Goal: Task Accomplishment & Management: Use online tool/utility

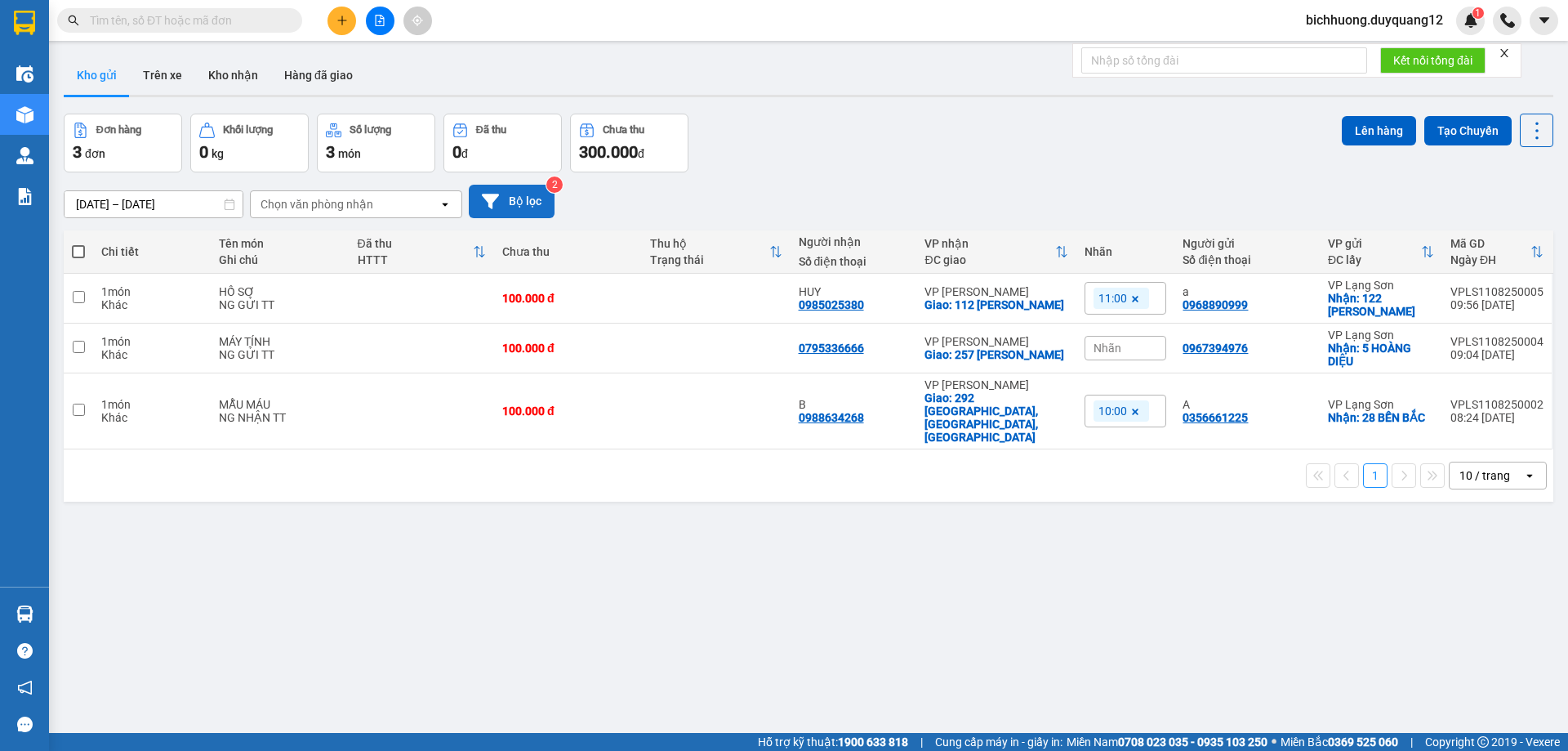
click at [520, 199] on button "Bộ lọc" at bounding box center [512, 201] width 85 height 33
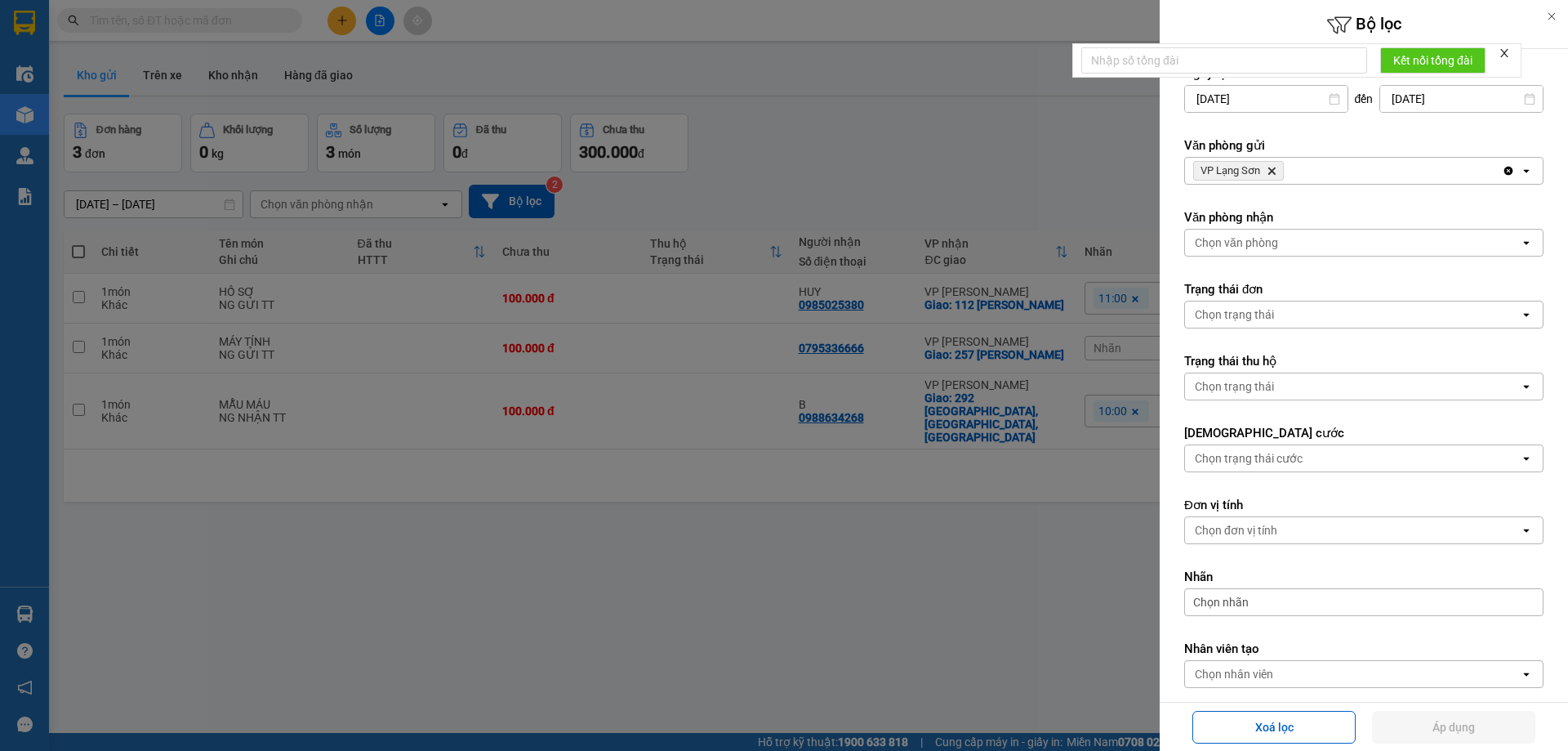
click at [1270, 174] on icon "VP Lạng Sơn, close by backspace" at bounding box center [1272, 171] width 8 height 8
click at [1283, 172] on div "Chọn văn phòng" at bounding box center [1351, 170] width 335 height 26
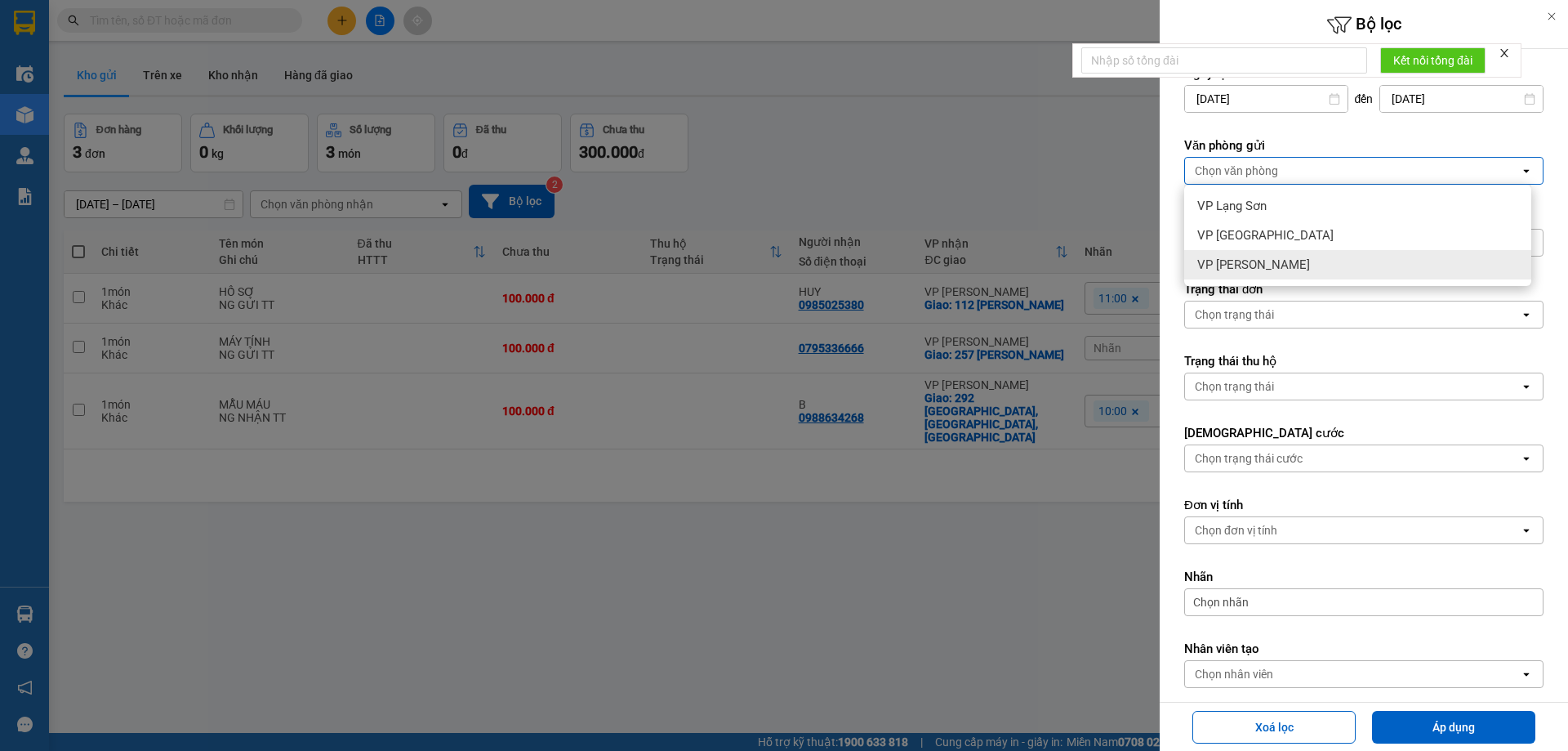
drag, startPoint x: 1249, startPoint y: 268, endPoint x: 1286, endPoint y: 269, distance: 37.0
click at [1251, 268] on span "VP [PERSON_NAME]" at bounding box center [1253, 264] width 113 height 17
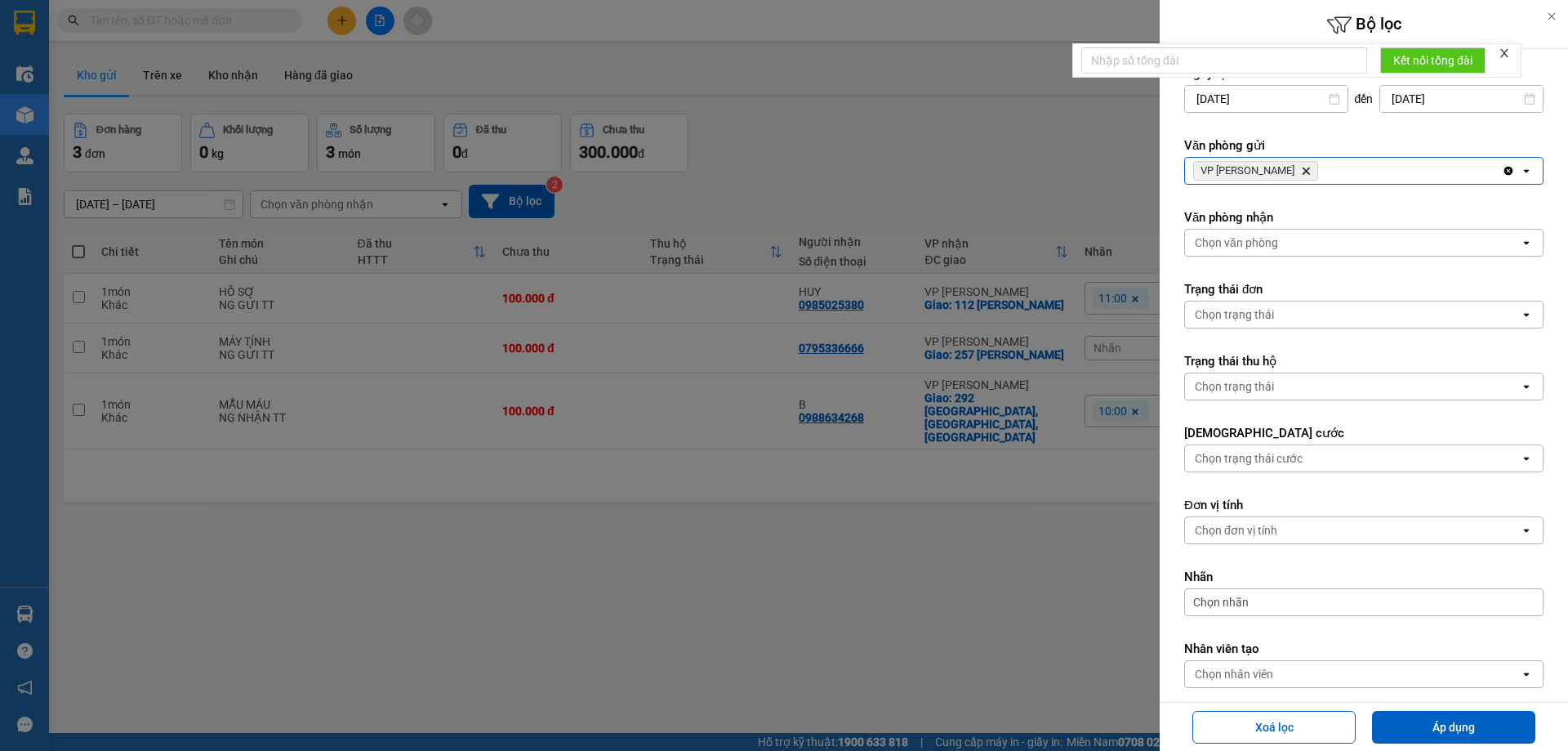
click at [1284, 239] on div "Chọn văn phòng" at bounding box center [1351, 242] width 335 height 26
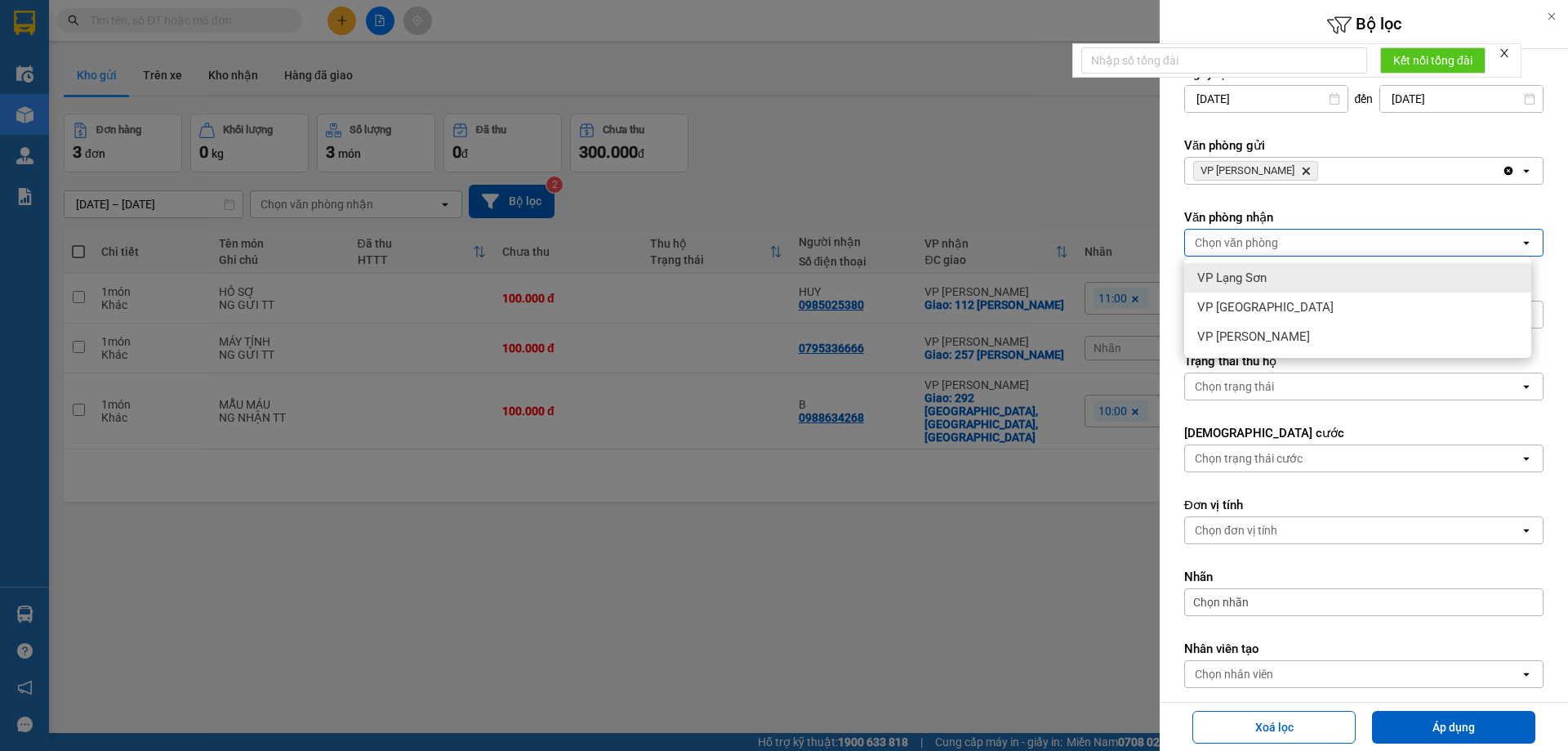
click at [1280, 244] on div "Chọn văn phòng" at bounding box center [1351, 242] width 335 height 26
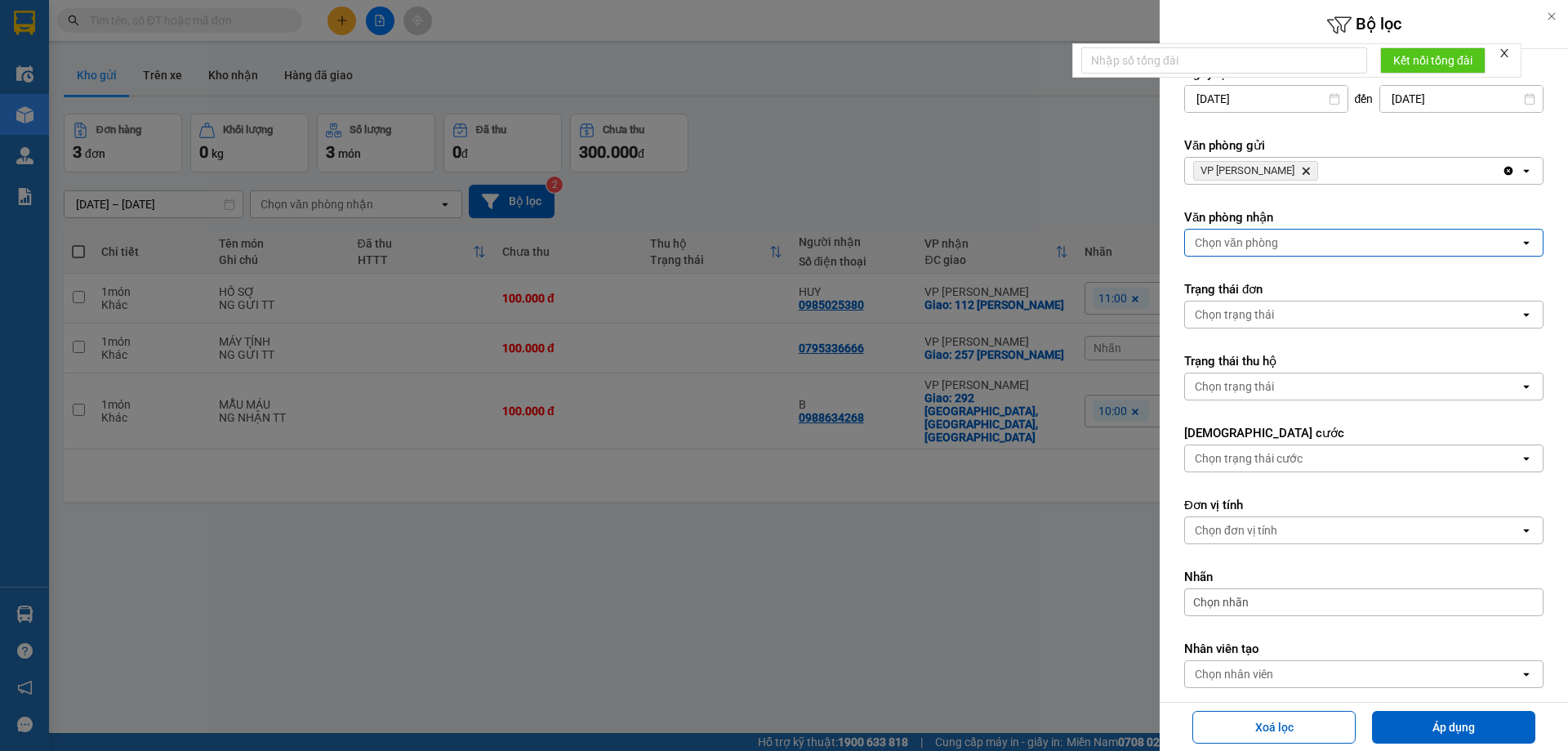
click at [1279, 248] on div "Chọn văn phòng" at bounding box center [1351, 242] width 335 height 26
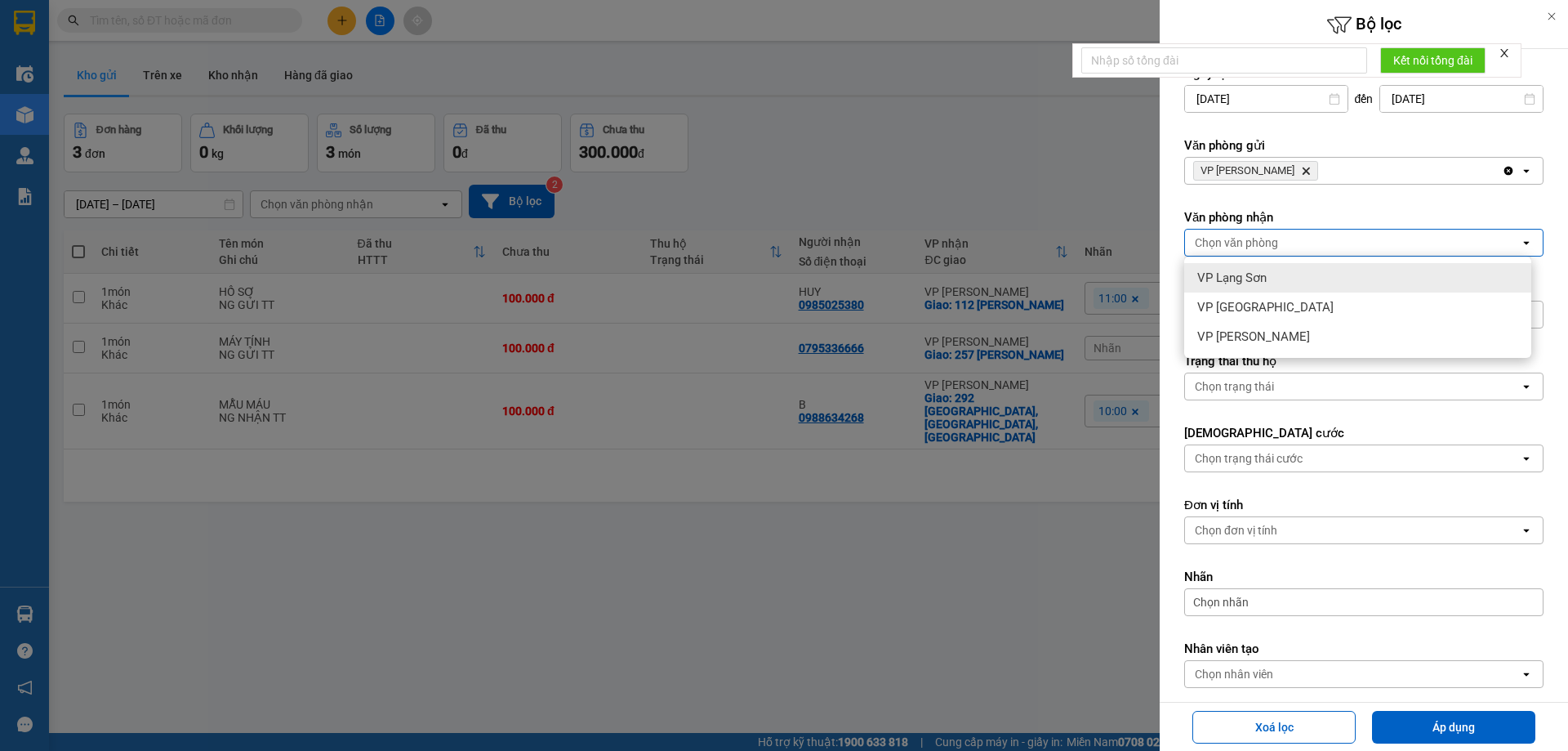
drag, startPoint x: 1257, startPoint y: 282, endPoint x: 1349, endPoint y: 369, distance: 126.6
click at [1265, 287] on div "VP Lạng Sơn" at bounding box center [1357, 278] width 347 height 29
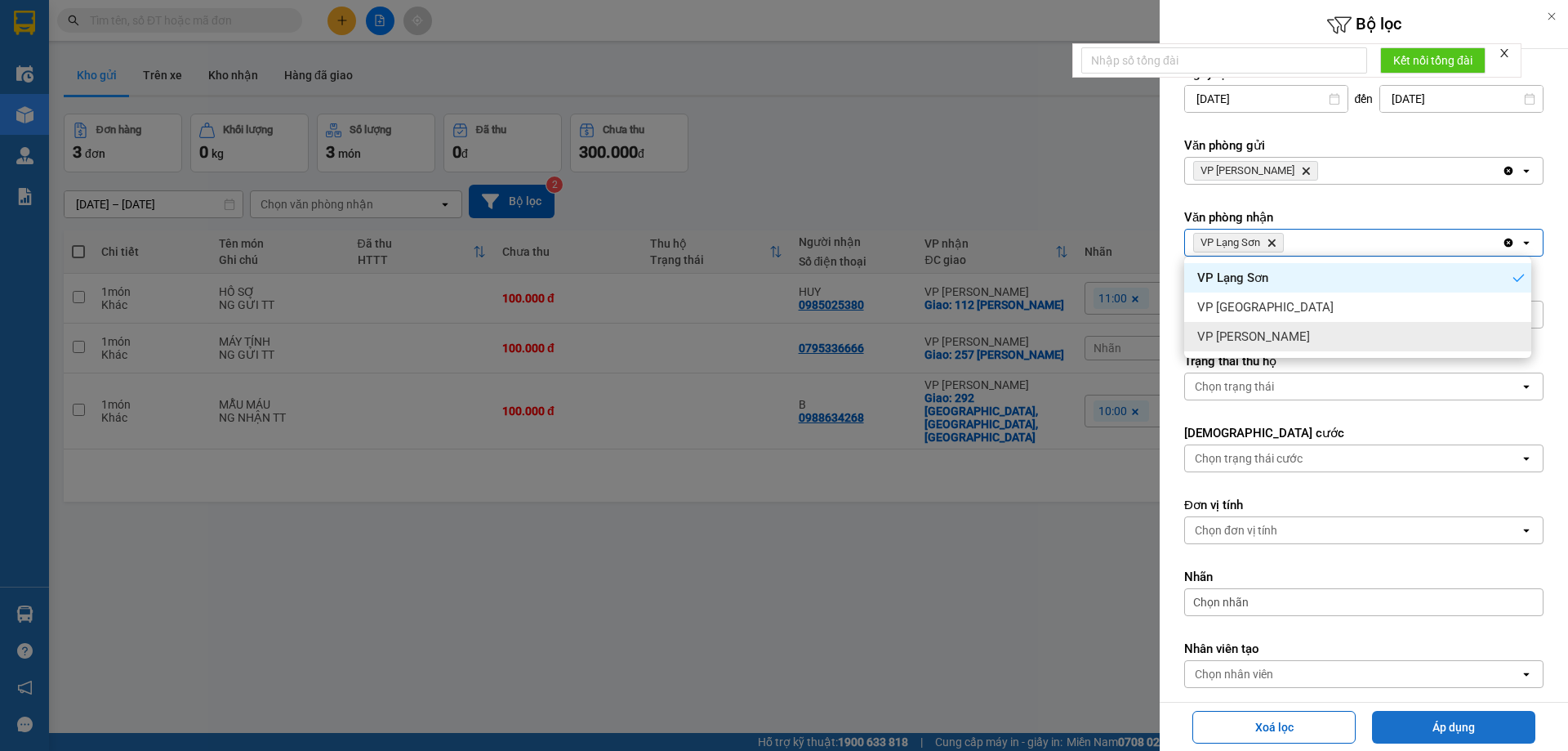
click at [1439, 728] on button "Áp dụng" at bounding box center [1453, 728] width 163 height 33
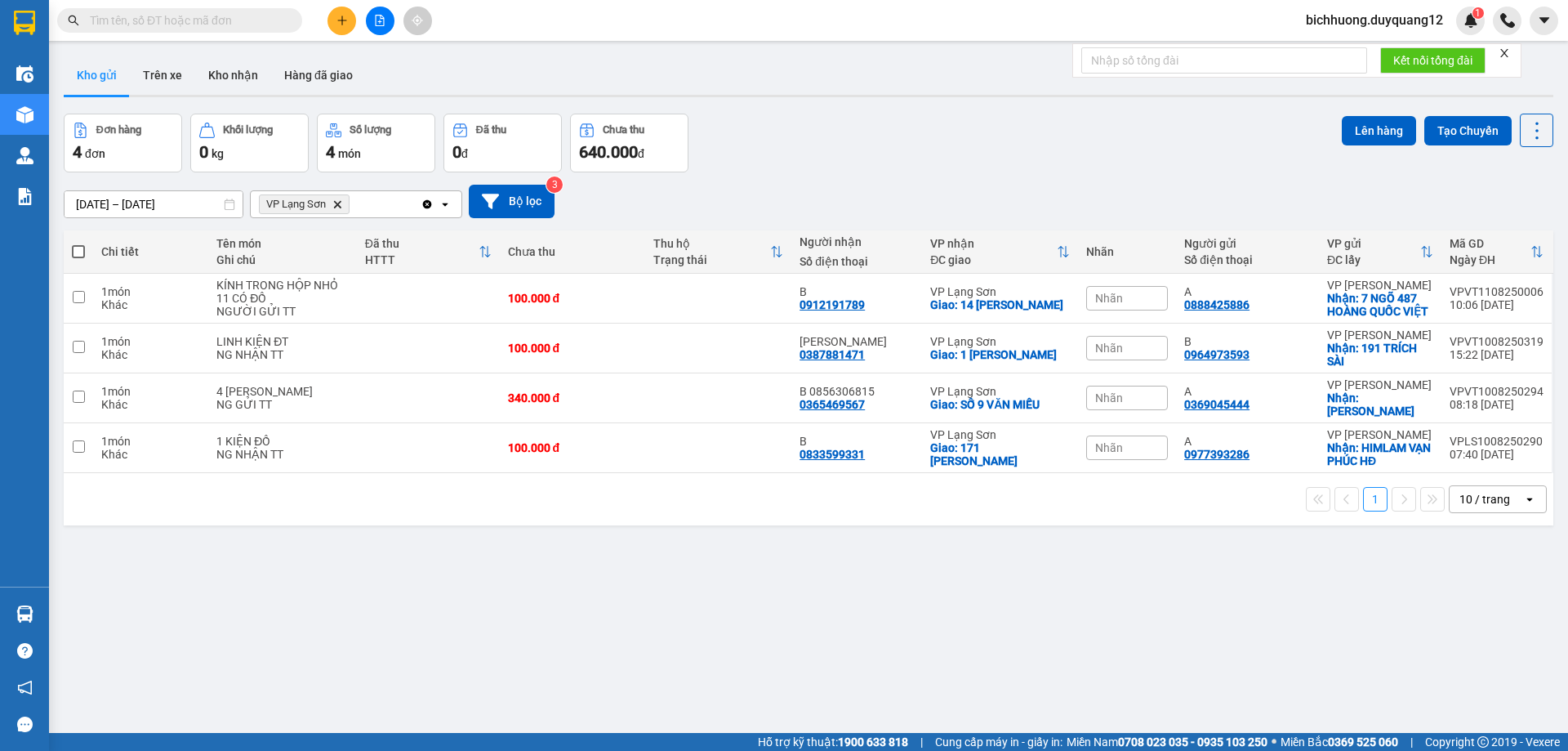
click at [250, 22] on input "text" at bounding box center [186, 20] width 192 height 18
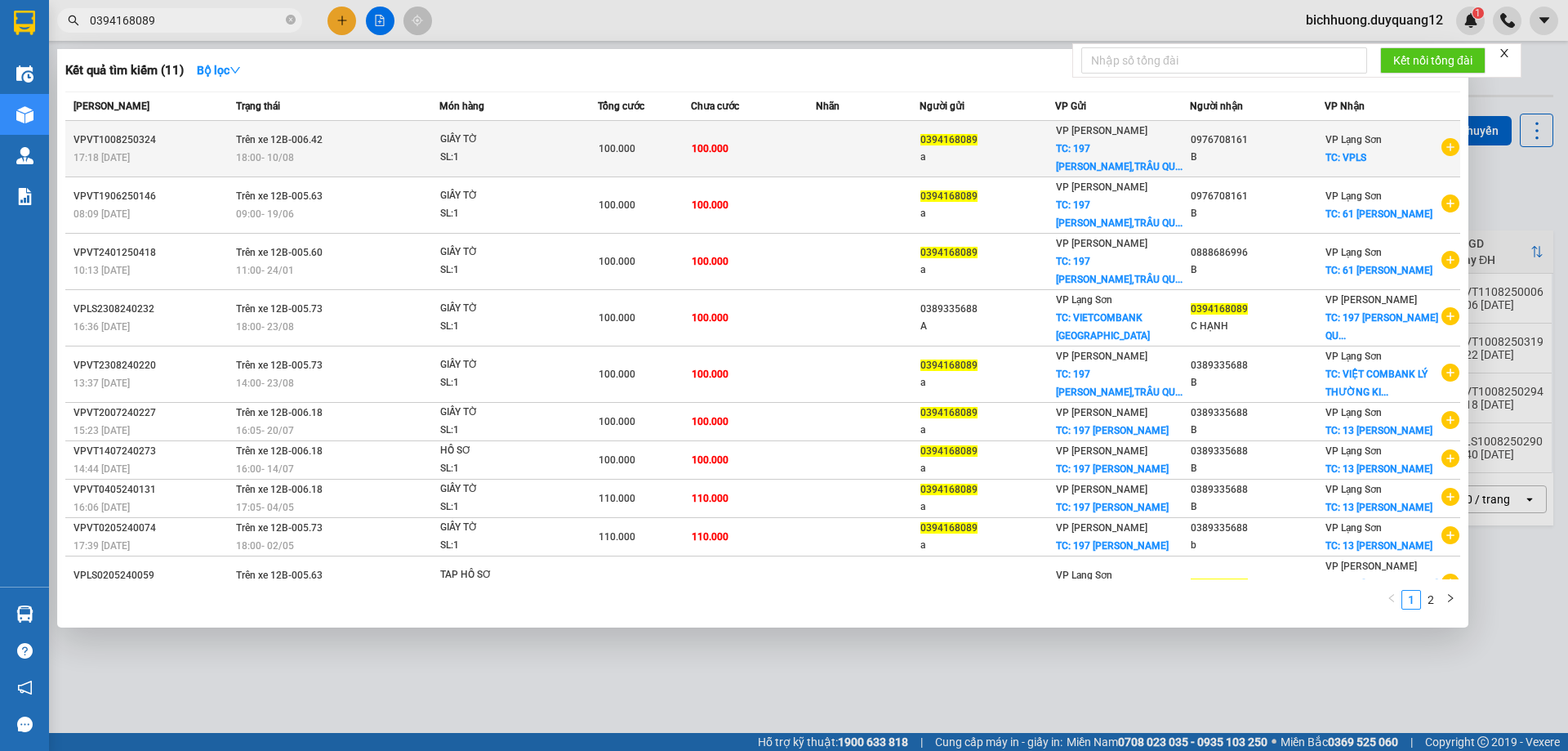
type input "0394168089"
click at [1030, 144] on div "0394168089" at bounding box center [986, 140] width 133 height 17
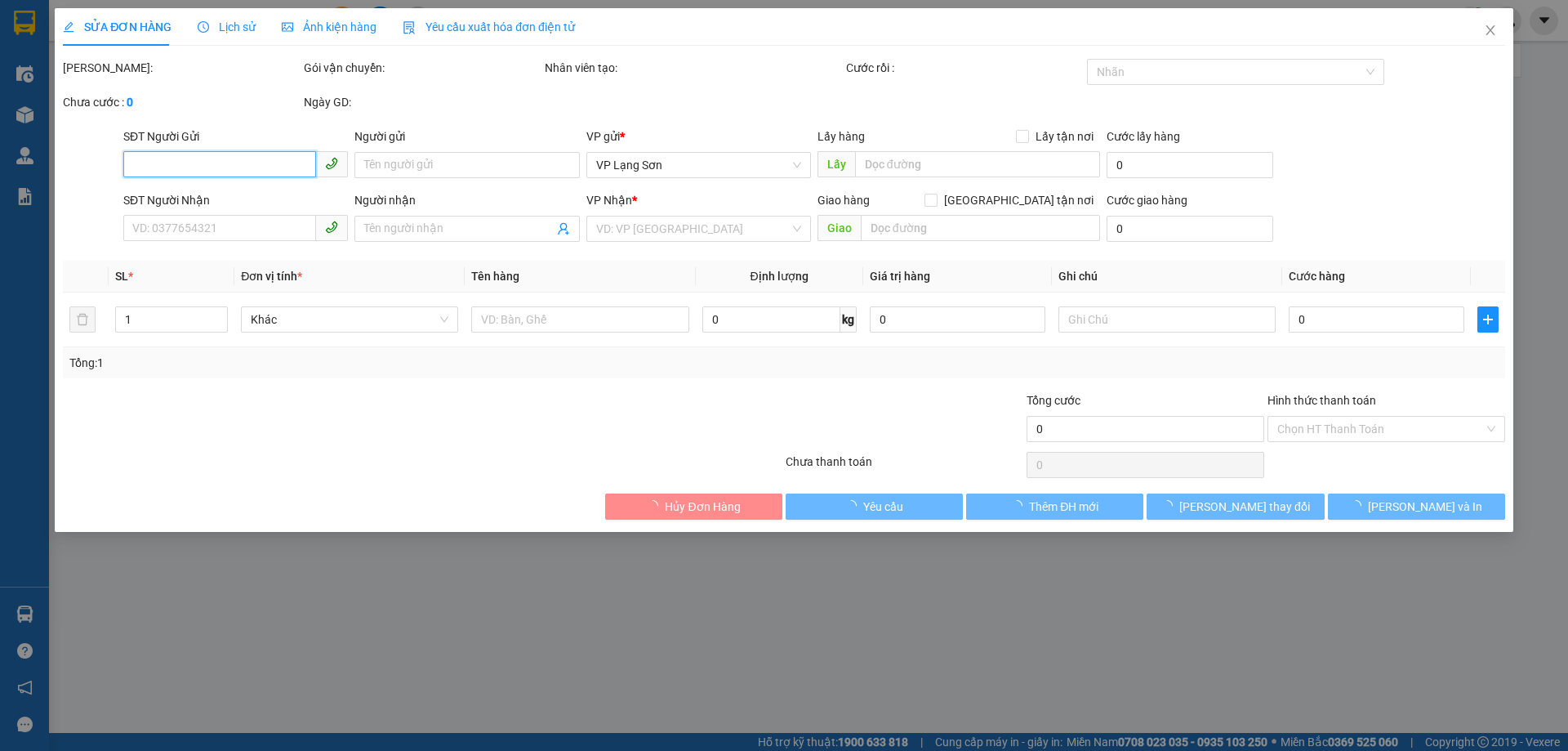
type input "0394168089"
type input "a"
checkbox input "true"
type input "197 [PERSON_NAME],[PERSON_NAME],[GEOGRAPHIC_DATA],[GEOGRAPHIC_DATA]"
type input "0976708161"
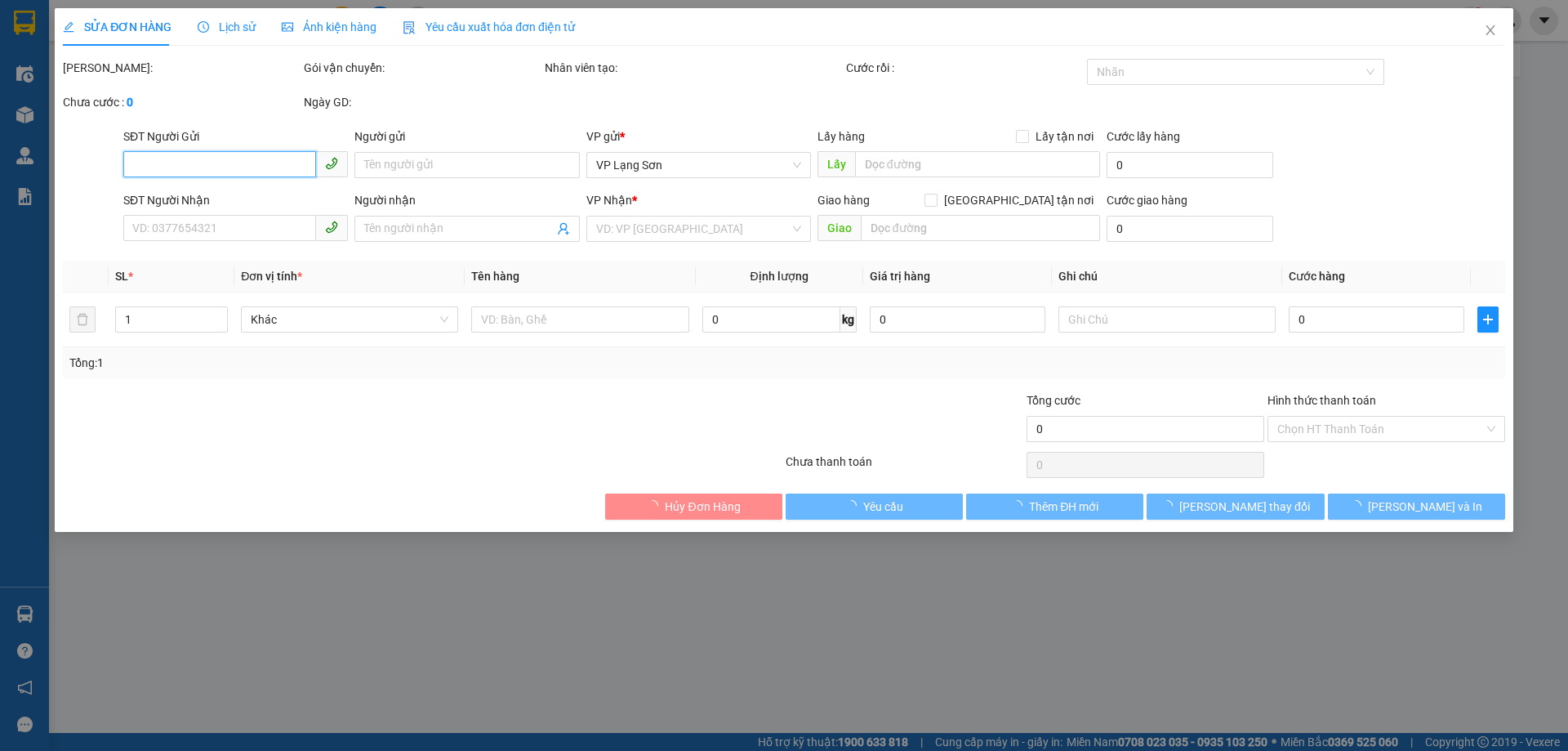
type input "B"
checkbox input "true"
type input "VPLS"
type input "100.000"
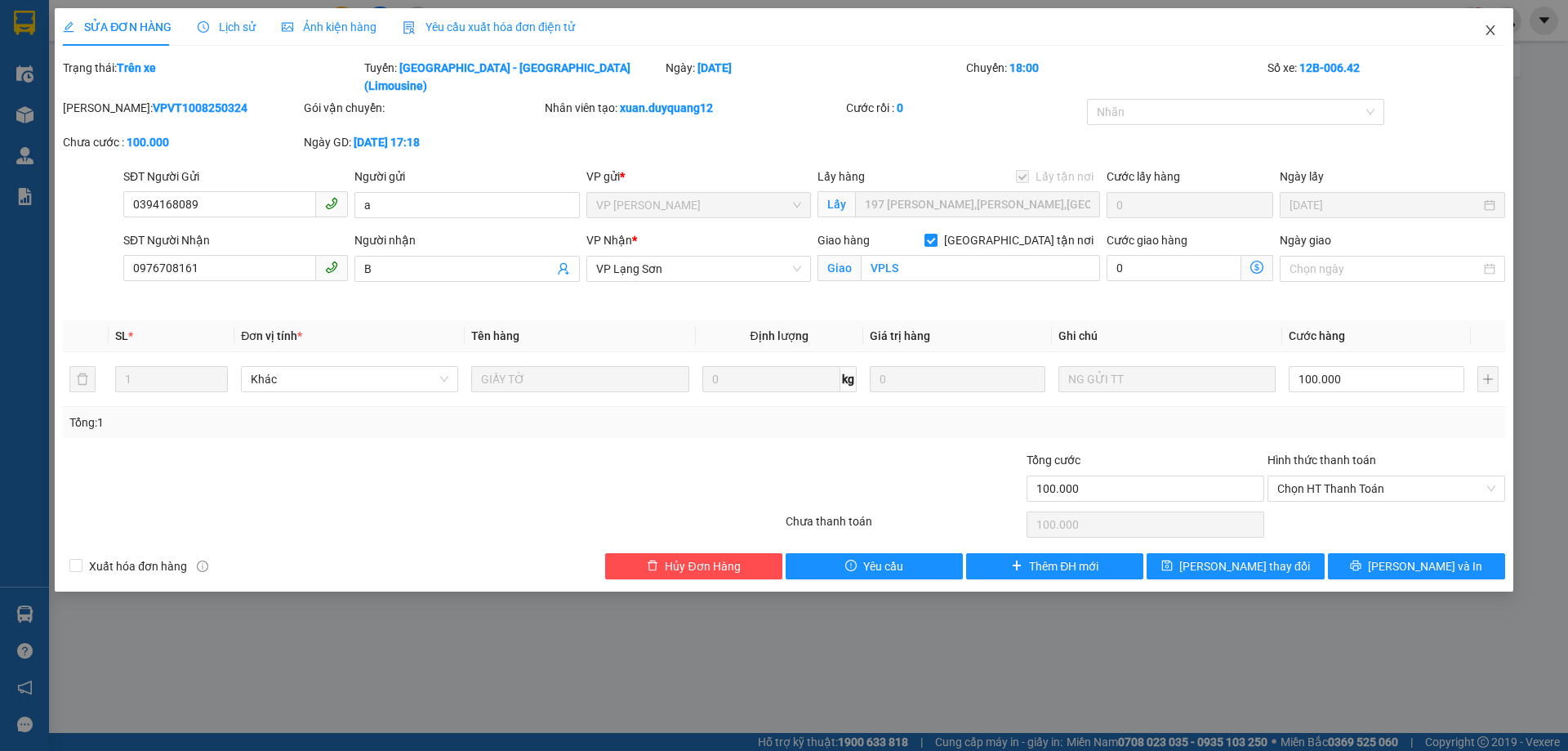
click at [1492, 23] on span "Close" at bounding box center [1489, 30] width 46 height 46
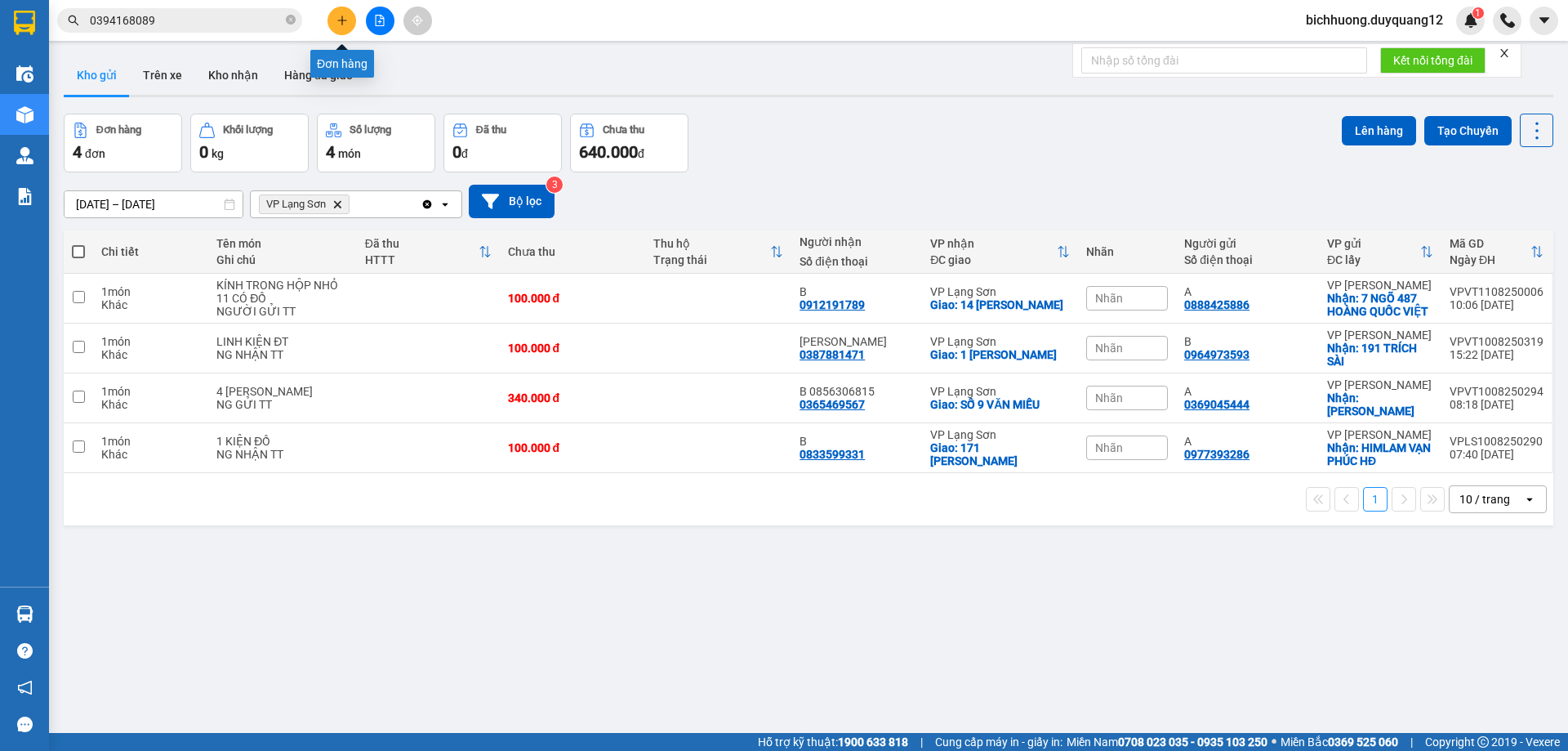
click at [342, 30] on button at bounding box center [341, 20] width 28 height 28
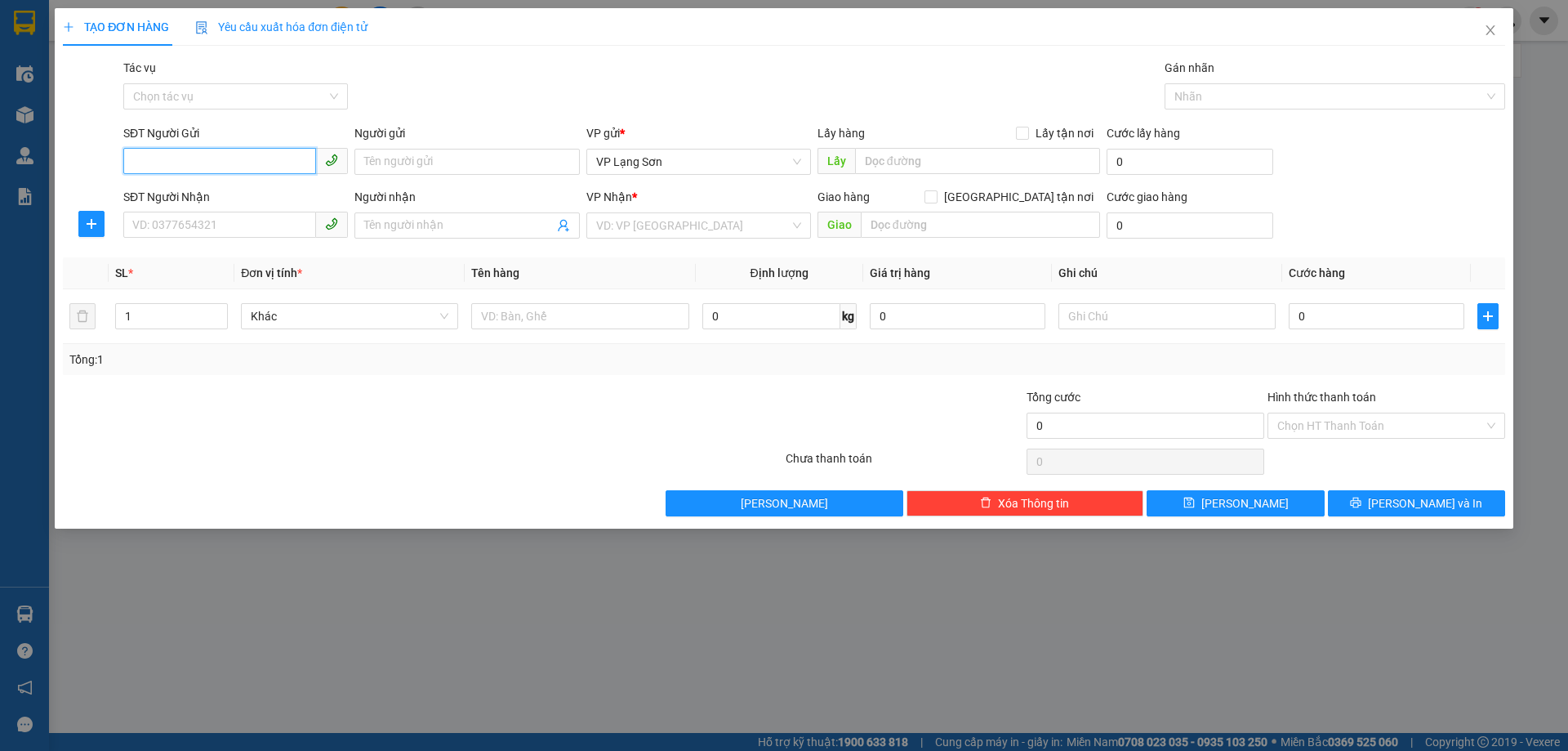
click at [194, 172] on input "SĐT Người Gửi" at bounding box center [219, 160] width 192 height 26
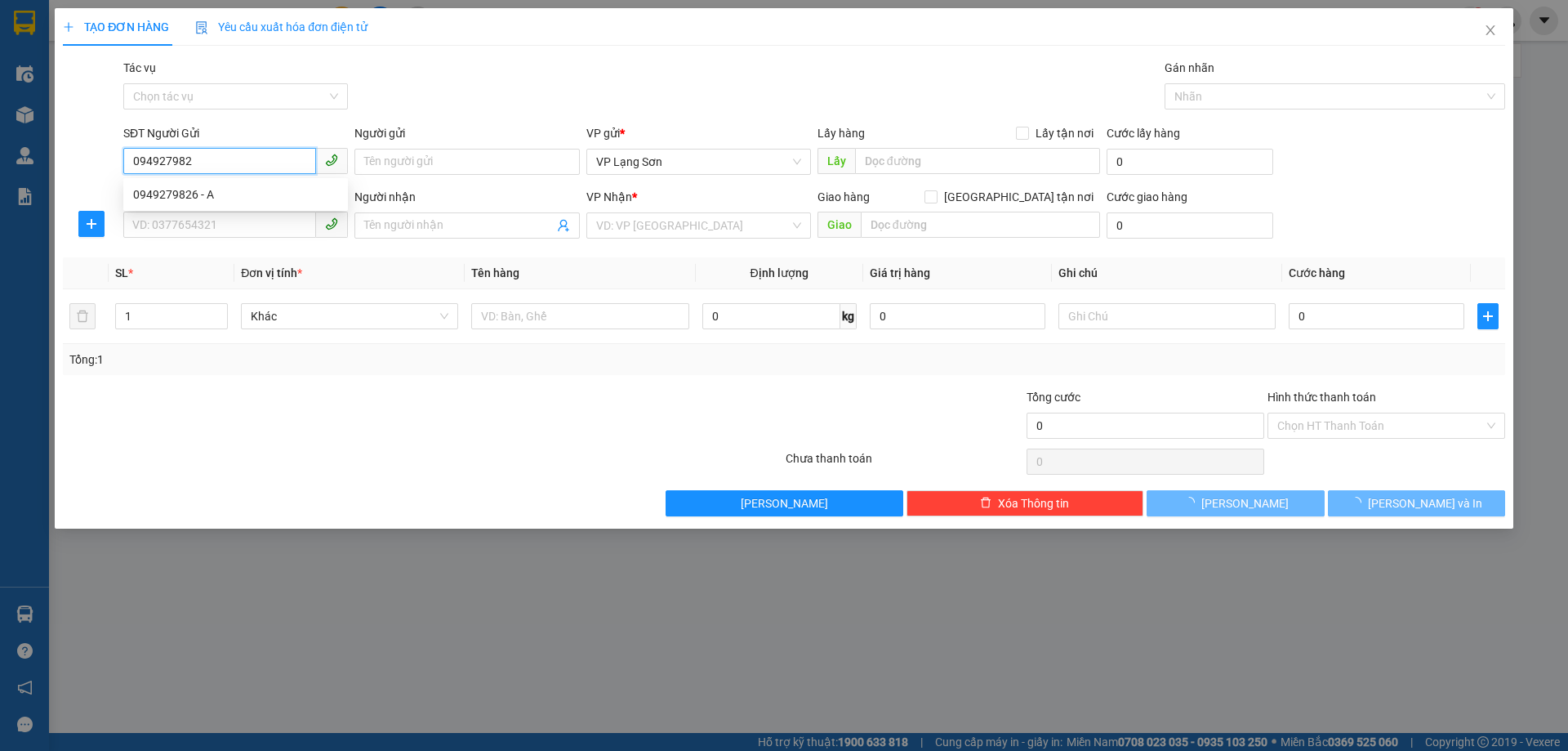
type input "0949279826"
click at [187, 201] on div "0949279826 - A" at bounding box center [235, 194] width 205 height 18
type input "A"
checkbox input "true"
type input "VPLS"
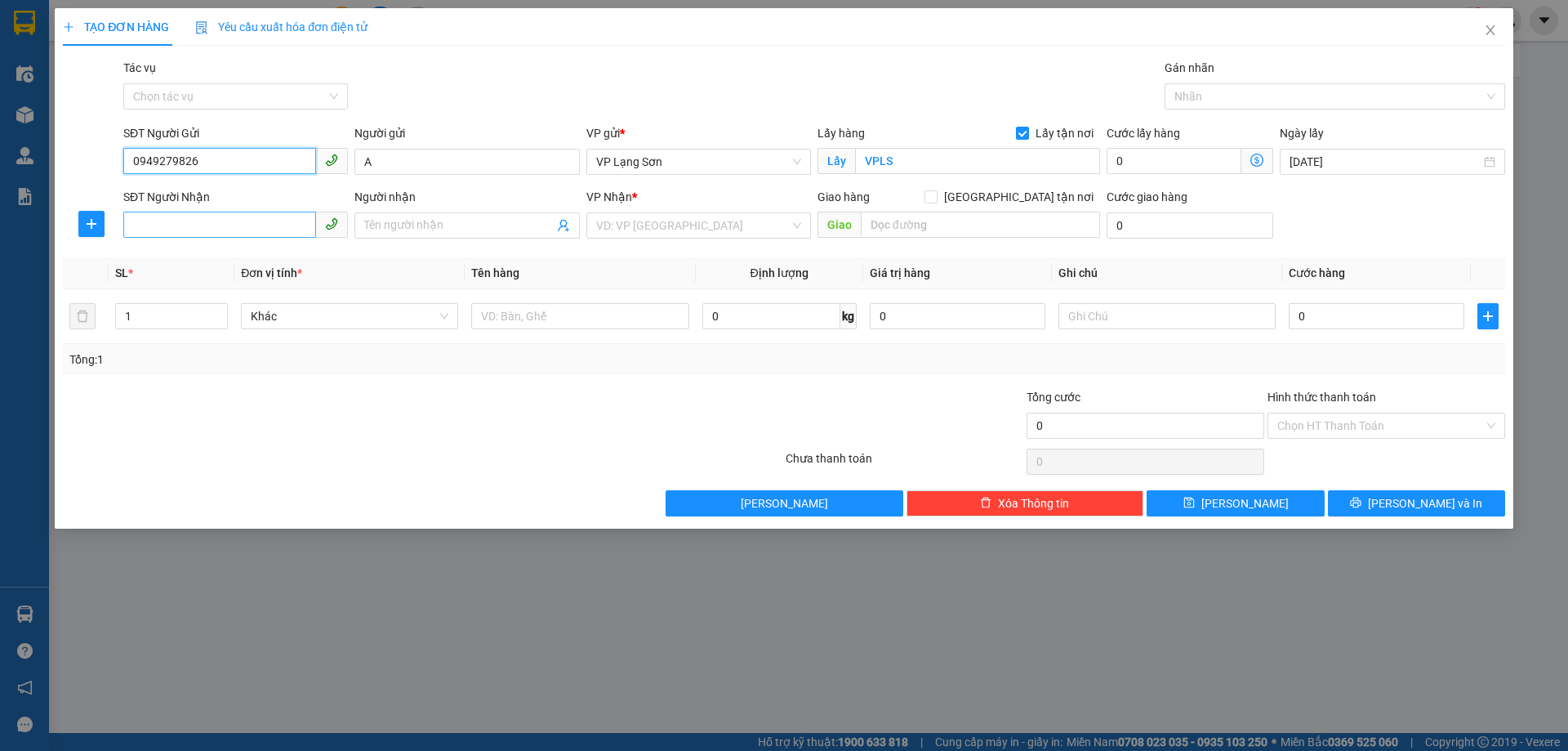
type input "0949279826"
click at [136, 229] on input "SĐT Người Nhận" at bounding box center [219, 224] width 192 height 26
type input "0946545555"
click at [396, 226] on input "Người nhận" at bounding box center [458, 225] width 188 height 18
type input "B"
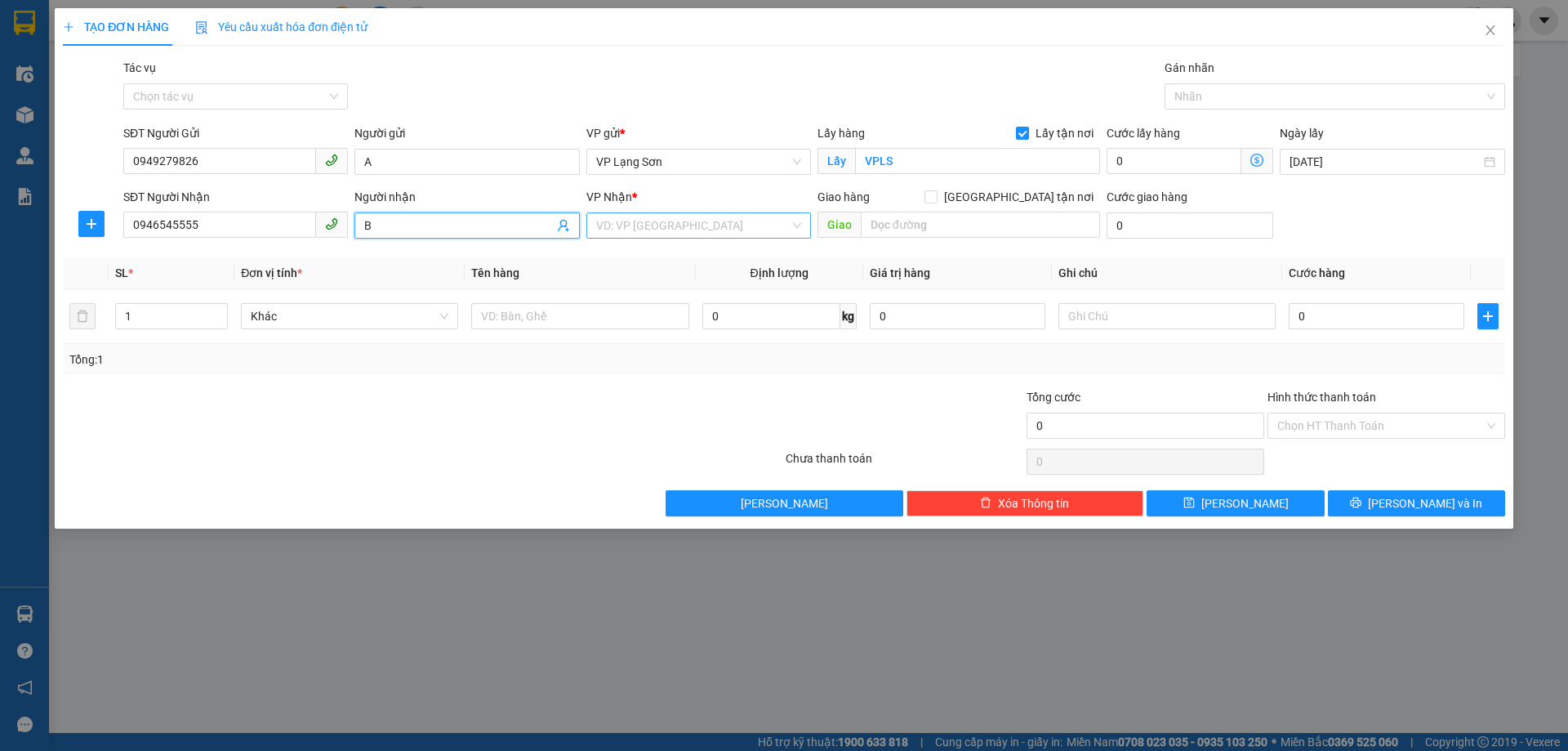
click at [669, 229] on input "search" at bounding box center [692, 225] width 193 height 24
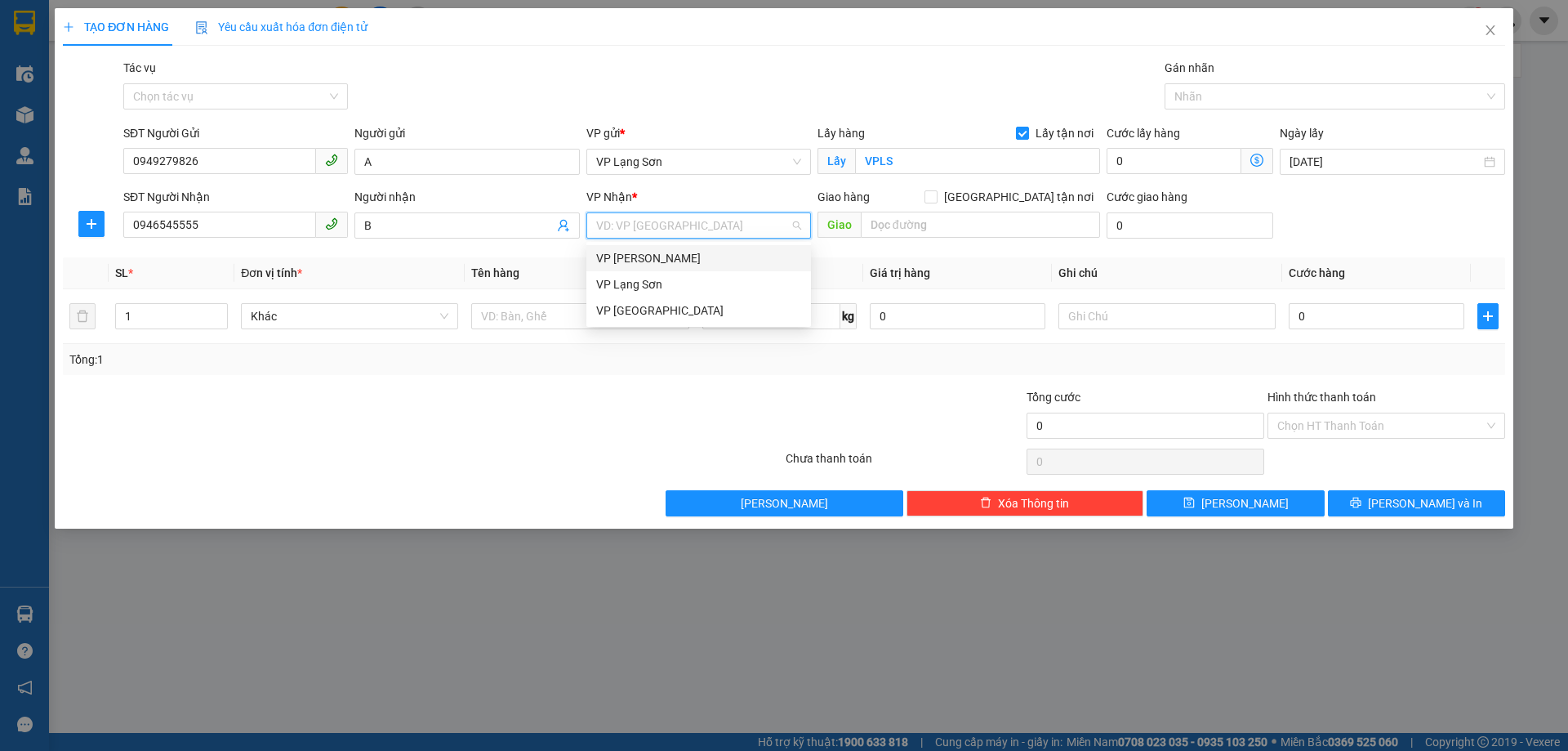
drag, startPoint x: 645, startPoint y: 256, endPoint x: 709, endPoint y: 256, distance: 64.0
click at [646, 256] on div "VP [PERSON_NAME]" at bounding box center [698, 258] width 205 height 18
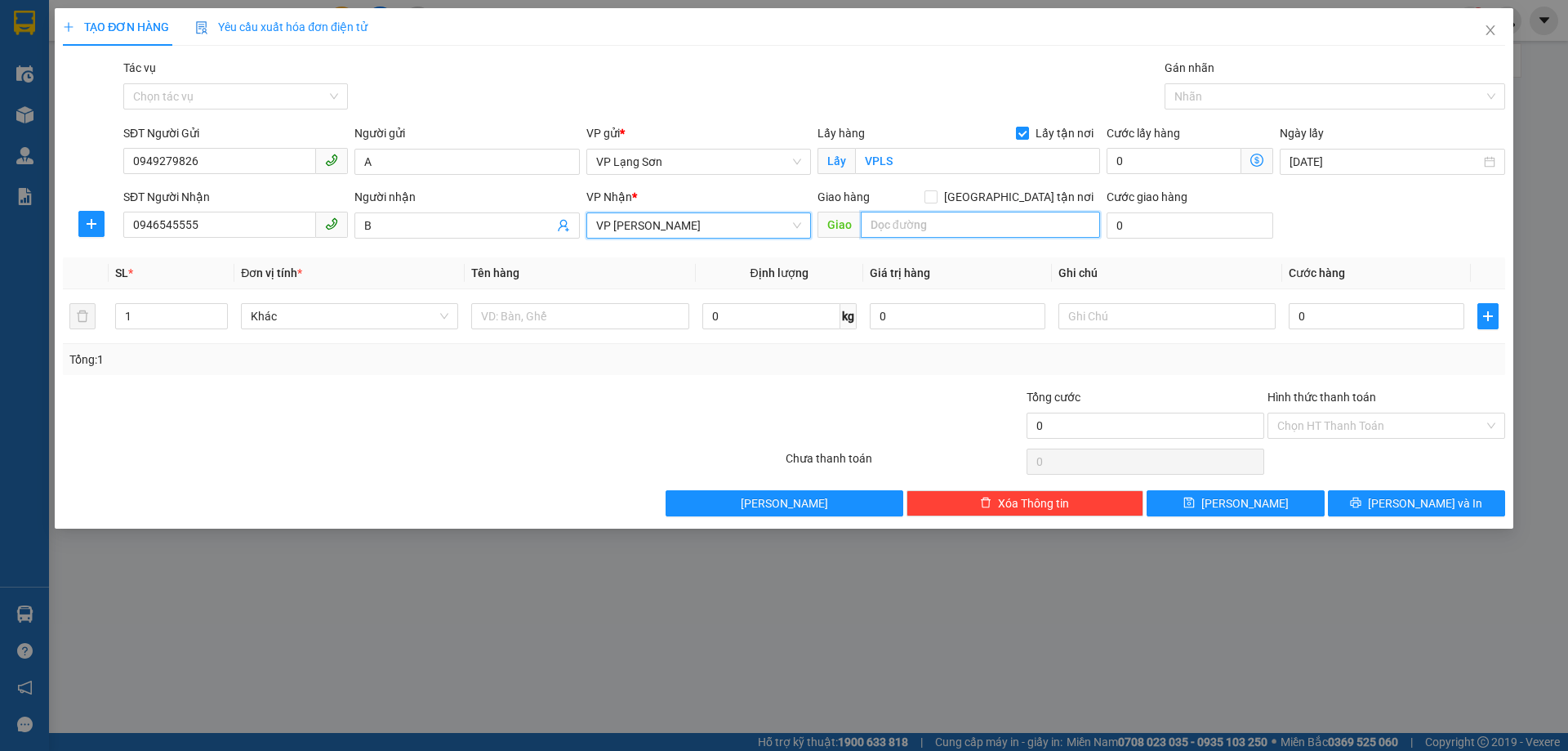
click at [890, 234] on input "text" at bounding box center [980, 224] width 239 height 26
type input "19 NGÕ 102 TÔ VĨNH DIỆN"
drag, startPoint x: 1015, startPoint y: 197, endPoint x: 1025, endPoint y: 198, distance: 10.0
click at [938, 198] on span at bounding box center [930, 196] width 13 height 13
click at [936, 198] on input "[GEOGRAPHIC_DATA] tận nơi" at bounding box center [930, 196] width 12 height 12
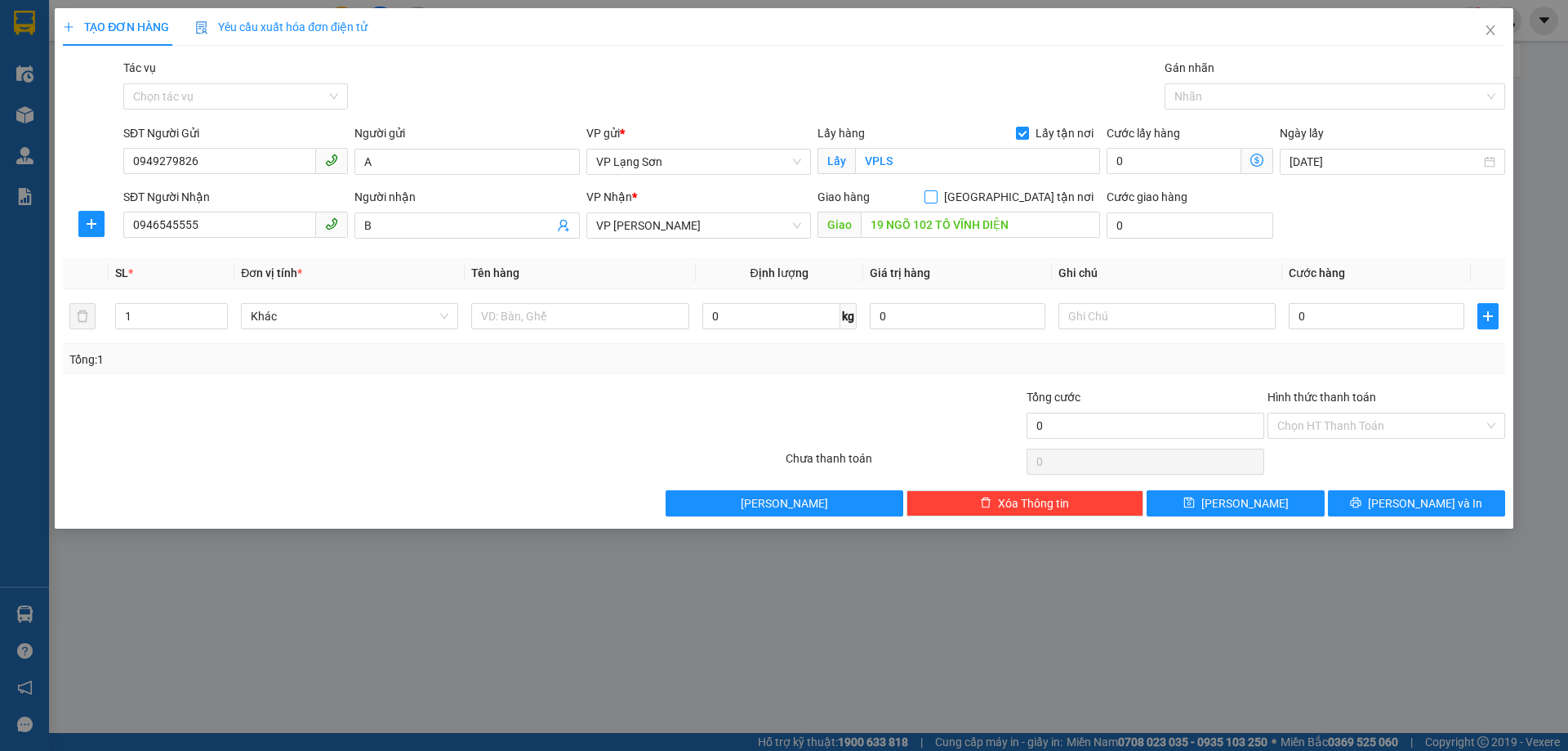
checkbox input "true"
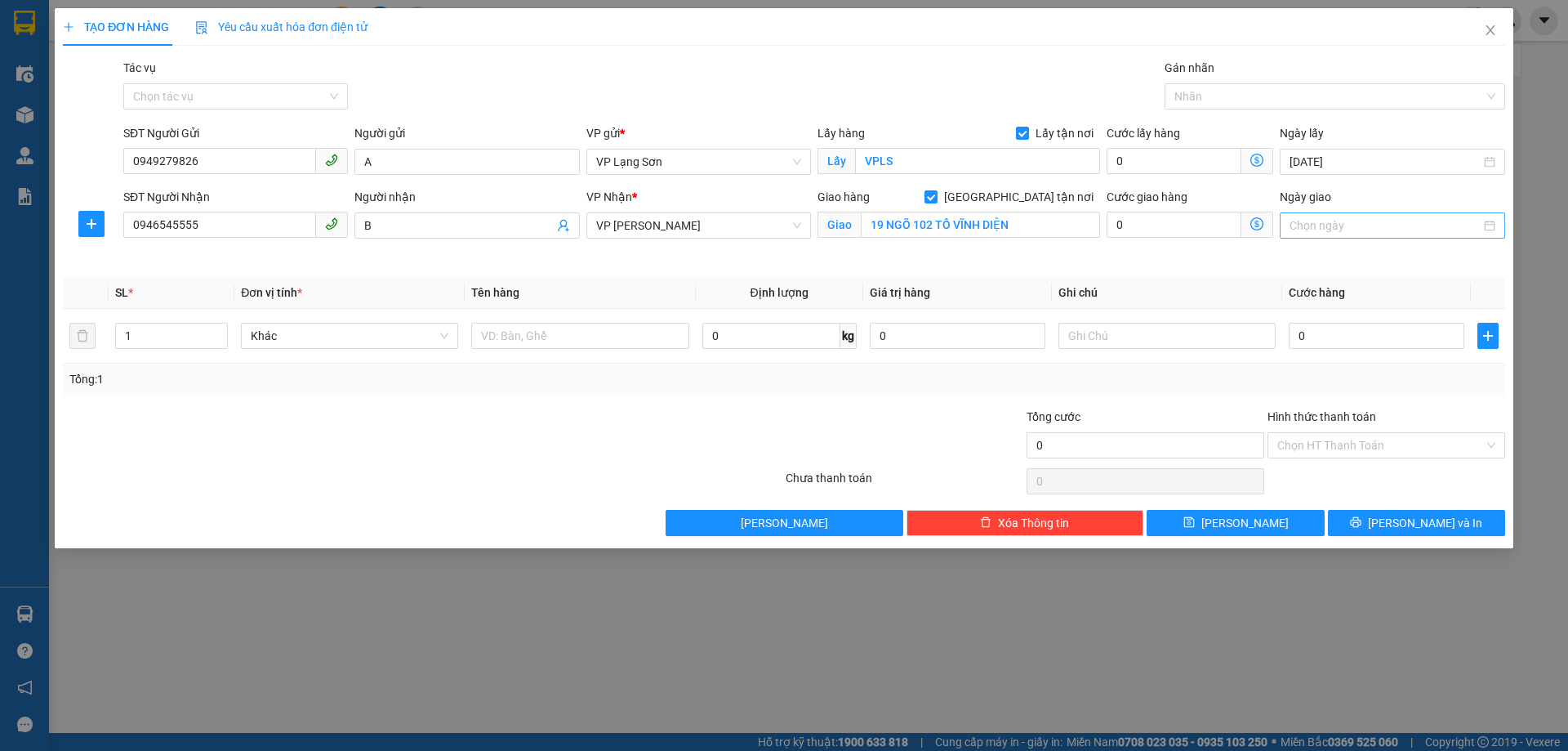
click at [1316, 219] on input "Ngày giao" at bounding box center [1385, 225] width 190 height 18
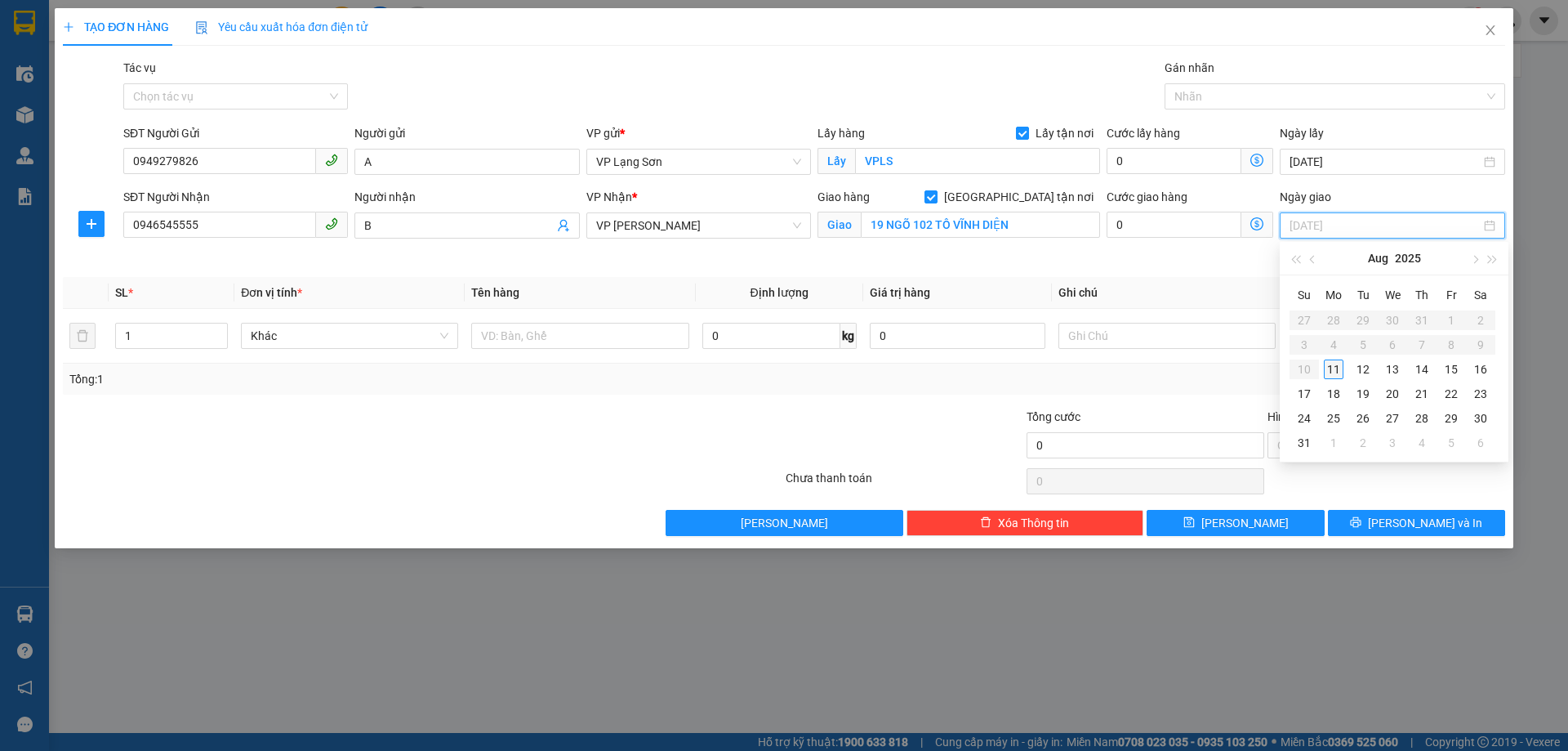
type input "[DATE]"
click at [1328, 377] on div "11" at bounding box center [1333, 369] width 19 height 19
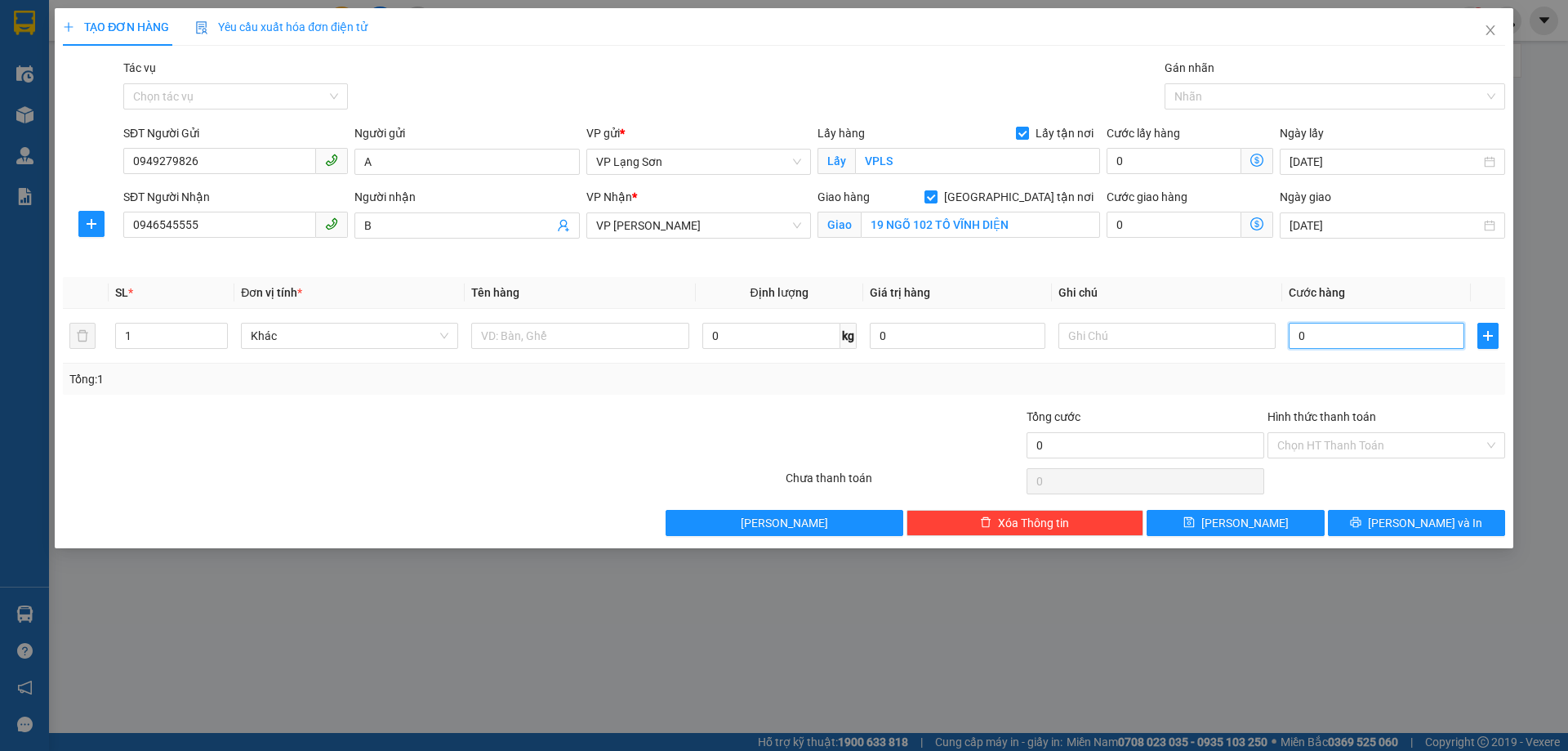
type input "1"
type input "10"
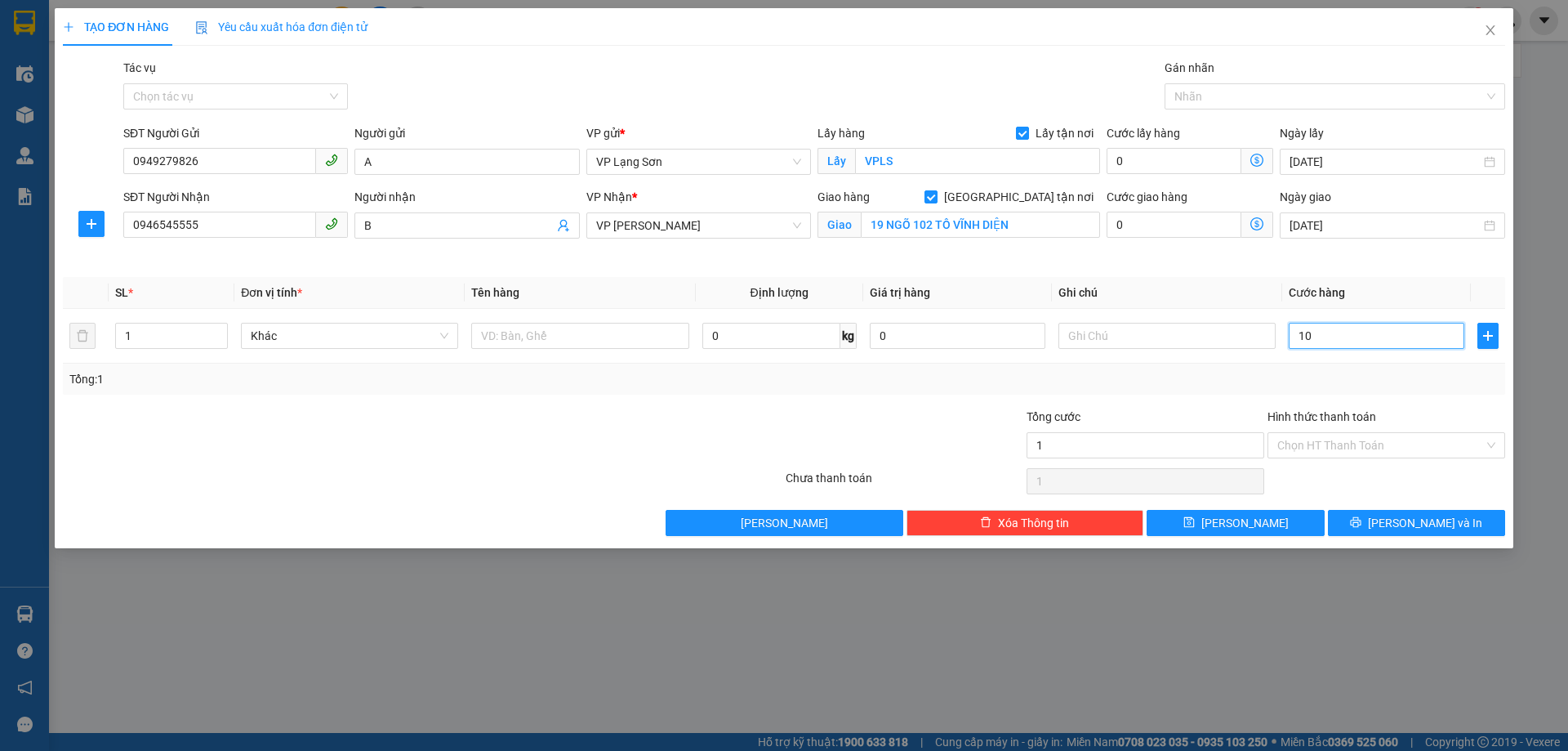
type input "10"
type input "100"
type input "1.000"
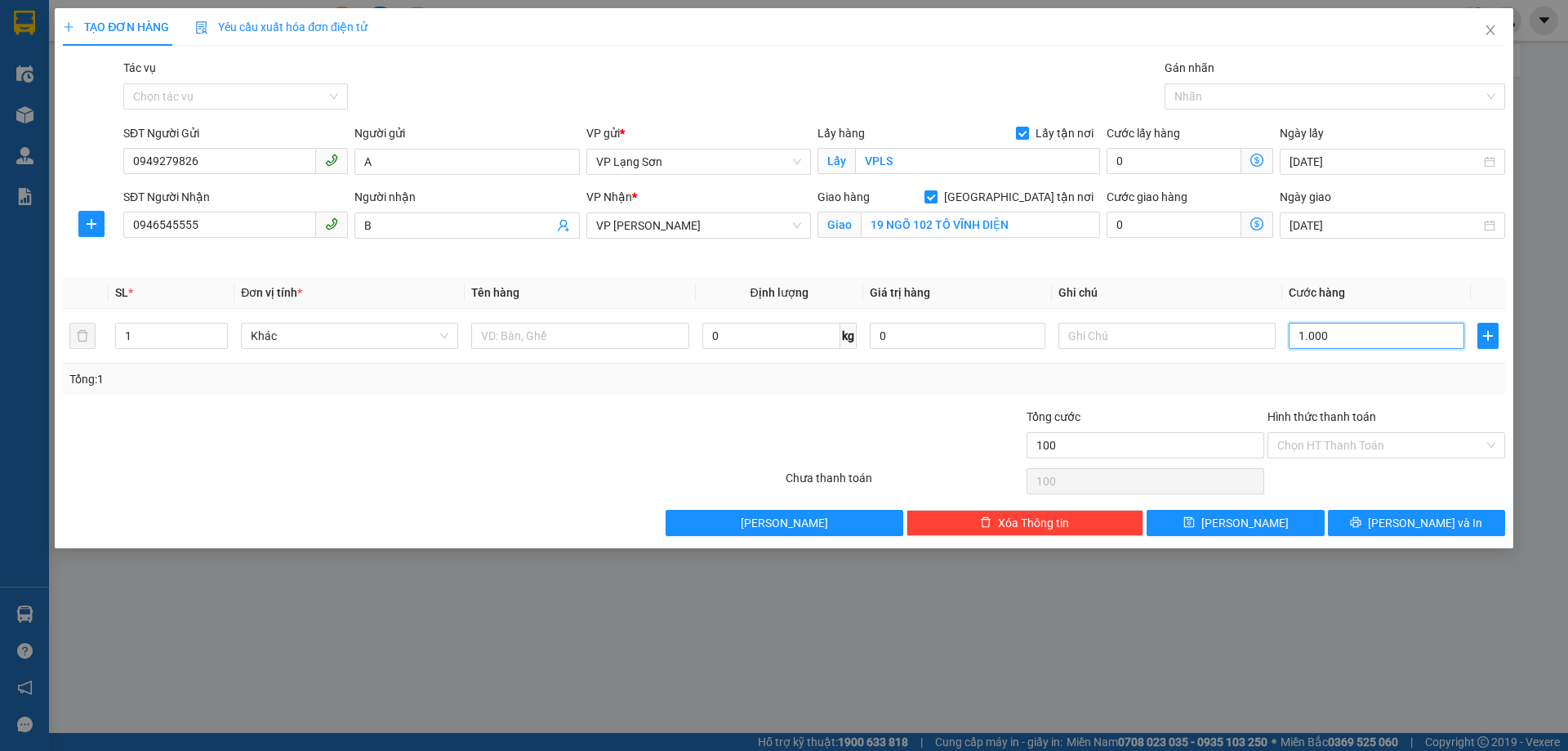
type input "1.000"
type input "10.000"
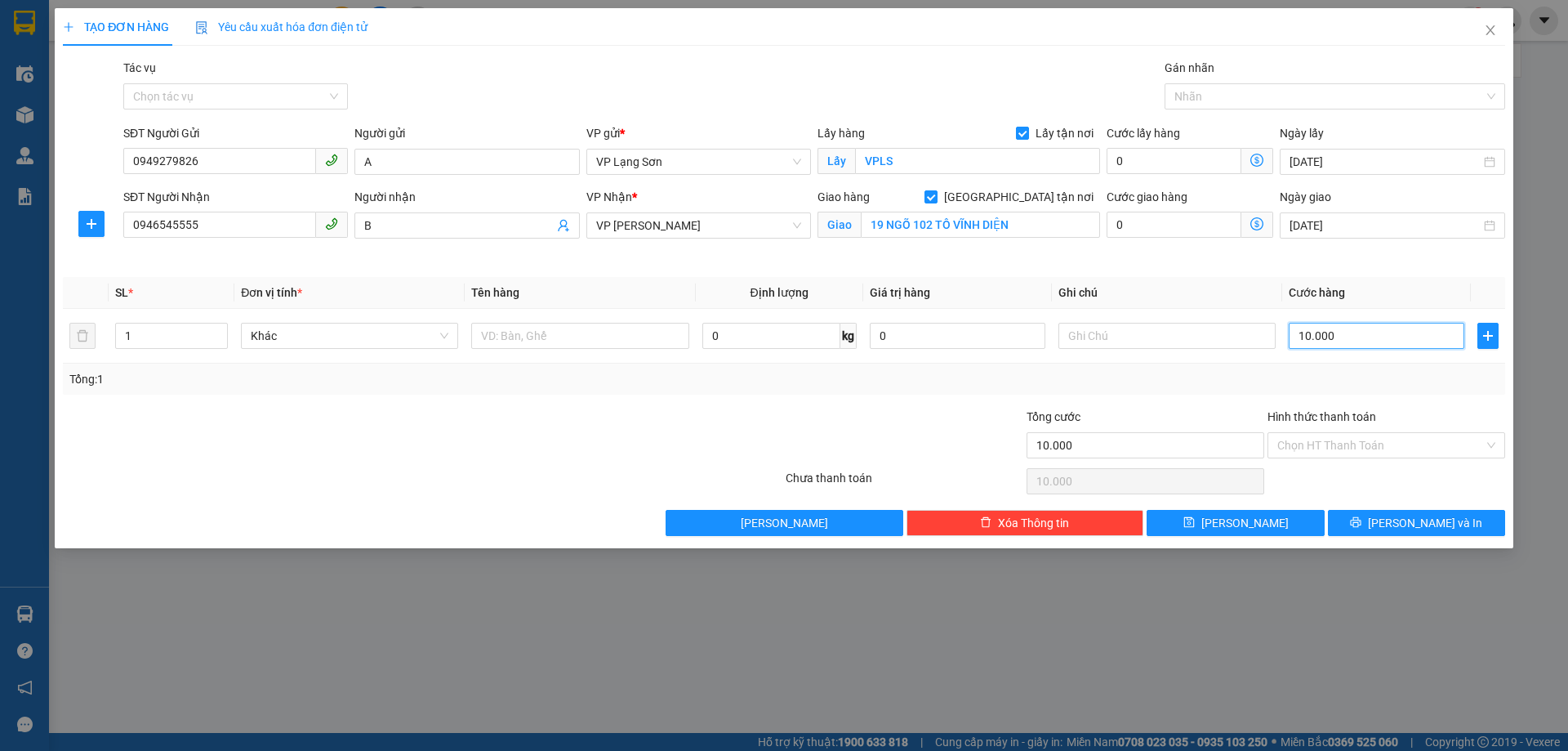
type input "100.000"
click at [1133, 339] on input "text" at bounding box center [1167, 335] width 217 height 26
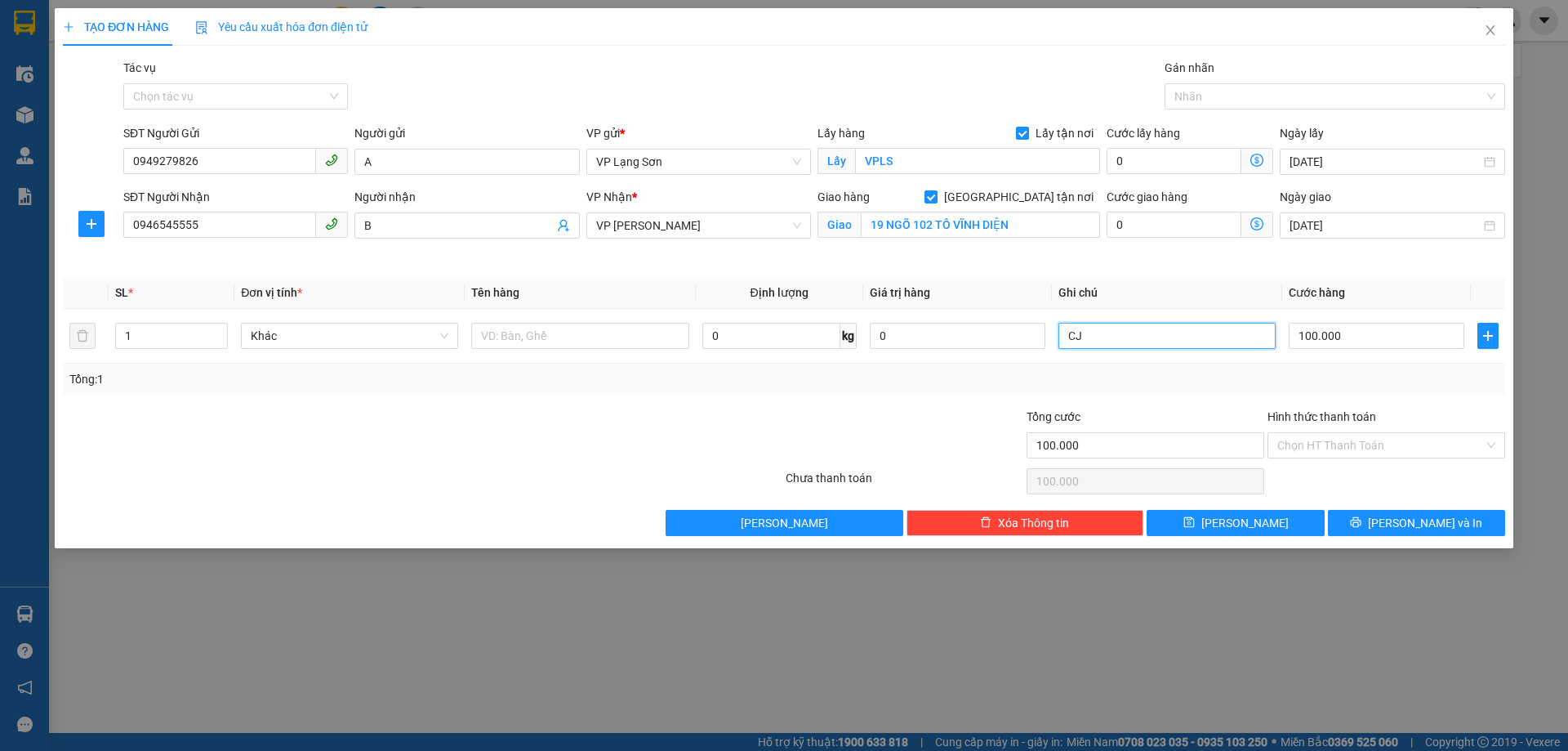
type input "C"
click at [1084, 340] on input "CK CTY LÚC" at bounding box center [1167, 335] width 217 height 26
click at [1164, 342] on input "CK 100K CTY LÚC" at bounding box center [1167, 335] width 217 height 26
type input "CK 100K CTY LÚC 10H 44/11/8"
drag, startPoint x: 532, startPoint y: 345, endPoint x: 513, endPoint y: 322, distance: 29.8
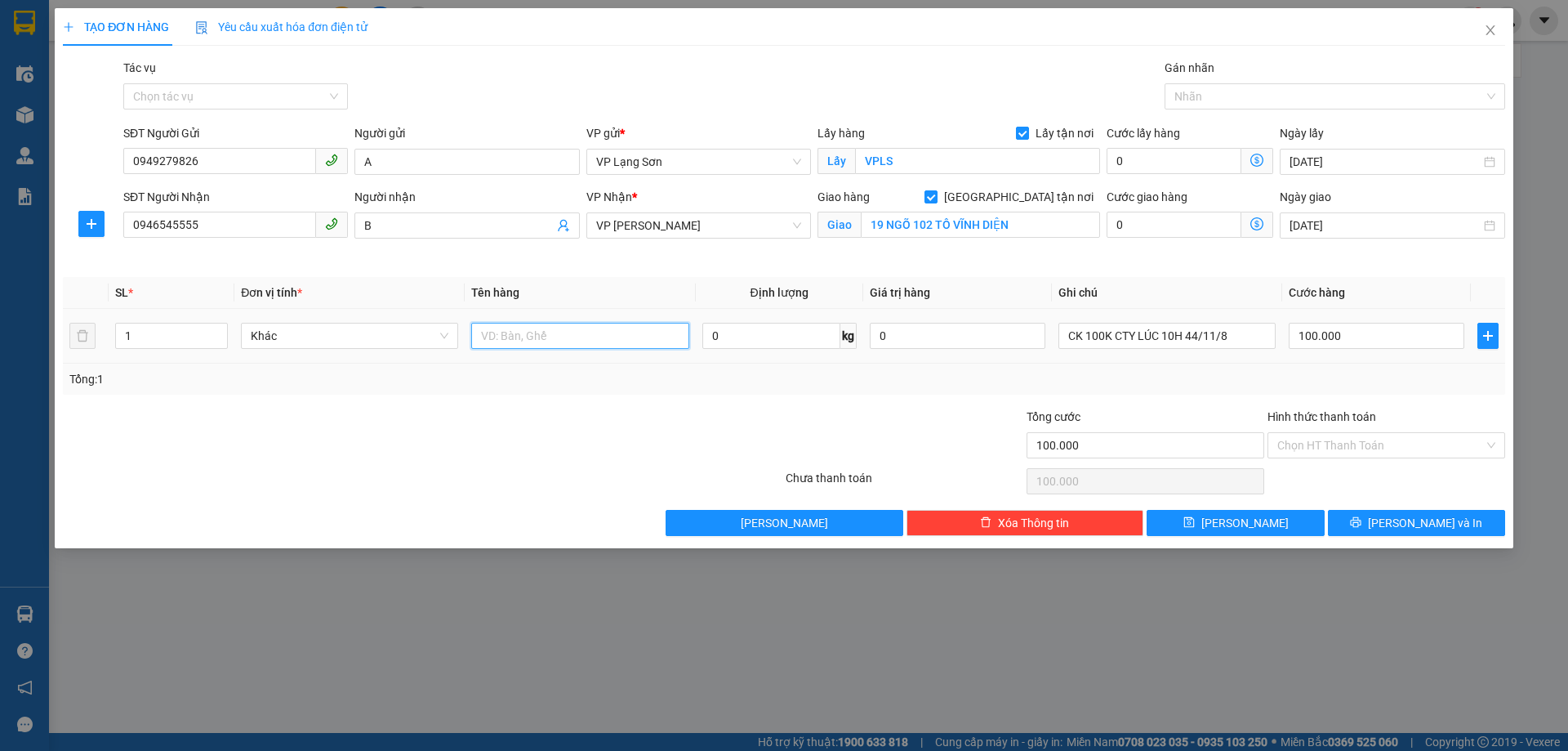
click at [534, 343] on input "text" at bounding box center [580, 335] width 217 height 26
type input "D"
type input "ĐỒ ĂN"
click at [1365, 445] on input "Hình thức thanh toán" at bounding box center [1380, 445] width 207 height 24
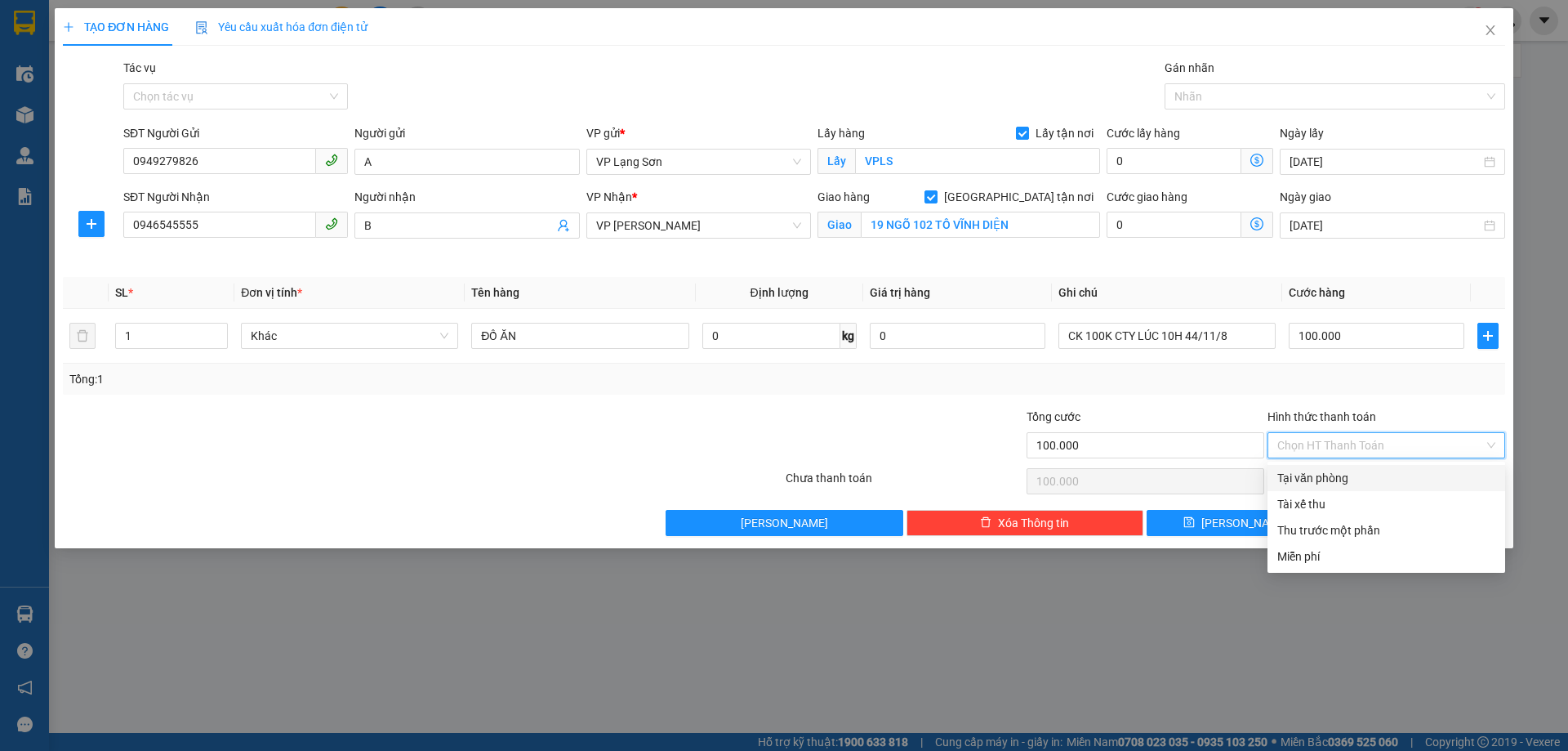
click at [1322, 480] on div "Tại văn phòng" at bounding box center [1385, 478] width 218 height 18
type input "0"
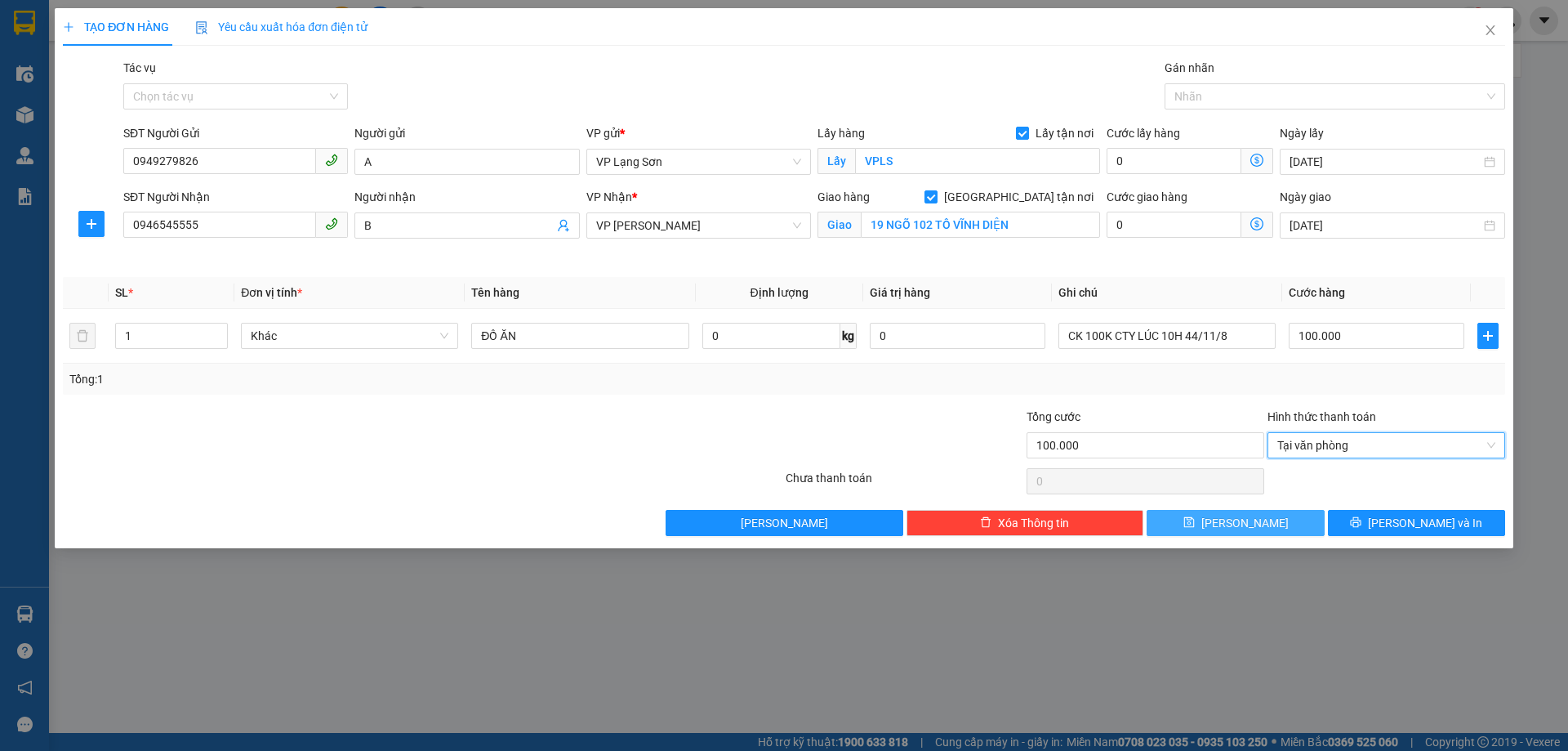
click at [1250, 525] on span "[PERSON_NAME]" at bounding box center [1245, 523] width 87 height 18
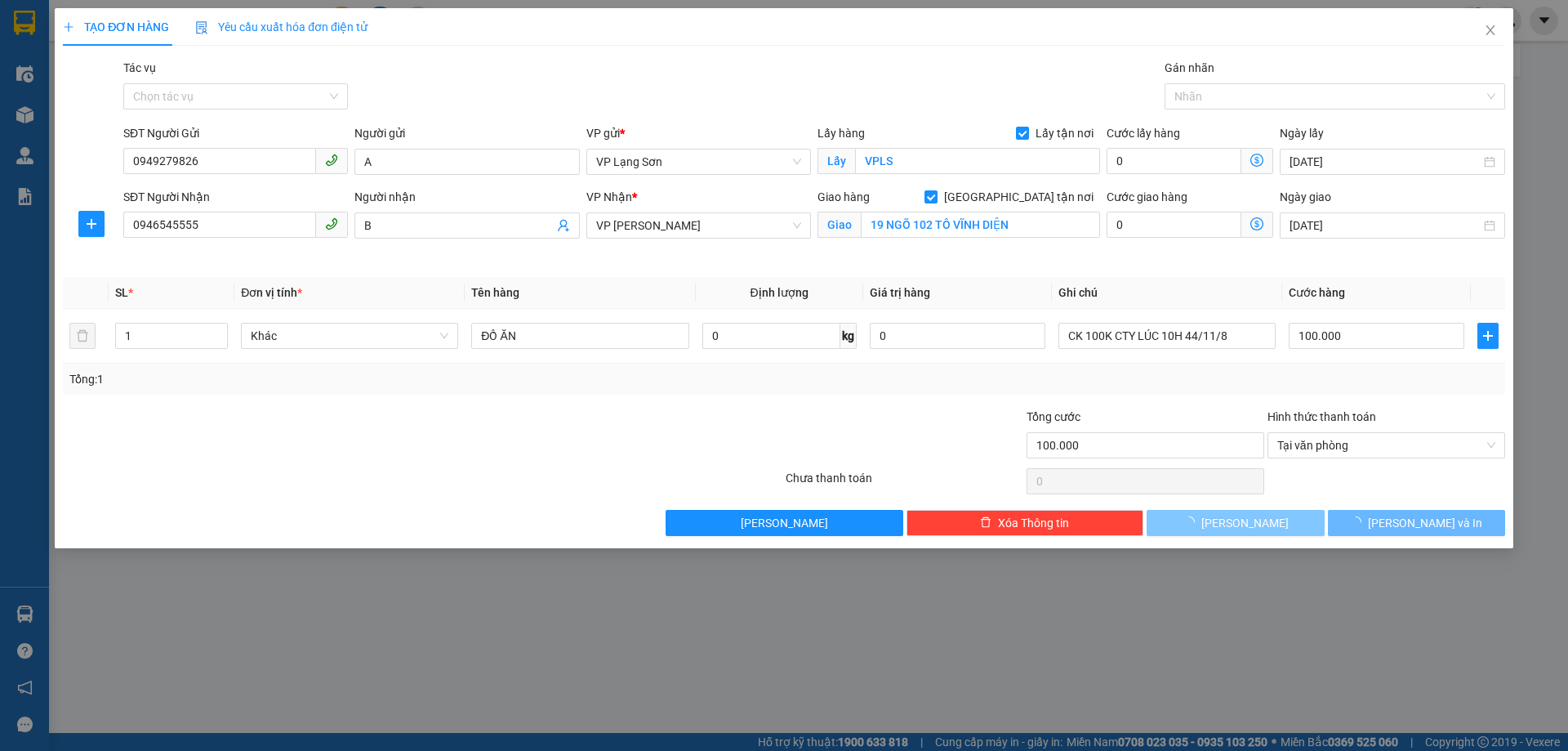
checkbox input "false"
type input "0"
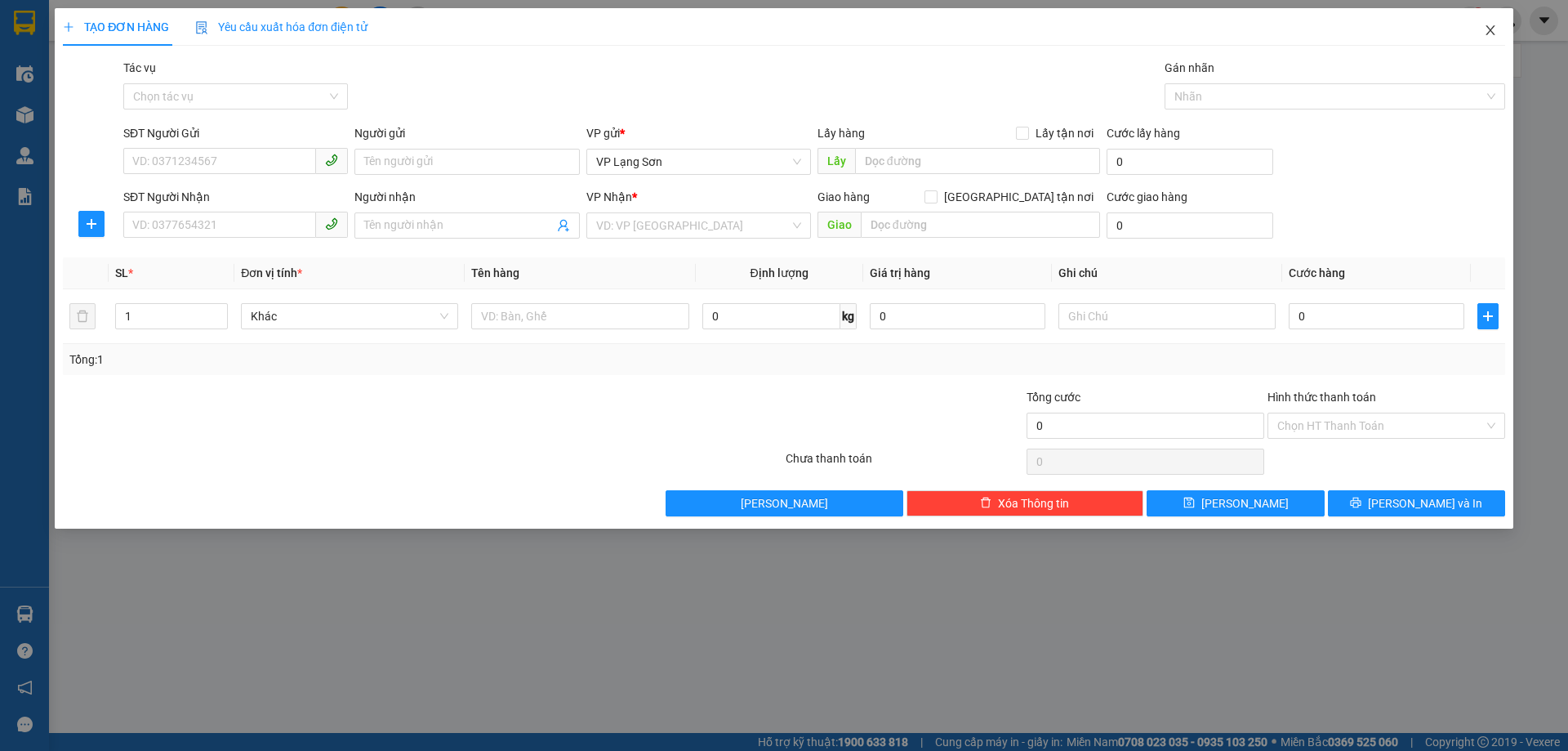
click at [1491, 28] on icon "close" at bounding box center [1489, 29] width 13 height 13
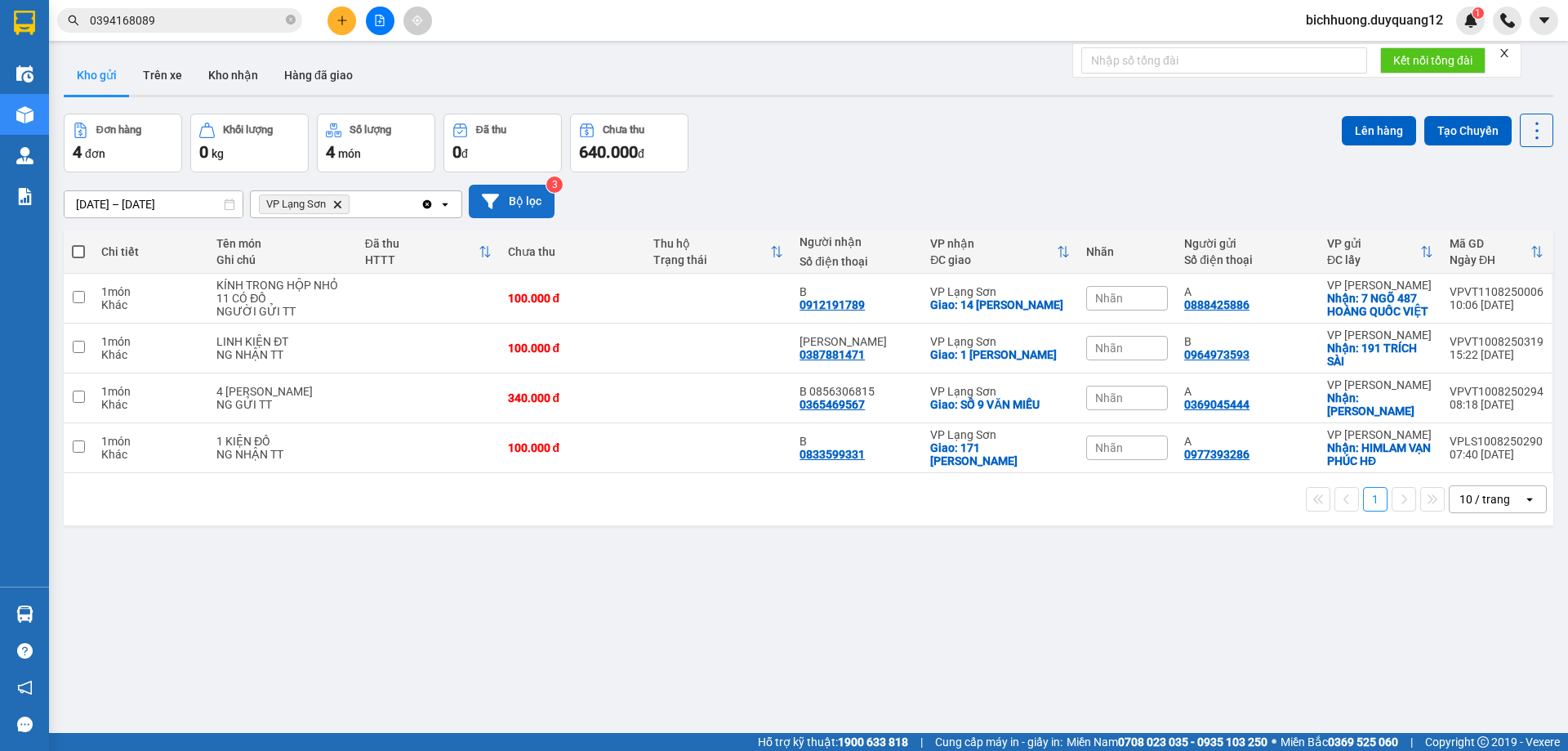
drag, startPoint x: 513, startPoint y: 193, endPoint x: 521, endPoint y: 193, distance: 8.0
click at [521, 193] on button "Bộ lọc" at bounding box center [512, 201] width 85 height 33
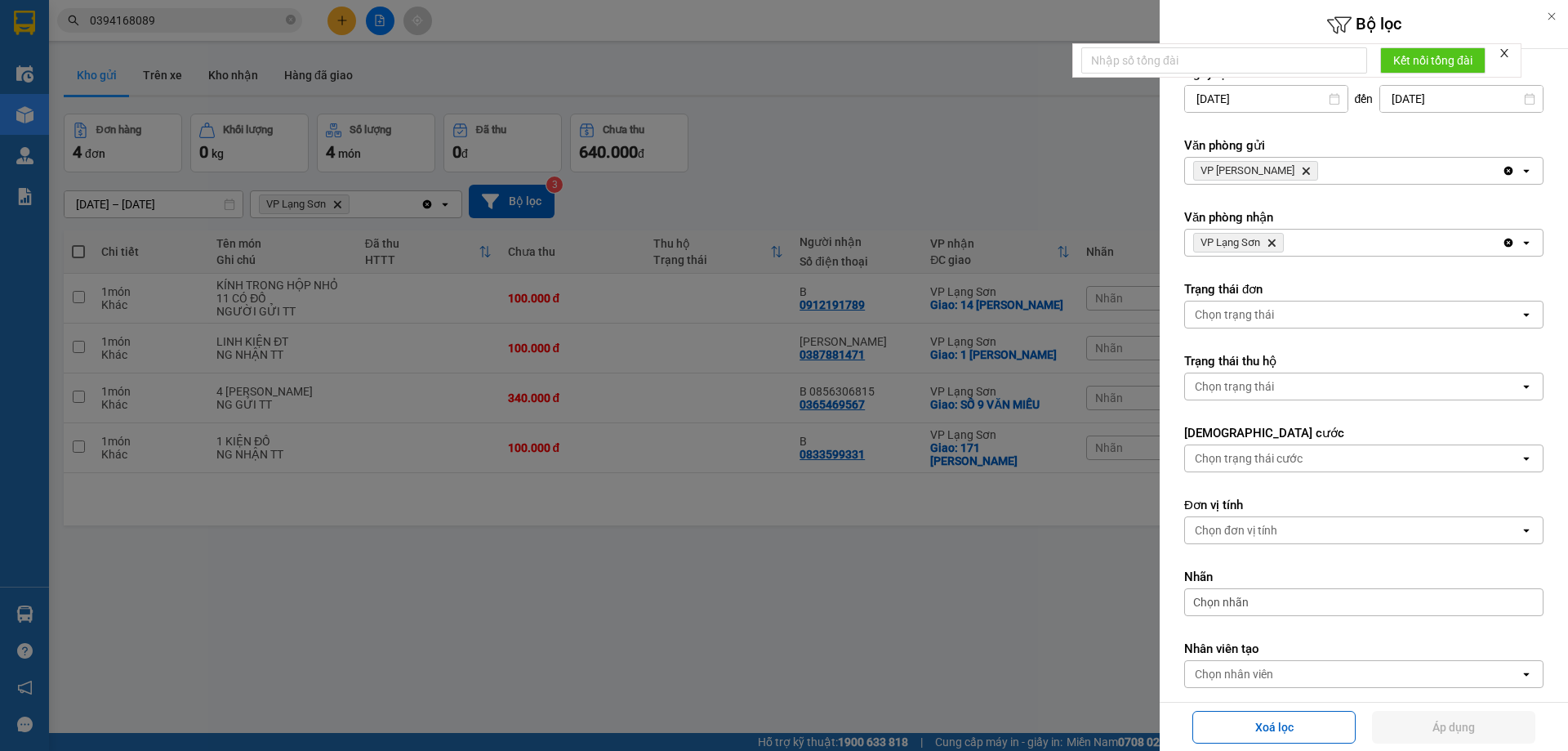
drag, startPoint x: 1272, startPoint y: 168, endPoint x: 1288, endPoint y: 168, distance: 16.0
click at [1301, 168] on icon "Delete" at bounding box center [1306, 171] width 10 height 10
click at [1288, 168] on div "Chọn văn phòng" at bounding box center [1351, 170] width 335 height 26
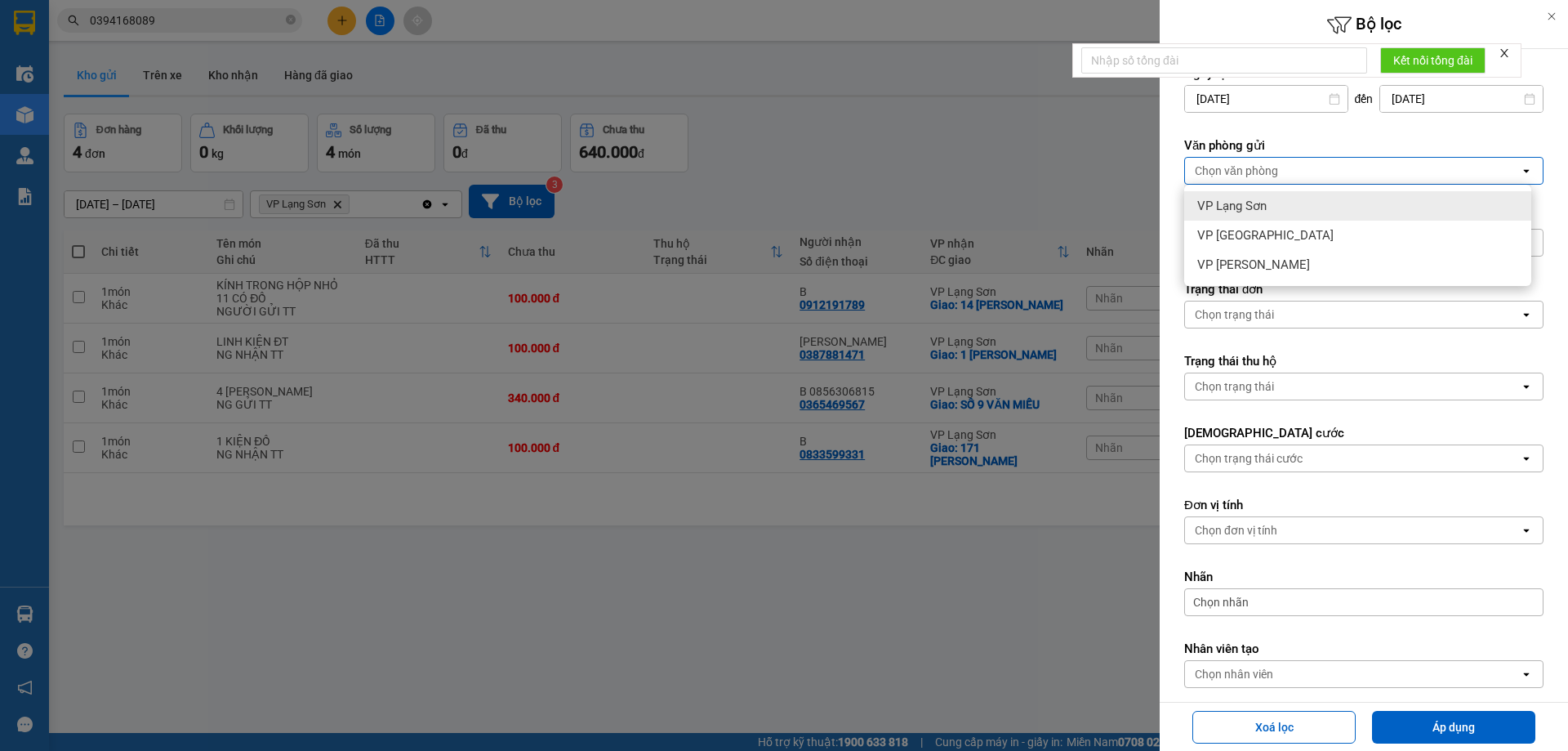
click at [1241, 209] on span "VP Lạng Sơn" at bounding box center [1231, 206] width 69 height 17
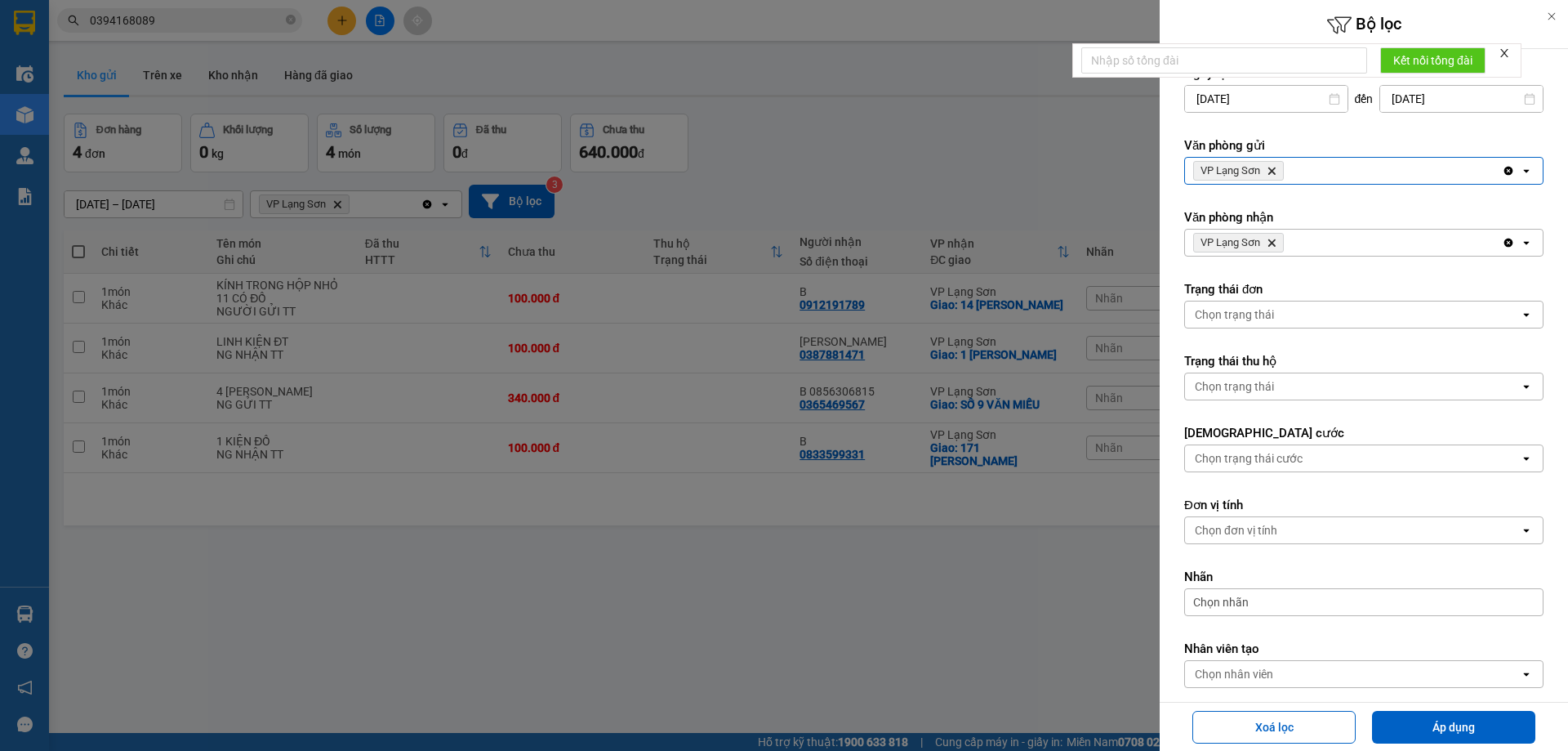
click at [1273, 243] on icon "VP Lạng Sơn, close by backspace" at bounding box center [1272, 243] width 8 height 8
click at [1276, 243] on div "Chọn văn phòng" at bounding box center [1236, 242] width 83 height 17
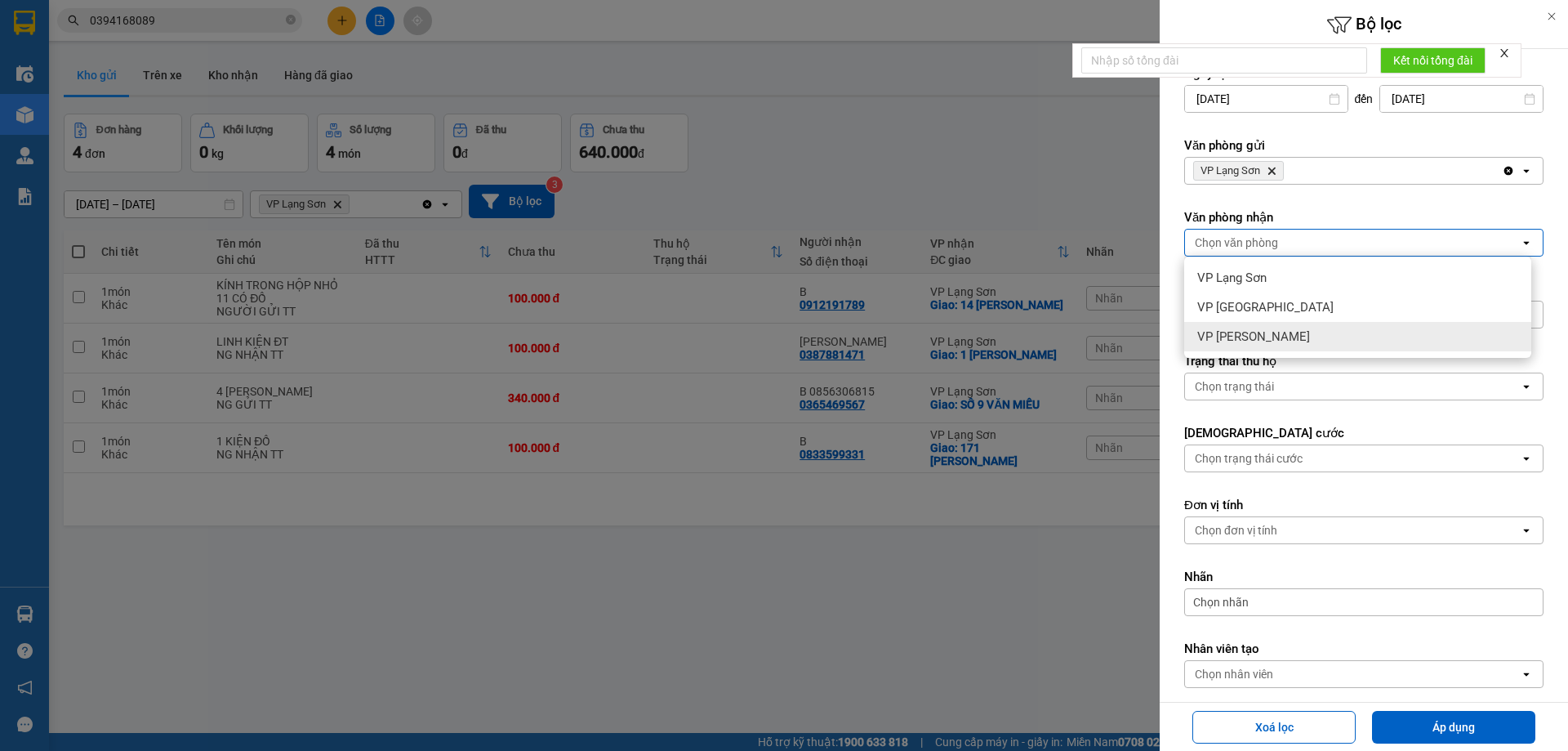
click at [1271, 337] on div "VP [PERSON_NAME]" at bounding box center [1357, 336] width 347 height 29
click at [1082, 635] on div at bounding box center [784, 375] width 1568 height 751
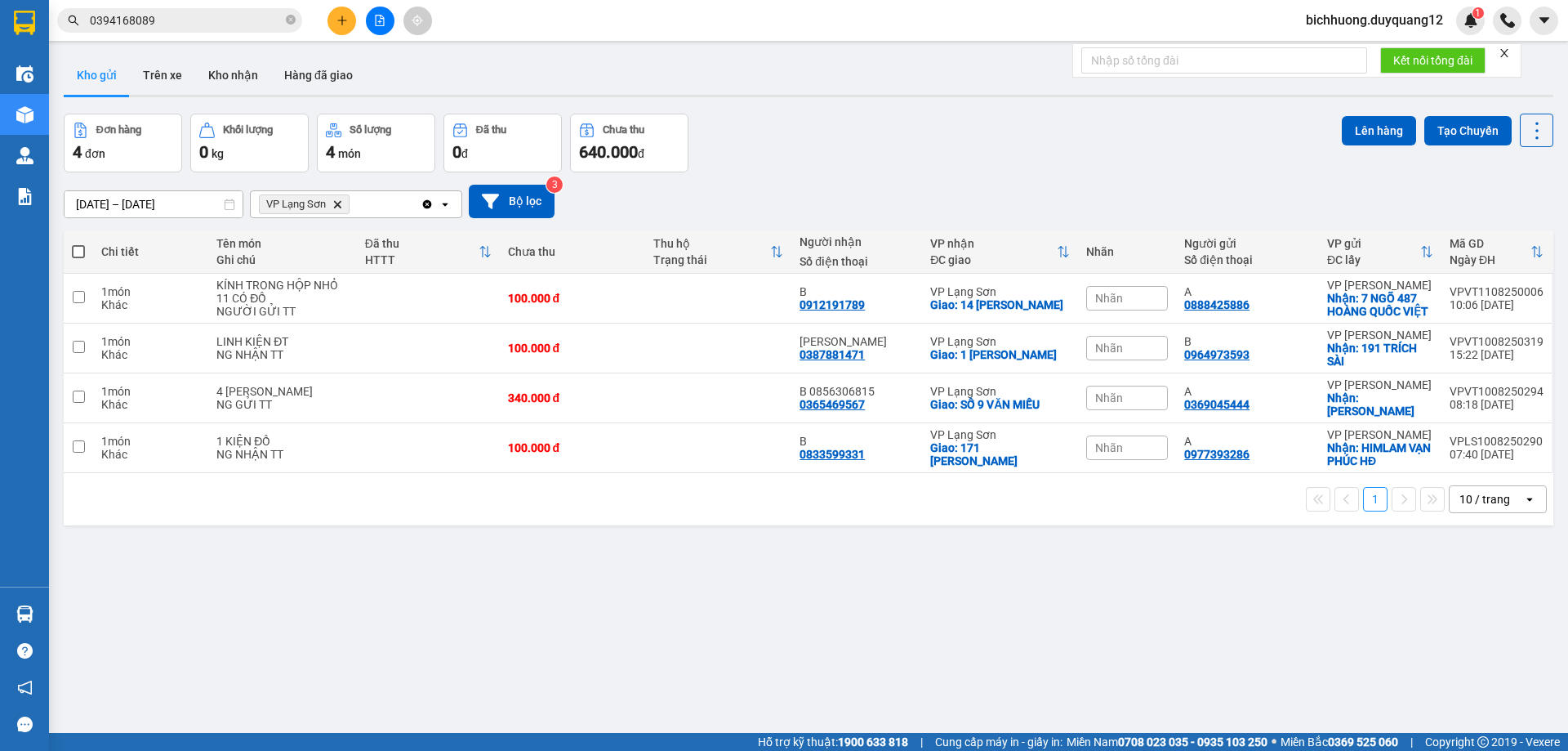
click at [342, 22] on icon "plus" at bounding box center [343, 20] width 12 height 12
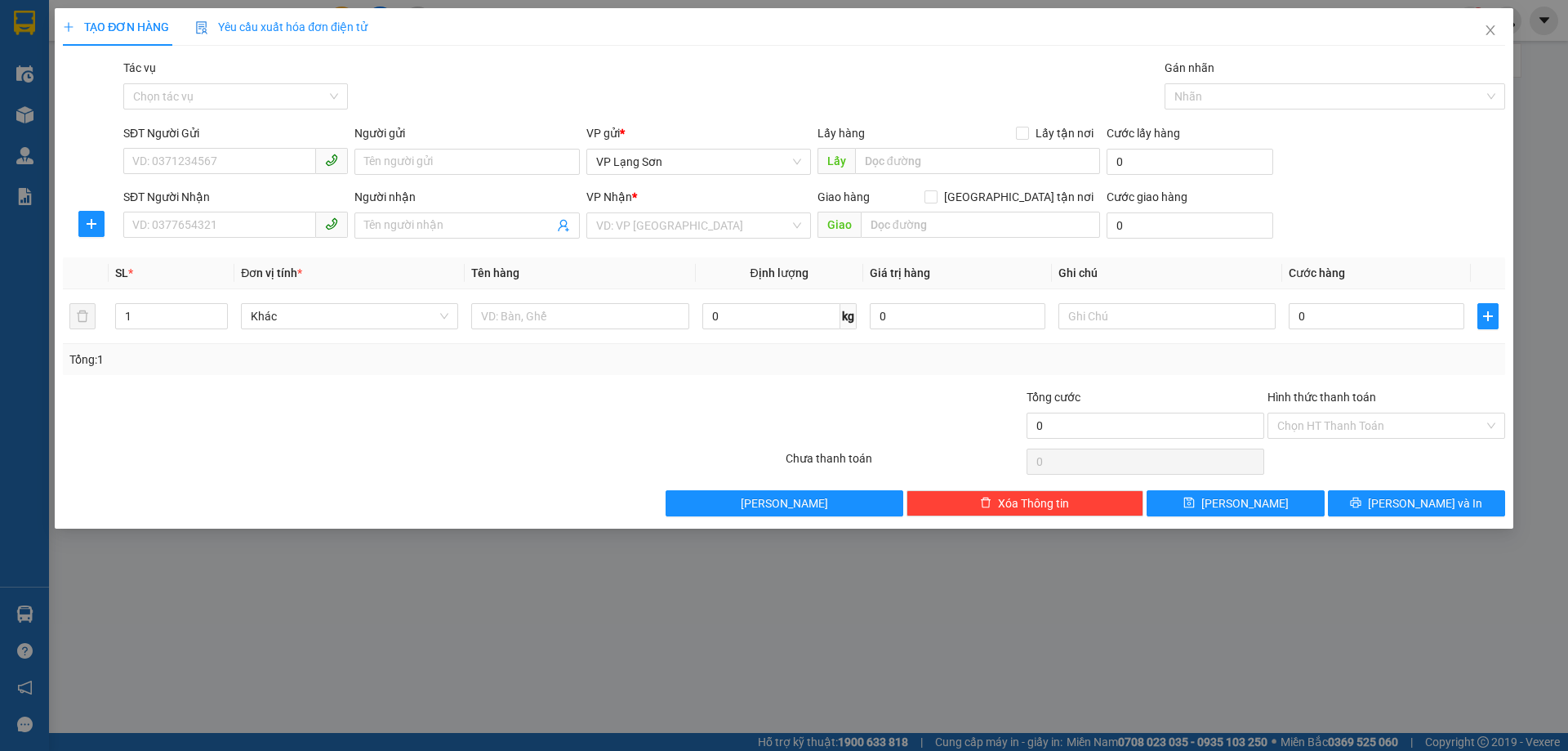
click at [208, 147] on div "SĐT Người Gửi" at bounding box center [235, 136] width 224 height 24
click at [192, 160] on input "SĐT Người Gửi" at bounding box center [219, 160] width 192 height 26
paste input "0354600172"
click at [137, 163] on input "0354600172" at bounding box center [219, 160] width 192 height 26
type input "0354600172"
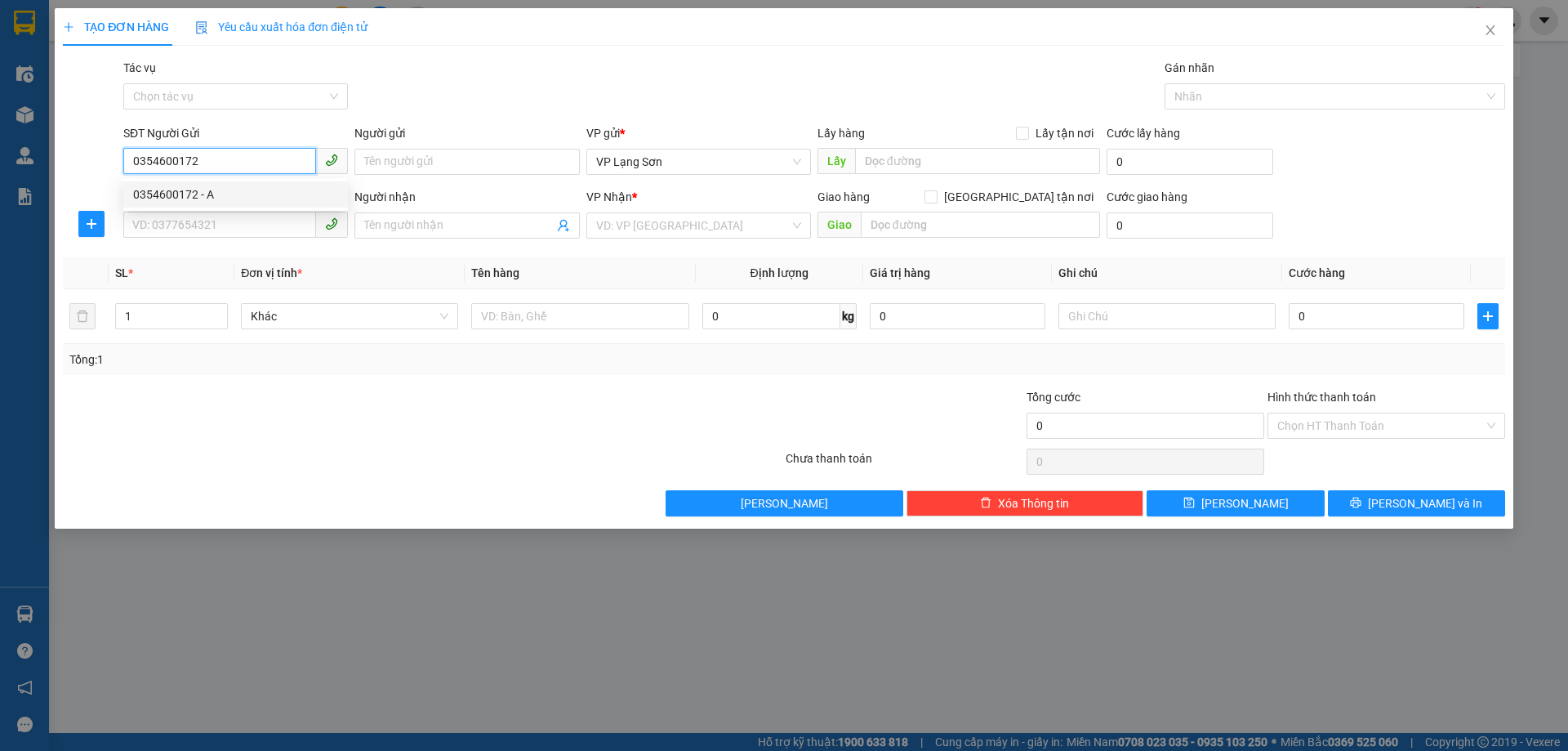
click at [198, 193] on div "0354600172 - A" at bounding box center [235, 194] width 205 height 18
type input "A"
checkbox input "true"
type input "TRƯỜNG [GEOGRAPHIC_DATA],[GEOGRAPHIC_DATA],[GEOGRAPHIC_DATA]"
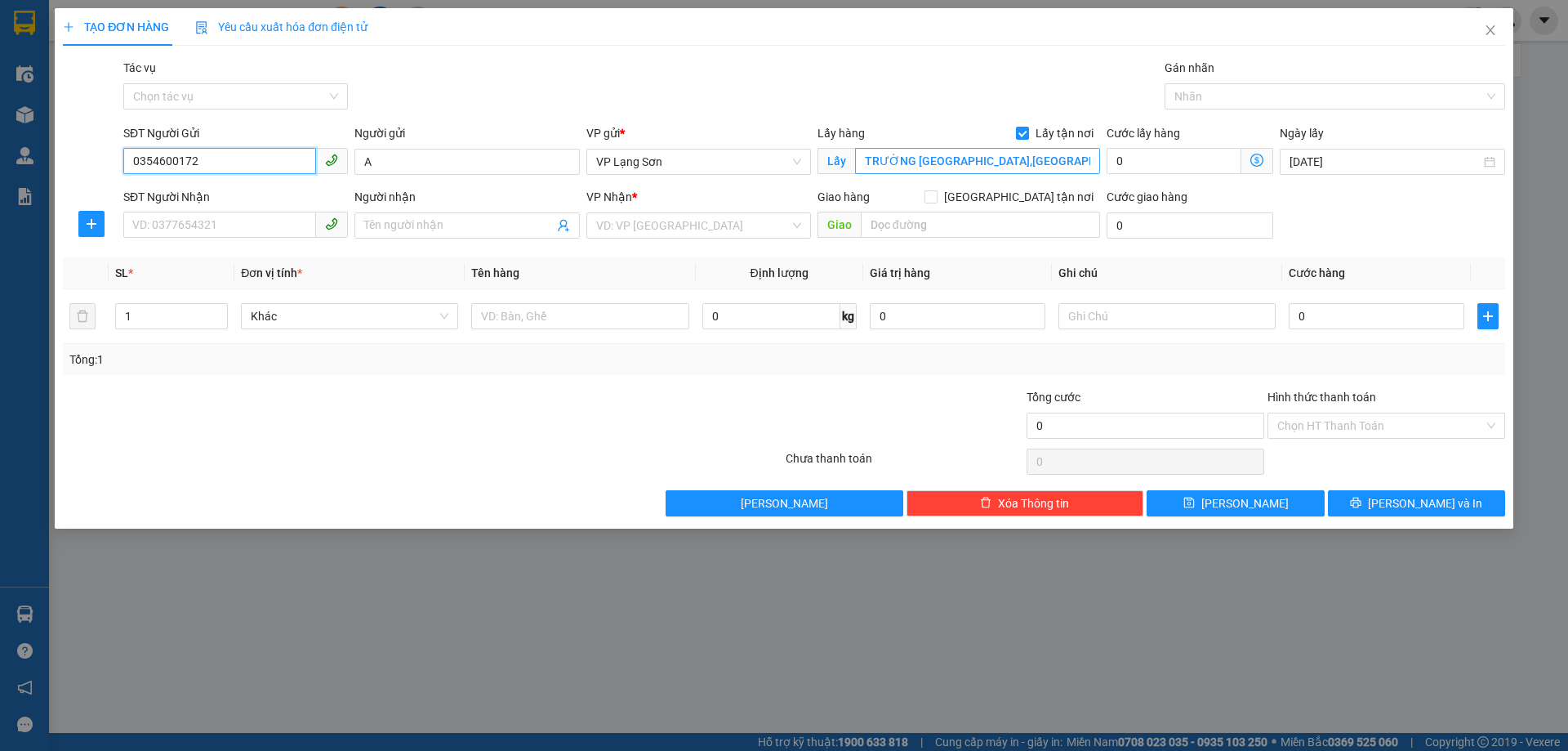
type input "0354600172"
type input "H"
type input "CHUNG CƯ K35 TÂN MAI"
click at [264, 222] on input "SĐT Người Nhận" at bounding box center [219, 224] width 192 height 26
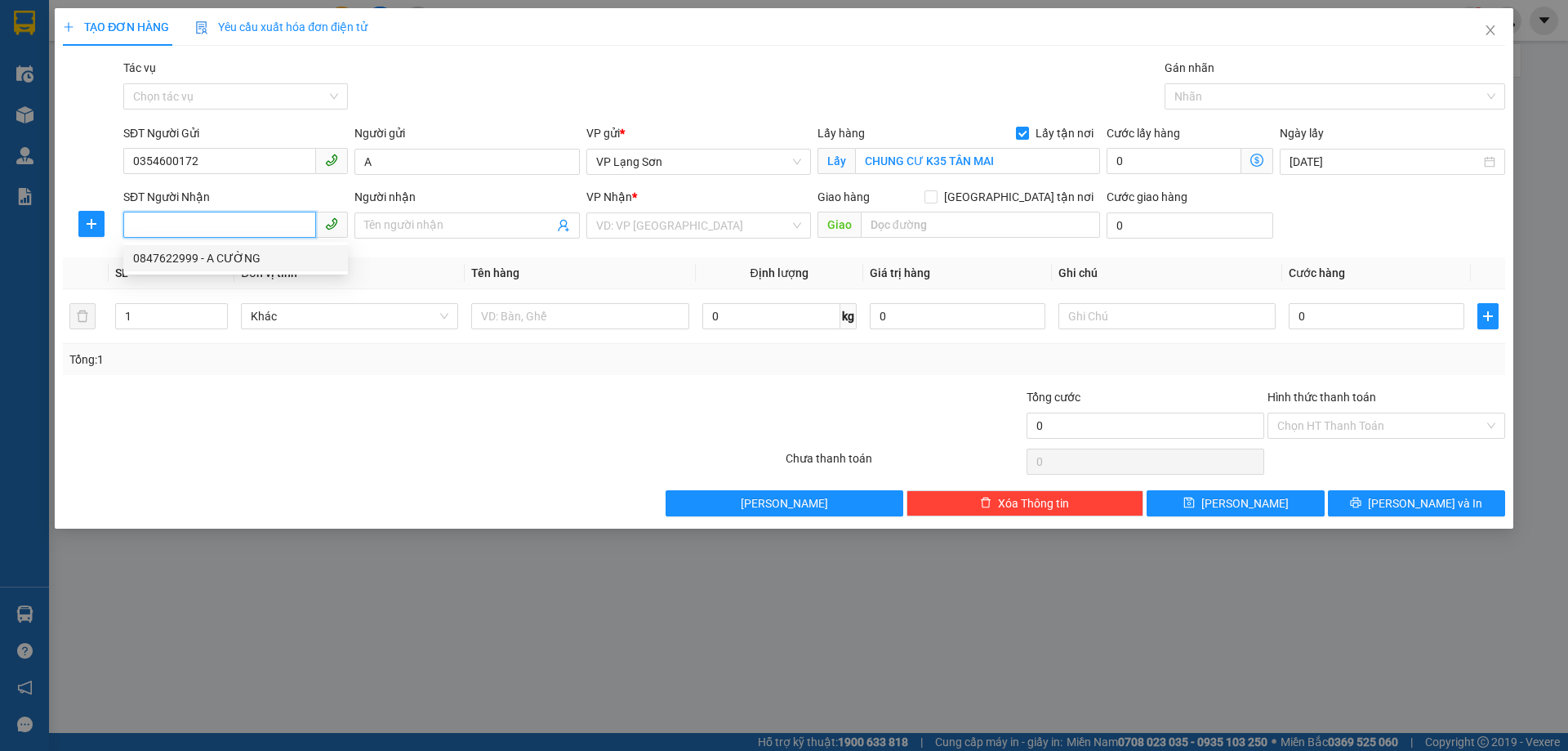
click at [200, 263] on div "0847622999 - A CƯỜNG" at bounding box center [235, 258] width 205 height 18
type input "0847622999"
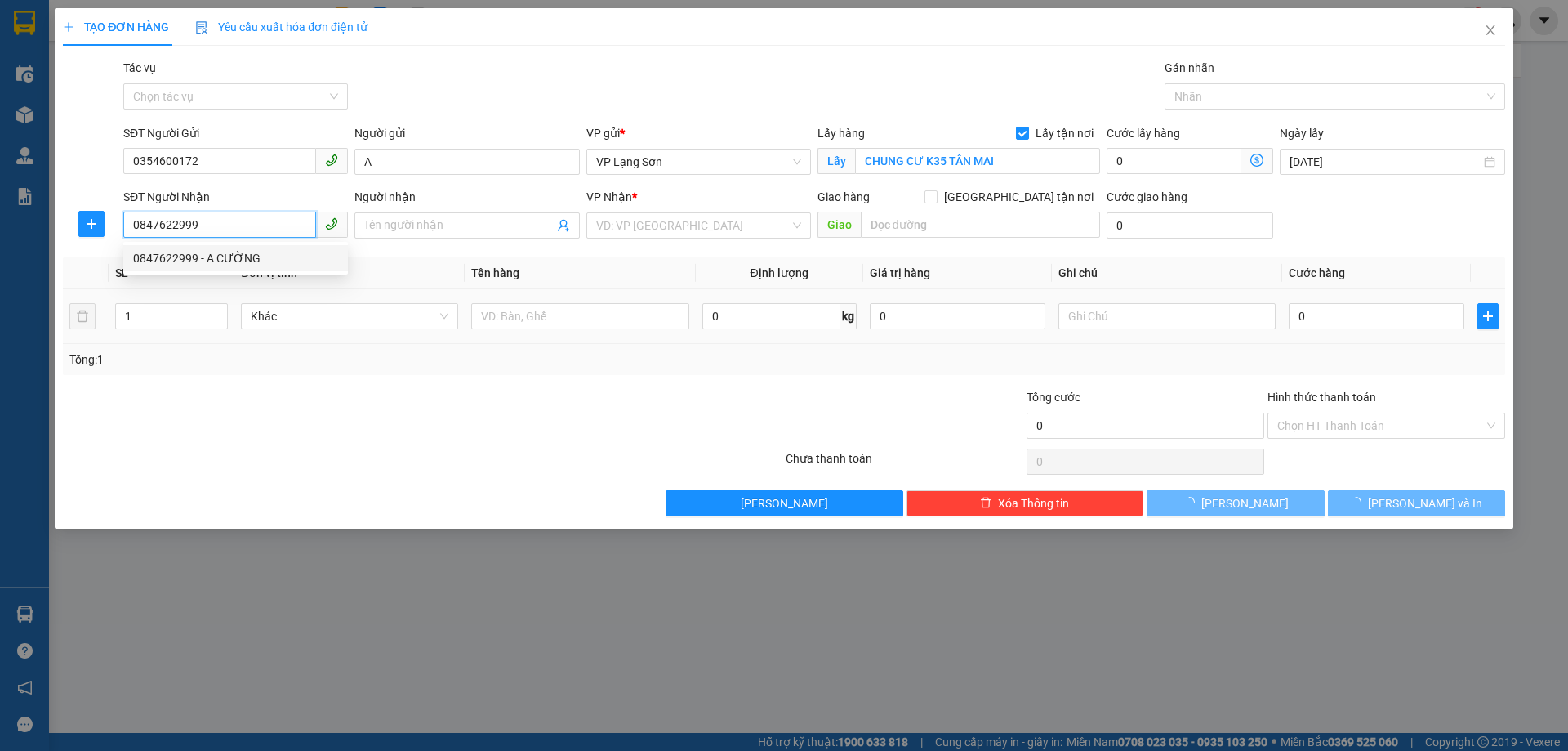
type input "A CƯỜNG"
checkbox input "true"
type input "CỐC NAM ĐỒNG ĐĂNG"
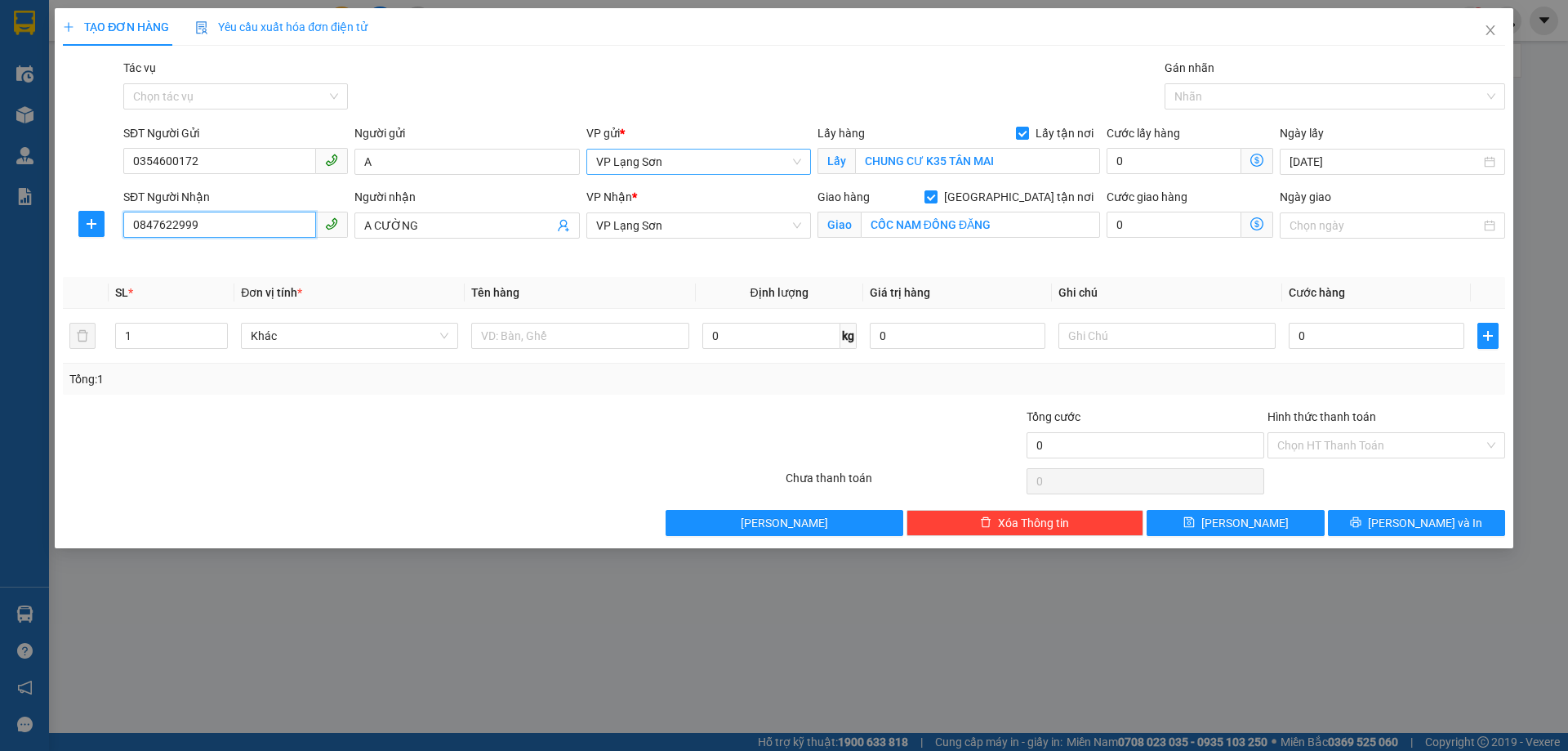
click at [707, 159] on span "VP Lạng Sơn" at bounding box center [698, 161] width 205 height 24
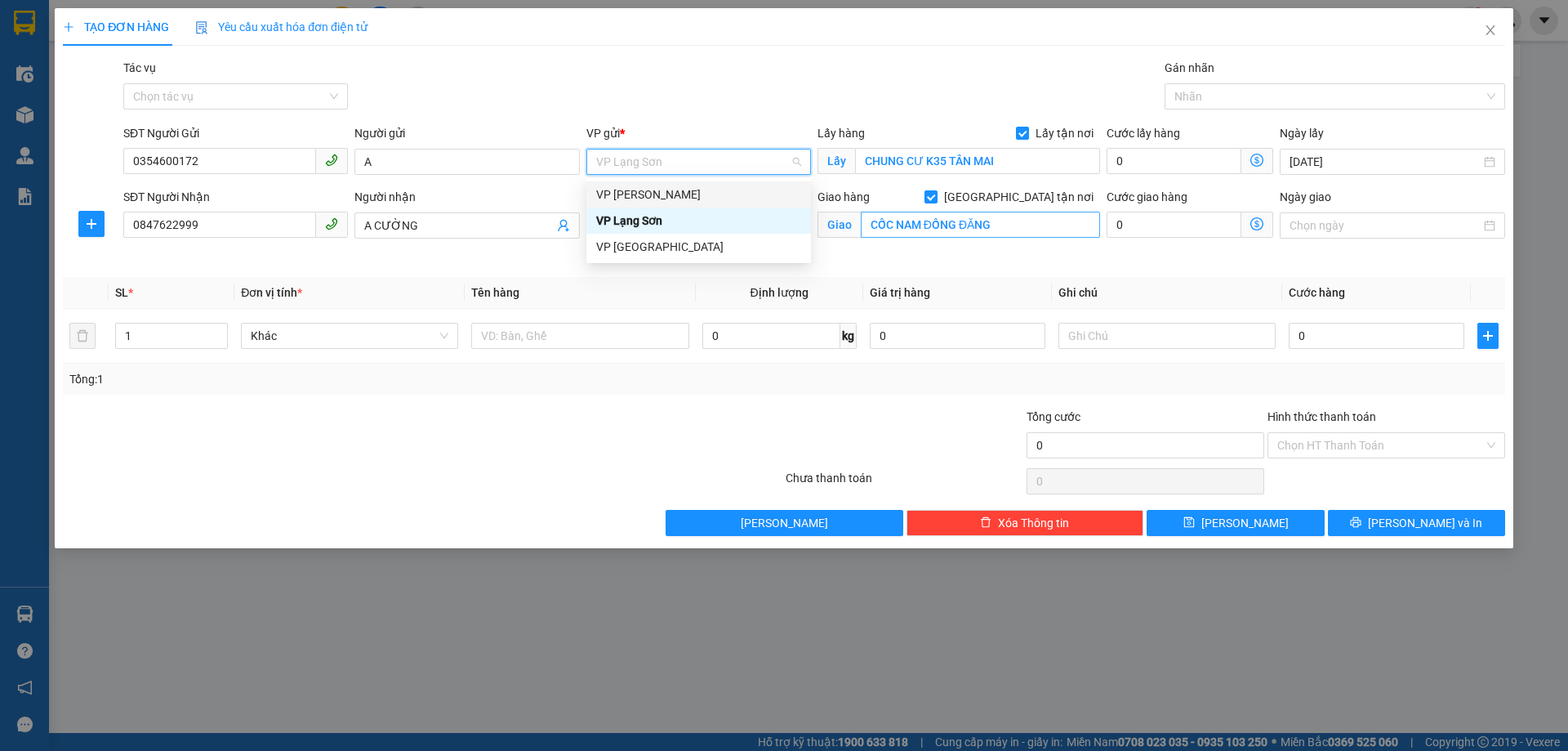
drag, startPoint x: 654, startPoint y: 192, endPoint x: 1078, endPoint y: 237, distance: 426.4
click at [672, 192] on div "VP [PERSON_NAME]" at bounding box center [698, 194] width 205 height 18
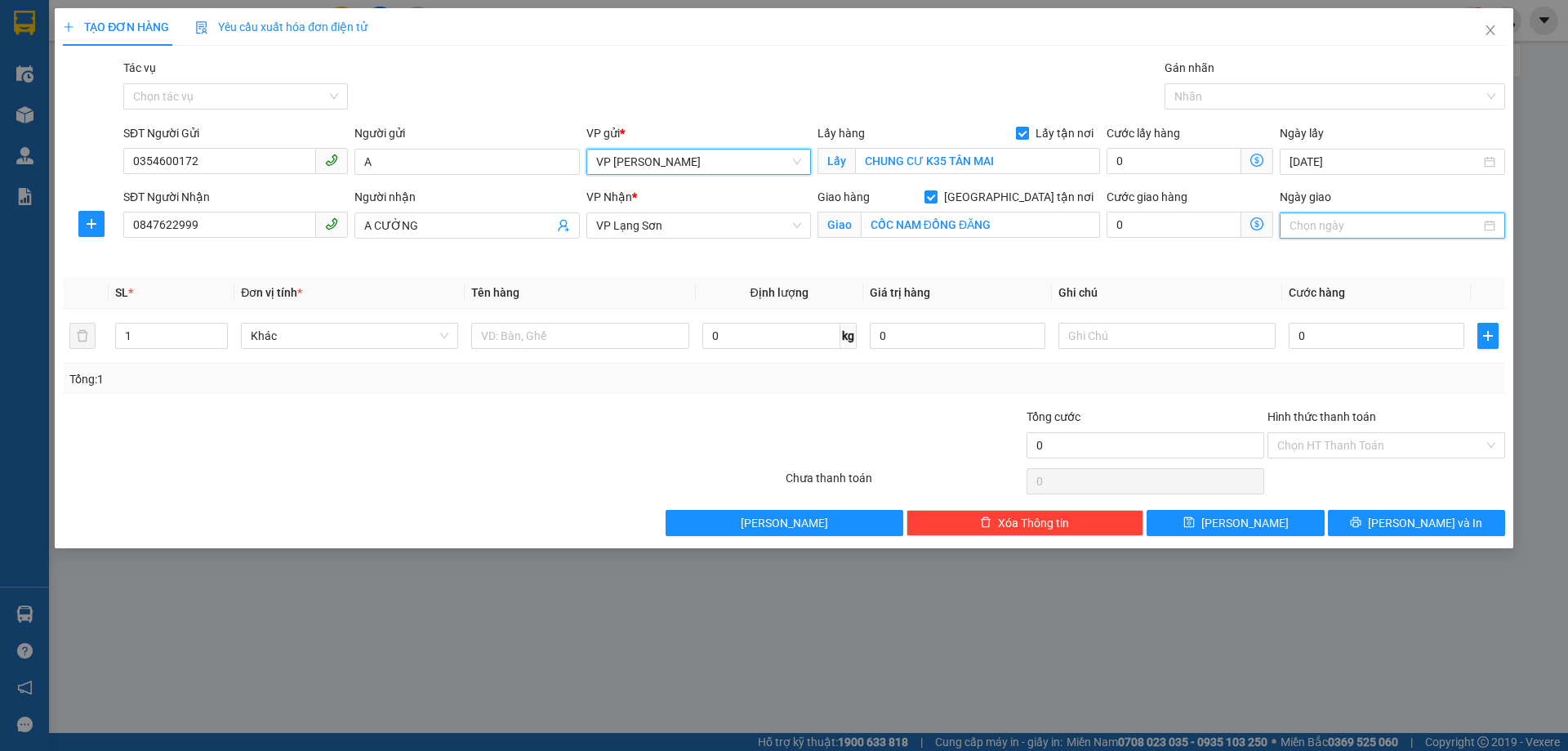
click at [1331, 223] on input "Ngày giao" at bounding box center [1385, 225] width 190 height 18
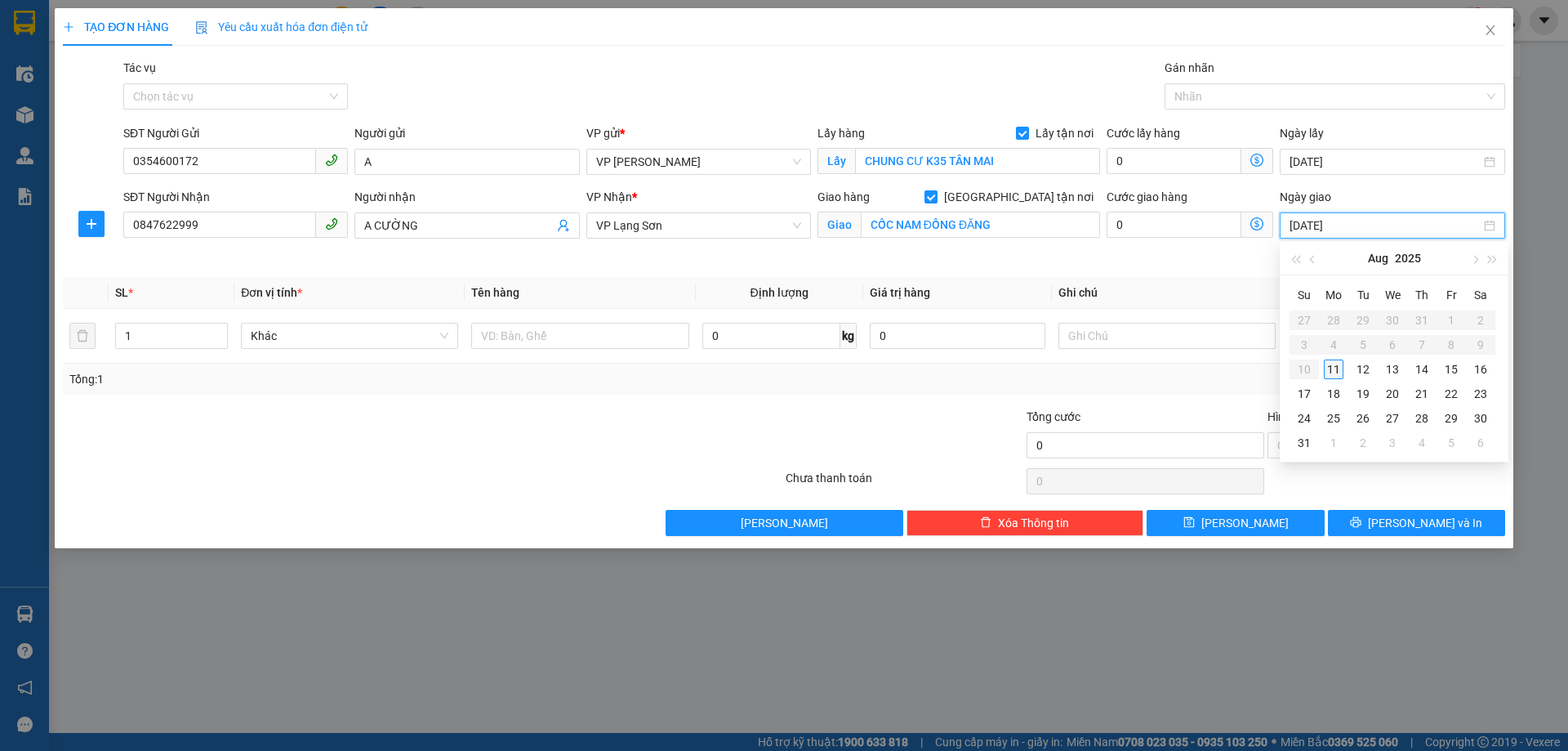
type input "[DATE]"
click at [1334, 376] on div "11" at bounding box center [1333, 369] width 19 height 19
click at [1316, 346] on input "0" at bounding box center [1376, 335] width 176 height 26
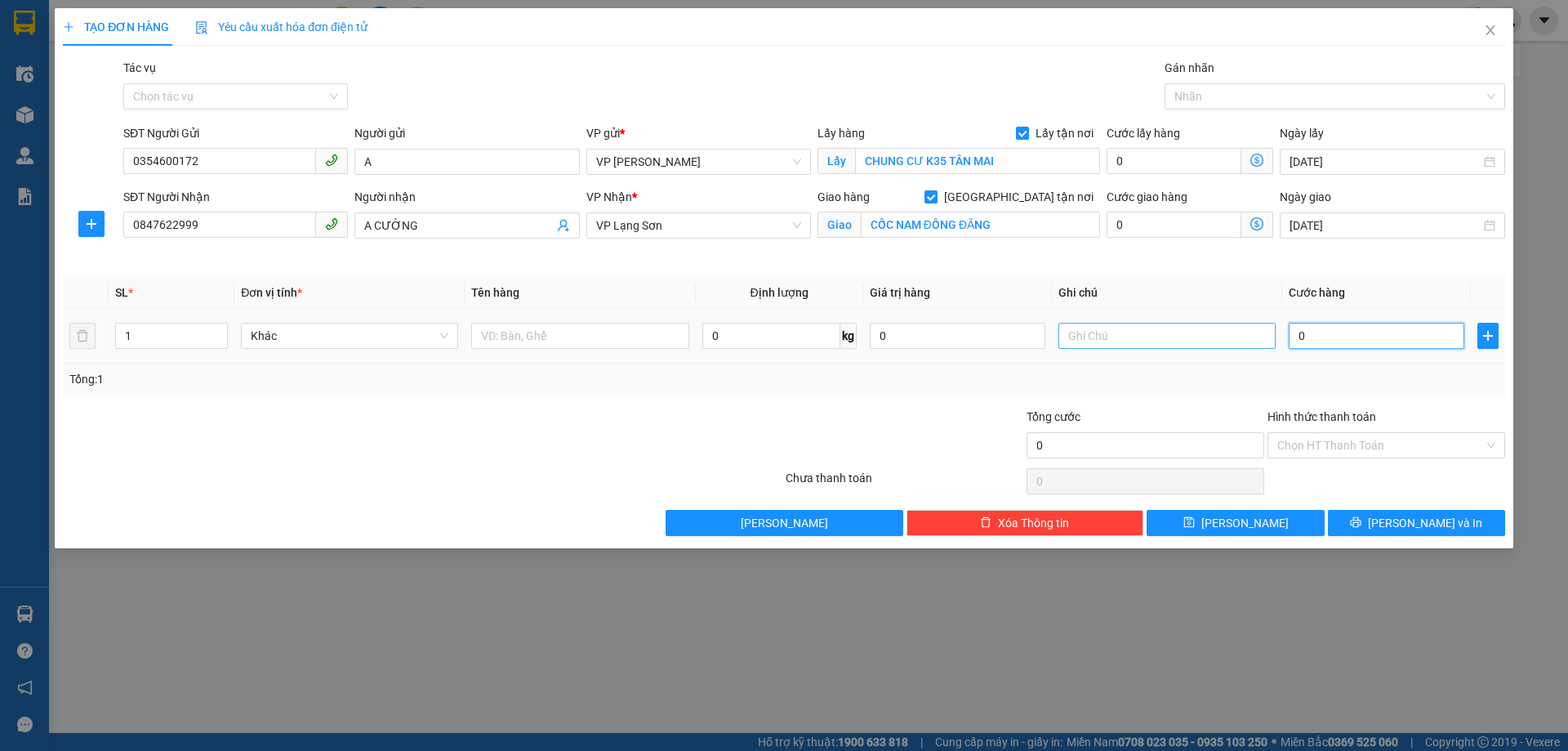
type input "1"
type input "12"
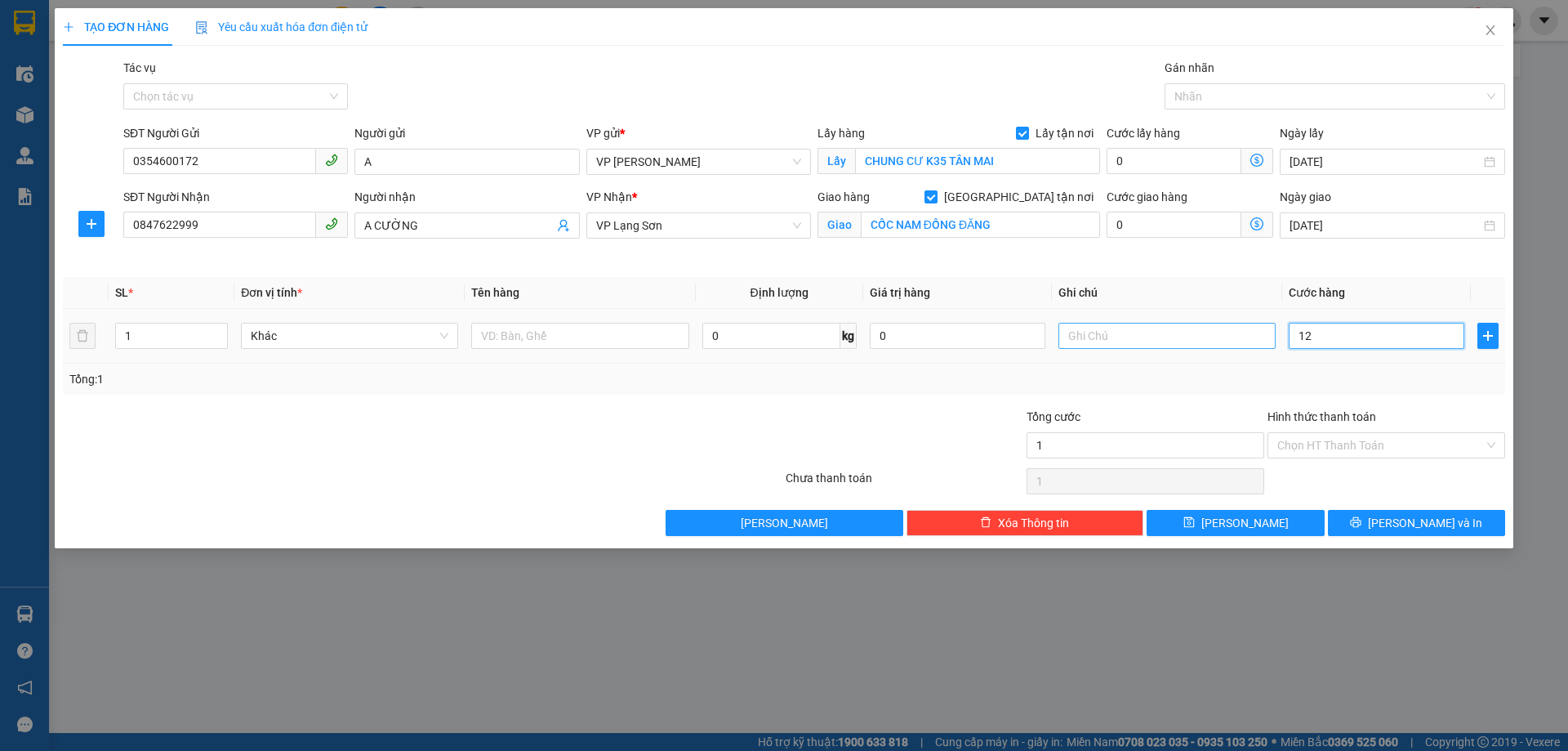
type input "12"
type input "120"
type input "1.200"
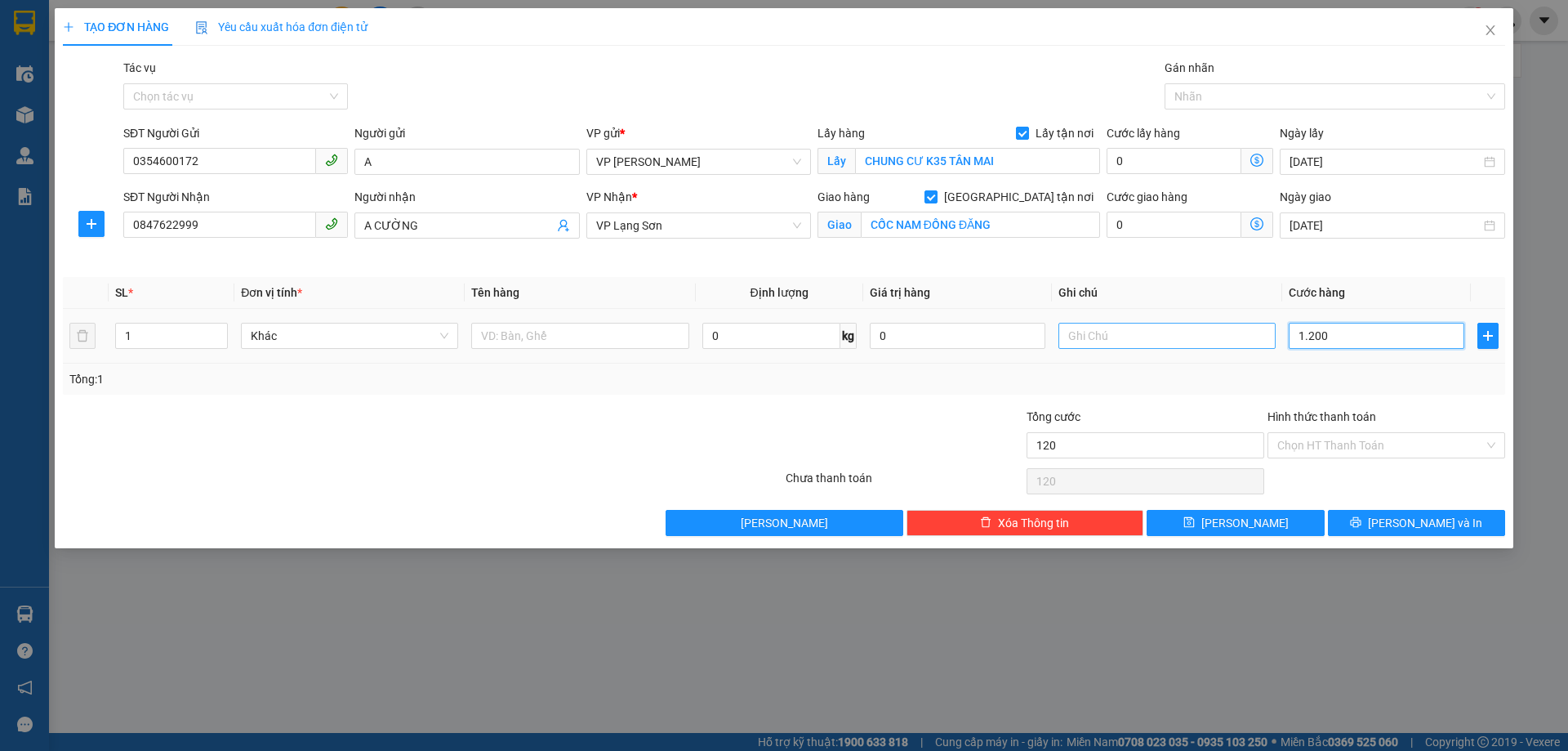
type input "1.200"
type input "12.000"
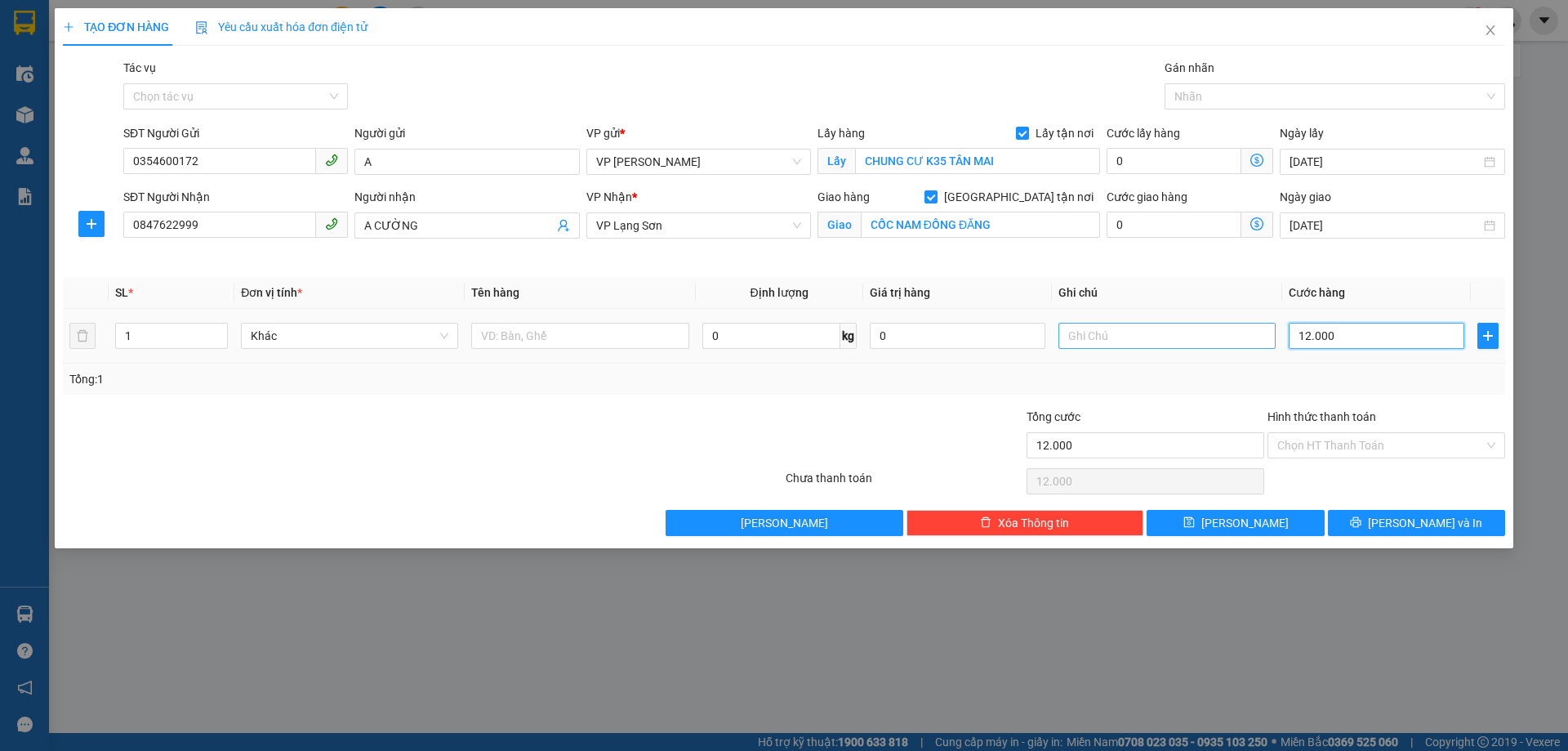
type input "120.000"
type input "1.200.000"
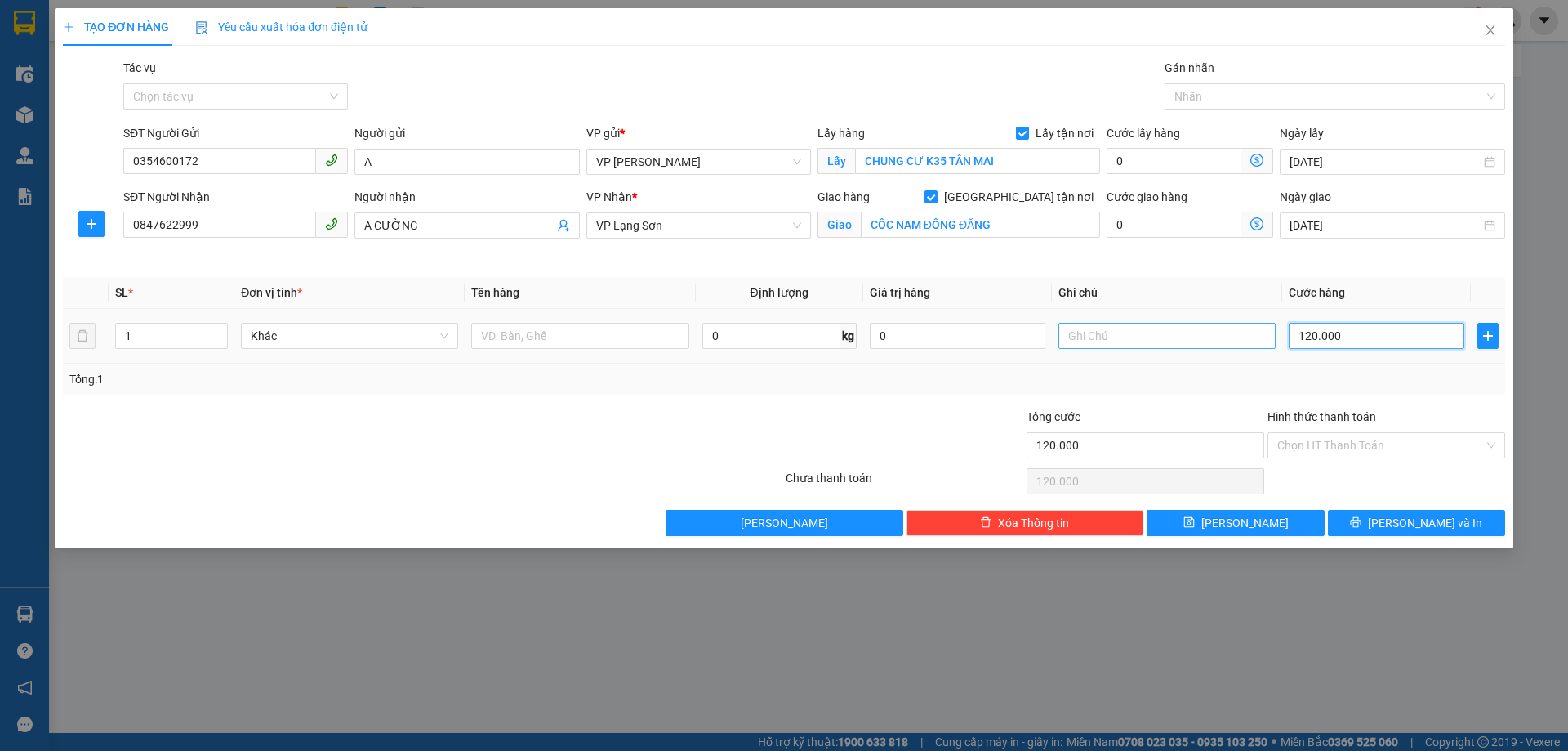
type input "1.200.000"
type input "120.000"
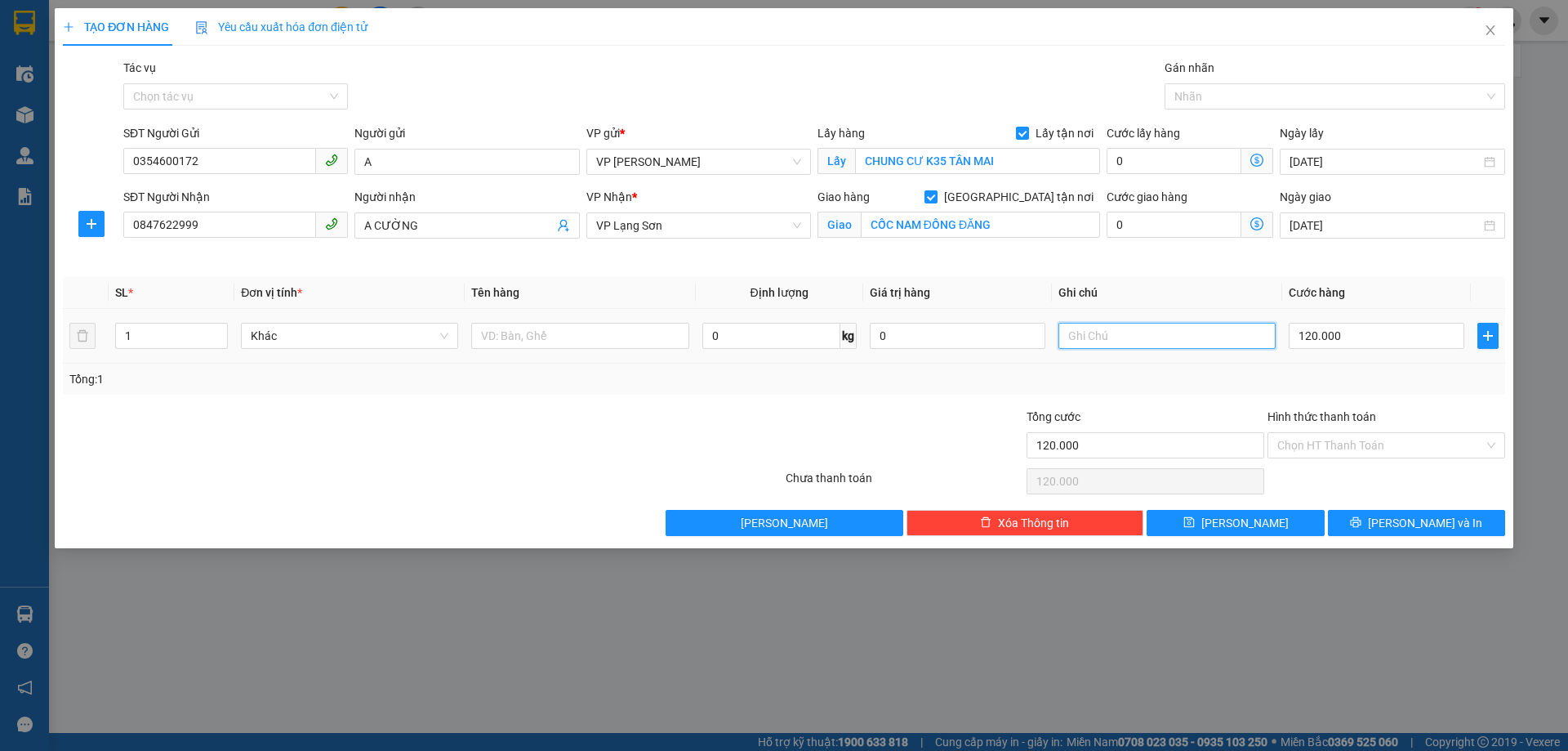
click at [1124, 333] on input "text" at bounding box center [1167, 335] width 217 height 26
type input "NGƯỜI NHẬN TT"
click at [586, 324] on input "text" at bounding box center [580, 335] width 217 height 26
type input "D"
type input "ĐỒ"
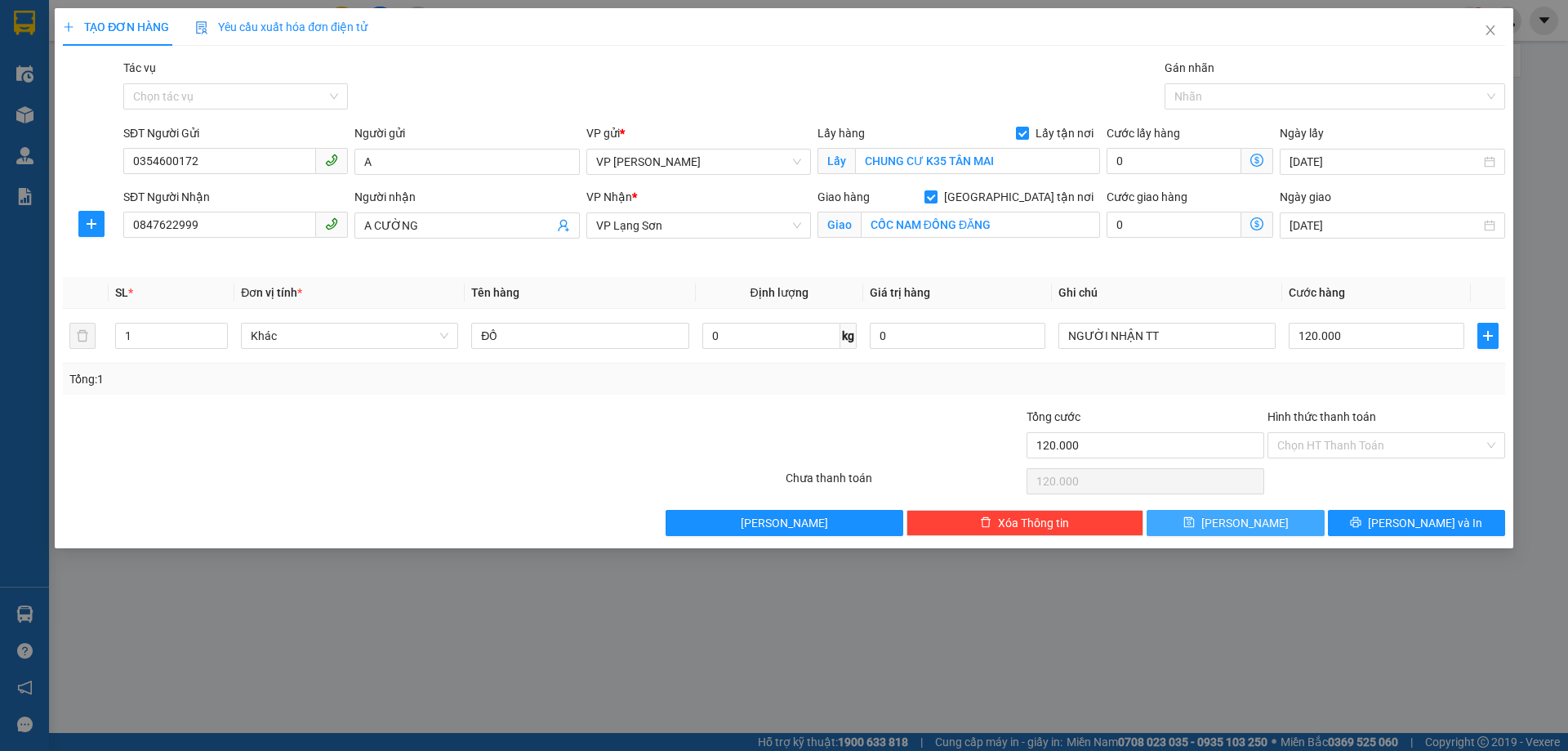
click at [1241, 526] on span "[PERSON_NAME]" at bounding box center [1245, 523] width 87 height 18
checkbox input "false"
type input "0"
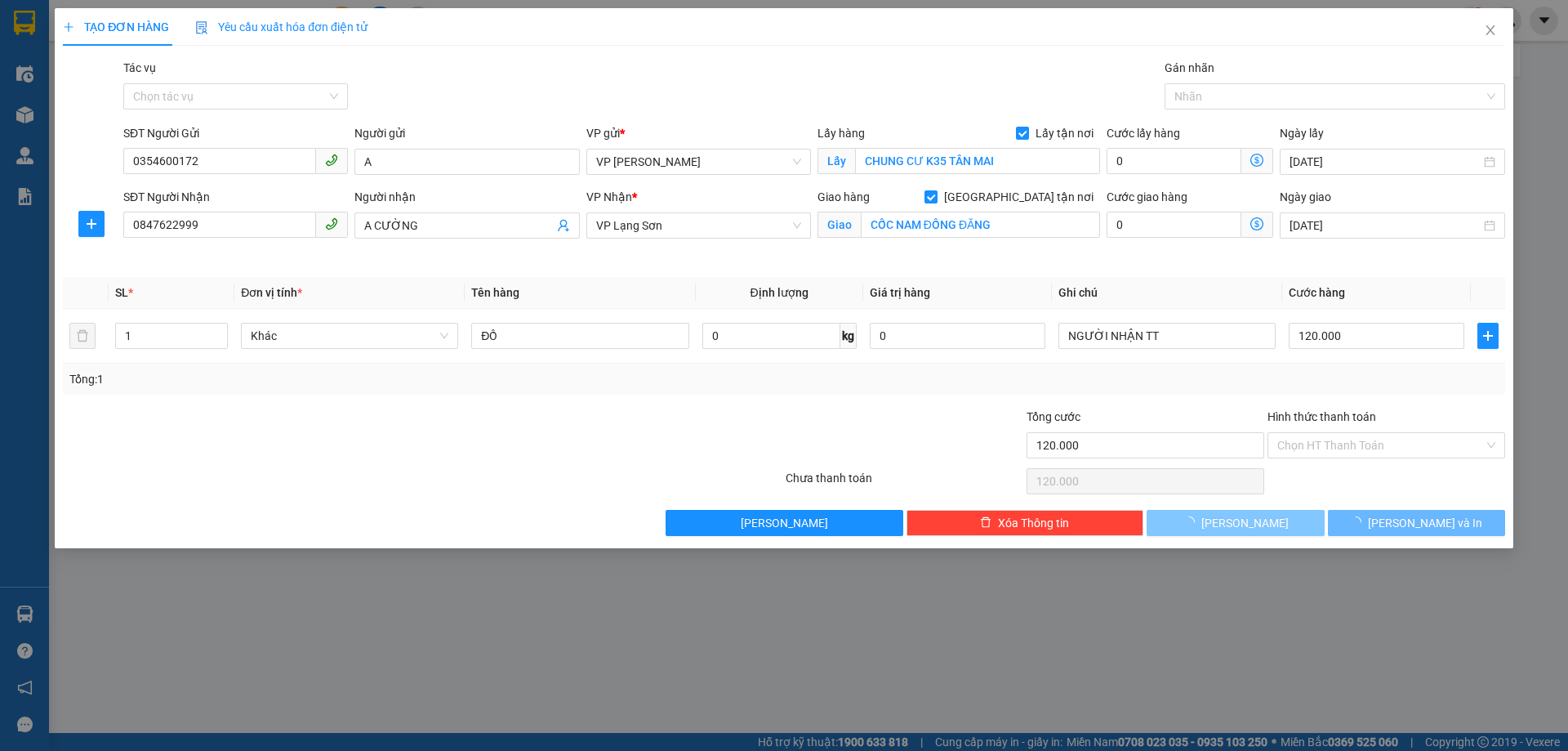
type input "0"
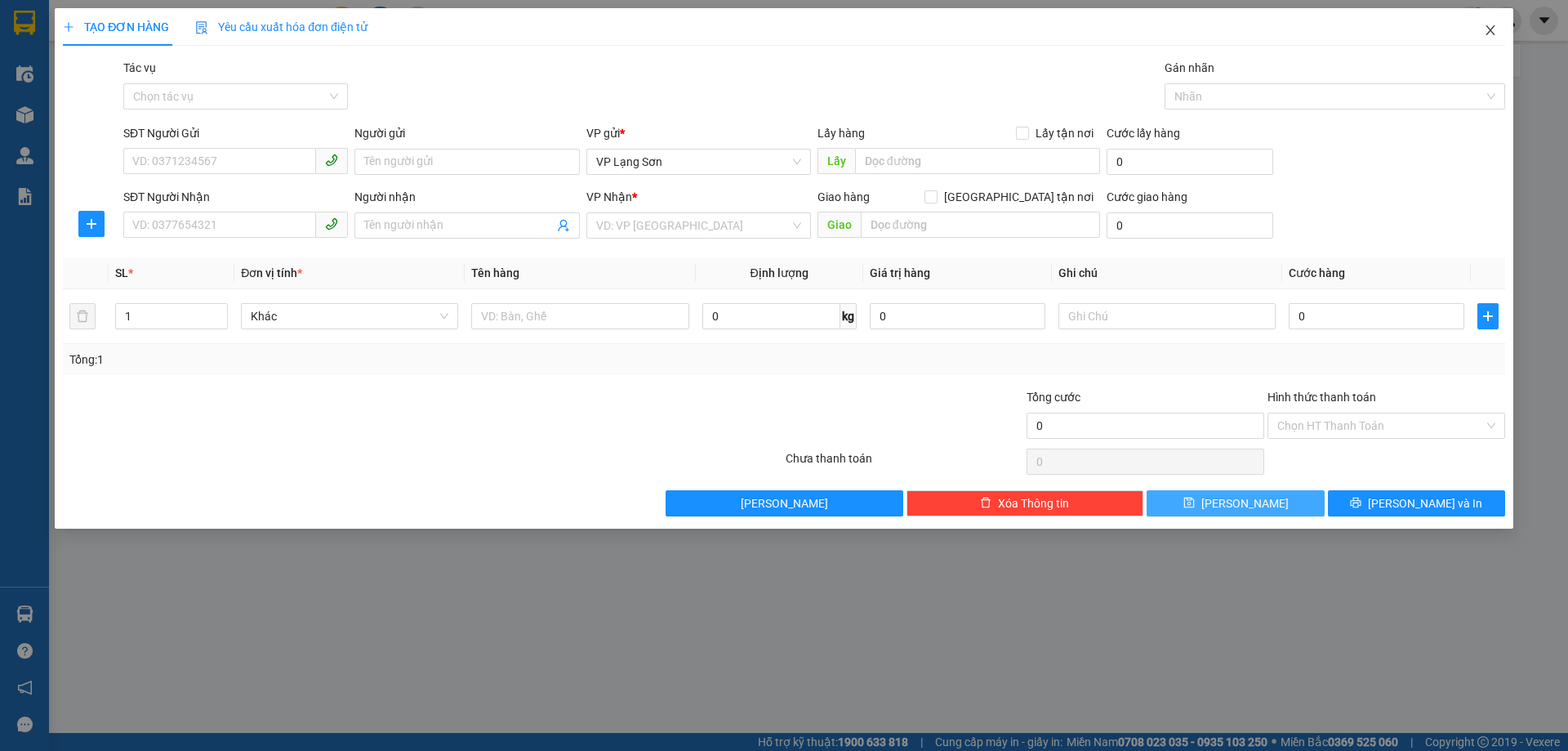
click at [1492, 29] on icon "close" at bounding box center [1489, 30] width 9 height 10
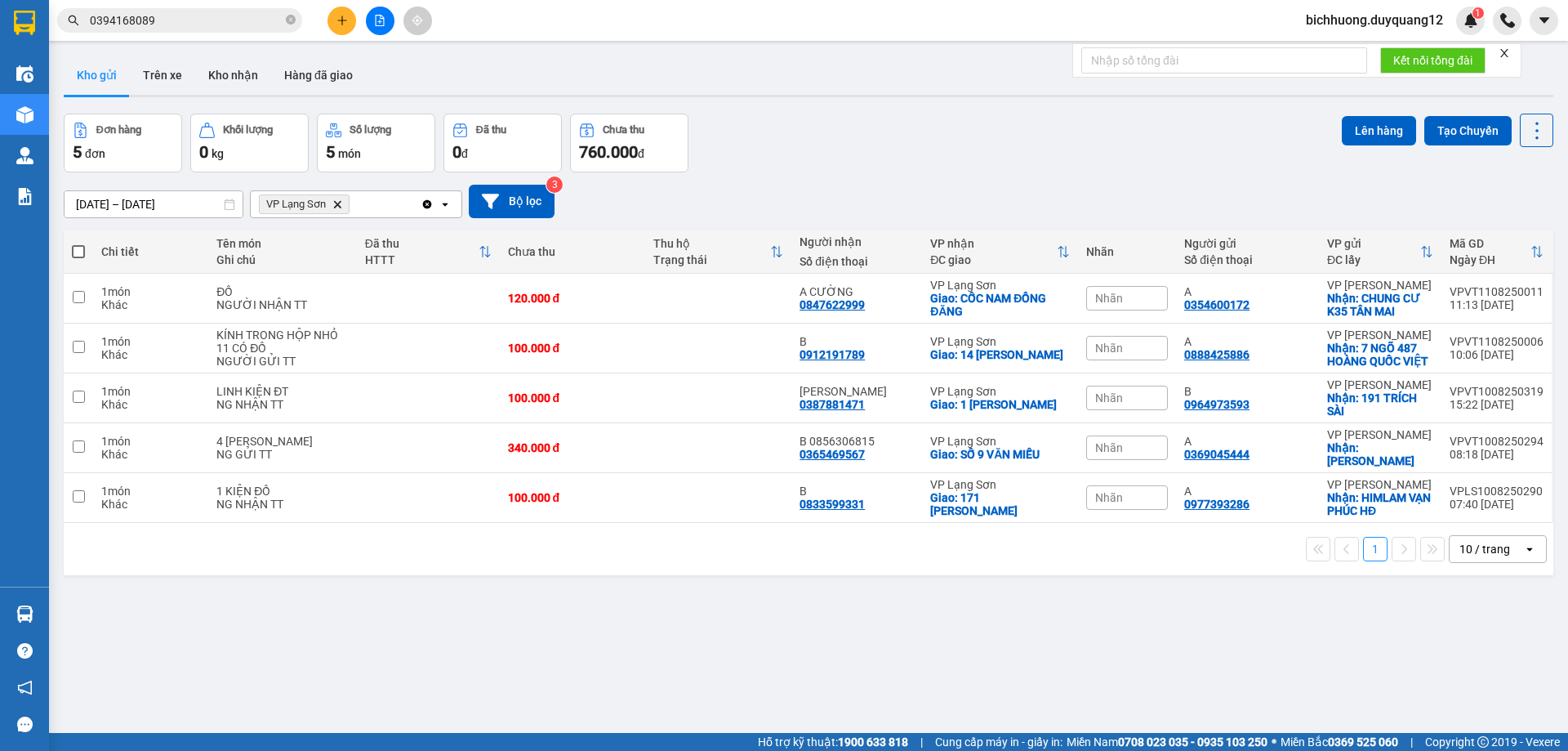
click at [346, 20] on icon "plus" at bounding box center [341, 19] width 9 height 1
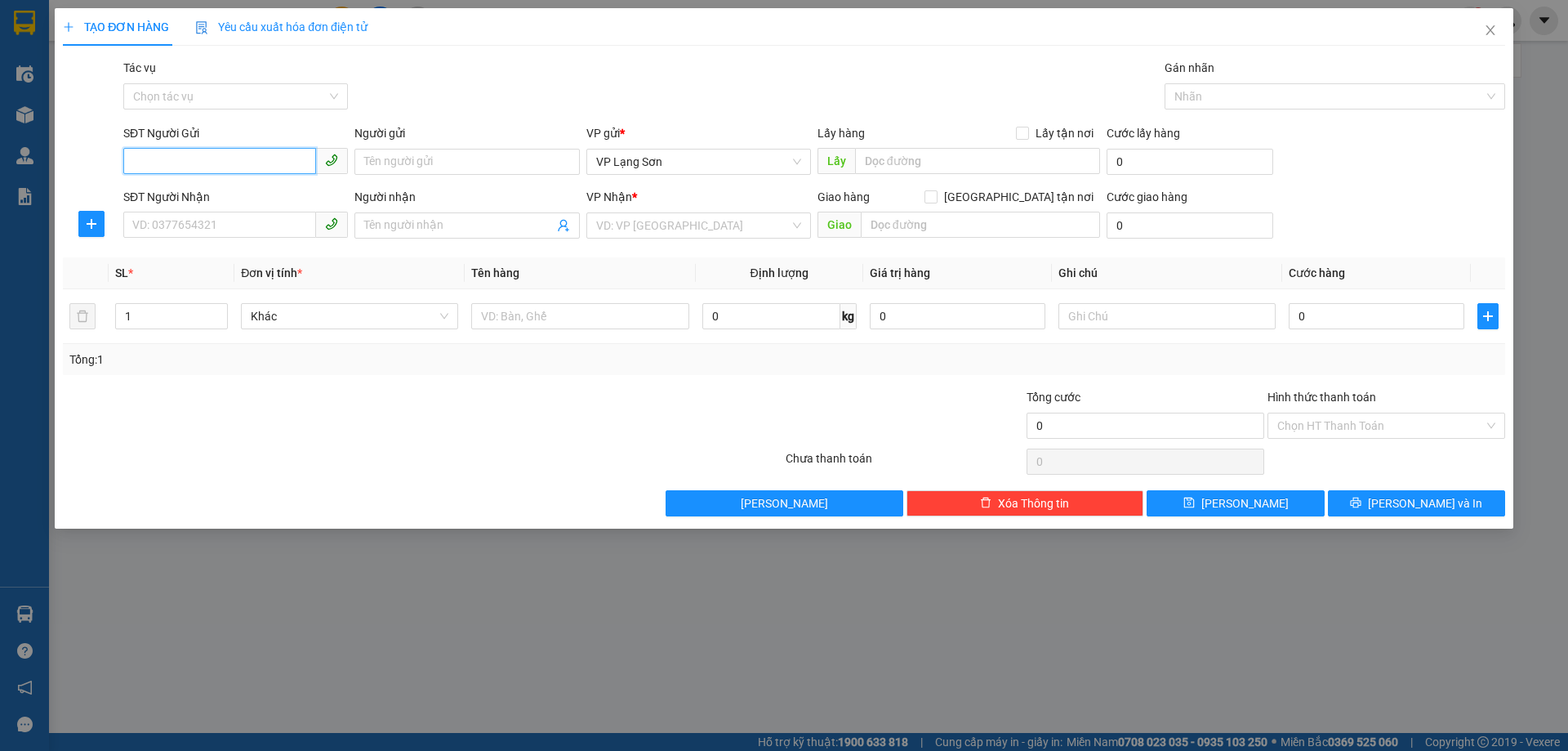
click at [158, 162] on input "SĐT Người Gửi" at bounding box center [219, 160] width 192 height 26
paste input "0987397300"
click at [139, 169] on input "0987397300" at bounding box center [219, 160] width 192 height 26
type input "0987397300"
drag, startPoint x: 172, startPoint y: 194, endPoint x: 284, endPoint y: 214, distance: 113.8
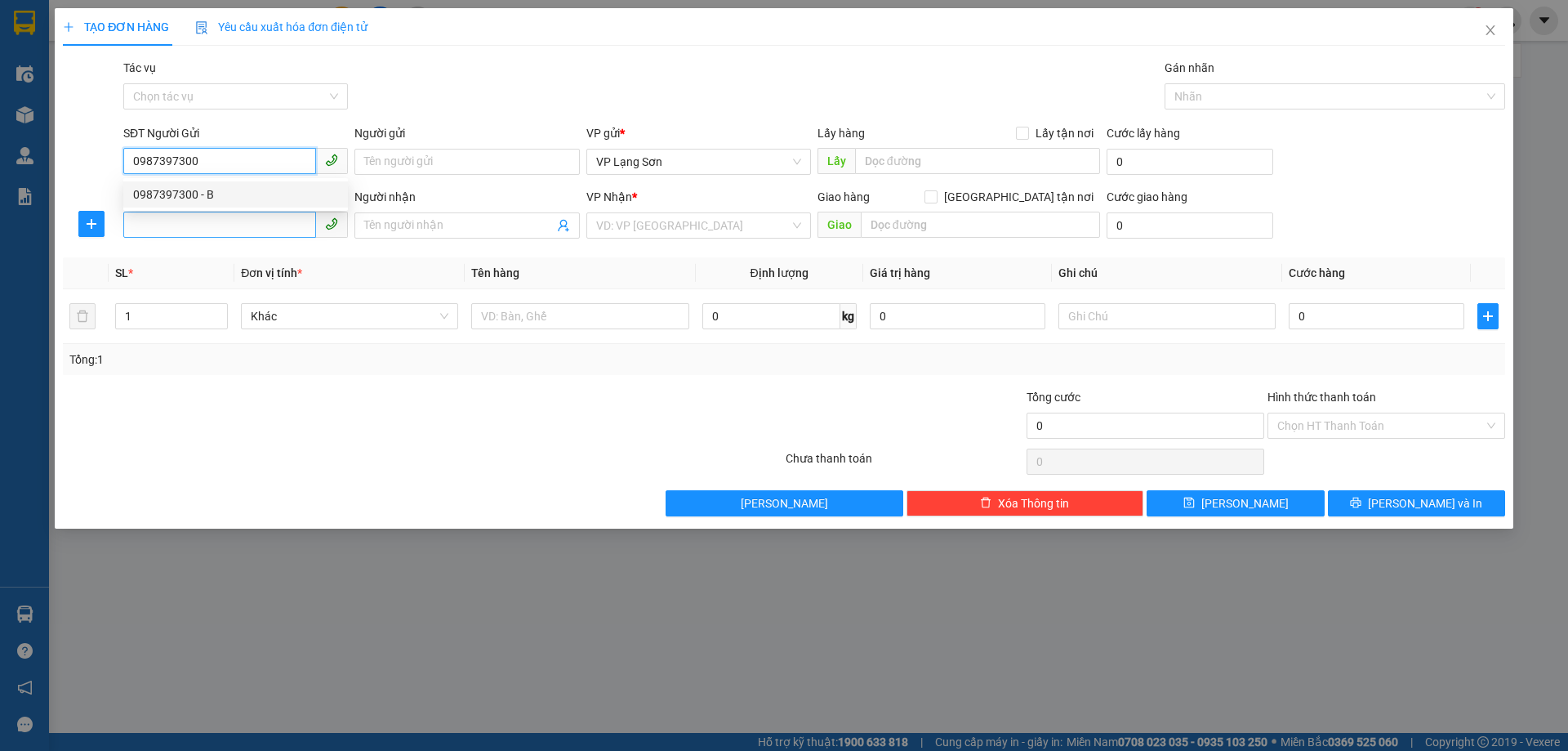
click at [174, 197] on div "0987397300 - B" at bounding box center [235, 194] width 205 height 18
type input "B"
checkbox input "true"
type input "108 [PERSON_NAME]"
type input "0987397300"
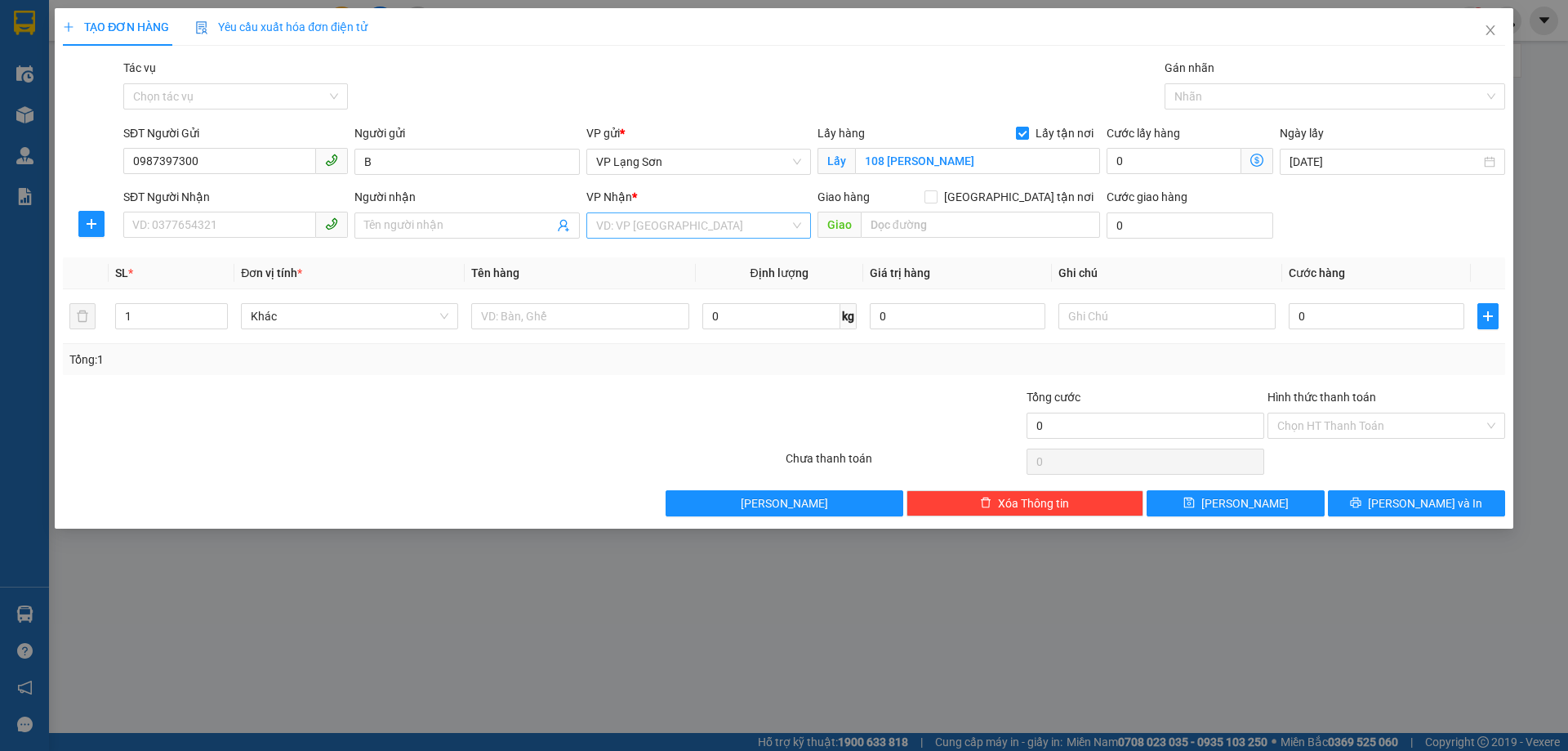
click at [713, 228] on input "search" at bounding box center [692, 225] width 193 height 24
click at [648, 259] on div "VP [PERSON_NAME]" at bounding box center [698, 258] width 205 height 18
drag, startPoint x: 420, startPoint y: 208, endPoint x: 420, endPoint y: 223, distance: 15.0
click at [419, 213] on div "Người nhận Tên người nhận" at bounding box center [466, 216] width 224 height 57
click at [420, 223] on input "Người nhận" at bounding box center [458, 225] width 188 height 18
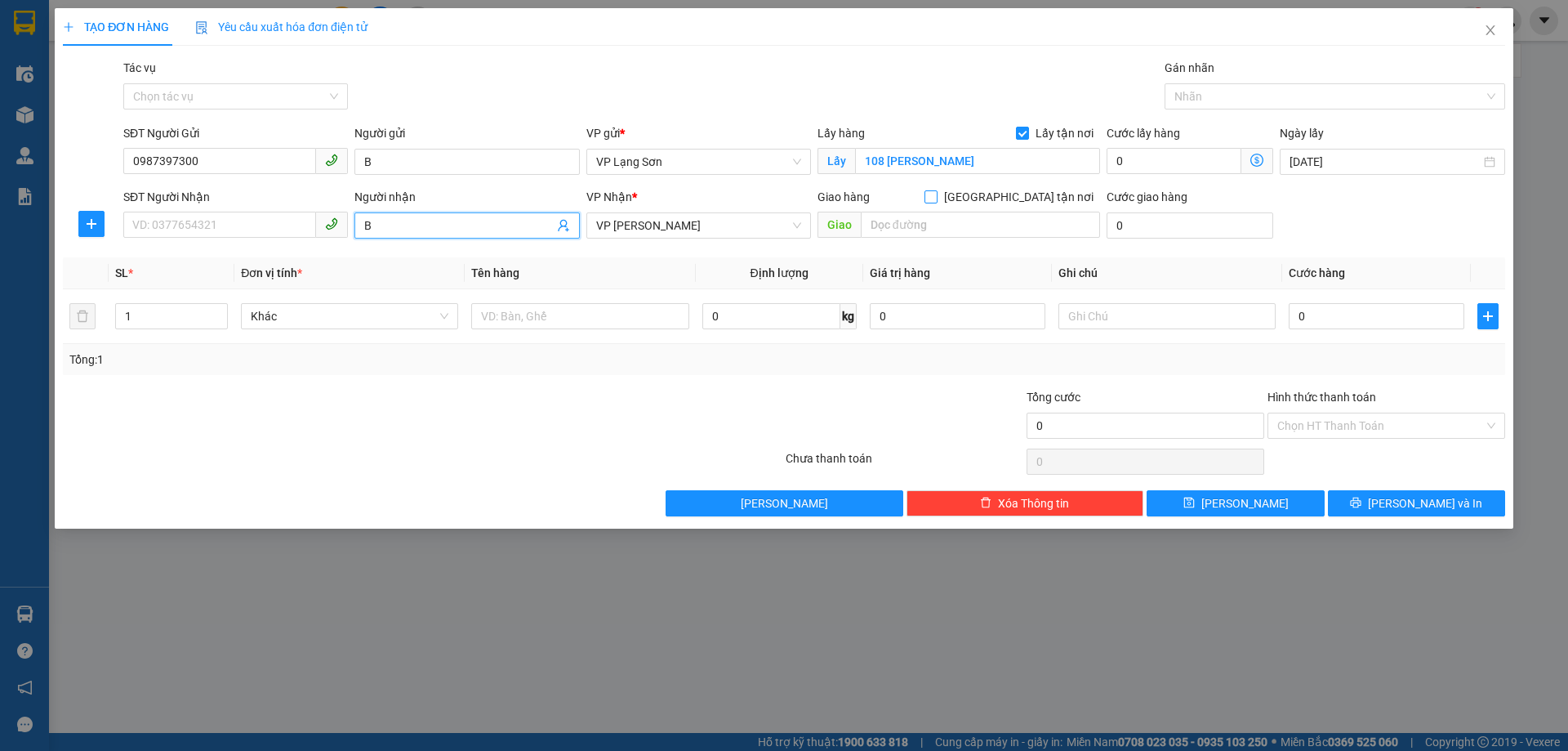
type input "B"
click at [936, 196] on input "[GEOGRAPHIC_DATA] tận nơi" at bounding box center [930, 196] width 12 height 12
checkbox input "true"
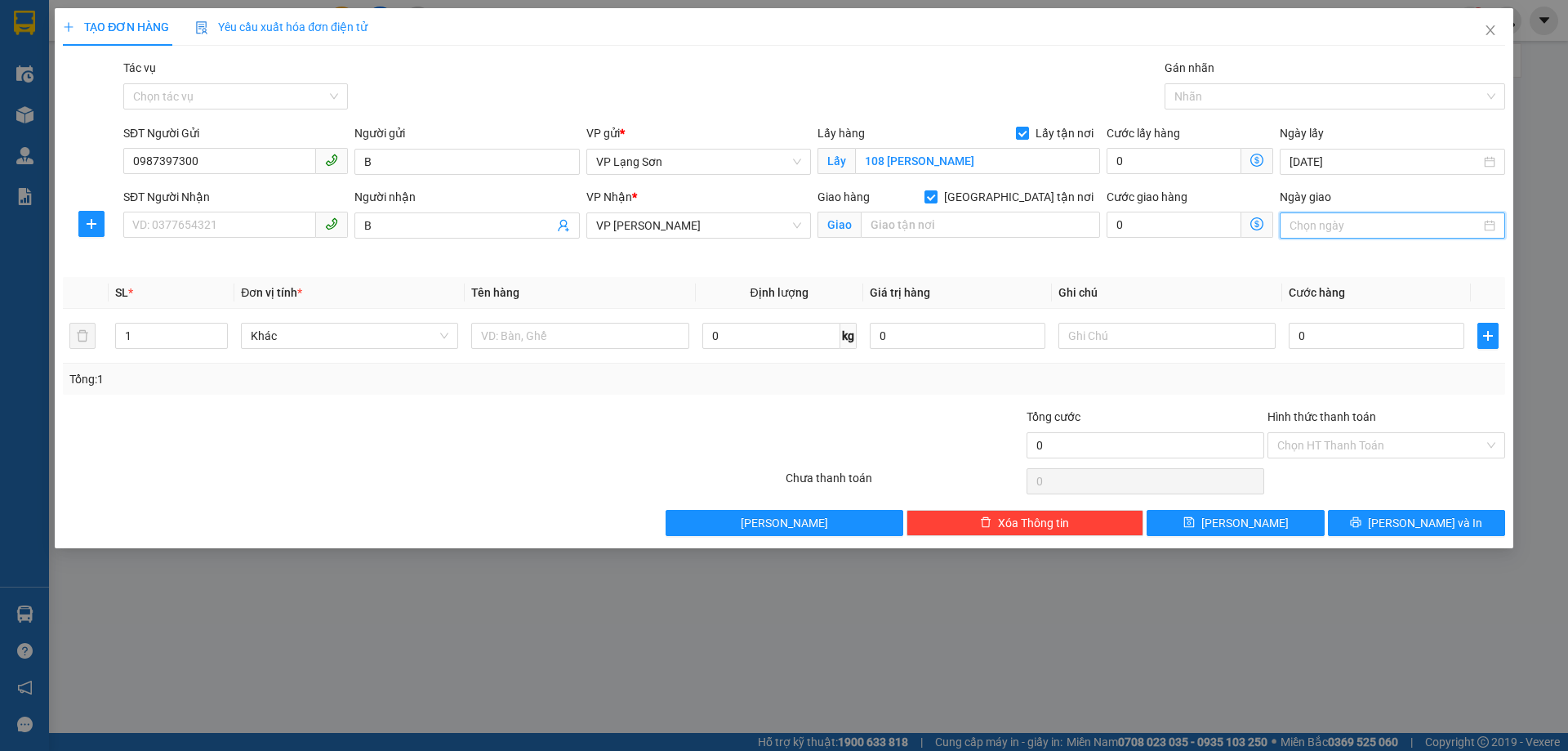
click at [1350, 222] on input "Ngày giao" at bounding box center [1385, 225] width 190 height 18
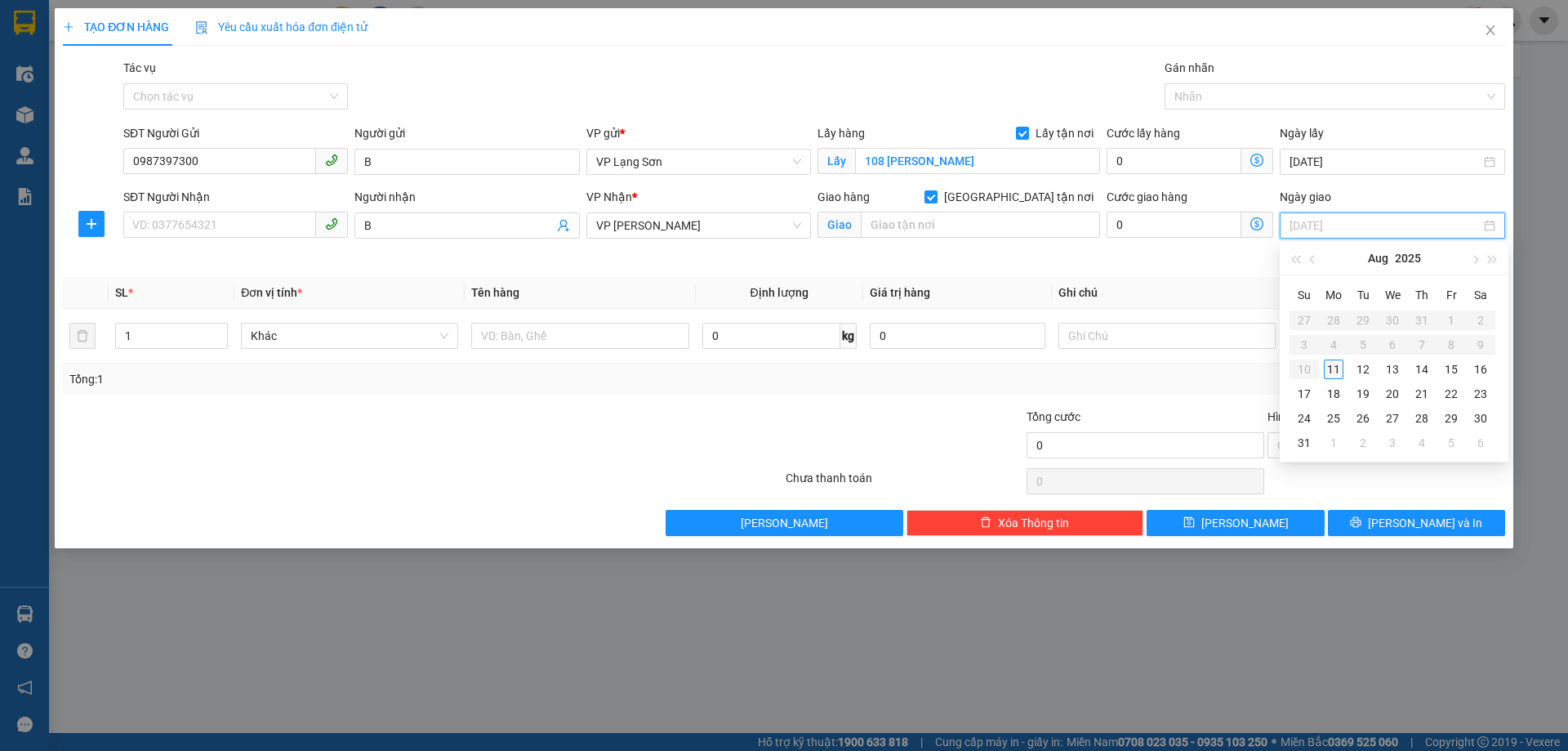
type input "[DATE]"
click at [1337, 372] on div "11" at bounding box center [1333, 369] width 19 height 19
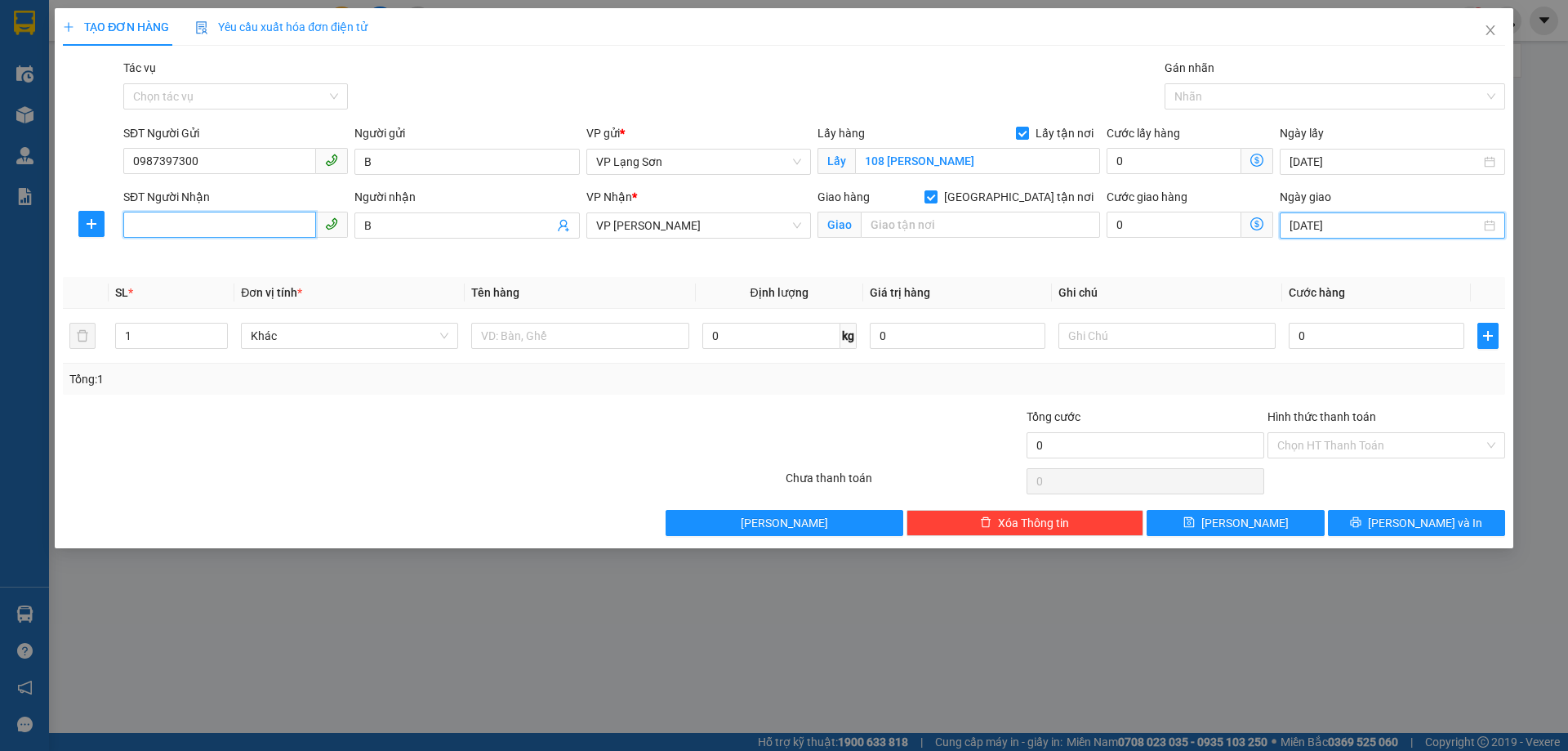
click at [282, 227] on input "SĐT Người Nhận" at bounding box center [219, 224] width 192 height 26
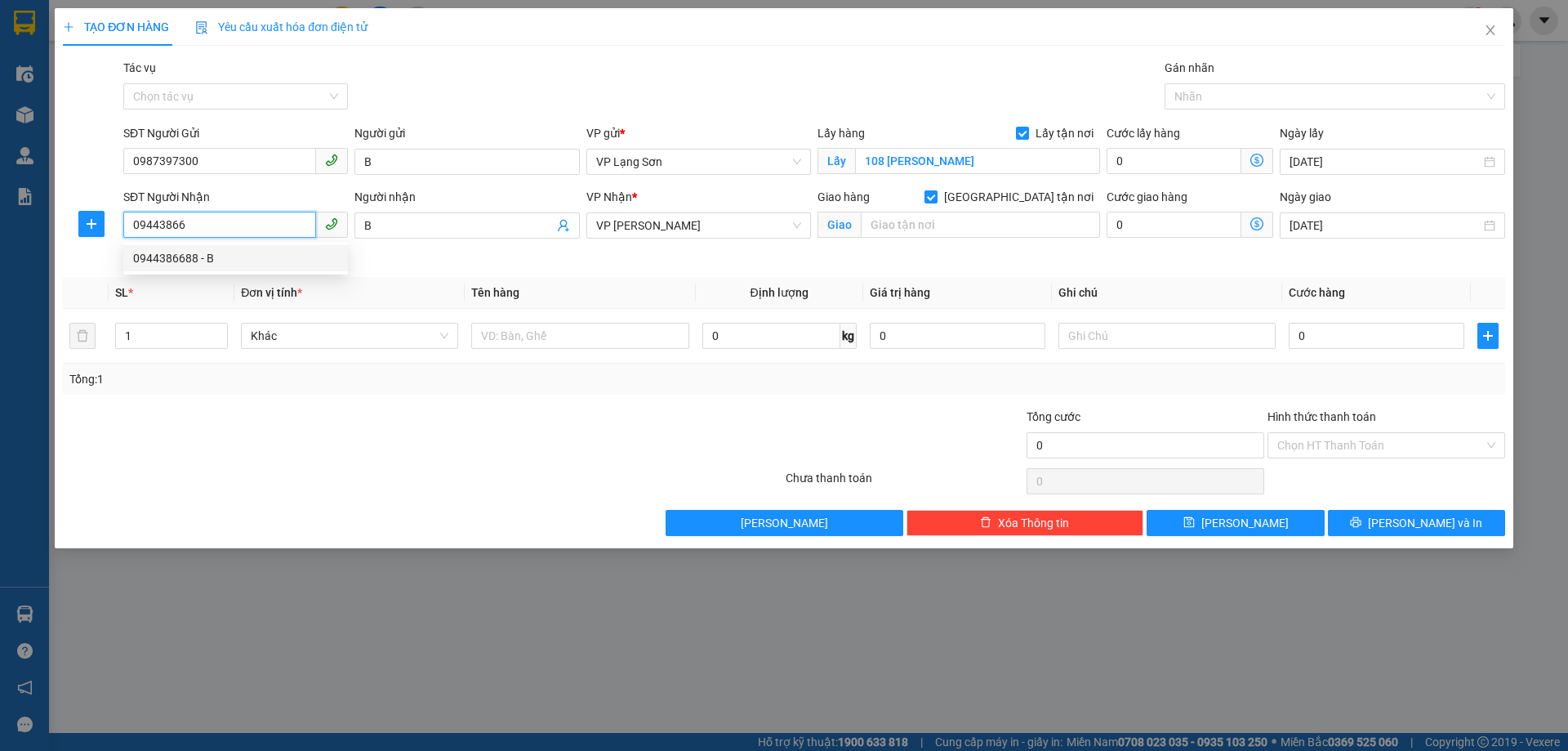
click at [202, 268] on div "0944386688 - B" at bounding box center [235, 257] width 224 height 26
type input "0944386688"
type input "VINCOM [PERSON_NAME],[GEOGRAPHIC_DATA],[GEOGRAPHIC_DATA]"
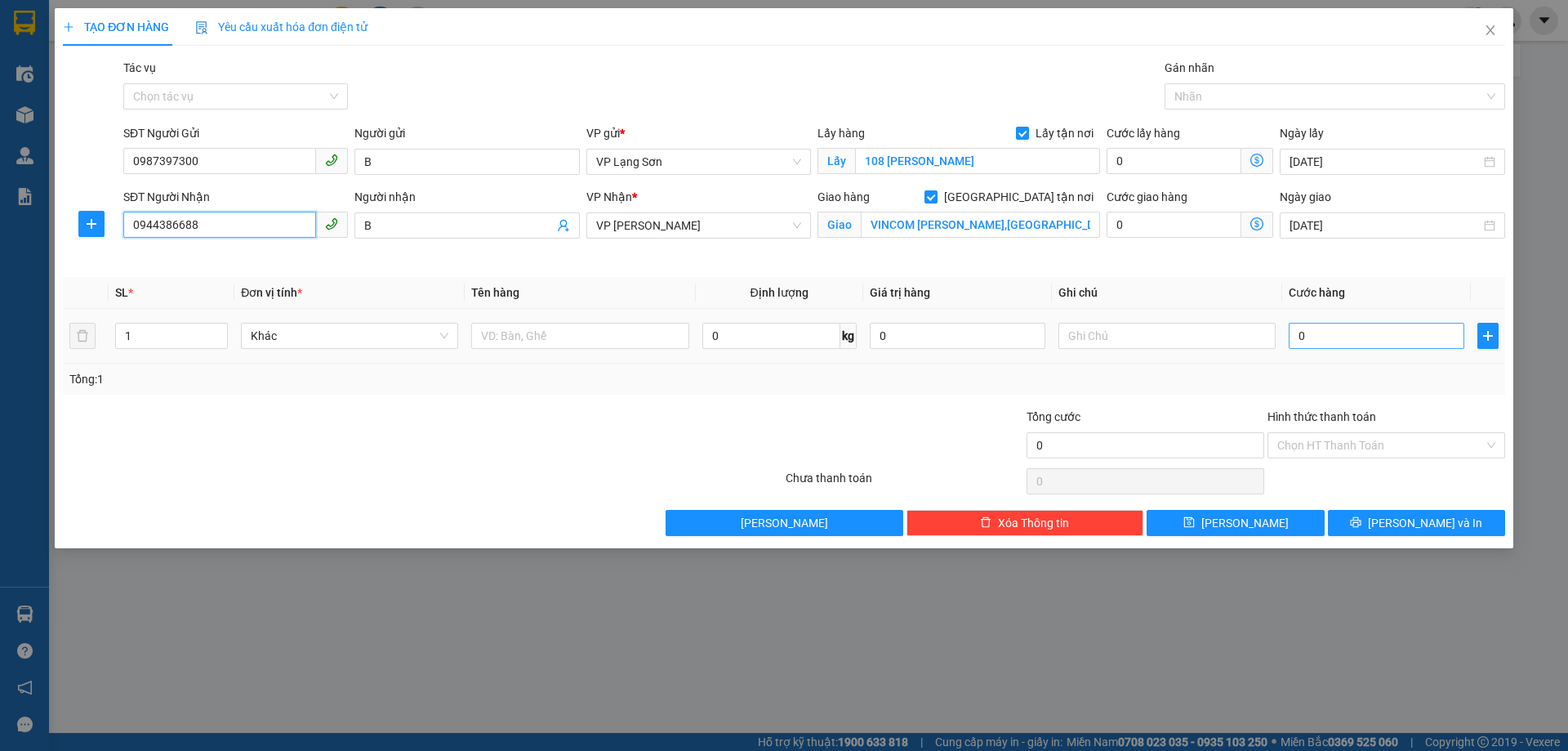
type input "0944386688"
click at [1353, 346] on input "0" at bounding box center [1376, 335] width 176 height 26
type input "1"
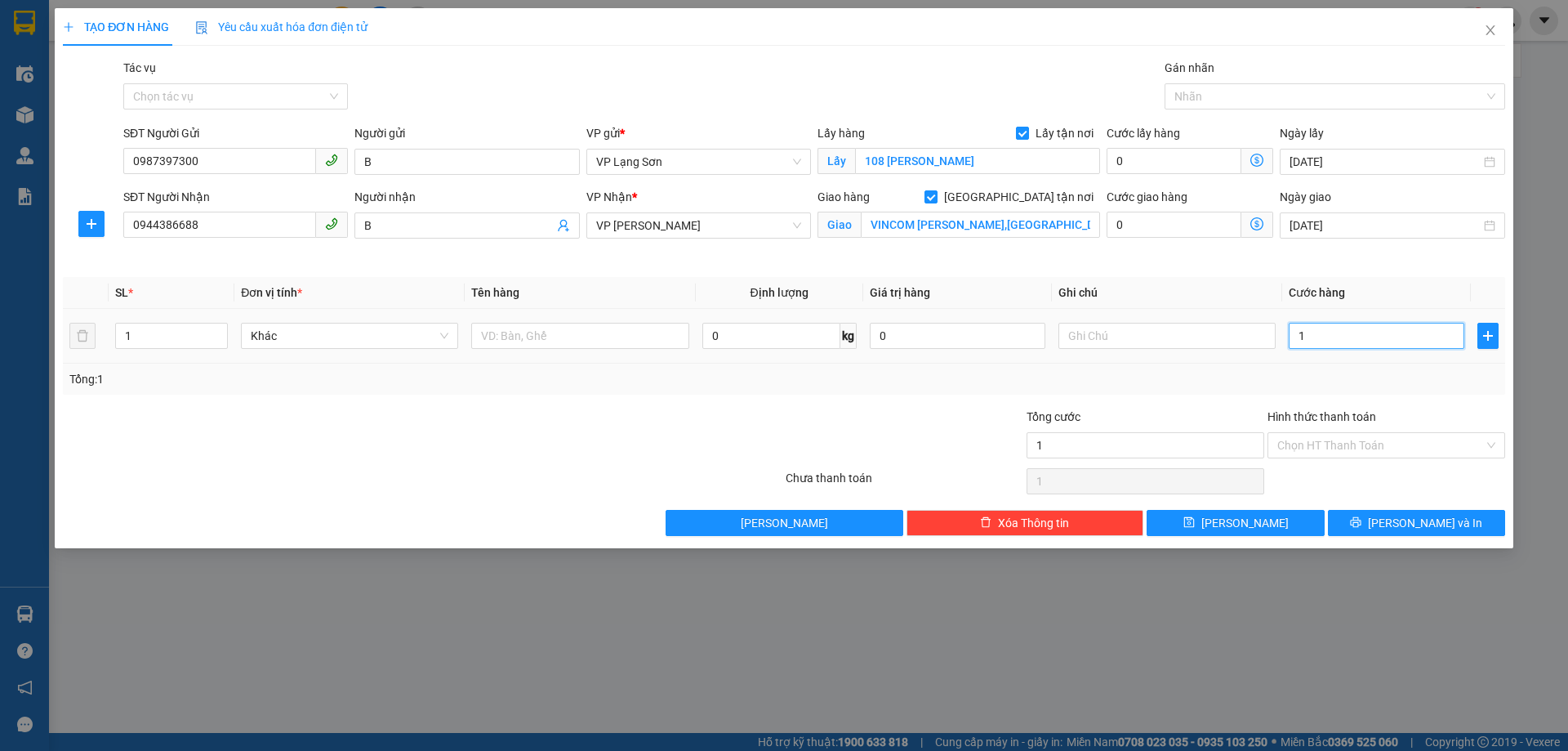
type input "15"
type input "150"
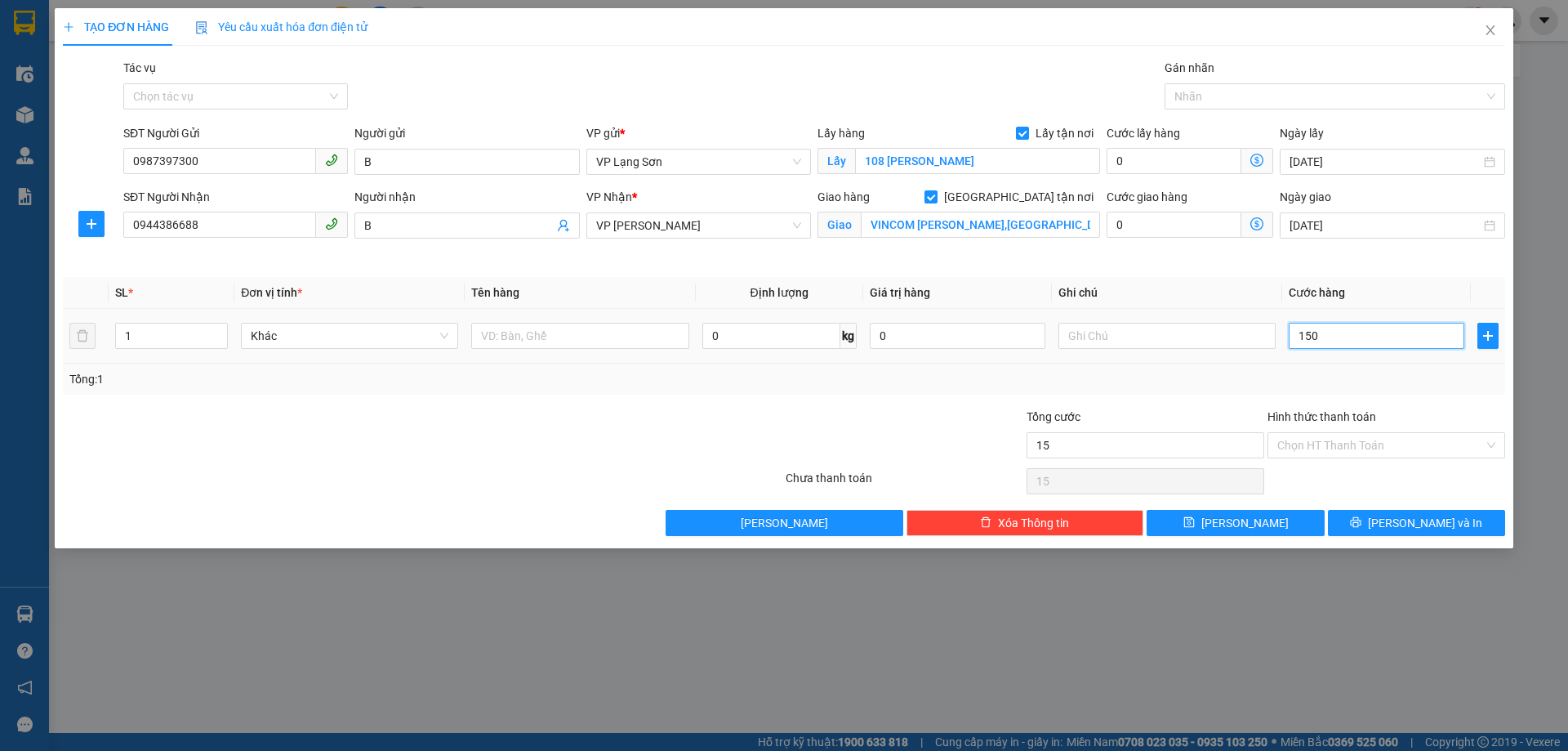
type input "150"
type input "1.500"
type input "15.000"
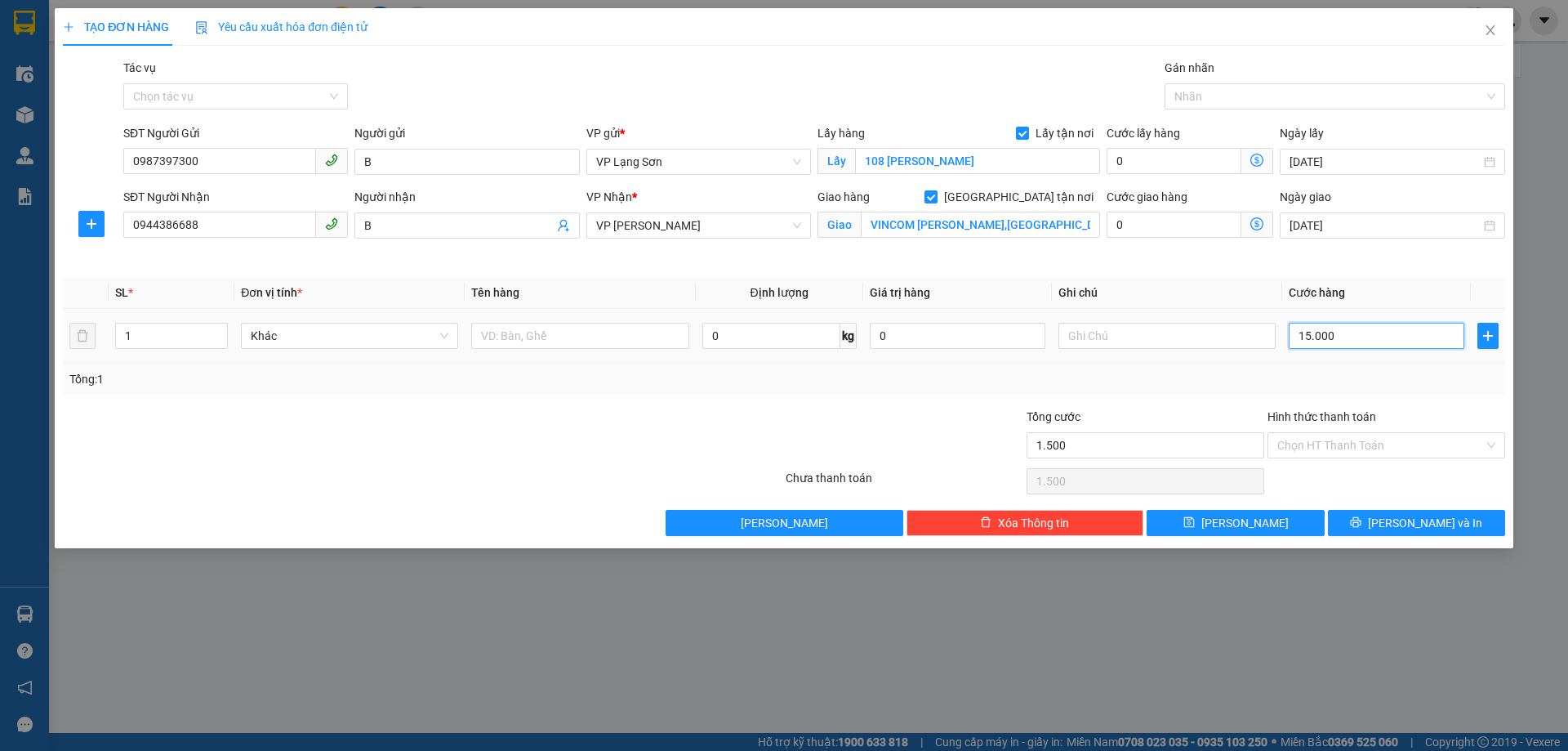
type input "15.000"
type input "150.000"
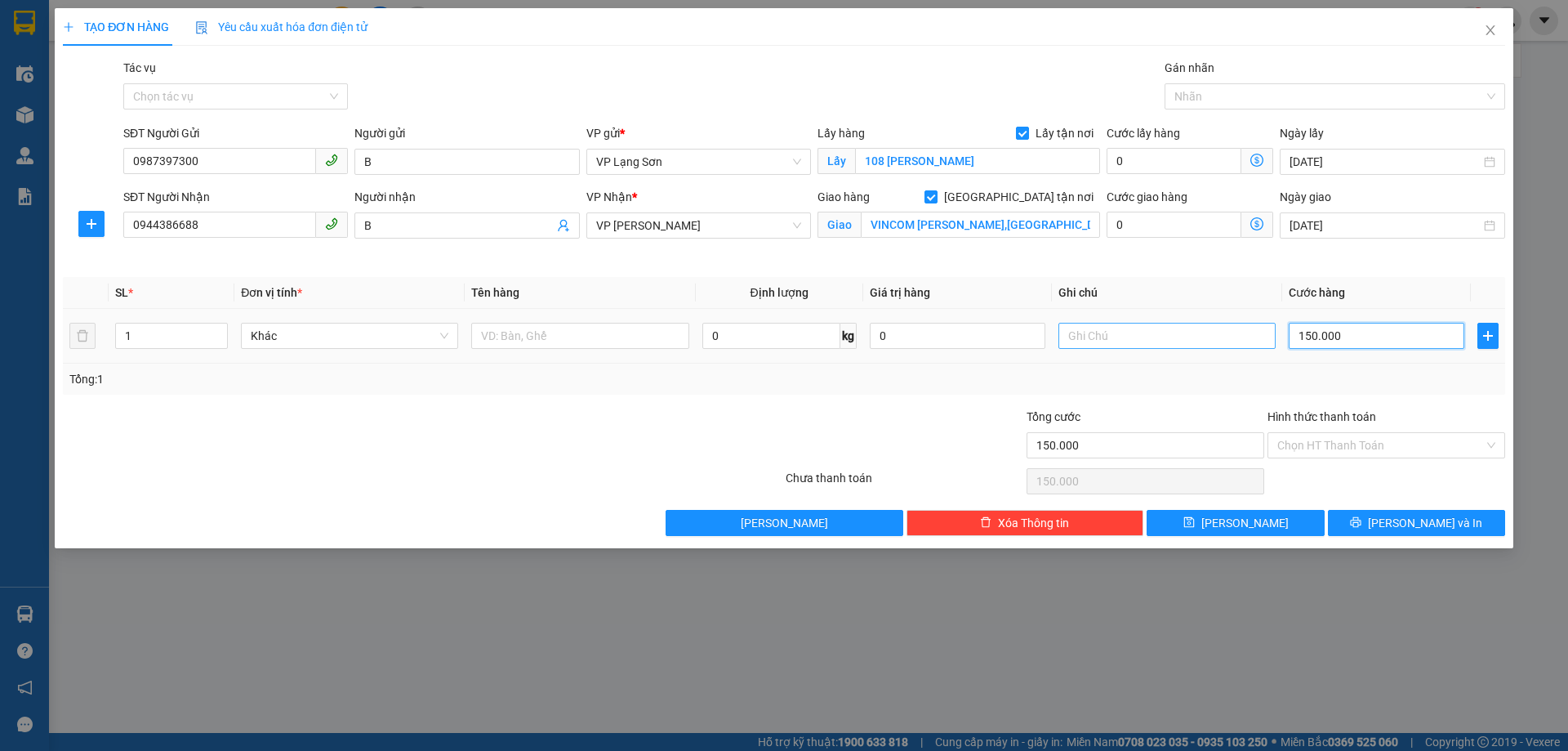
type input "150.000"
click at [1128, 337] on input "text" at bounding box center [1167, 335] width 217 height 26
type input "NGƯỜI GỬI TT"
click at [551, 335] on input "text" at bounding box center [580, 335] width 217 height 26
type input "2"
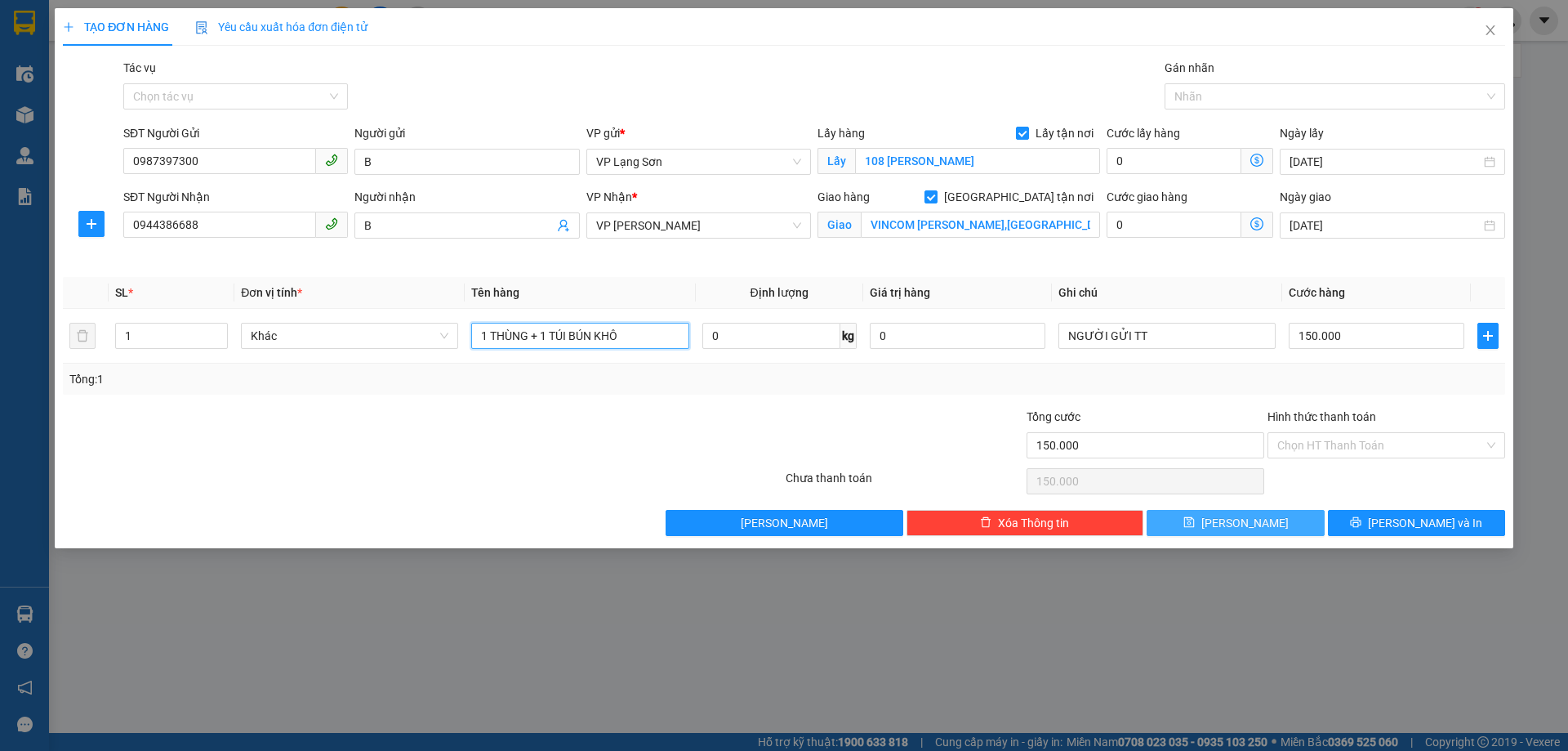
type input "1 THÙNG + 1 TÚI BÚN KHÔ"
click at [1243, 528] on span "[PERSON_NAME]" at bounding box center [1245, 523] width 87 height 18
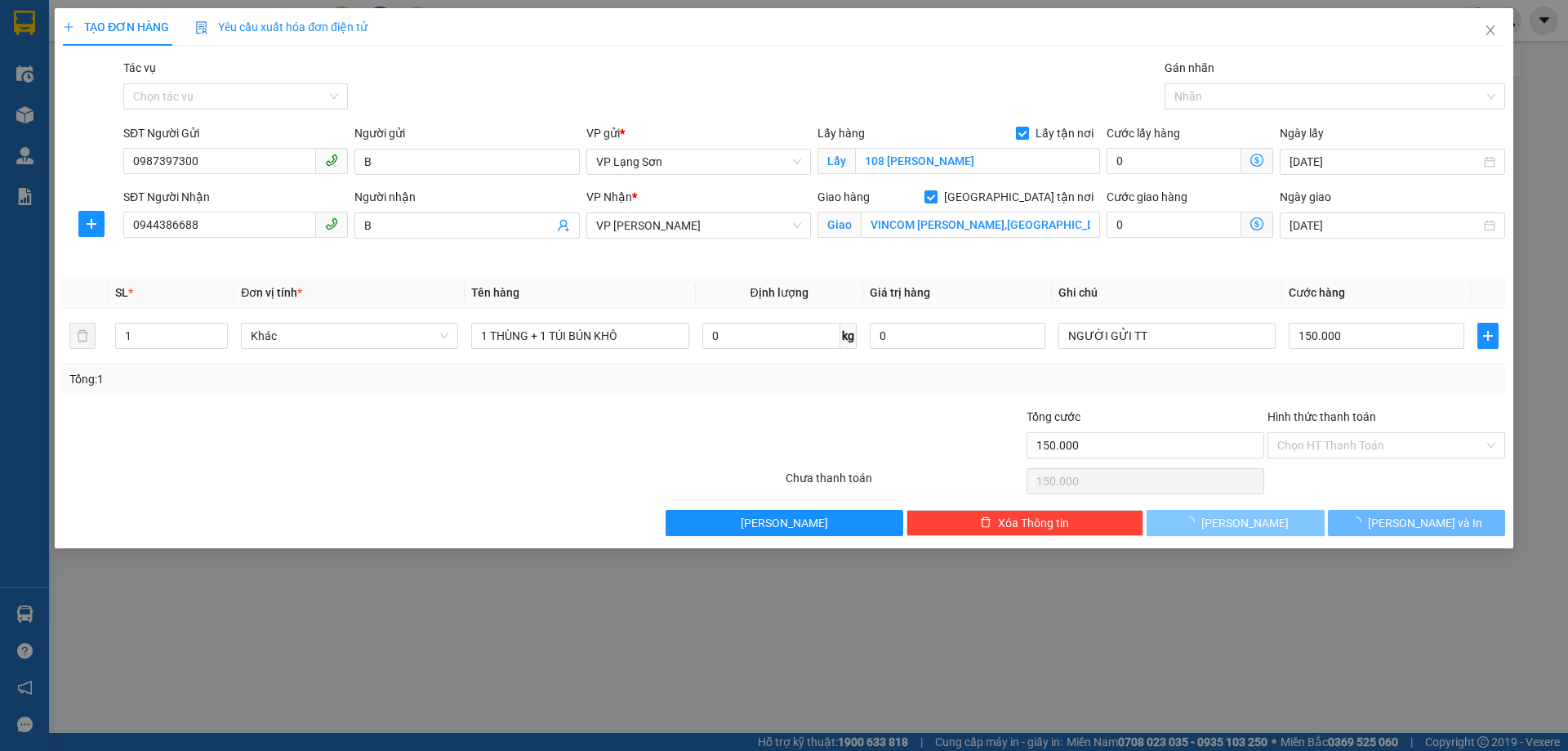
checkbox input "false"
type input "0"
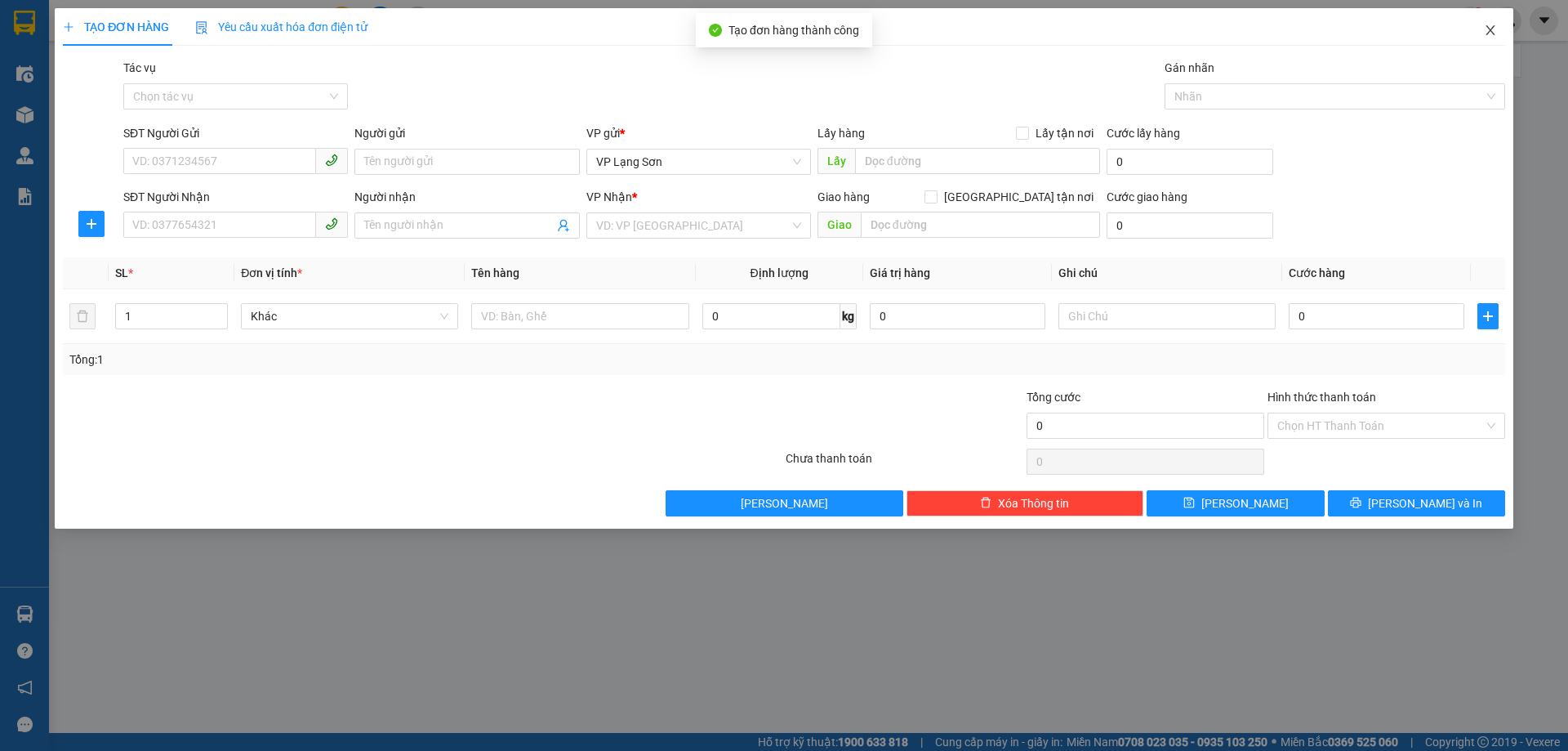
click at [1491, 32] on icon "close" at bounding box center [1489, 30] width 9 height 10
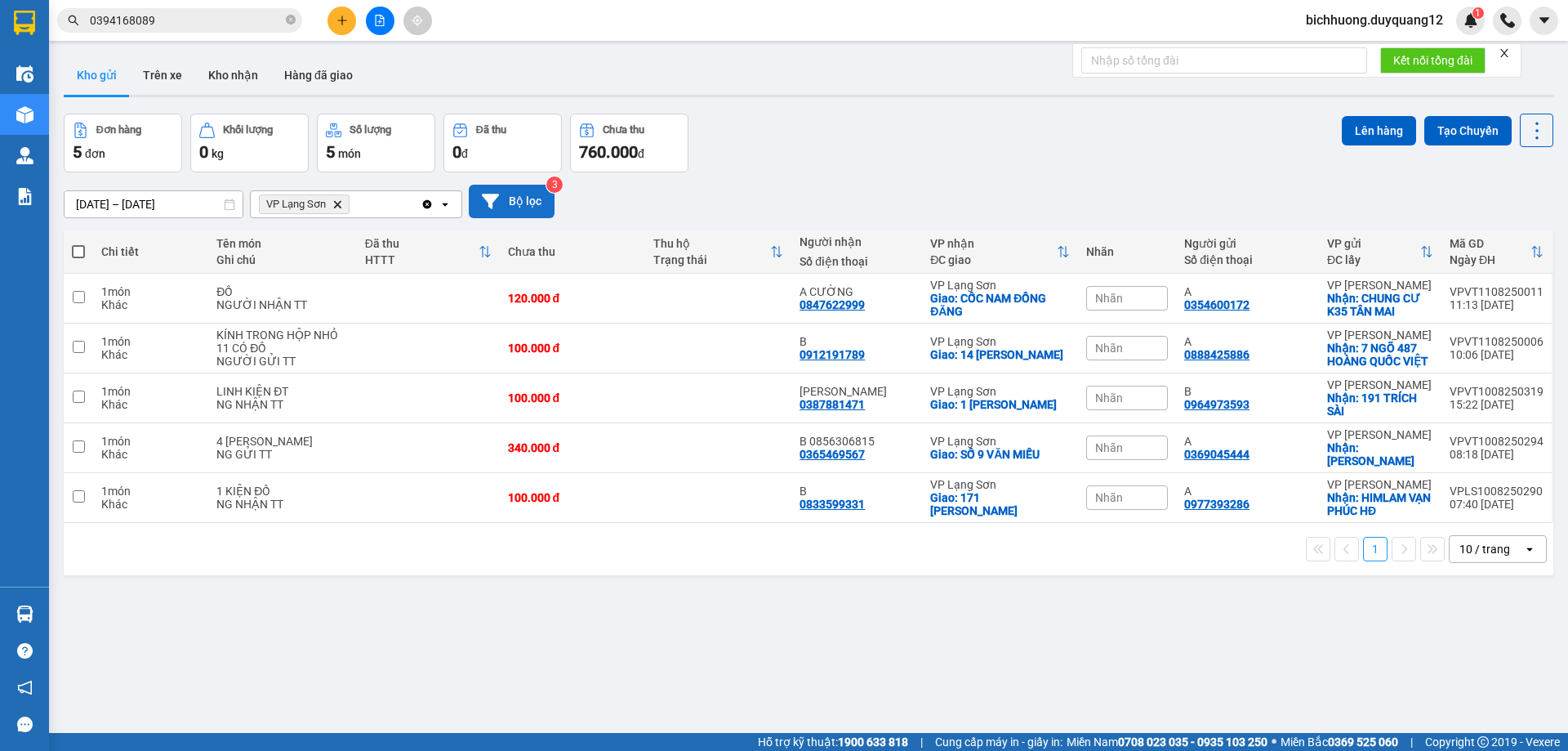
click at [518, 194] on button "Bộ lọc" at bounding box center [512, 201] width 85 height 33
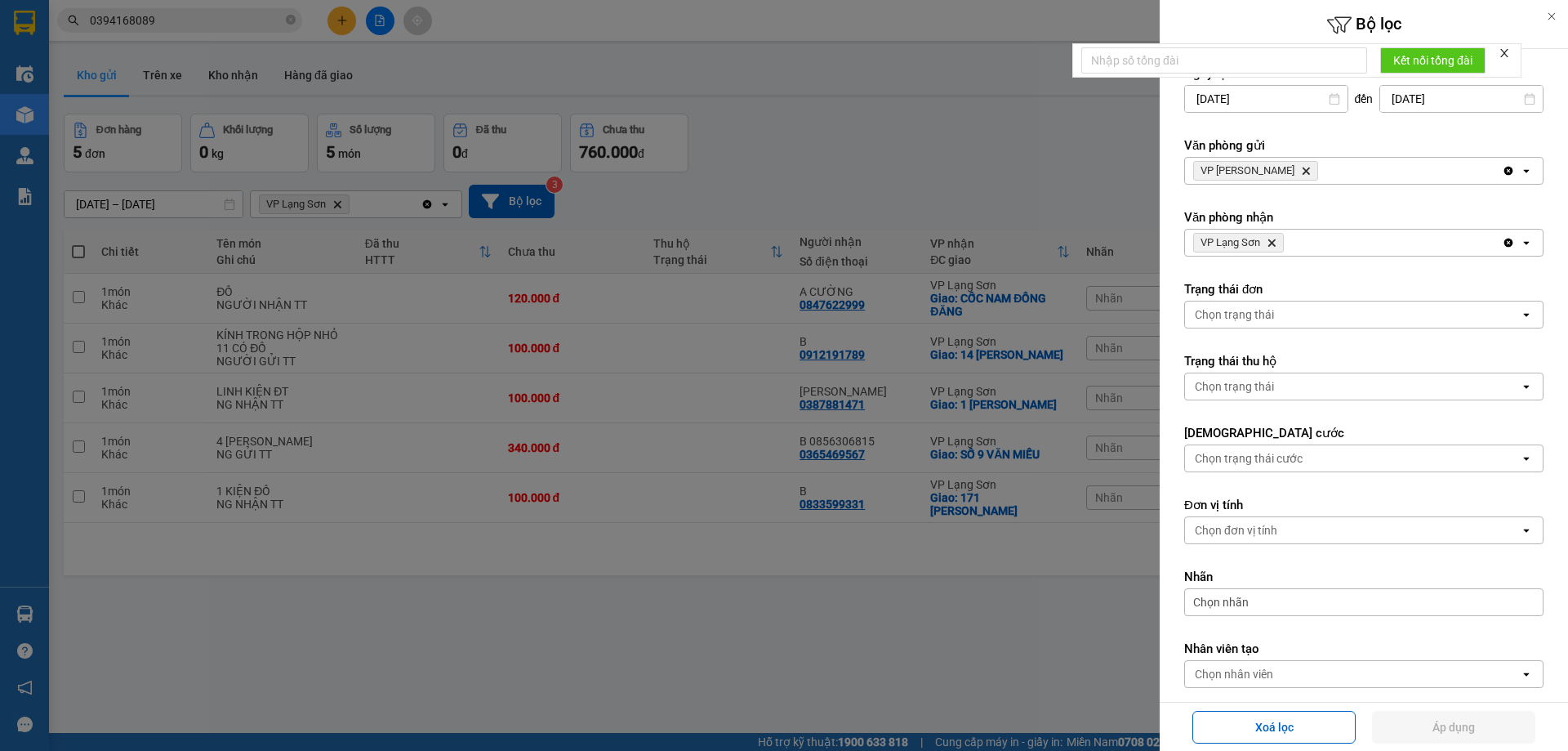
click at [1301, 173] on icon "Delete" at bounding box center [1306, 171] width 10 height 10
click at [1281, 173] on div "Chọn văn phòng" at bounding box center [1351, 170] width 335 height 26
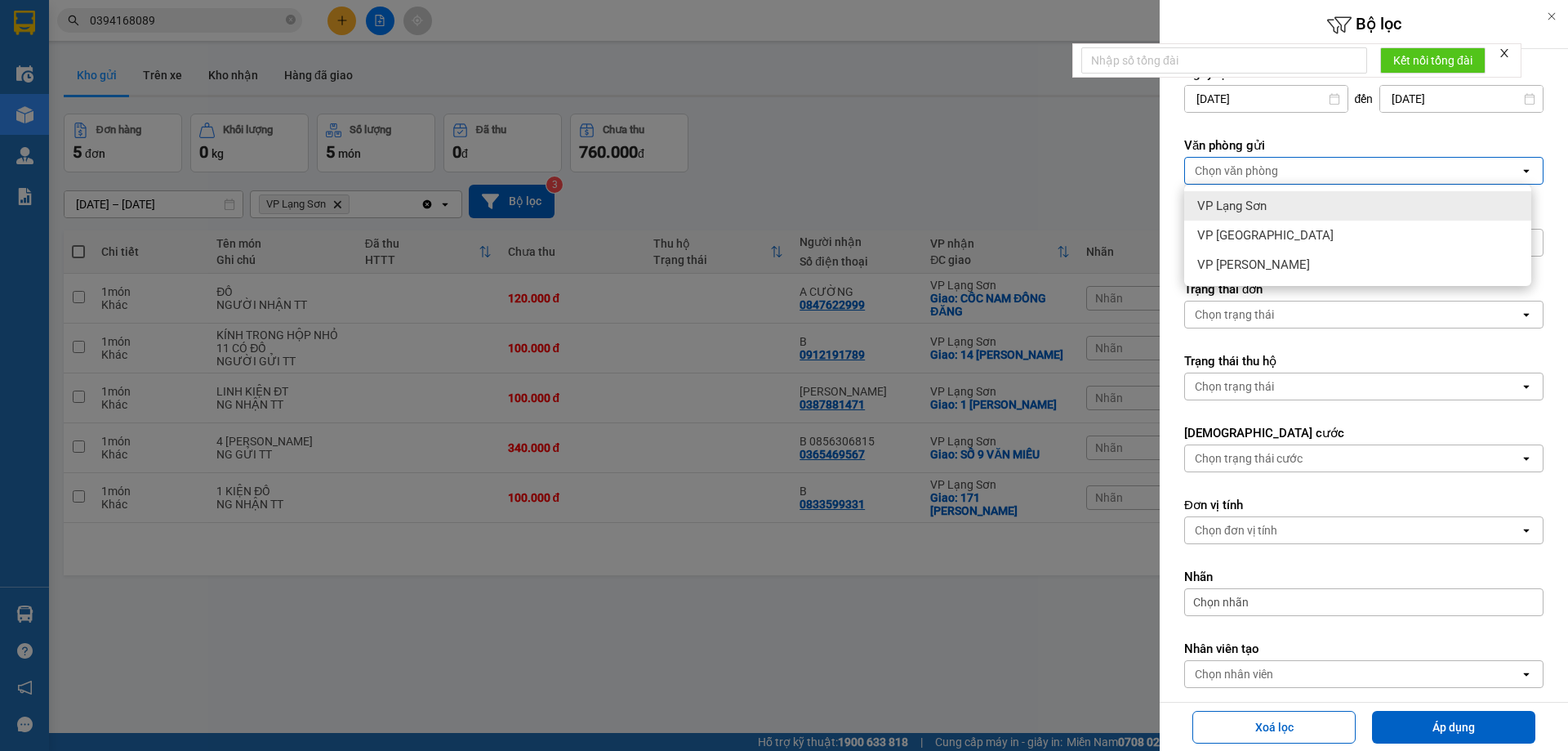
click at [1242, 207] on span "VP Lạng Sơn" at bounding box center [1231, 206] width 69 height 17
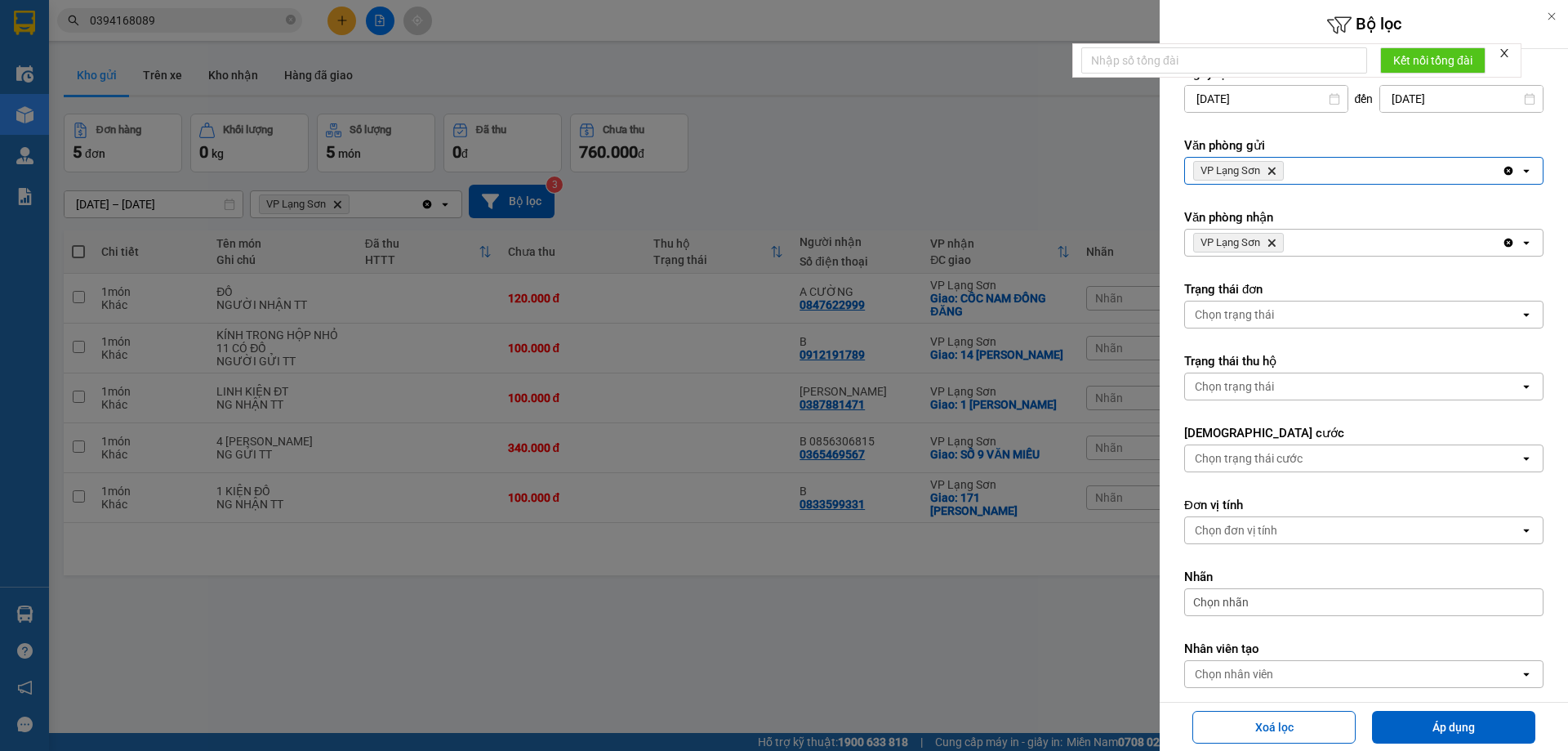
click at [1269, 248] on span "VP Lạng Sơn Delete" at bounding box center [1238, 243] width 90 height 19
click at [1277, 239] on icon "Delete" at bounding box center [1271, 243] width 10 height 10
click at [1282, 239] on div "Chọn văn phòng" at bounding box center [1351, 242] width 335 height 26
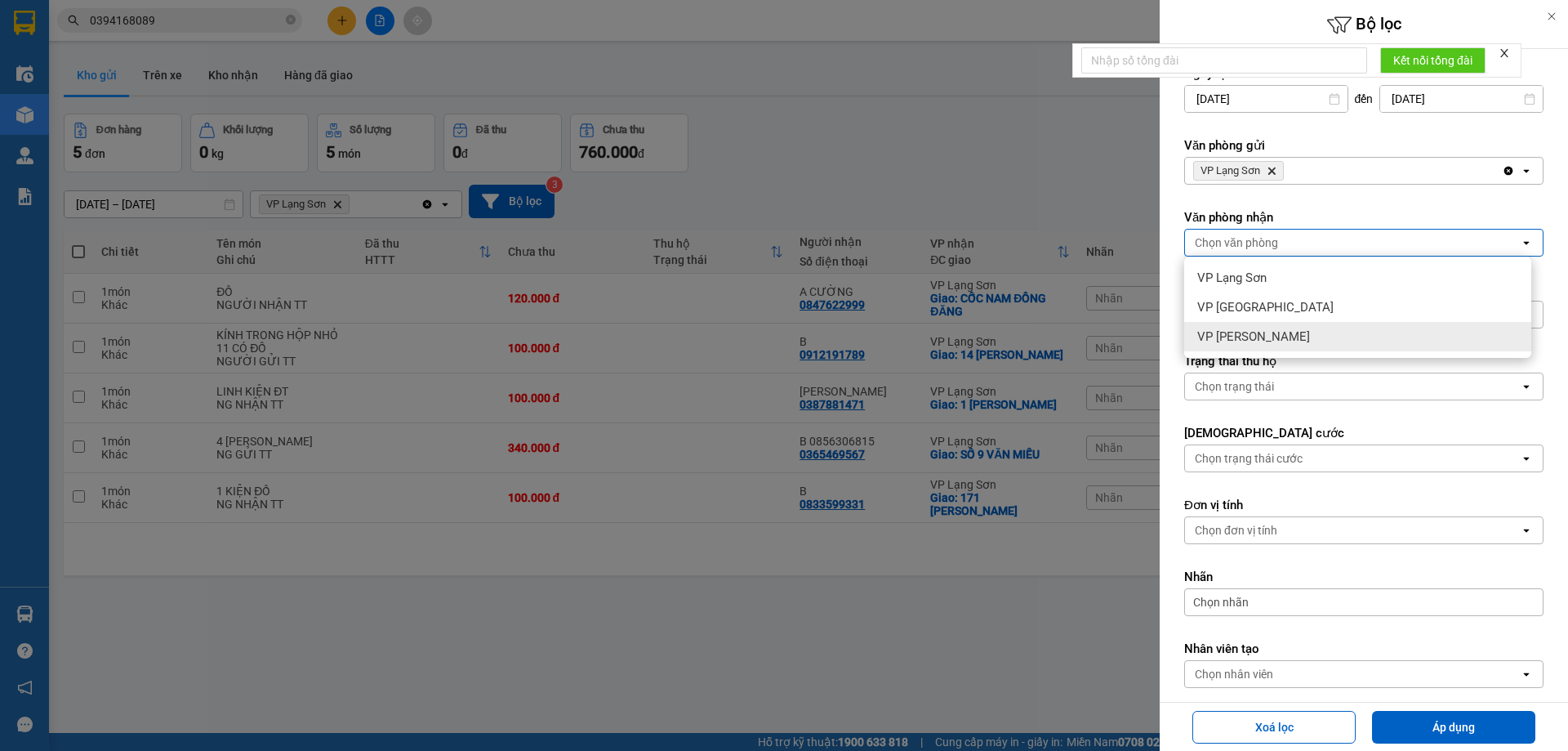
click at [1229, 335] on span "VP [PERSON_NAME]" at bounding box center [1253, 336] width 113 height 17
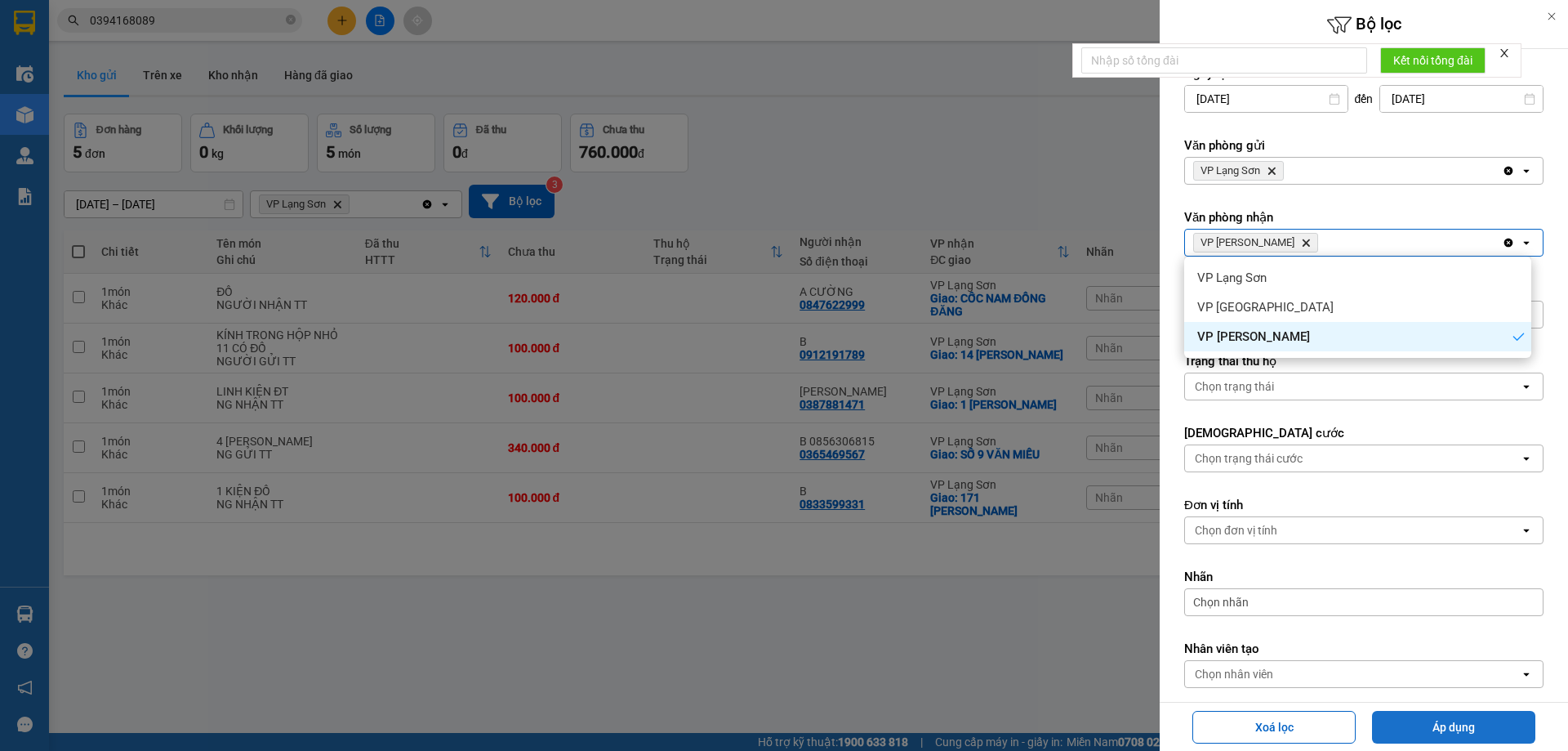
click at [1453, 736] on button "Áp dụng" at bounding box center [1453, 728] width 163 height 33
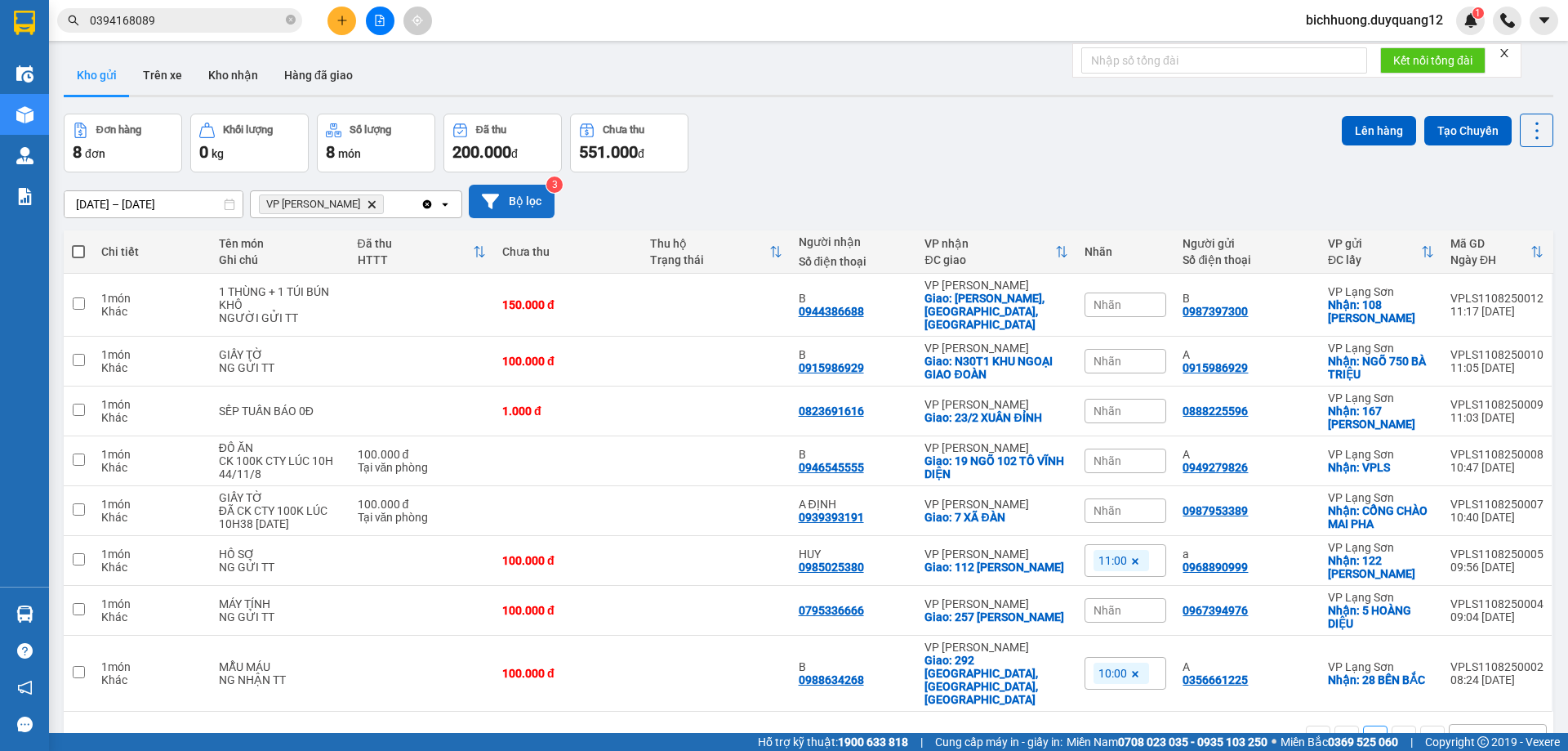
click at [512, 201] on button "Bộ lọc" at bounding box center [512, 201] width 85 height 33
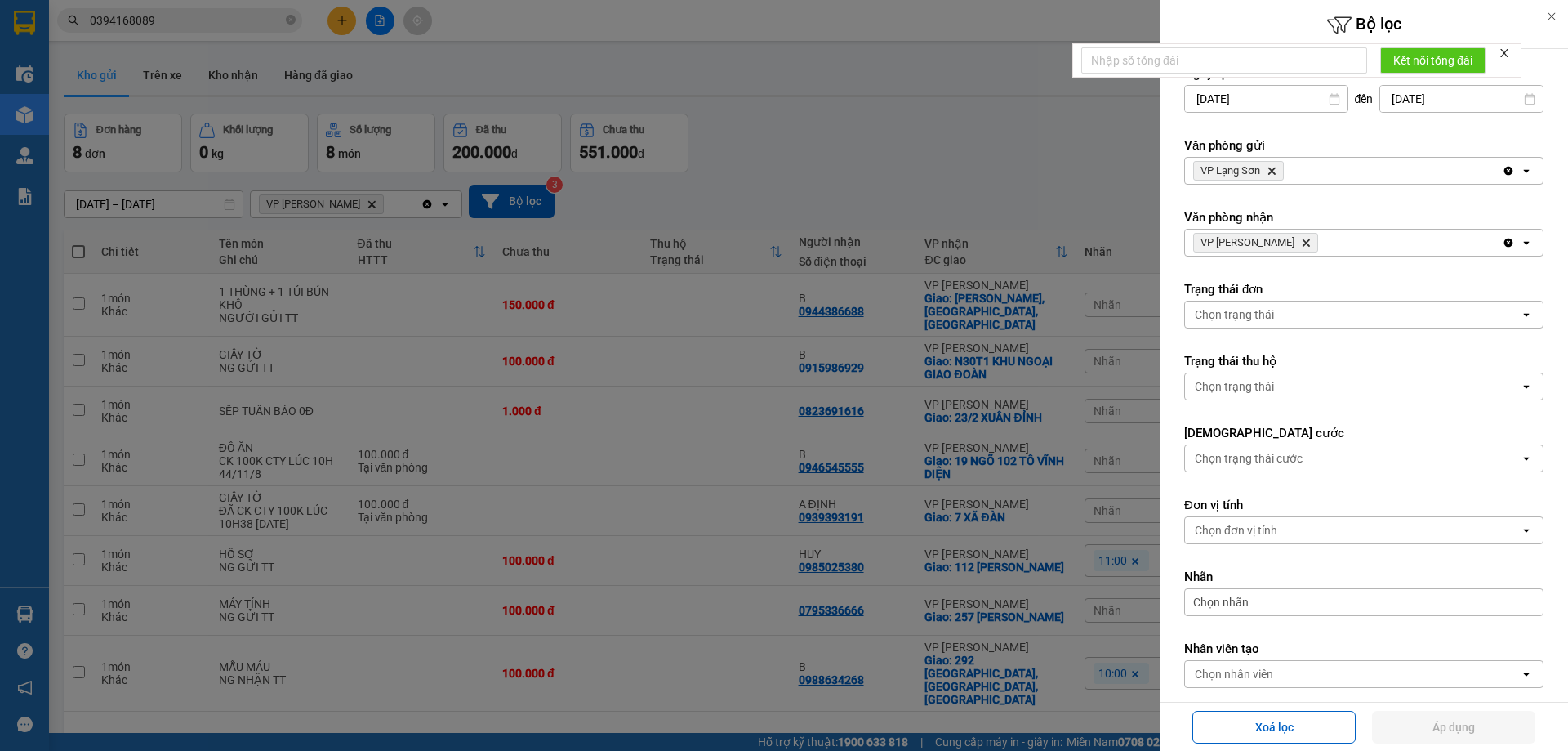
click at [1053, 172] on div at bounding box center [784, 375] width 1568 height 751
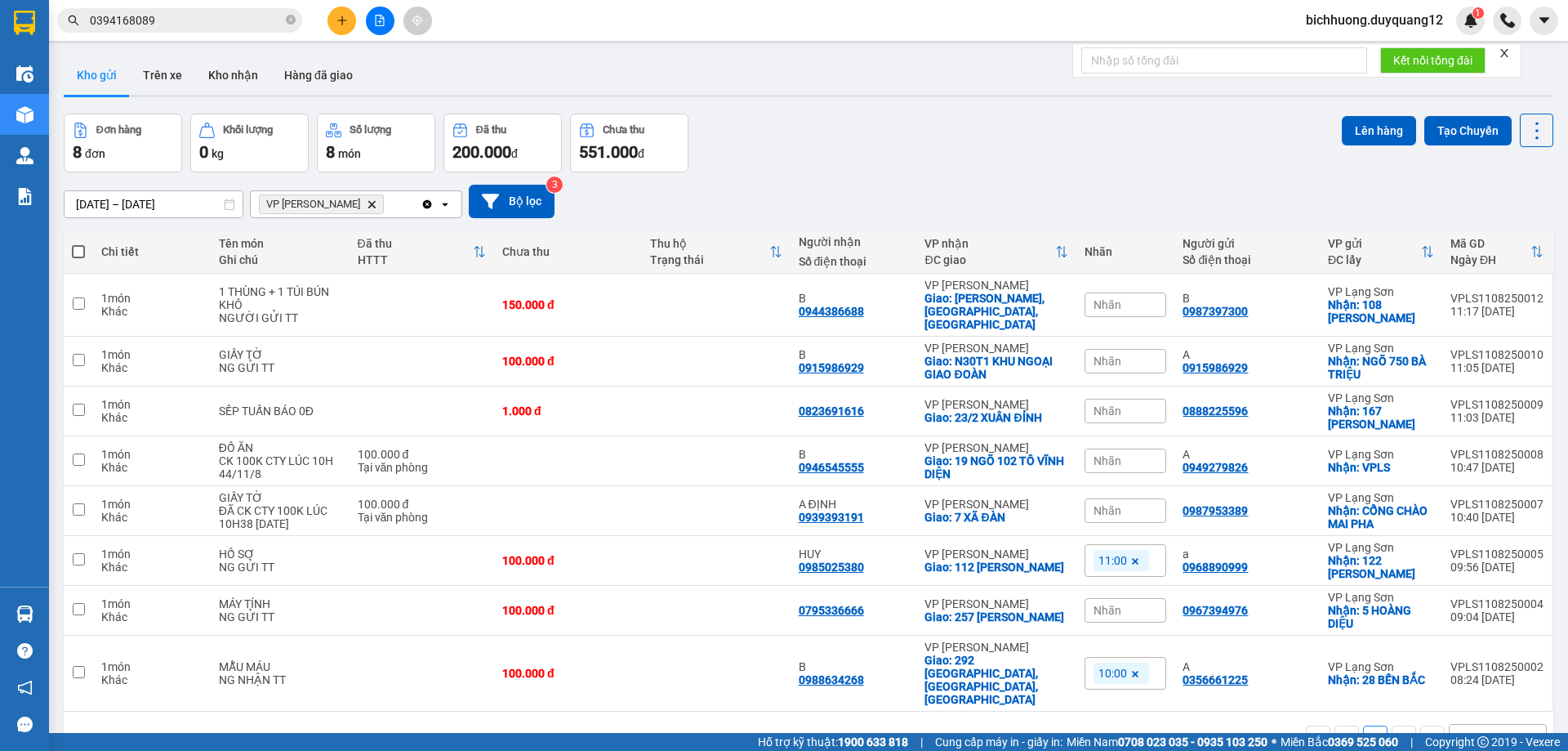
click at [175, 31] on span "0394168089" at bounding box center [180, 19] width 245 height 24
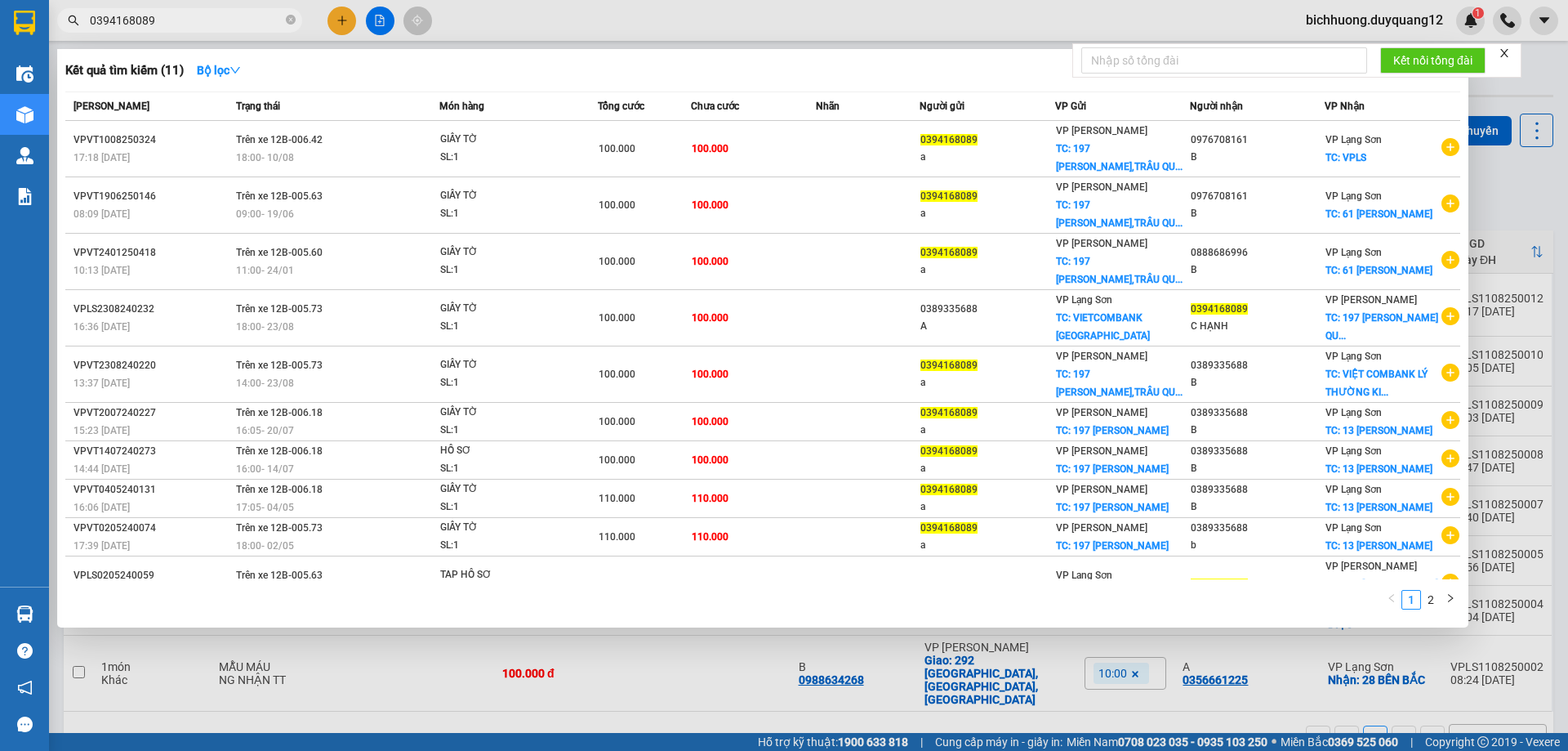
click at [170, 23] on input "0394168089" at bounding box center [186, 20] width 192 height 18
type input "0"
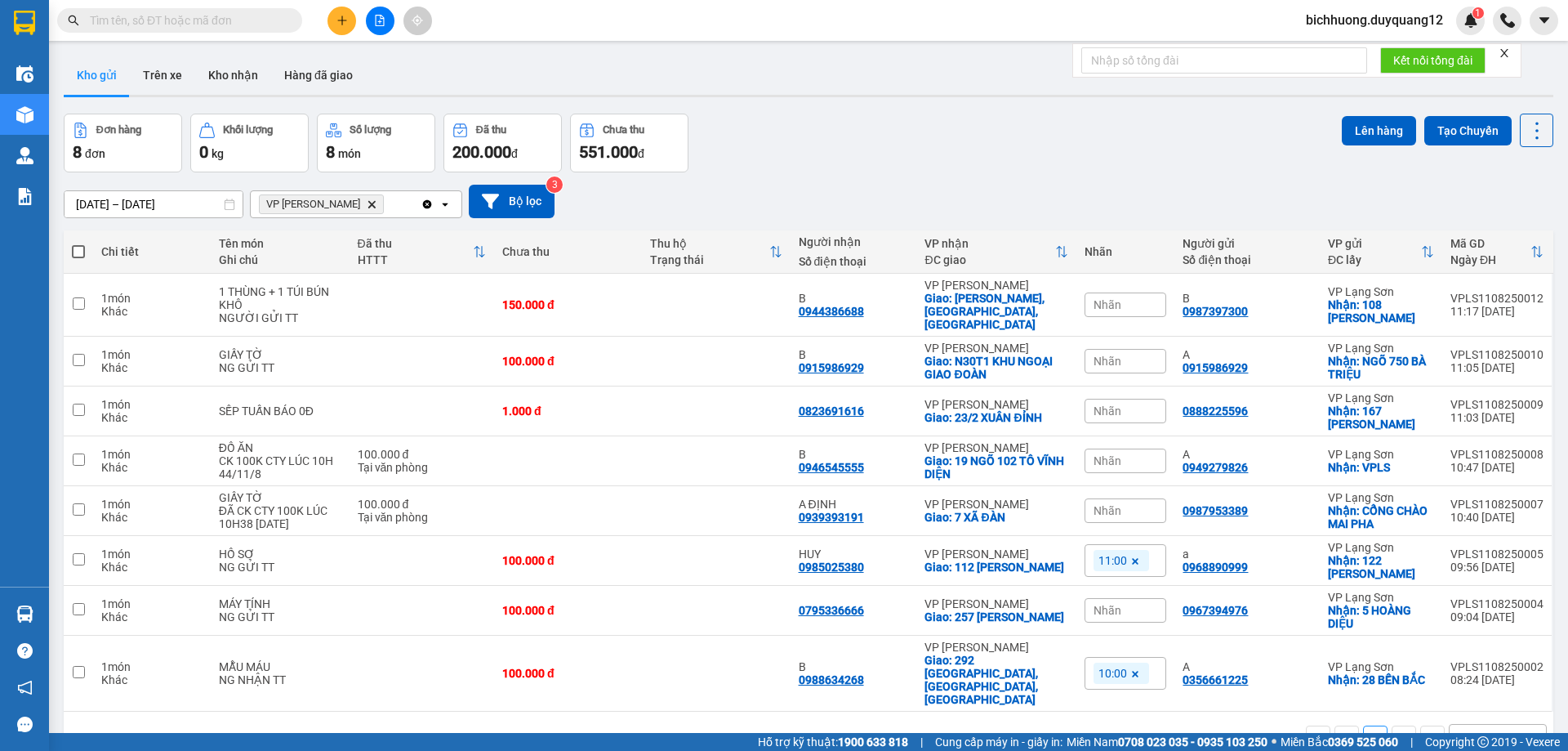
paste input "0987397300"
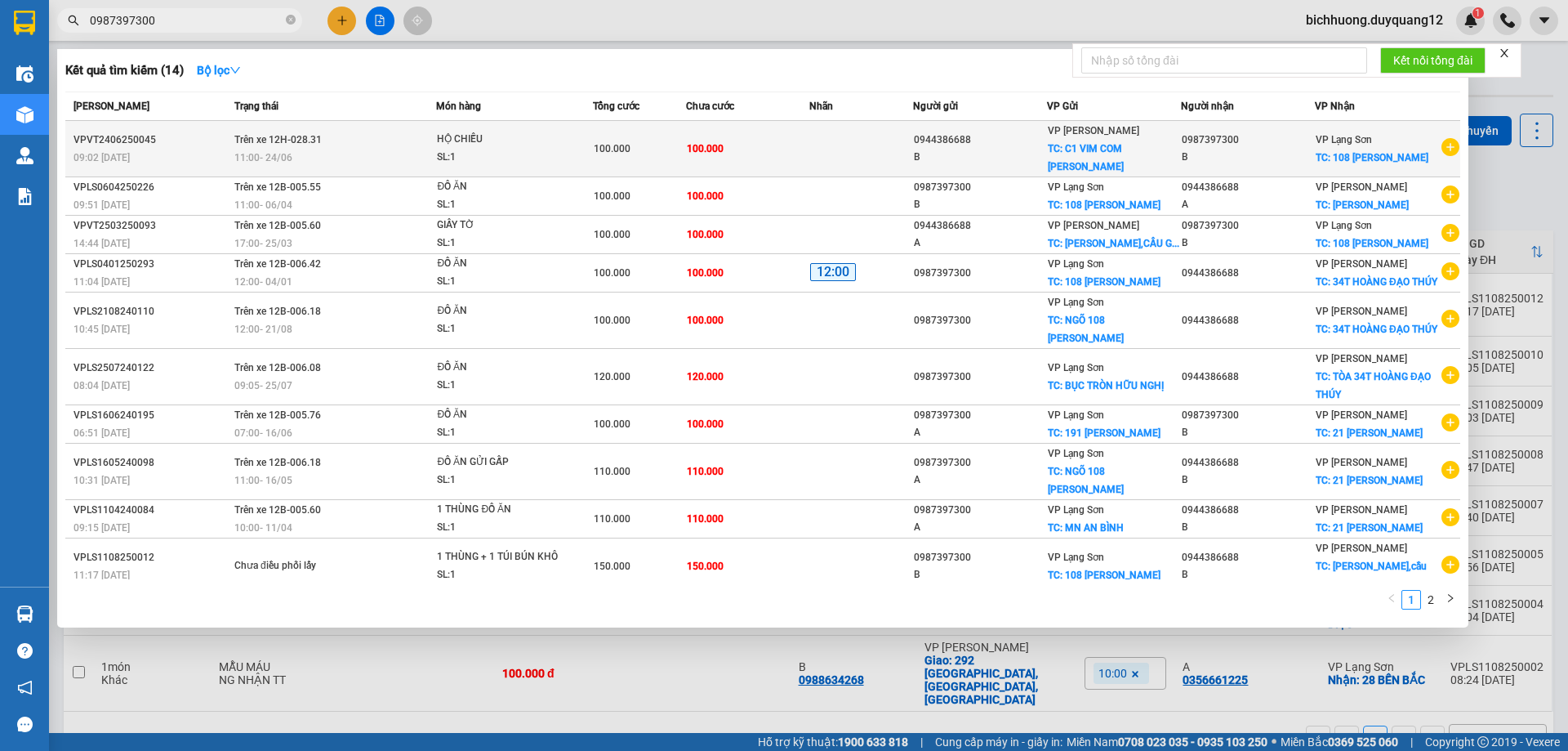
type input "0987397300"
click at [958, 156] on div "B" at bounding box center [980, 157] width 132 height 17
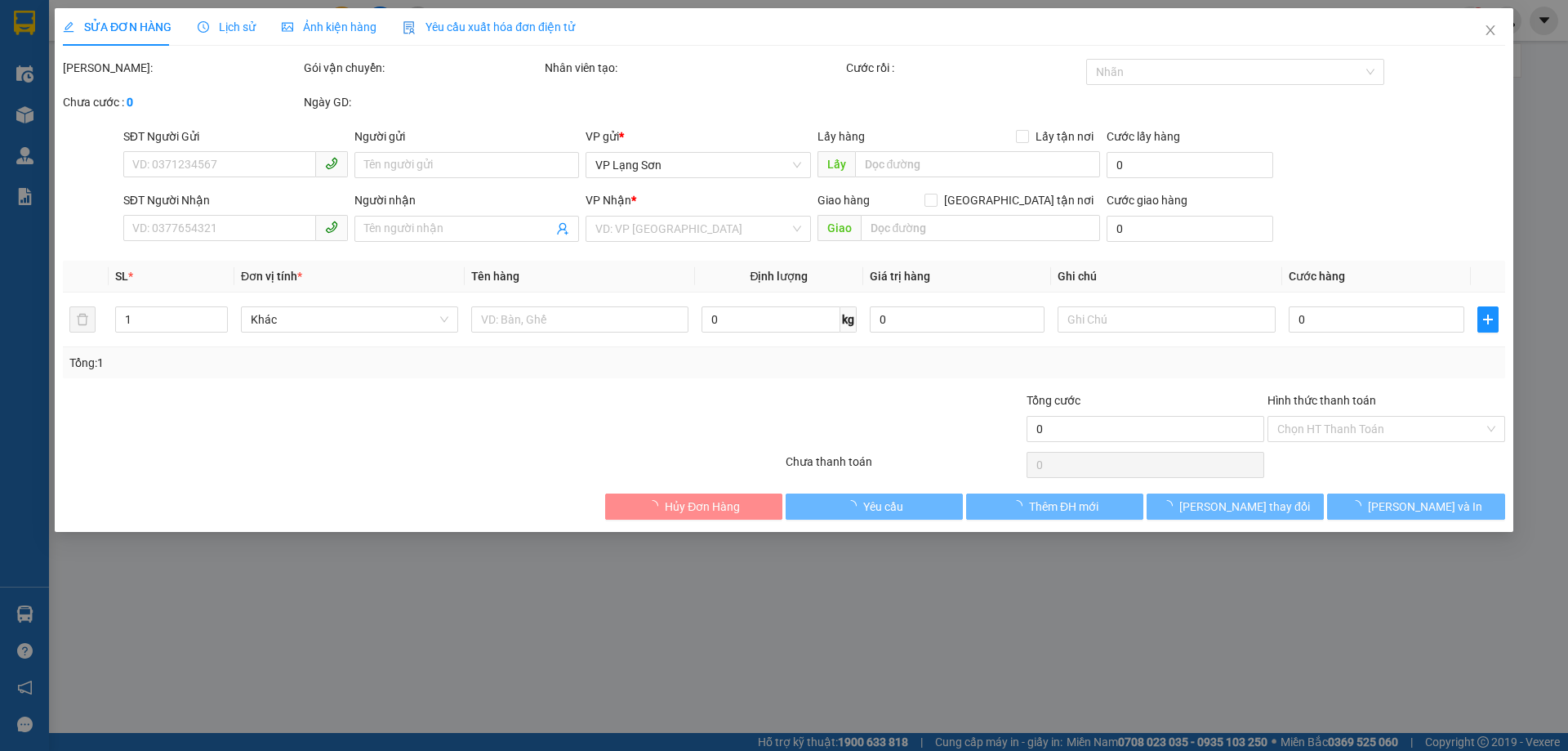
type input "0944386688"
type input "B"
checkbox input "true"
type input "C1 VIM COM [PERSON_NAME]"
type input "0987397300"
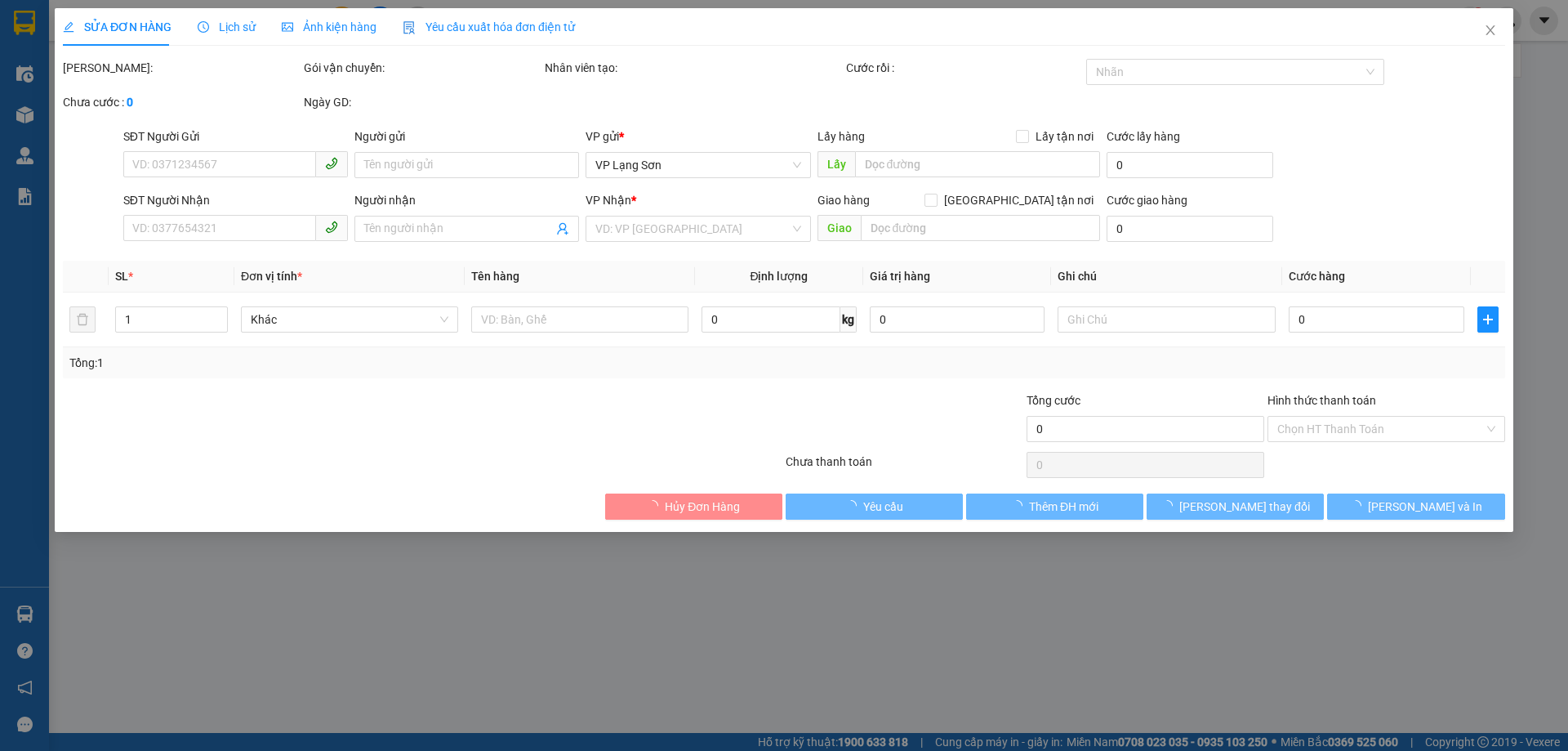
type input "B"
checkbox input "true"
type input "108 [PERSON_NAME]"
type input "100.000"
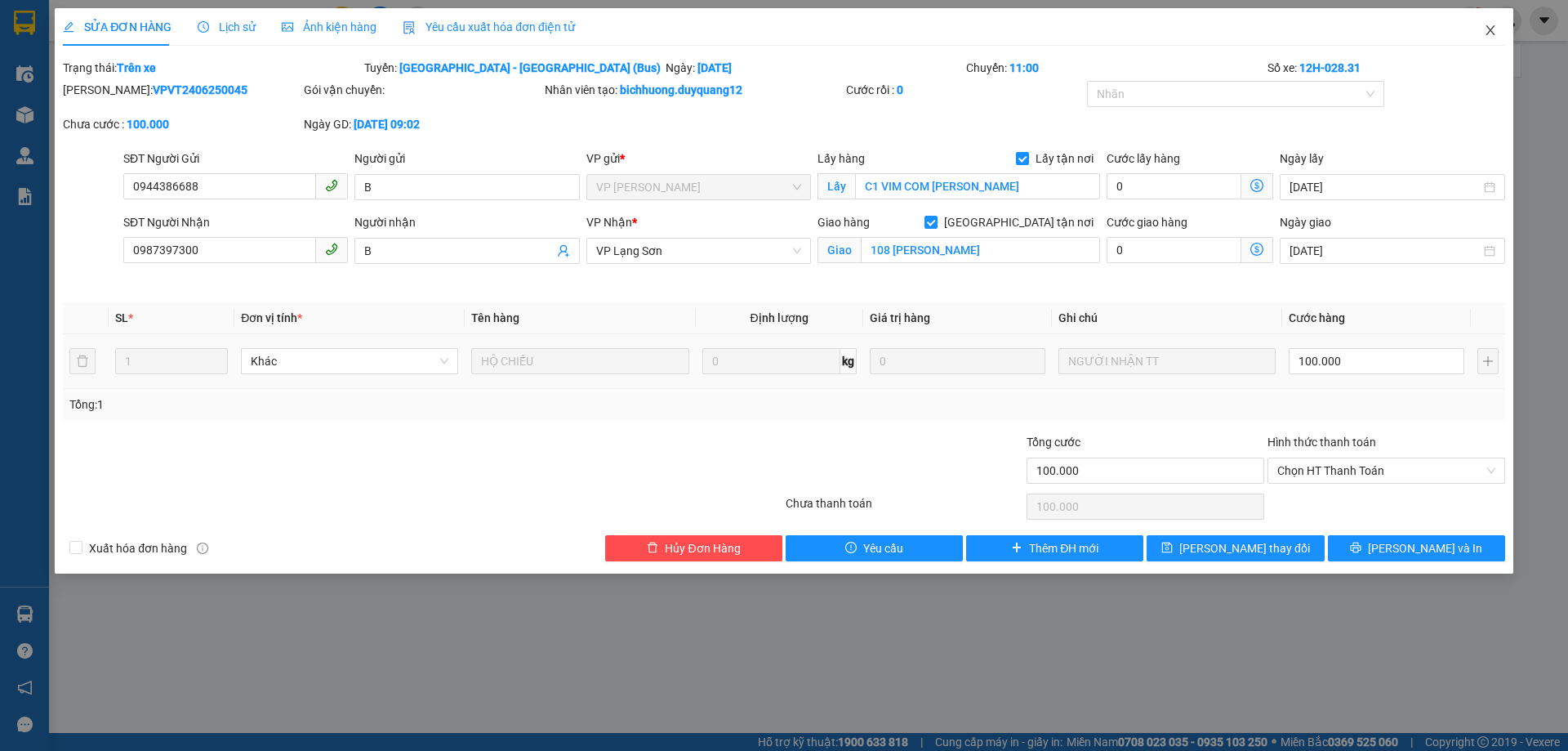
click at [1492, 31] on icon "close" at bounding box center [1489, 29] width 13 height 13
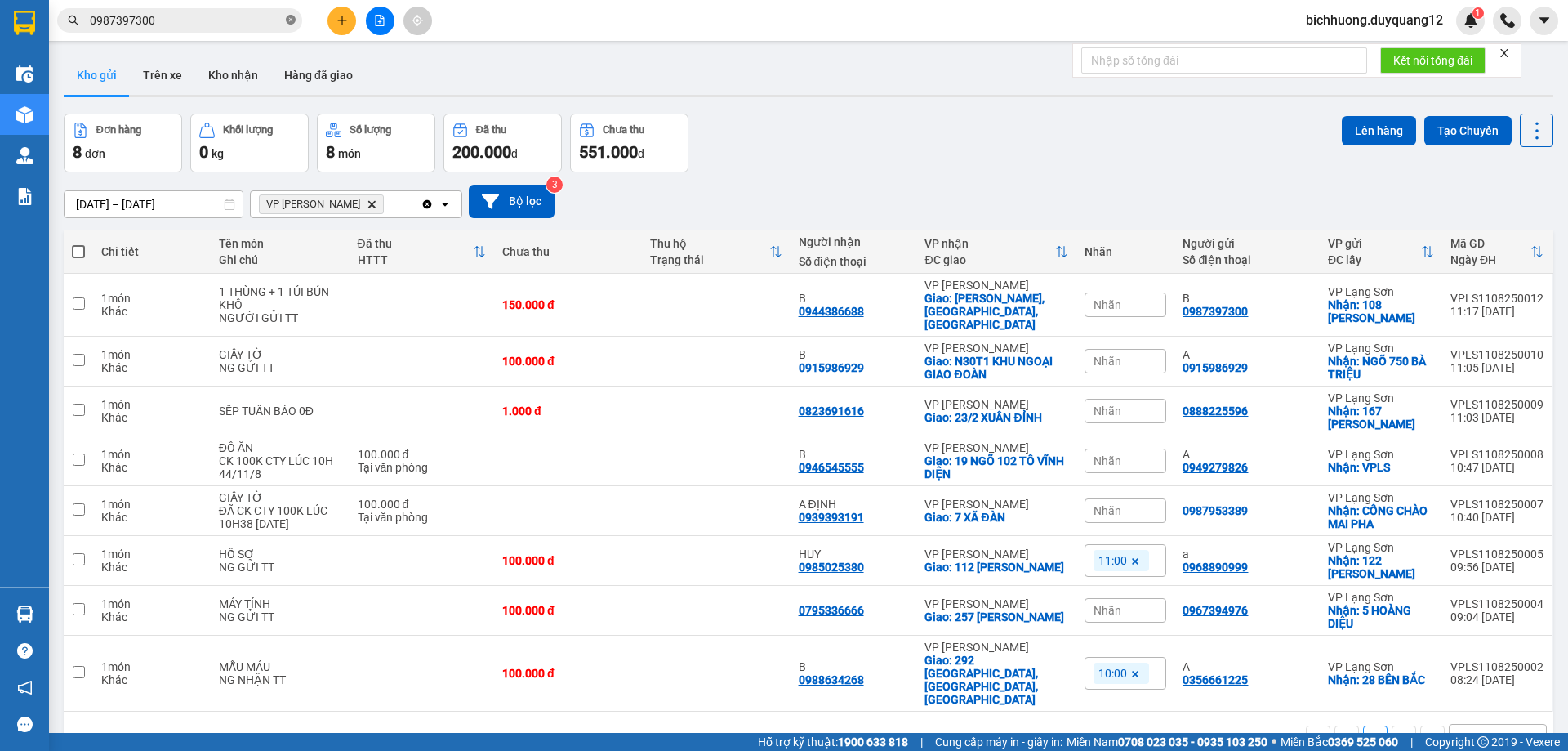
drag, startPoint x: 294, startPoint y: 18, endPoint x: 207, endPoint y: 17, distance: 87.0
click at [293, 17] on icon "close-circle" at bounding box center [290, 19] width 10 height 10
click at [172, 20] on input "text" at bounding box center [186, 20] width 192 height 18
paste input "0987397300"
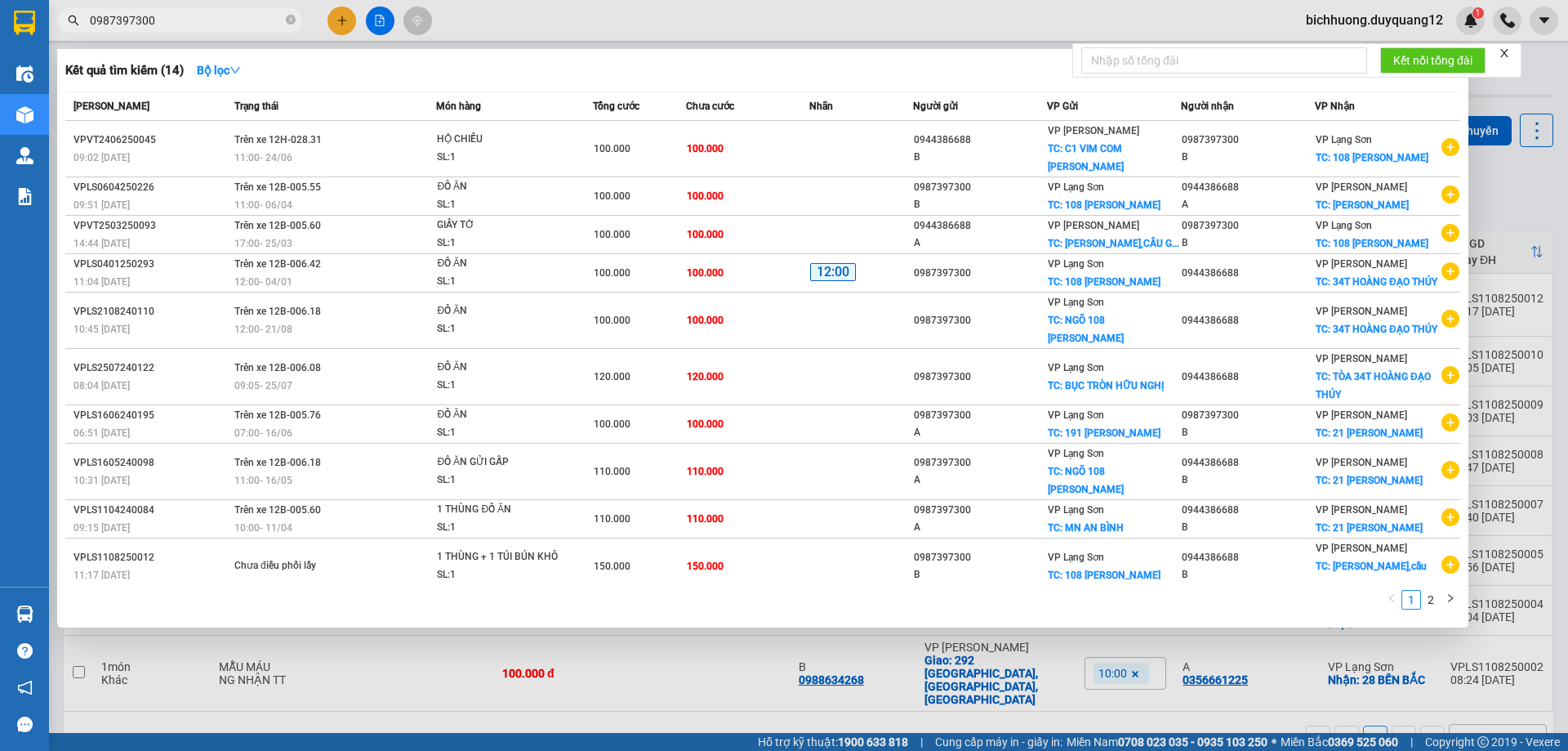
type input "0987397300"
click at [1534, 185] on div at bounding box center [784, 375] width 1568 height 751
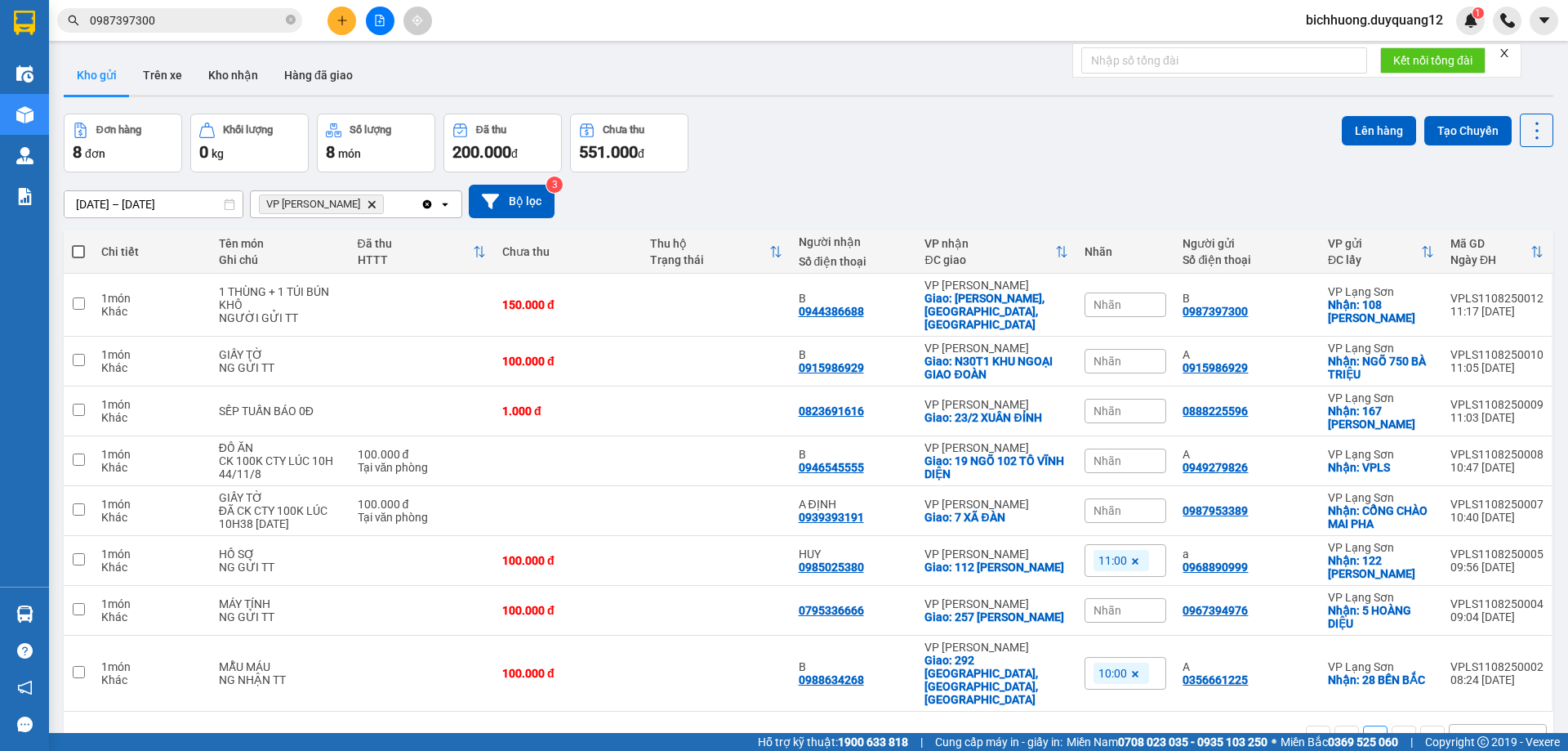
click at [1098, 299] on span "Nhãn" at bounding box center [1107, 304] width 28 height 13
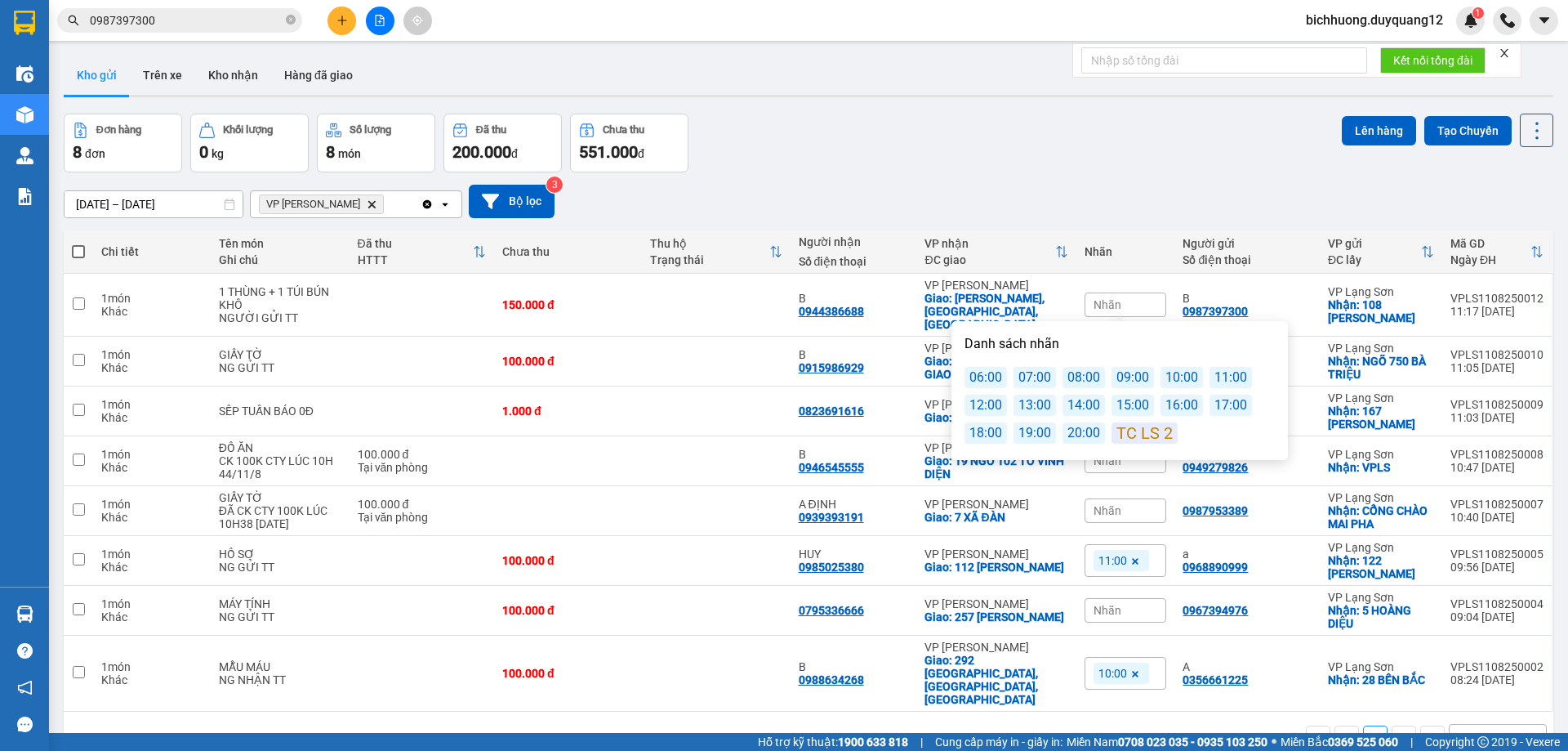
click at [1040, 409] on div "13:00" at bounding box center [1035, 405] width 43 height 21
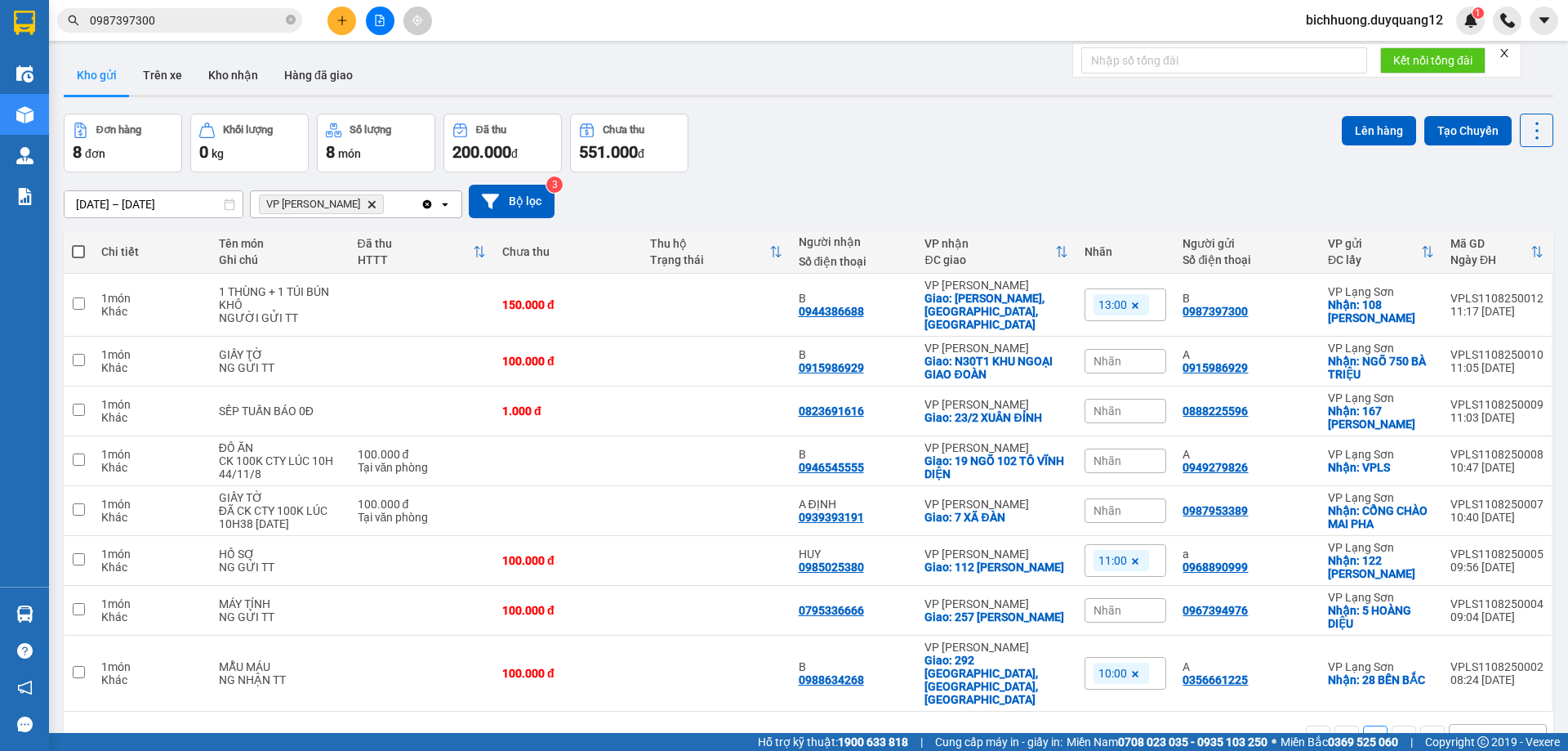
click at [1189, 237] on div "Người gửi" at bounding box center [1247, 243] width 128 height 13
drag, startPoint x: 1244, startPoint y: 302, endPoint x: 1172, endPoint y: 316, distance: 73.3
click at [1174, 316] on td "B 0987397300" at bounding box center [1246, 305] width 145 height 63
checkbox input "true"
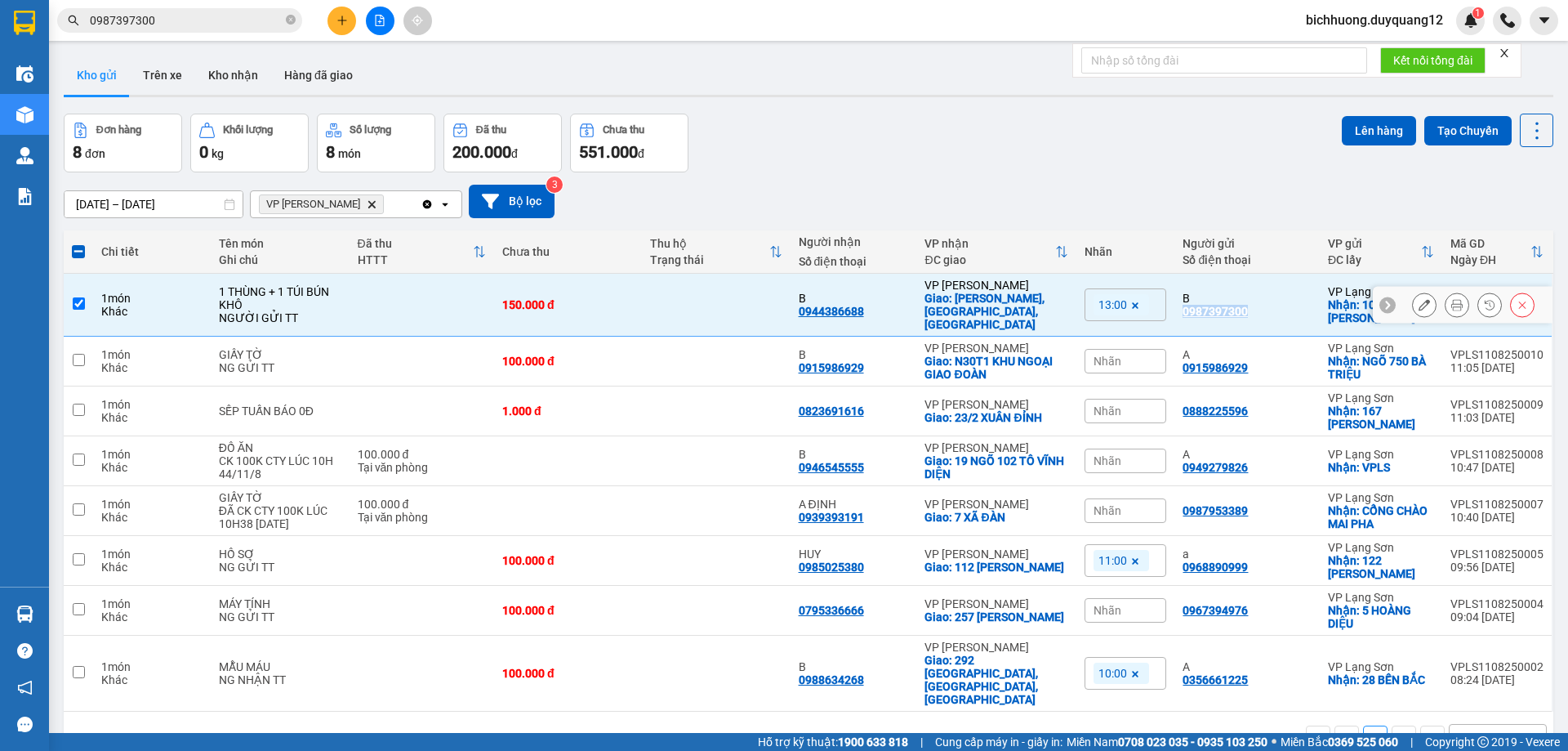
copy div "0987397300"
click at [337, 18] on icon "plus" at bounding box center [343, 20] width 12 height 12
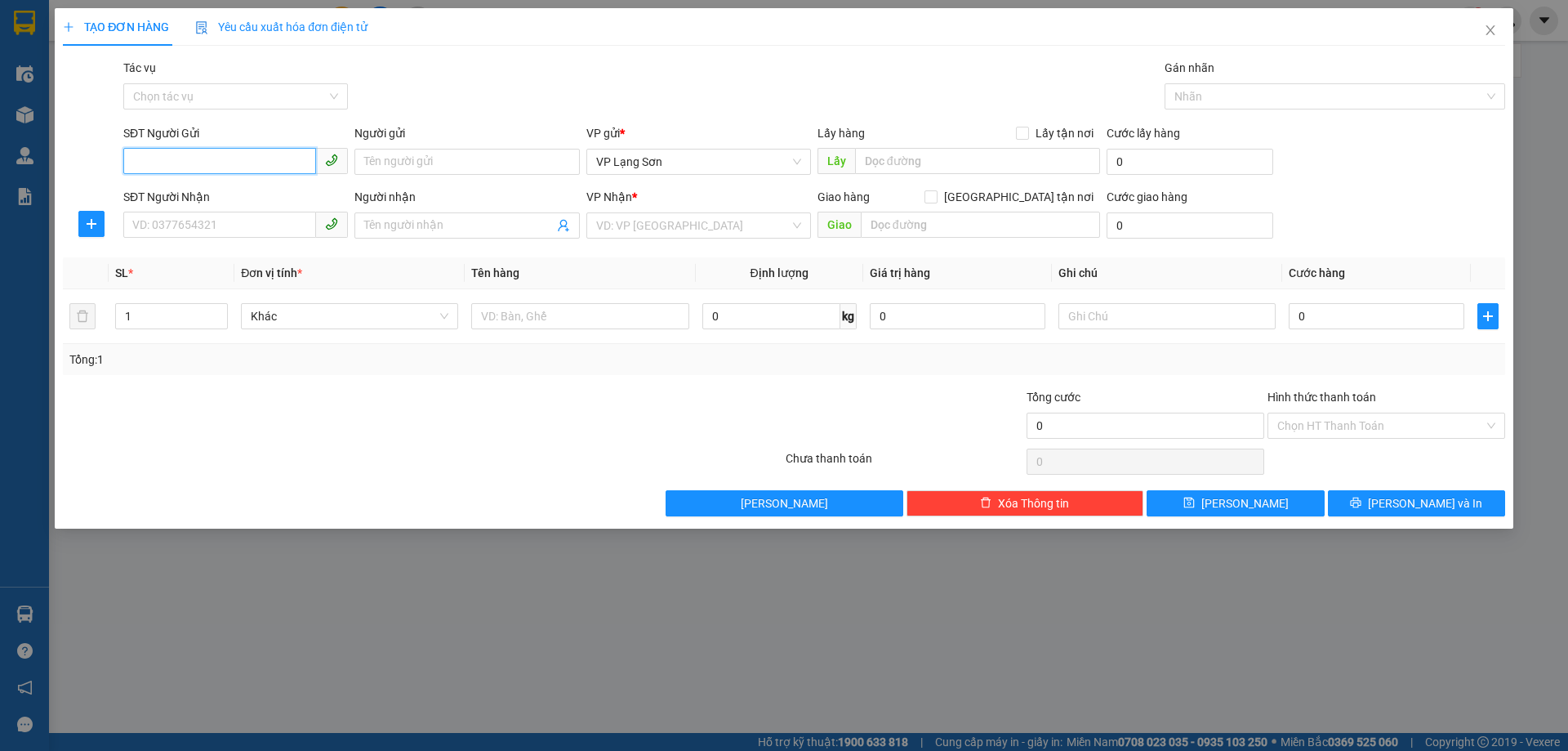
click at [142, 163] on input "SĐT Người Gửi" at bounding box center [219, 160] width 192 height 26
paste input "0979803858"
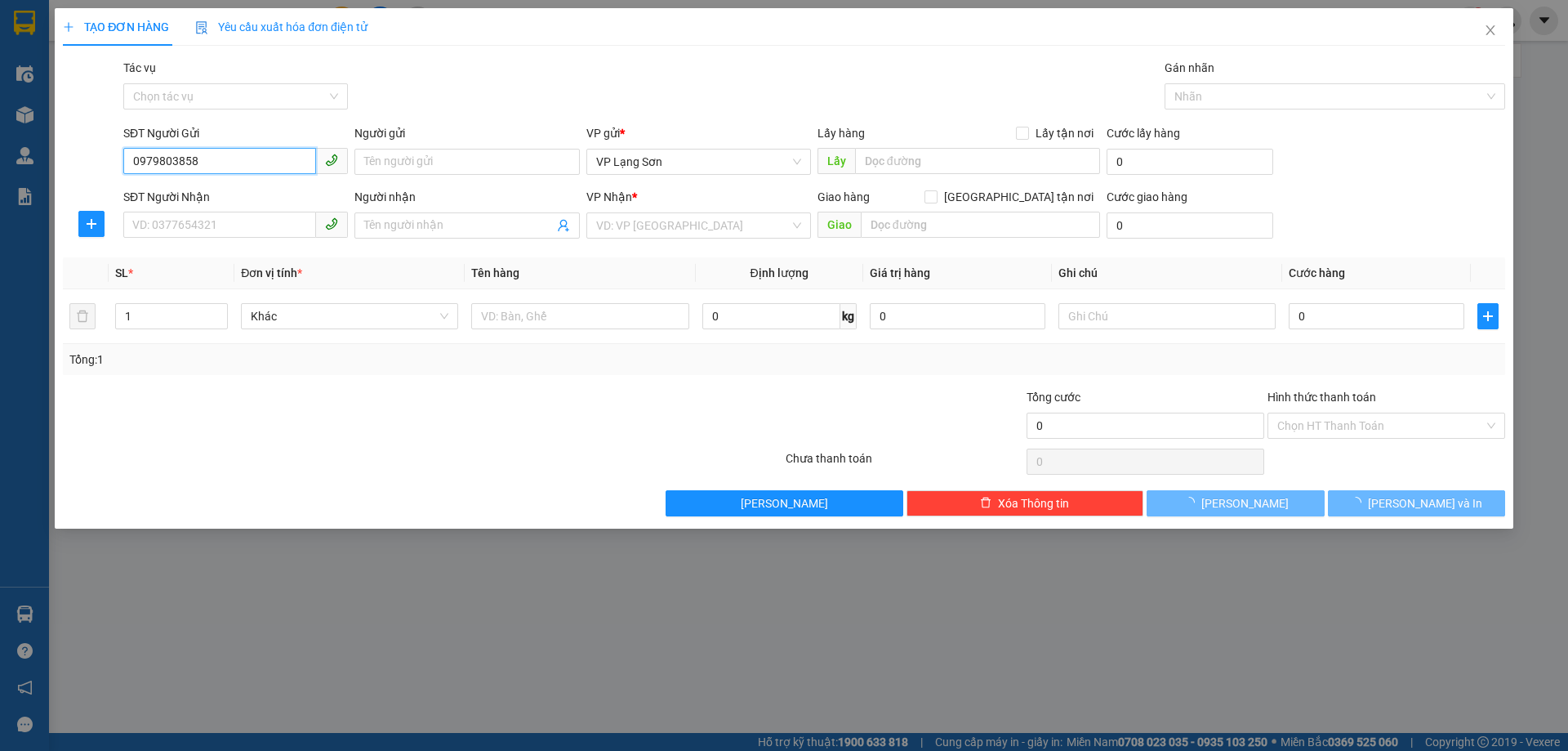
click at [134, 172] on input "0979803858" at bounding box center [219, 160] width 192 height 26
type input "0979803858"
click at [427, 164] on input "Người gửi" at bounding box center [466, 161] width 224 height 26
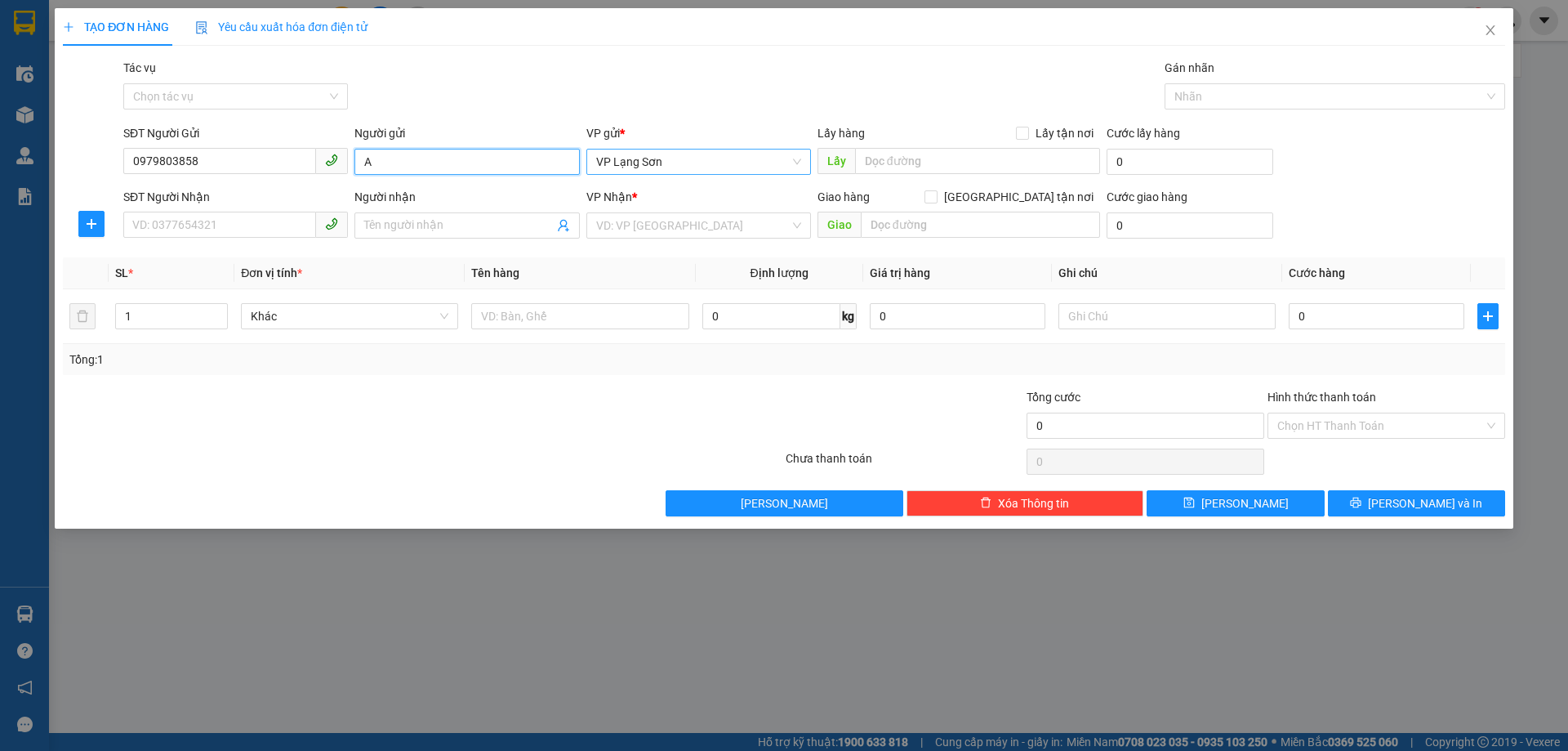
click at [658, 163] on span "VP Lạng Sơn" at bounding box center [698, 161] width 205 height 24
type input "A"
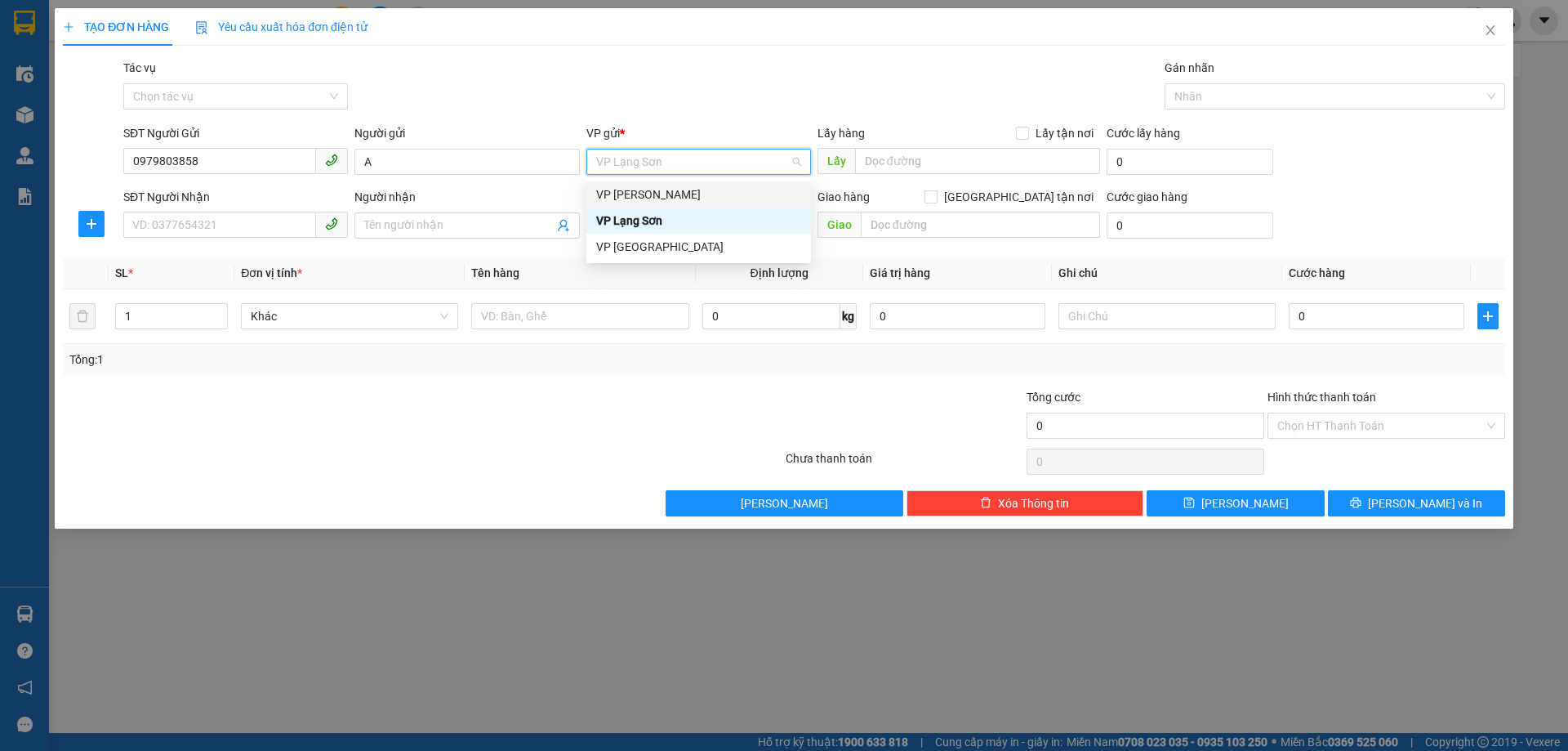
drag, startPoint x: 643, startPoint y: 190, endPoint x: 692, endPoint y: 189, distance: 49.0
click at [651, 189] on div "VP [PERSON_NAME]" at bounding box center [698, 194] width 205 height 18
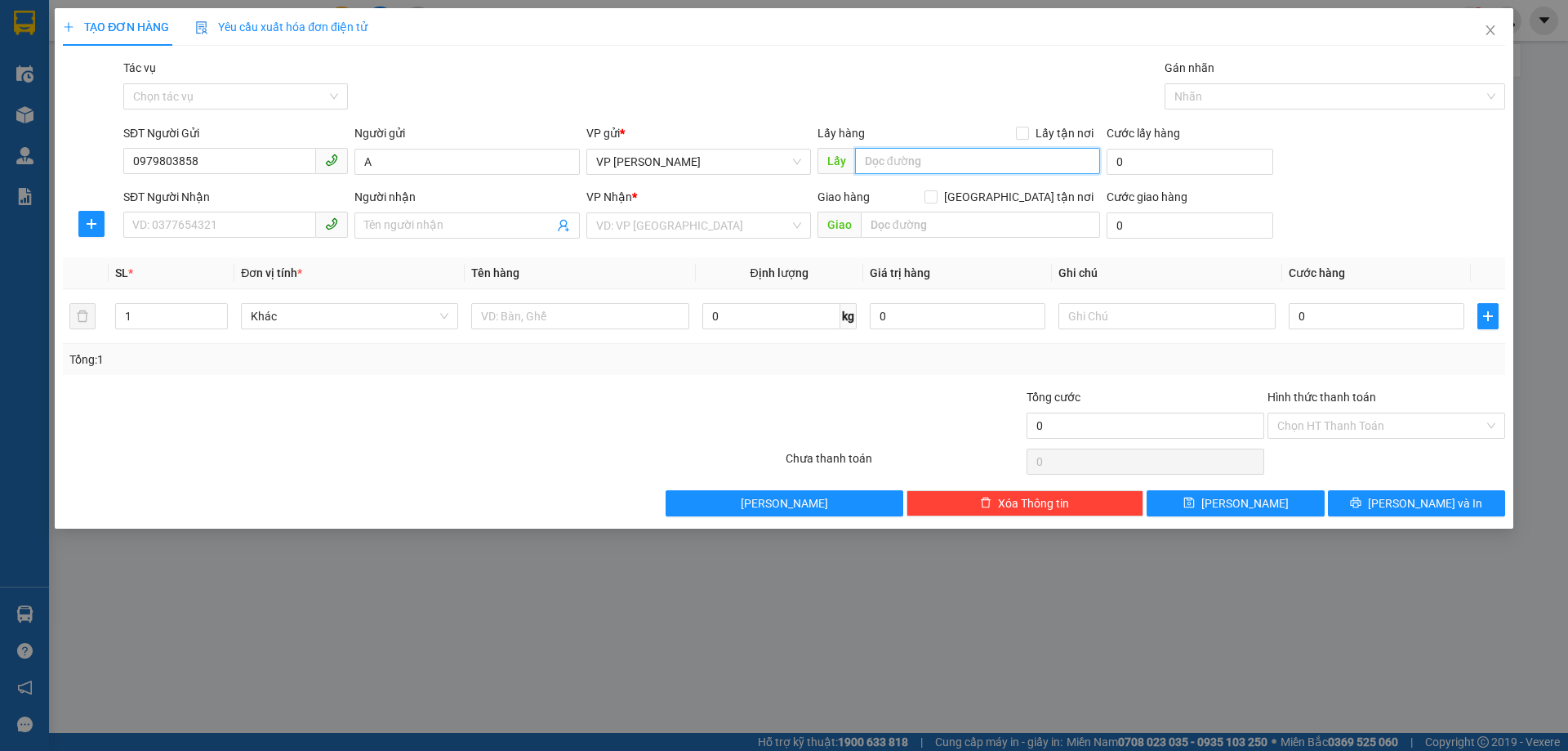
drag, startPoint x: 885, startPoint y: 167, endPoint x: 948, endPoint y: 166, distance: 63.0
click at [887, 167] on input "text" at bounding box center [978, 160] width 245 height 26
click at [1027, 136] on input "Lấy tận nơi" at bounding box center [1021, 132] width 12 height 12
checkbox input "true"
click at [1492, 28] on icon "close" at bounding box center [1489, 30] width 9 height 10
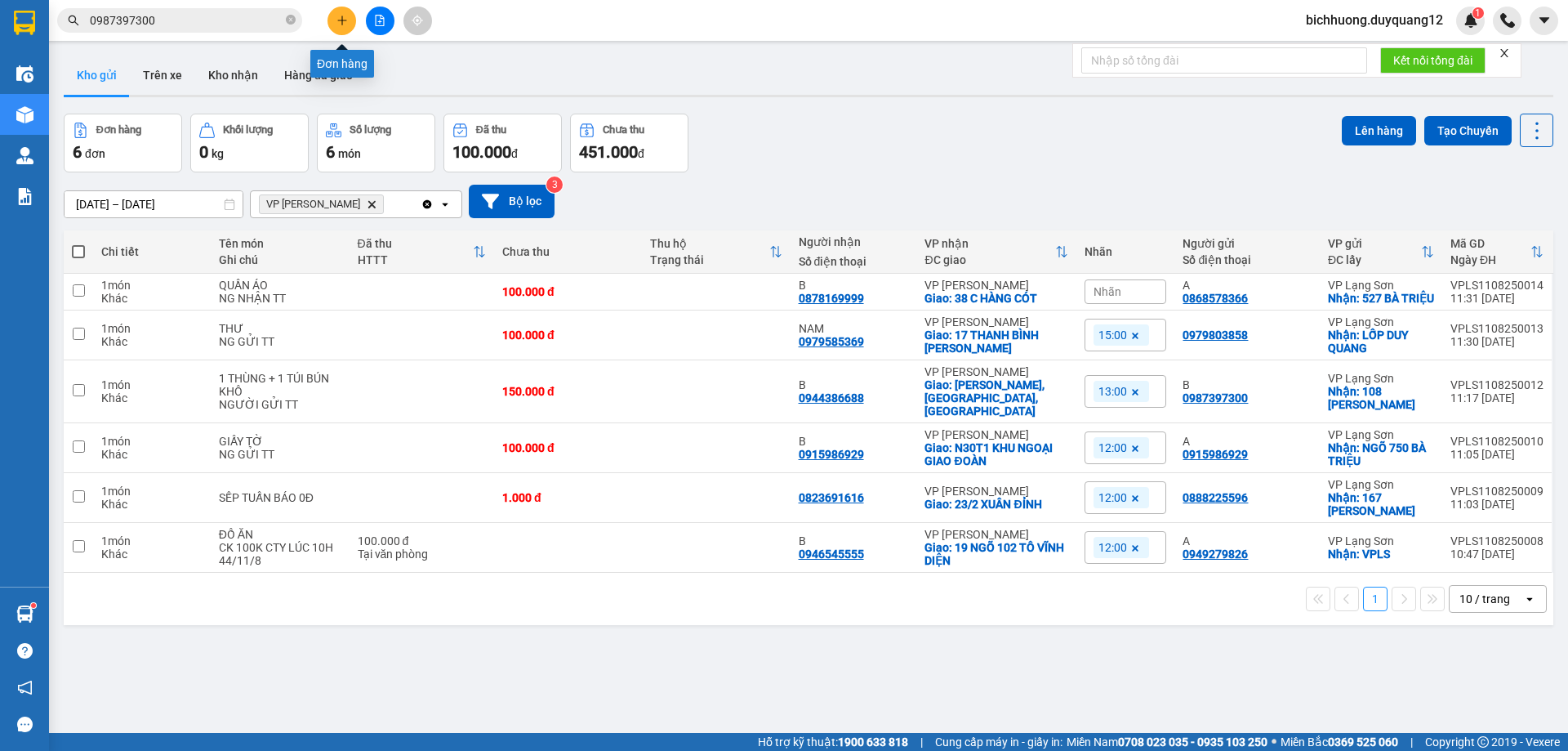
click at [350, 25] on button at bounding box center [341, 20] width 28 height 28
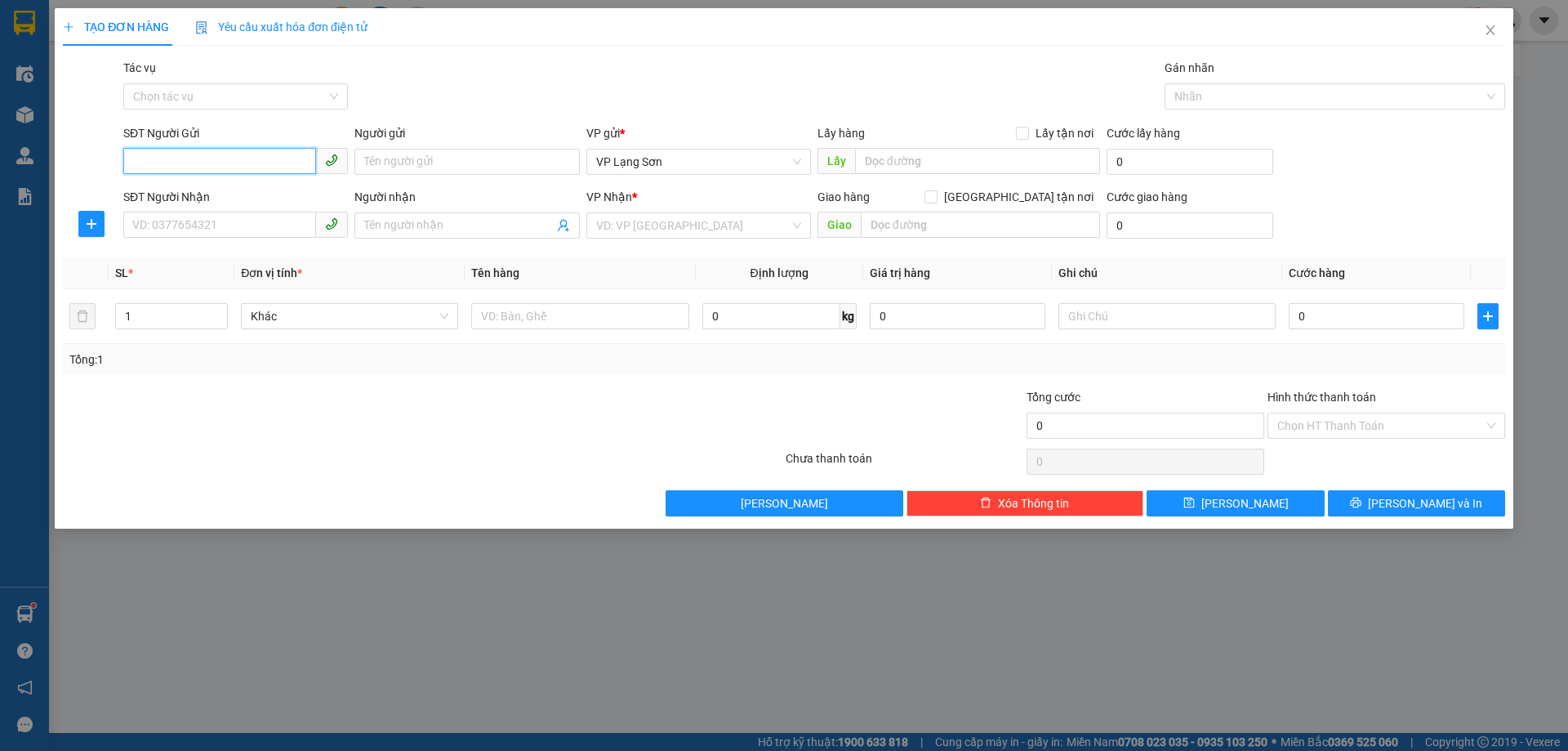
click at [242, 166] on input "SĐT Người Gửi" at bounding box center [219, 160] width 192 height 26
click at [223, 165] on input "SĐT Người Gửi" at bounding box center [219, 160] width 192 height 26
type input "0368434866"
click at [208, 203] on div "0368434866" at bounding box center [235, 194] width 224 height 26
checkbox input "true"
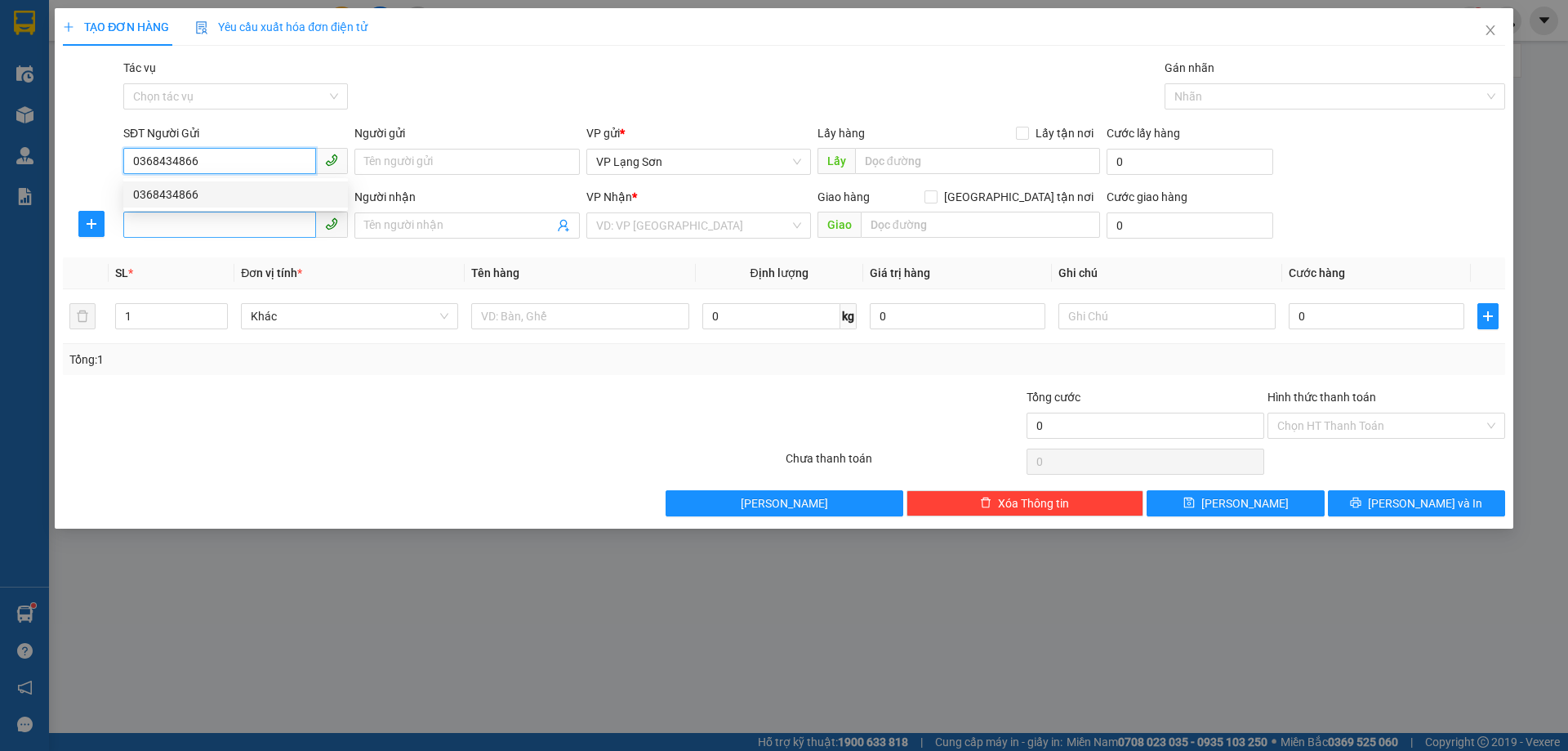
type input "VPLS"
type input "0368434866"
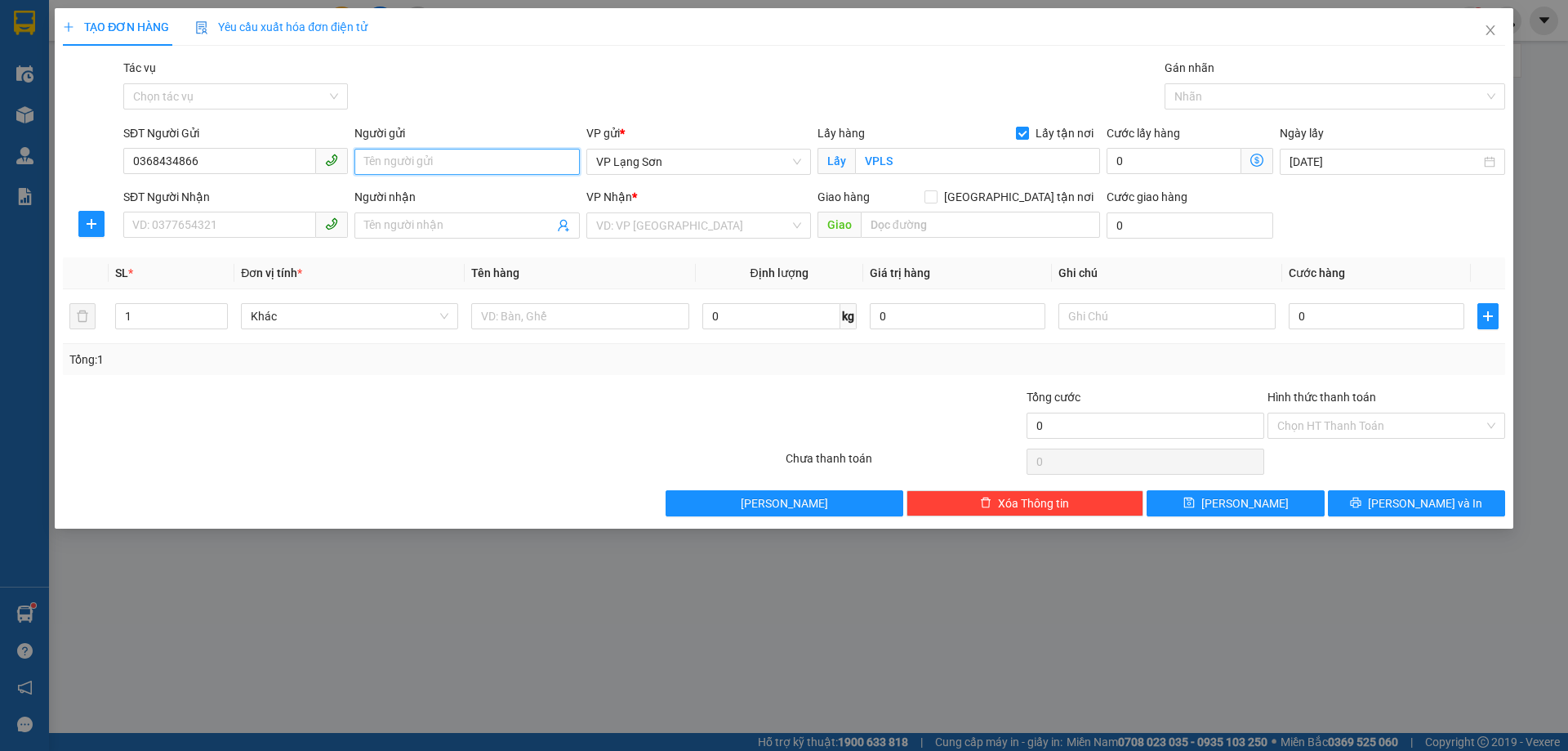
click at [398, 162] on input "Người gửi" at bounding box center [466, 161] width 224 height 26
type input "A"
click at [280, 219] on input "SĐT Người Nhận" at bounding box center [219, 224] width 192 height 26
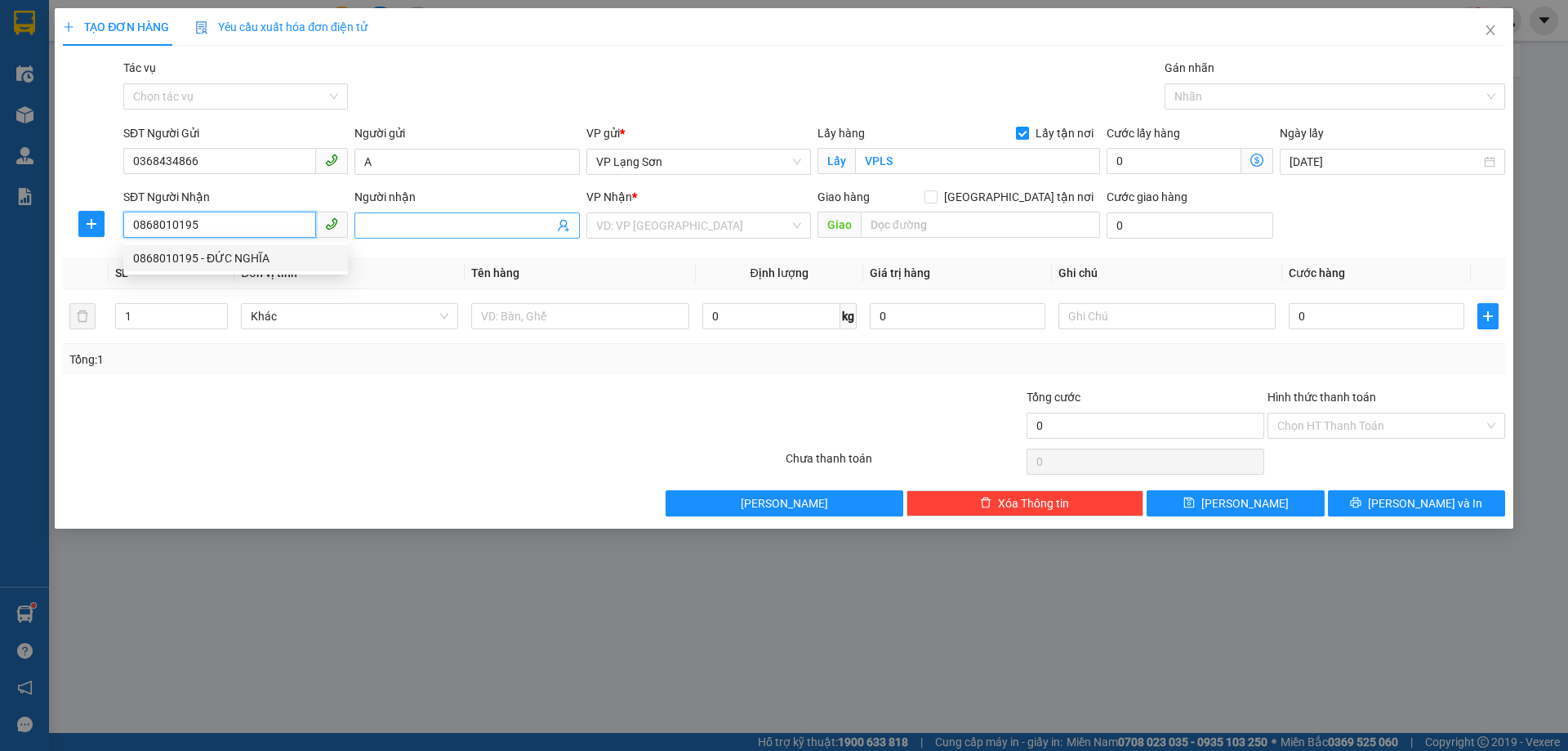
type input "0868010195"
click at [481, 227] on input "Người nhận" at bounding box center [458, 225] width 188 height 18
click at [258, 229] on input "0868010195" at bounding box center [219, 224] width 192 height 26
click at [211, 267] on div "0868010195 - ĐỨC NGHĨA" at bounding box center [235, 257] width 224 height 26
type input "ĐỨC NGHĨA"
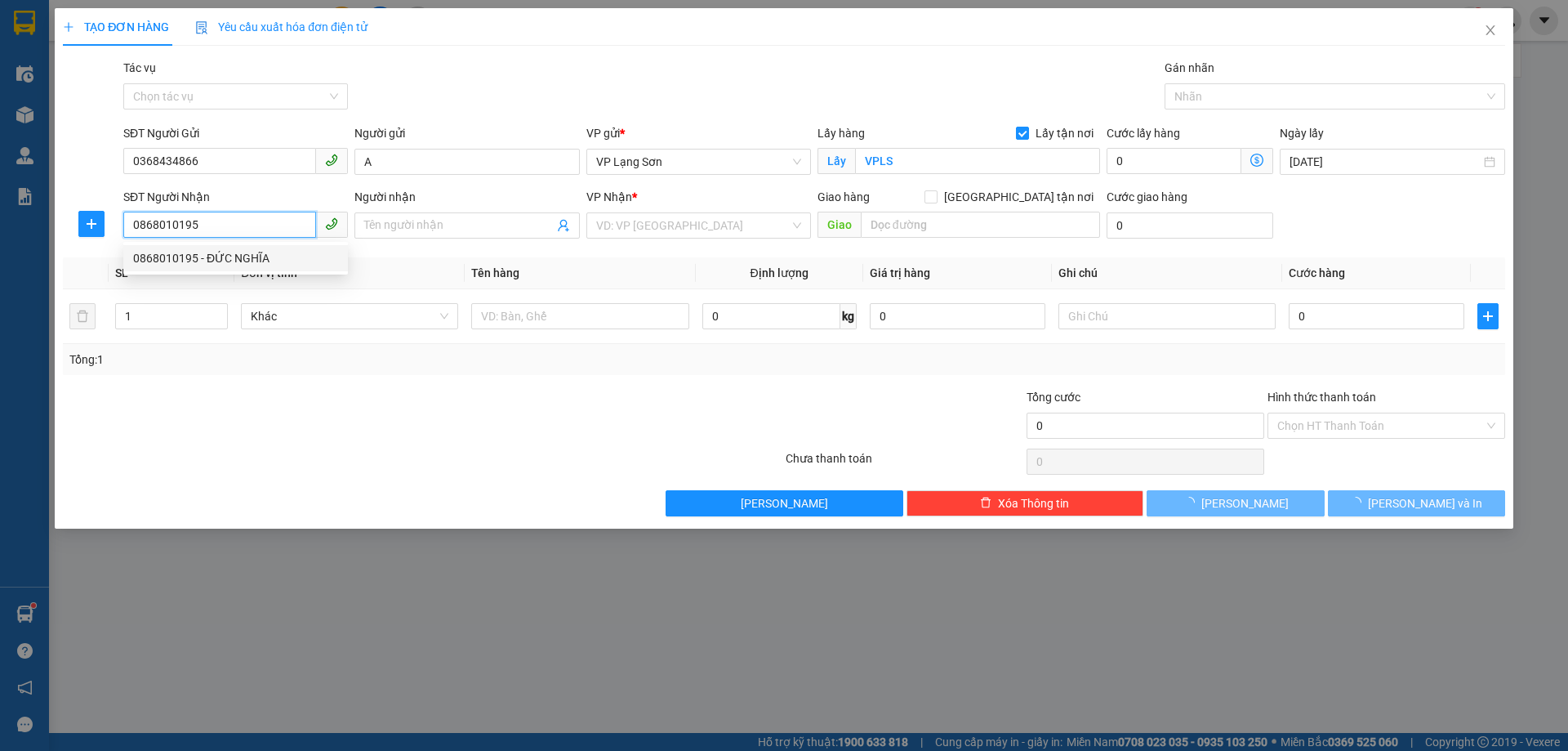
checkbox input "true"
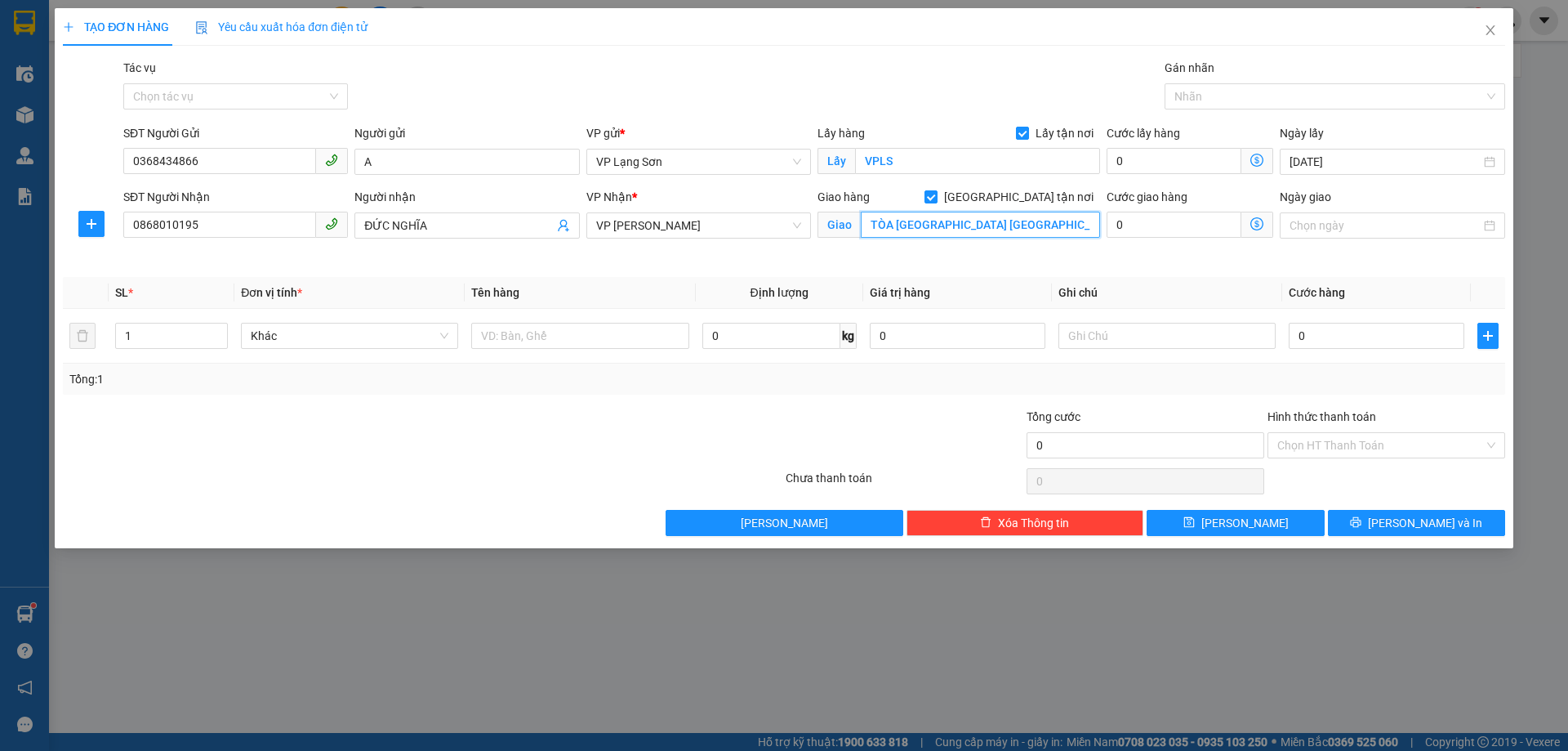
click at [866, 221] on input "TÒA [GEOGRAPHIC_DATA] [GEOGRAPHIC_DATA]" at bounding box center [980, 224] width 239 height 26
type input "458 MINH KHAI"
click at [1349, 230] on input "Ngày giao" at bounding box center [1385, 225] width 190 height 18
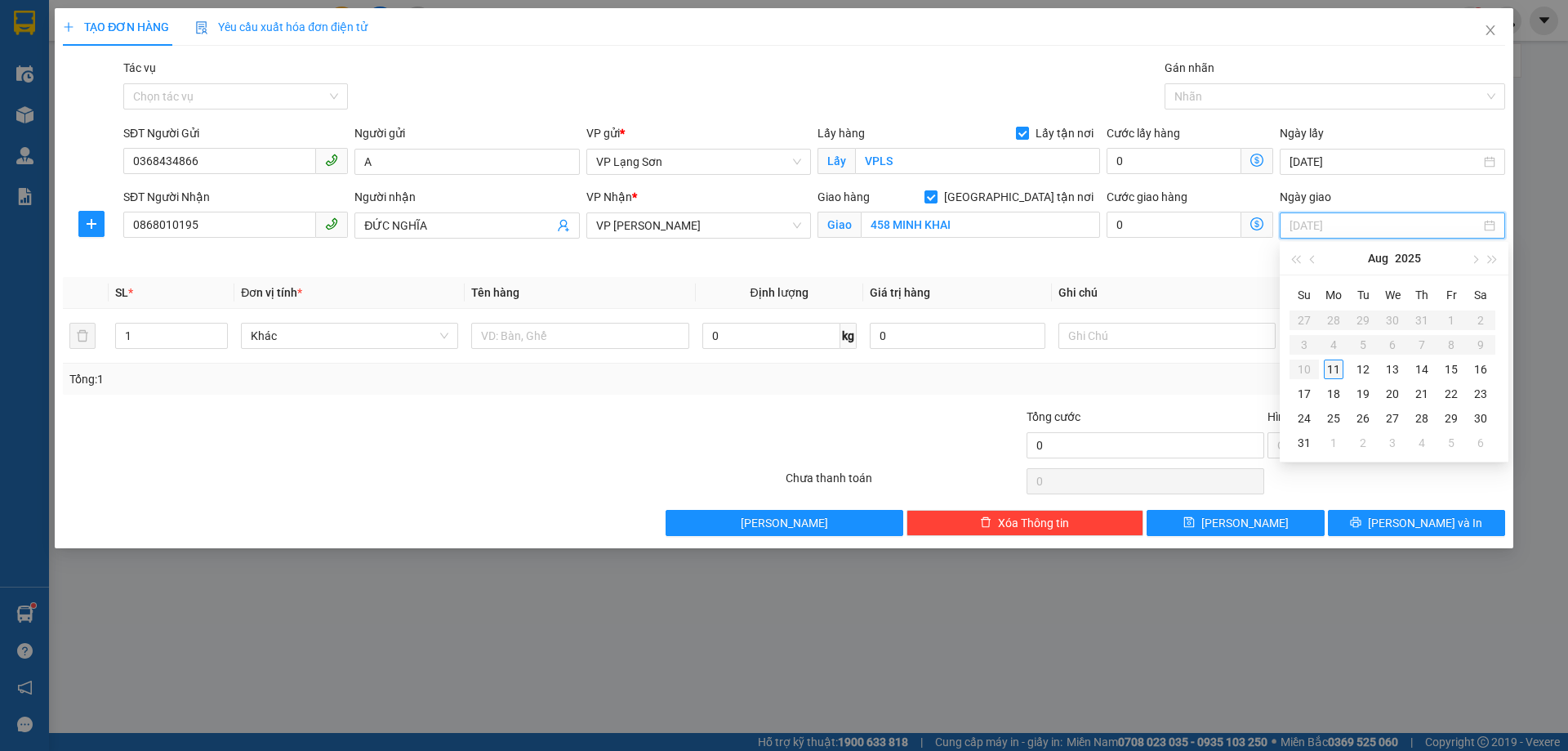
type input "[DATE]"
click at [1337, 369] on div "11" at bounding box center [1333, 369] width 19 height 19
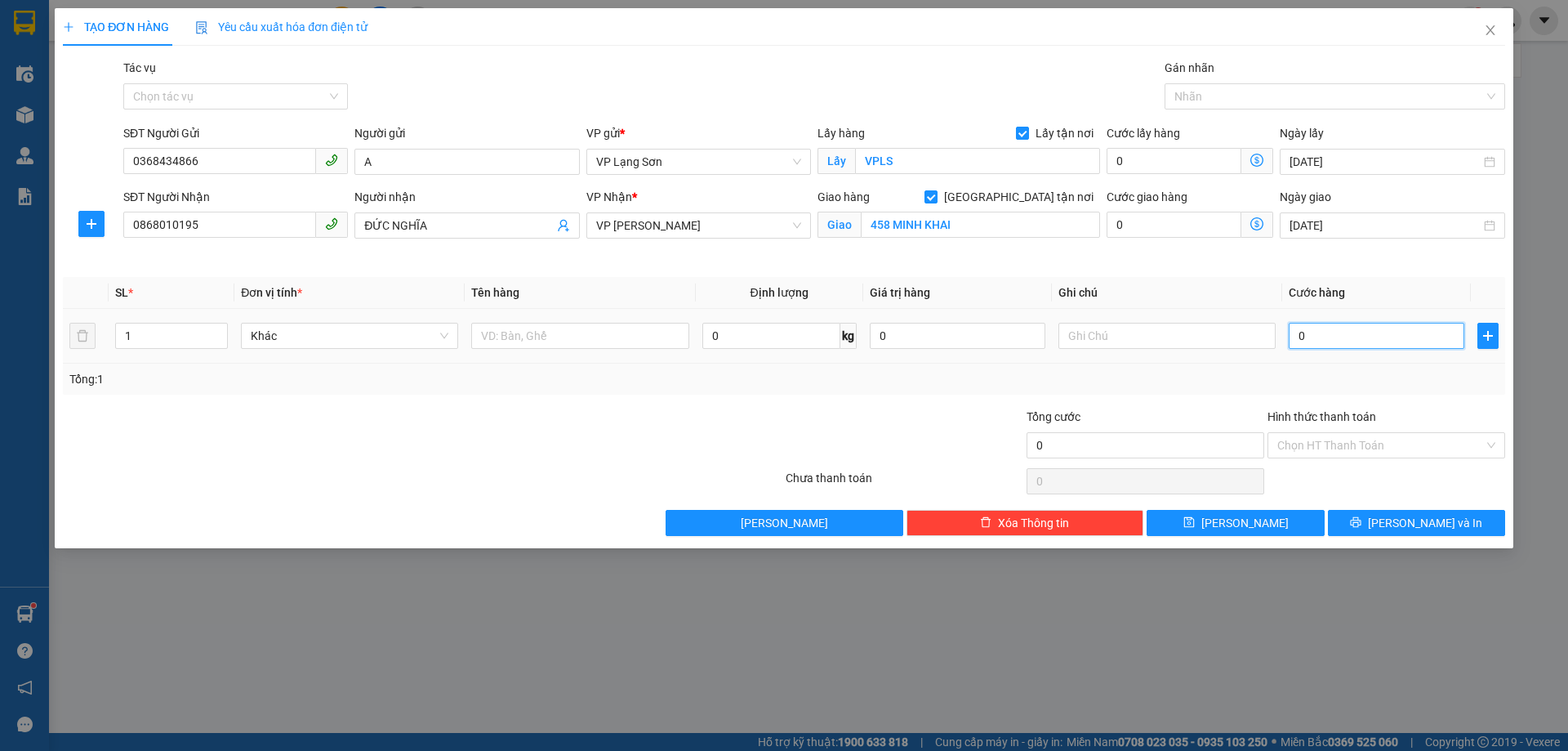
click at [1326, 346] on input "0" at bounding box center [1376, 335] width 176 height 26
type input "1"
type input "10"
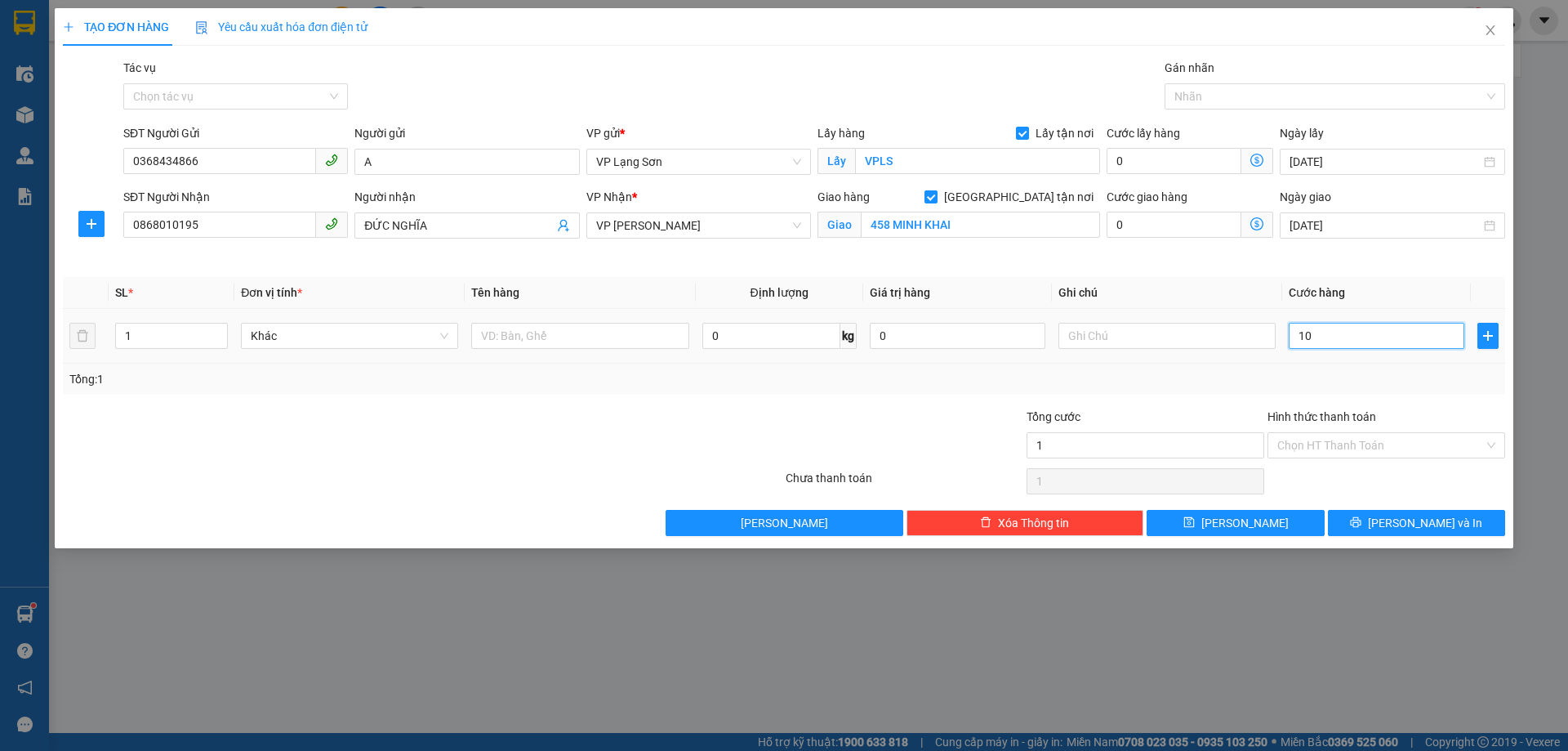
type input "10"
type input "100"
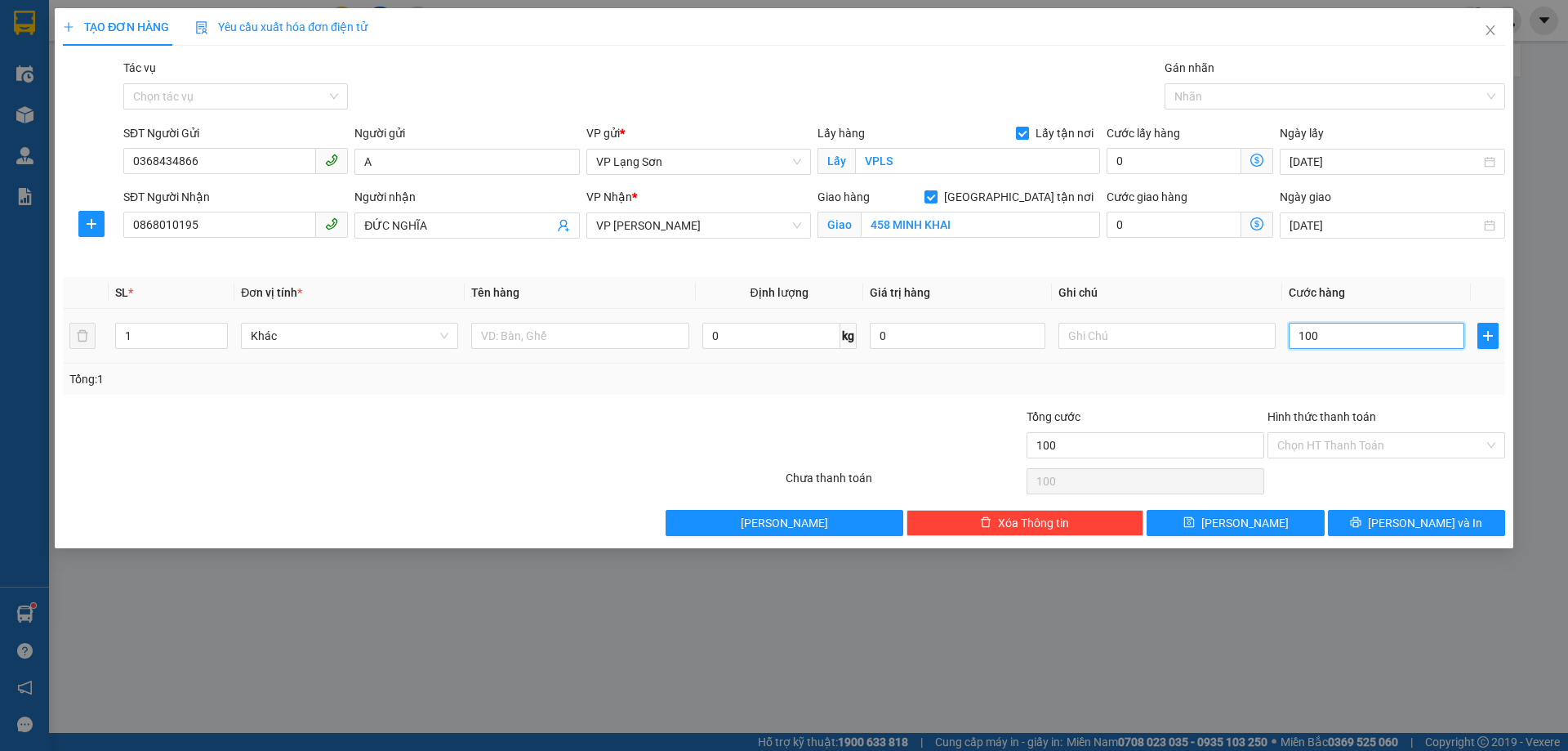
type input "1.000"
type input "10.000"
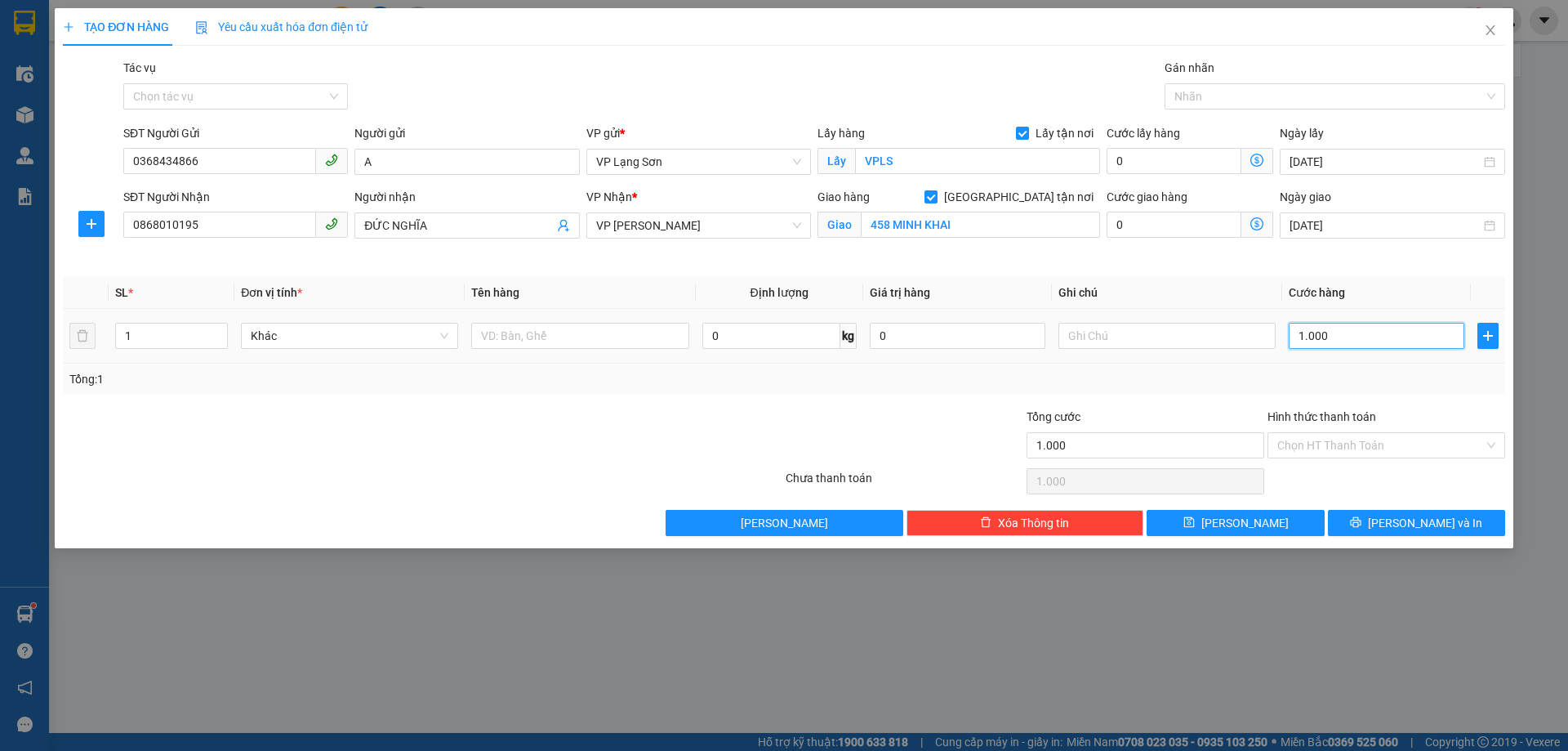
type input "10.000"
type input "100.000"
click at [1103, 325] on input "text" at bounding box center [1167, 335] width 217 height 26
click at [621, 343] on input "text" at bounding box center [580, 335] width 217 height 26
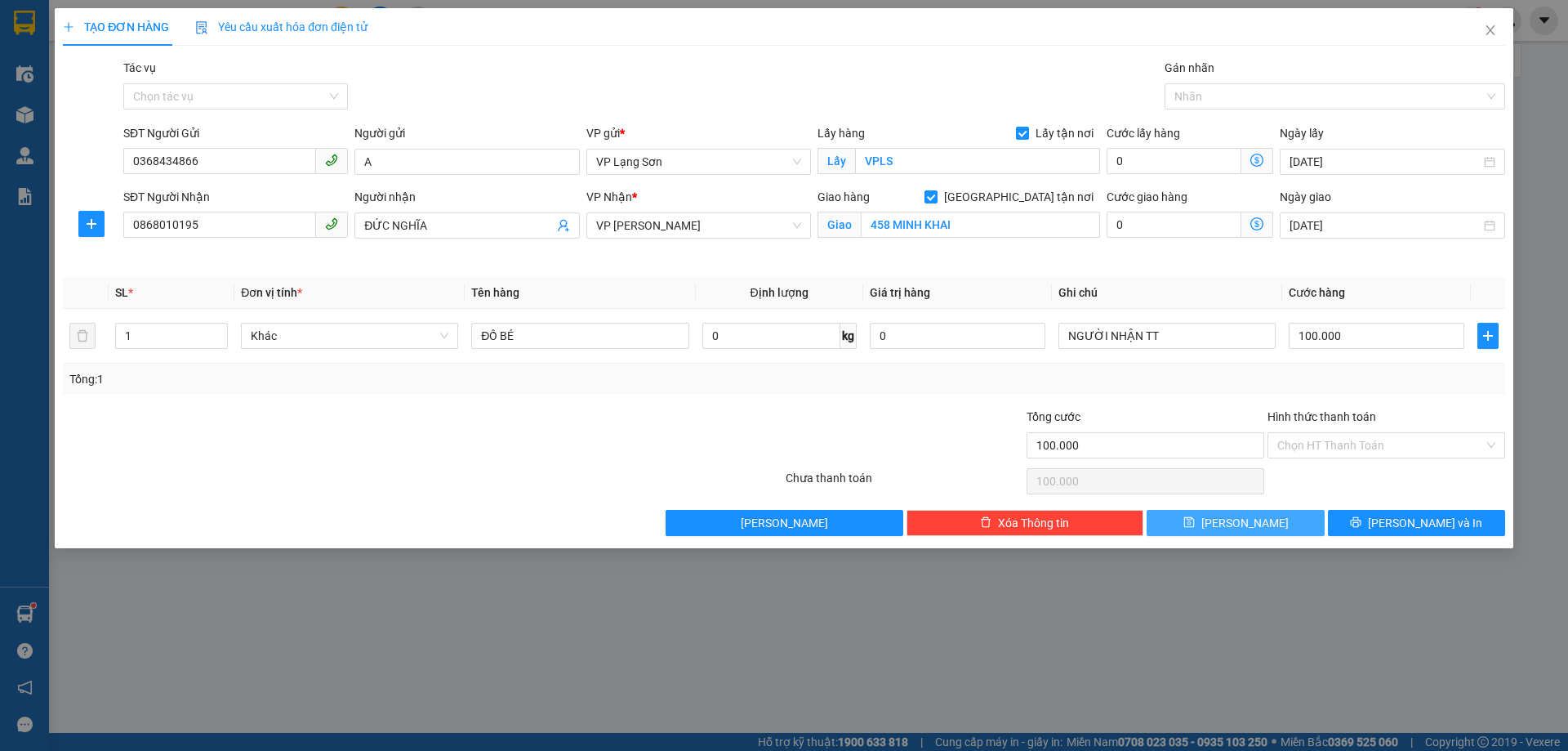
click at [1242, 517] on span "[PERSON_NAME]" at bounding box center [1245, 523] width 87 height 18
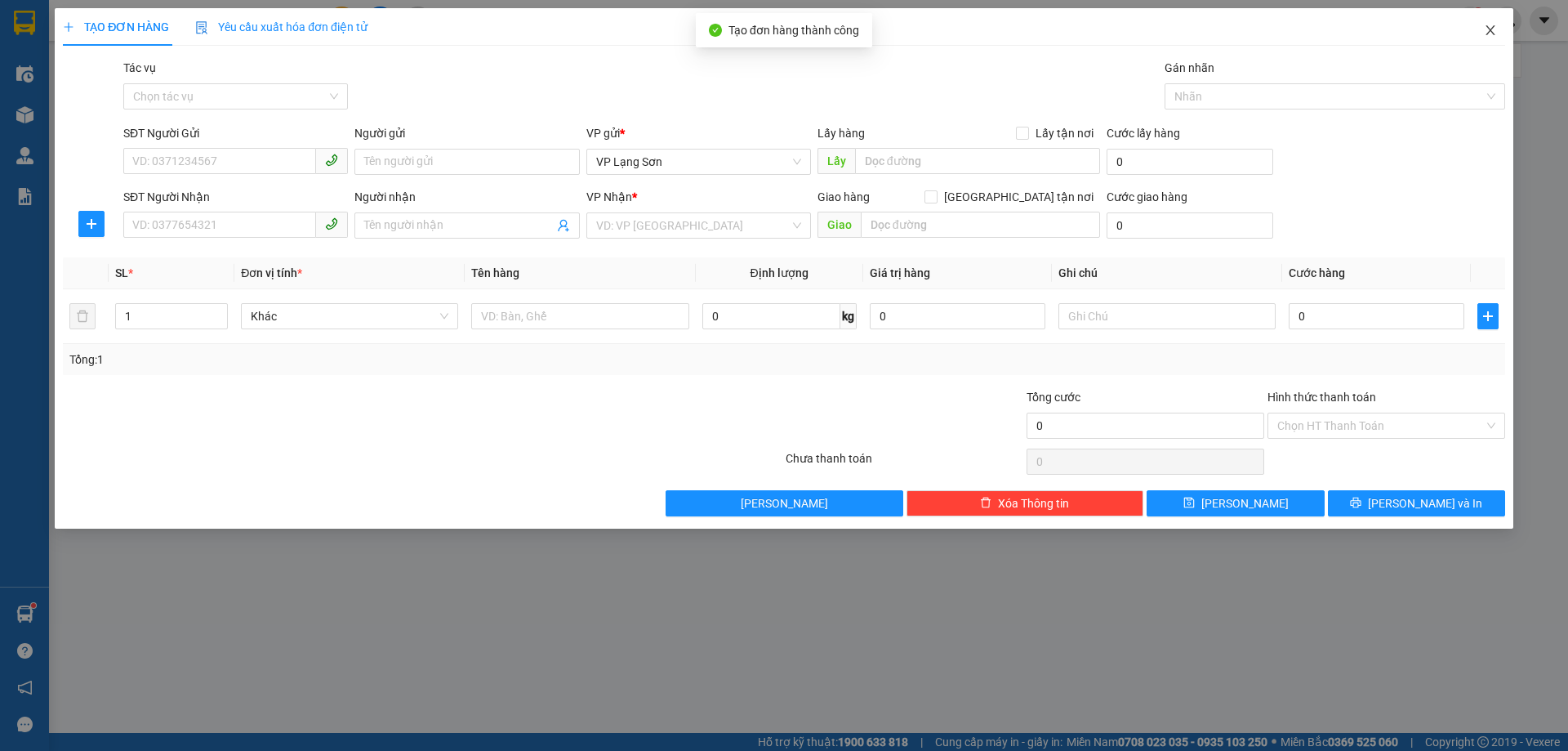
click at [1495, 30] on icon "close" at bounding box center [1489, 29] width 13 height 13
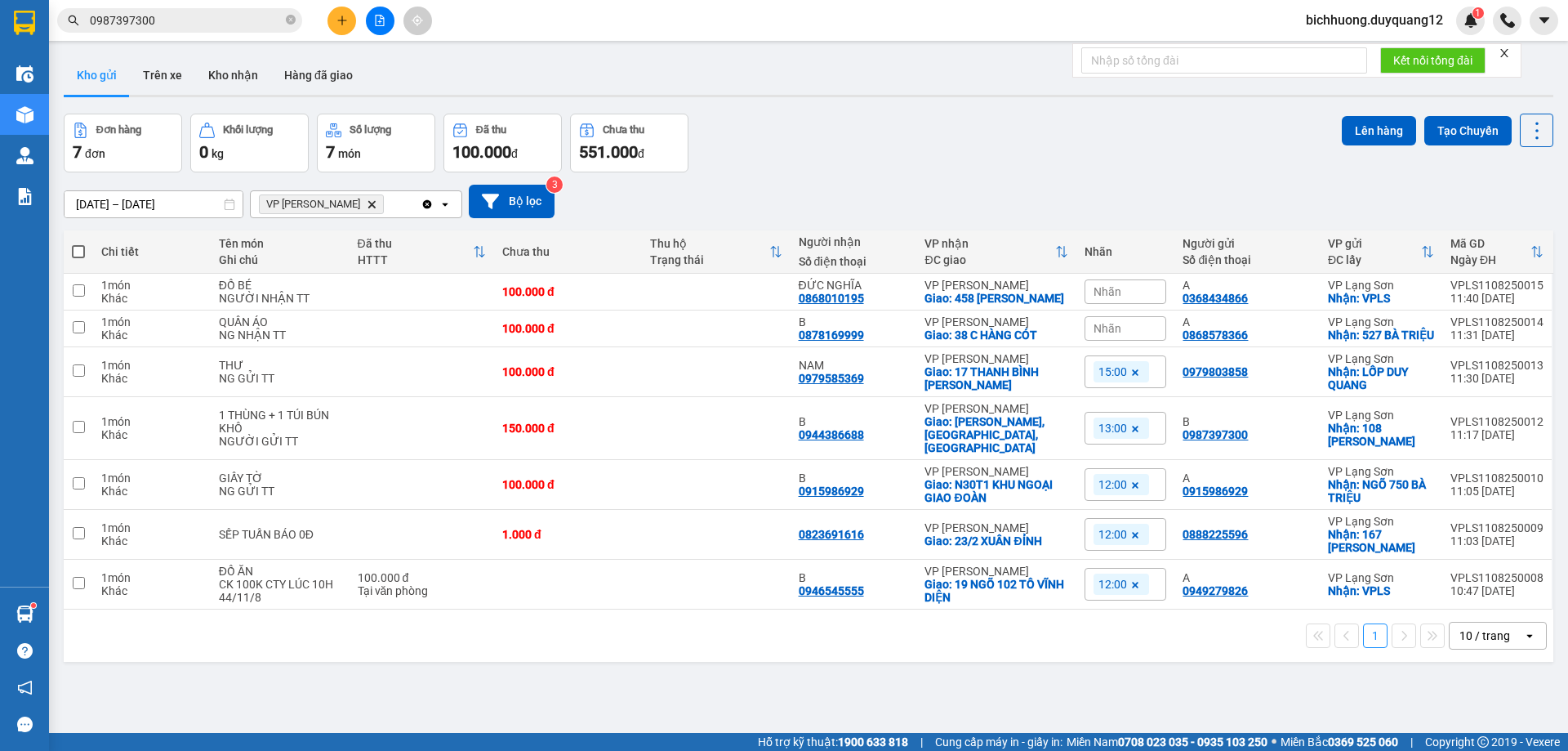
click at [1114, 291] on span "Nhãn" at bounding box center [1107, 291] width 28 height 13
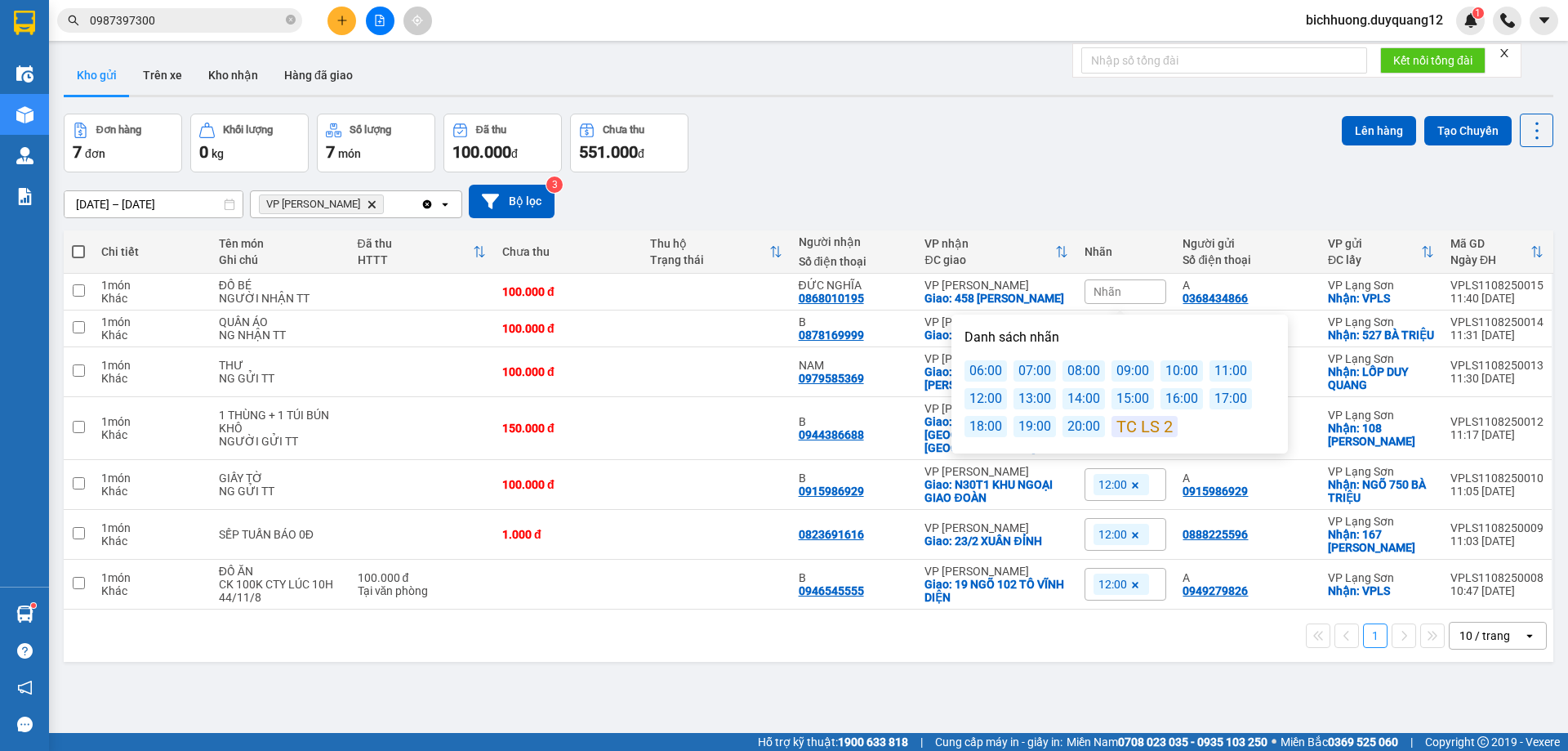
click at [979, 400] on div "12:00" at bounding box center [985, 399] width 43 height 21
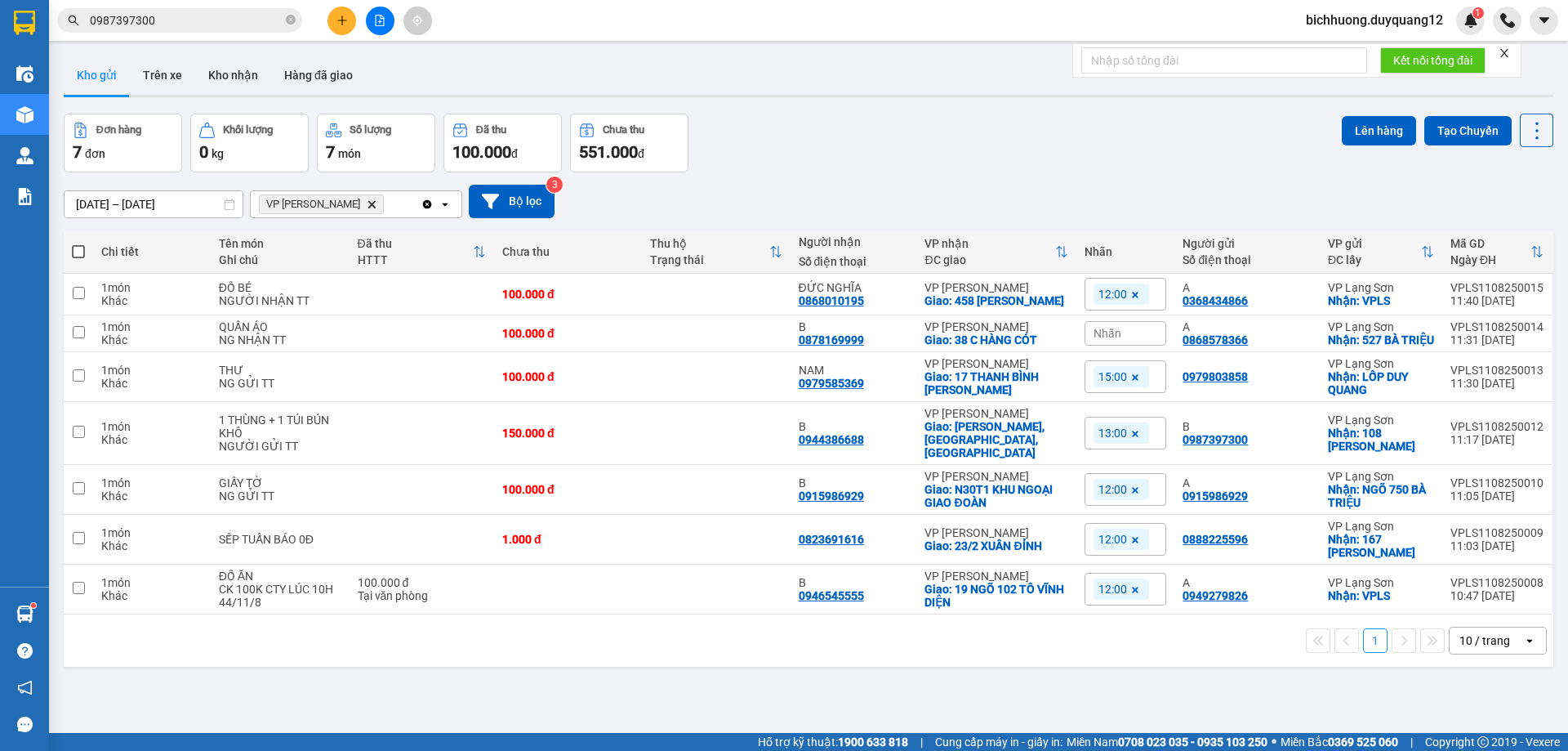
click at [1180, 189] on div "[DATE] – [DATE] Press the down arrow key to interact with the calendar and sele…" at bounding box center [809, 201] width 1489 height 33
click at [169, 21] on input "0987397300" at bounding box center [186, 20] width 192 height 18
paste input "0888225596"
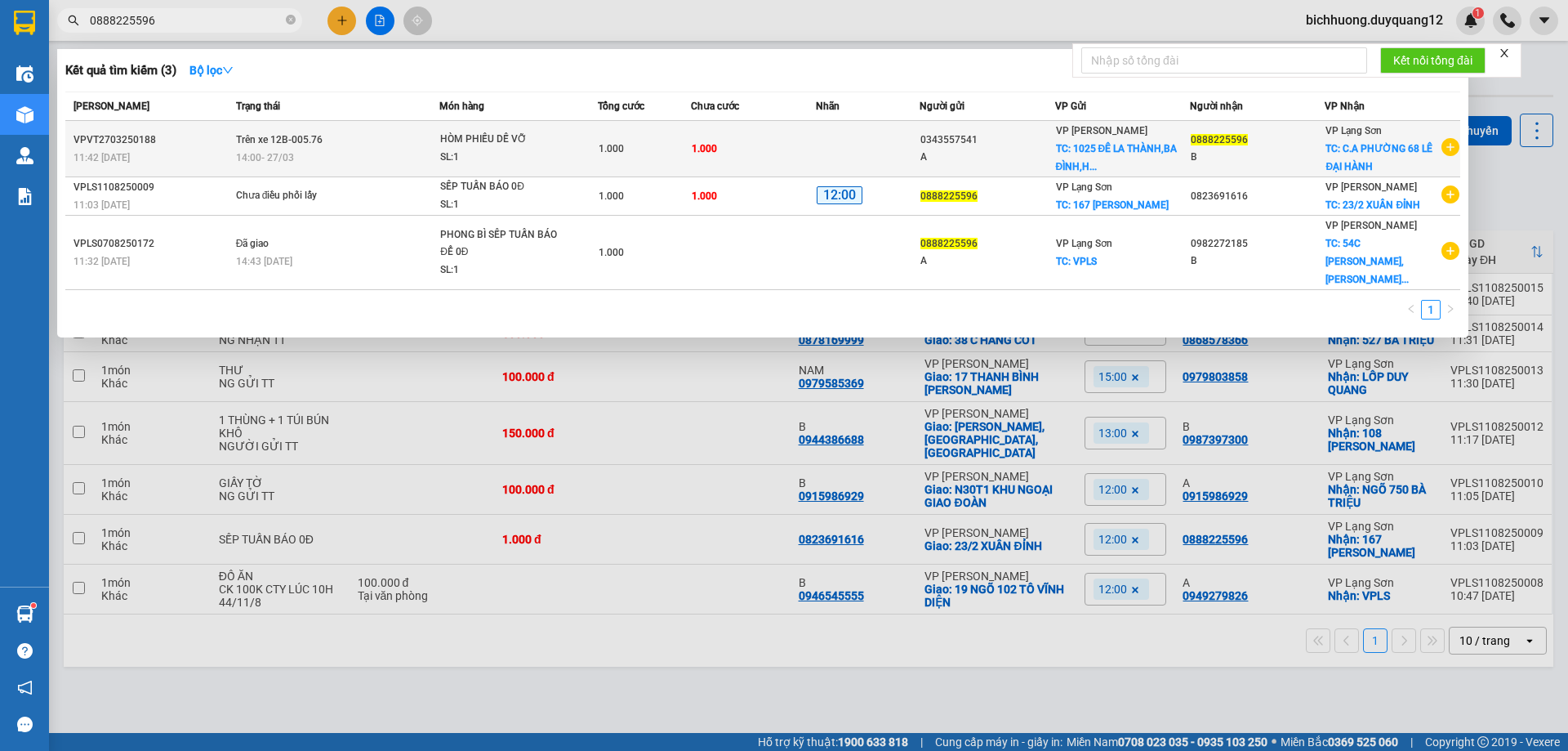
click at [1037, 156] on div "A" at bounding box center [986, 157] width 133 height 17
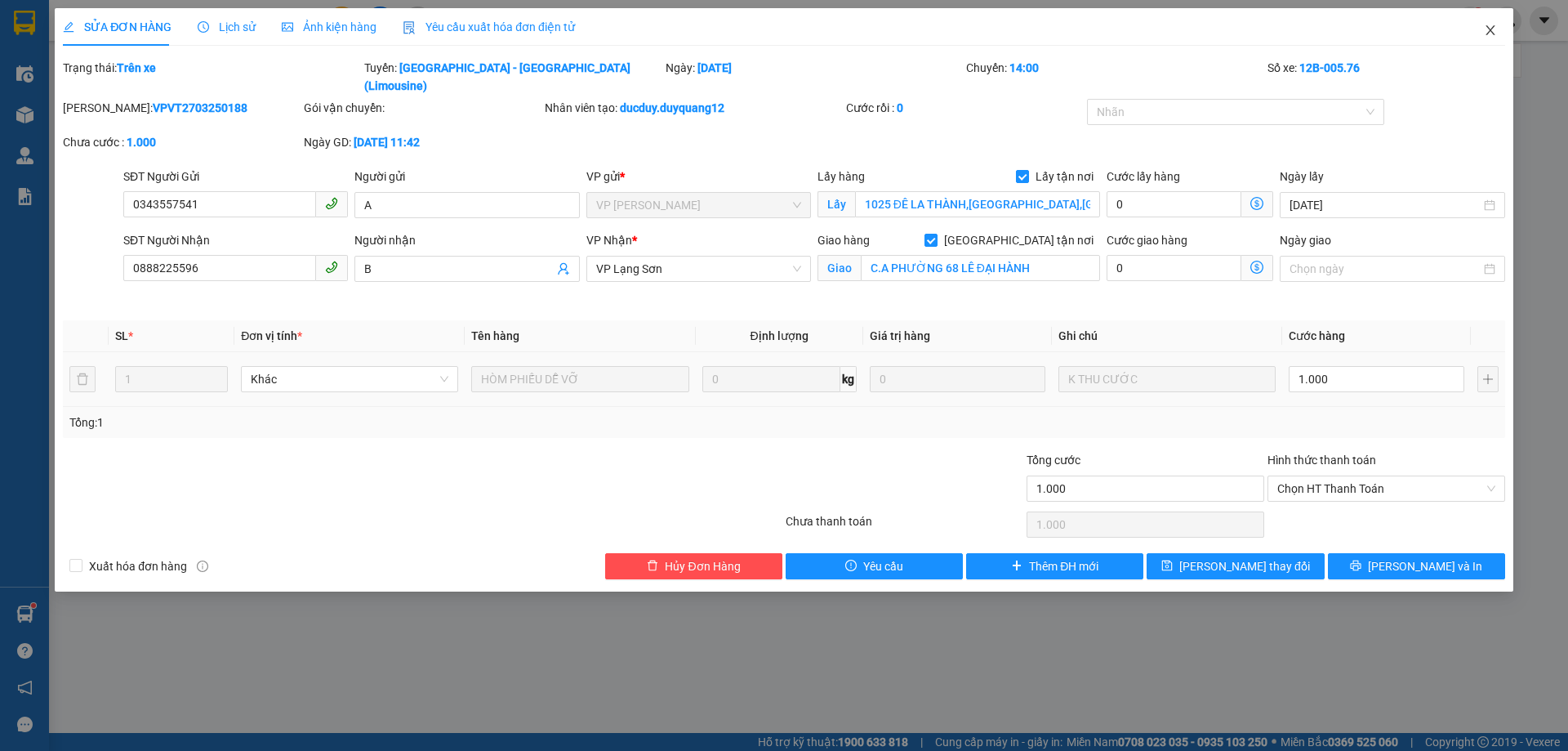
click at [1492, 33] on icon "close" at bounding box center [1489, 30] width 9 height 10
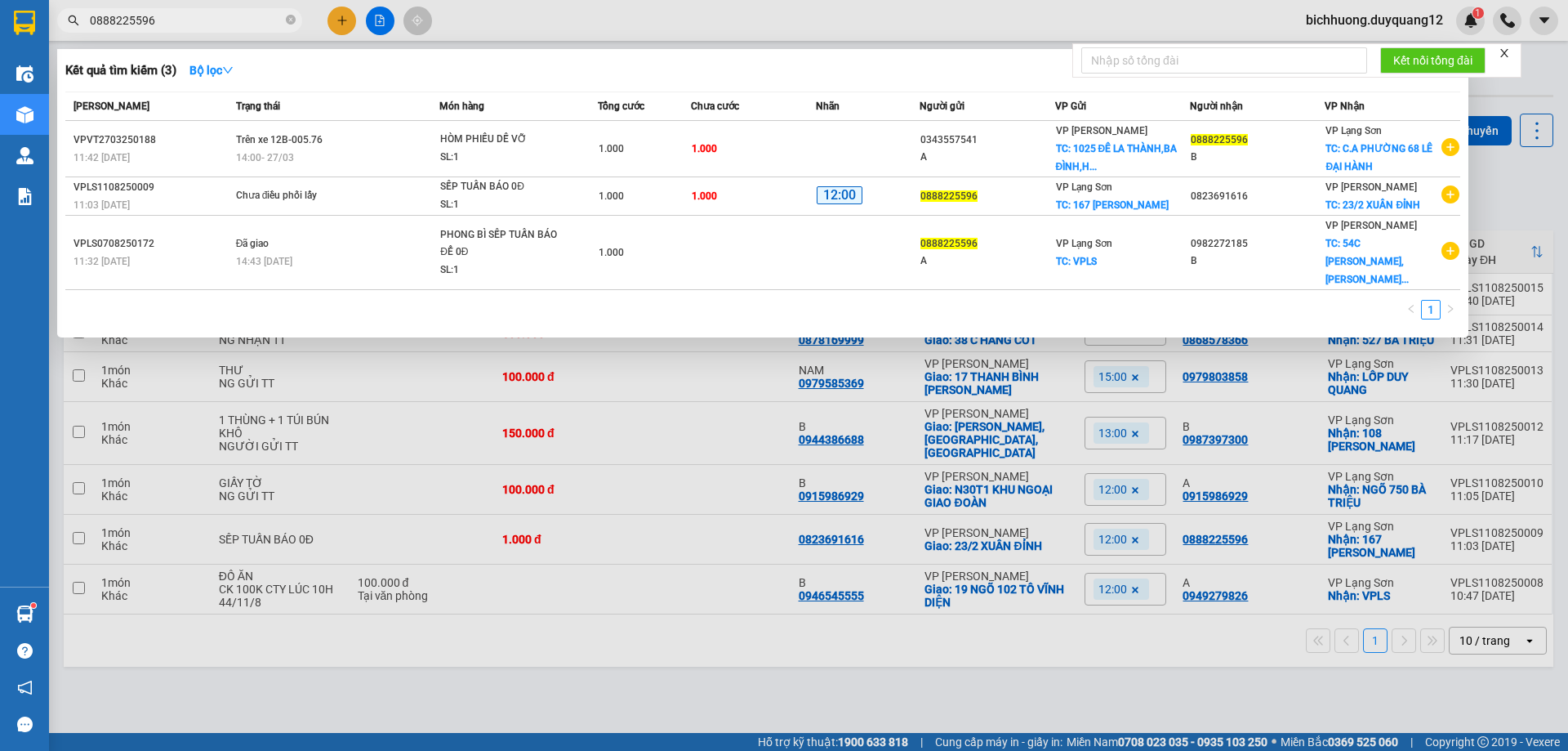
click at [170, 27] on input "0888225596" at bounding box center [186, 20] width 192 height 18
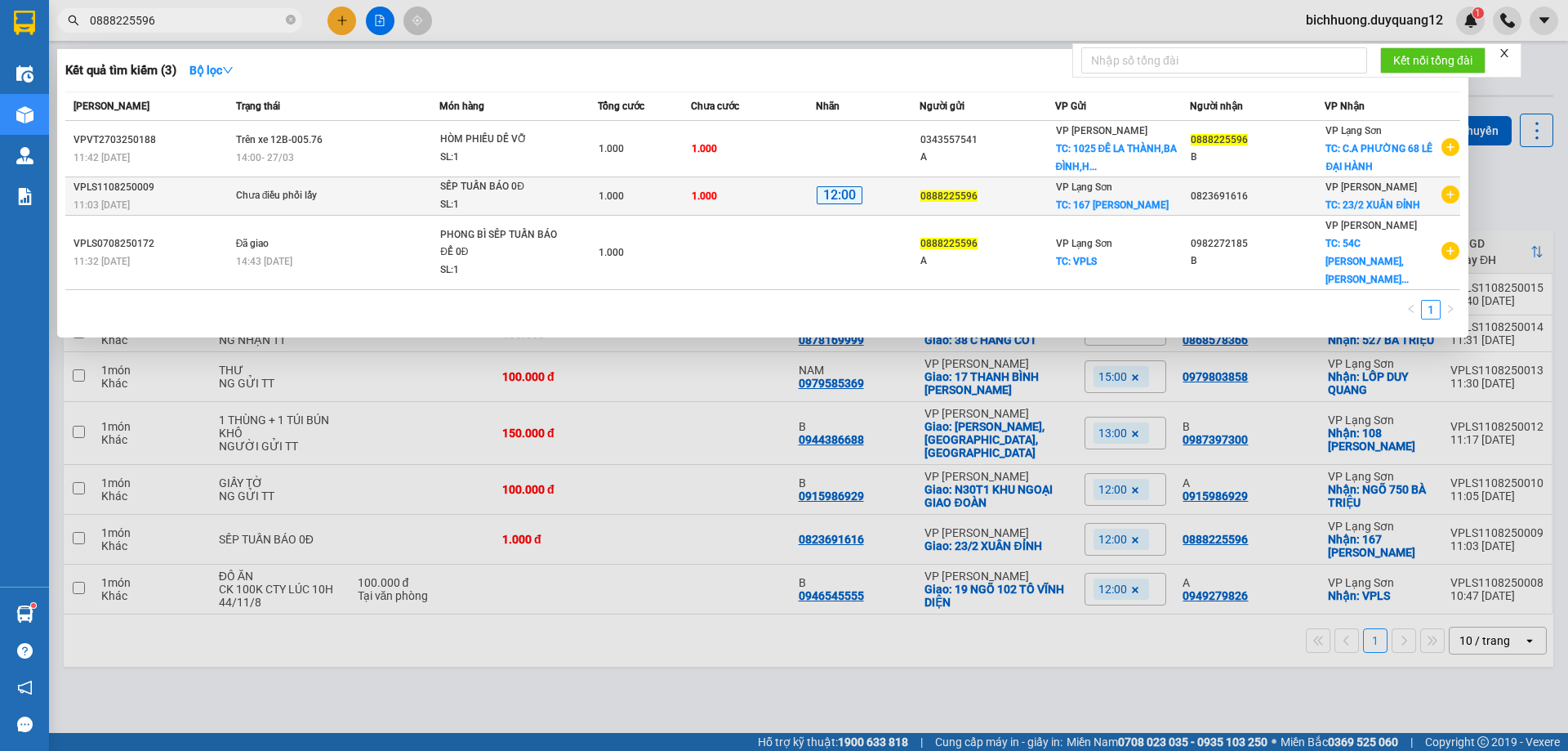
click at [1113, 214] on td "VP Lạng Sơn TC: 167 [PERSON_NAME]" at bounding box center [1122, 197] width 135 height 39
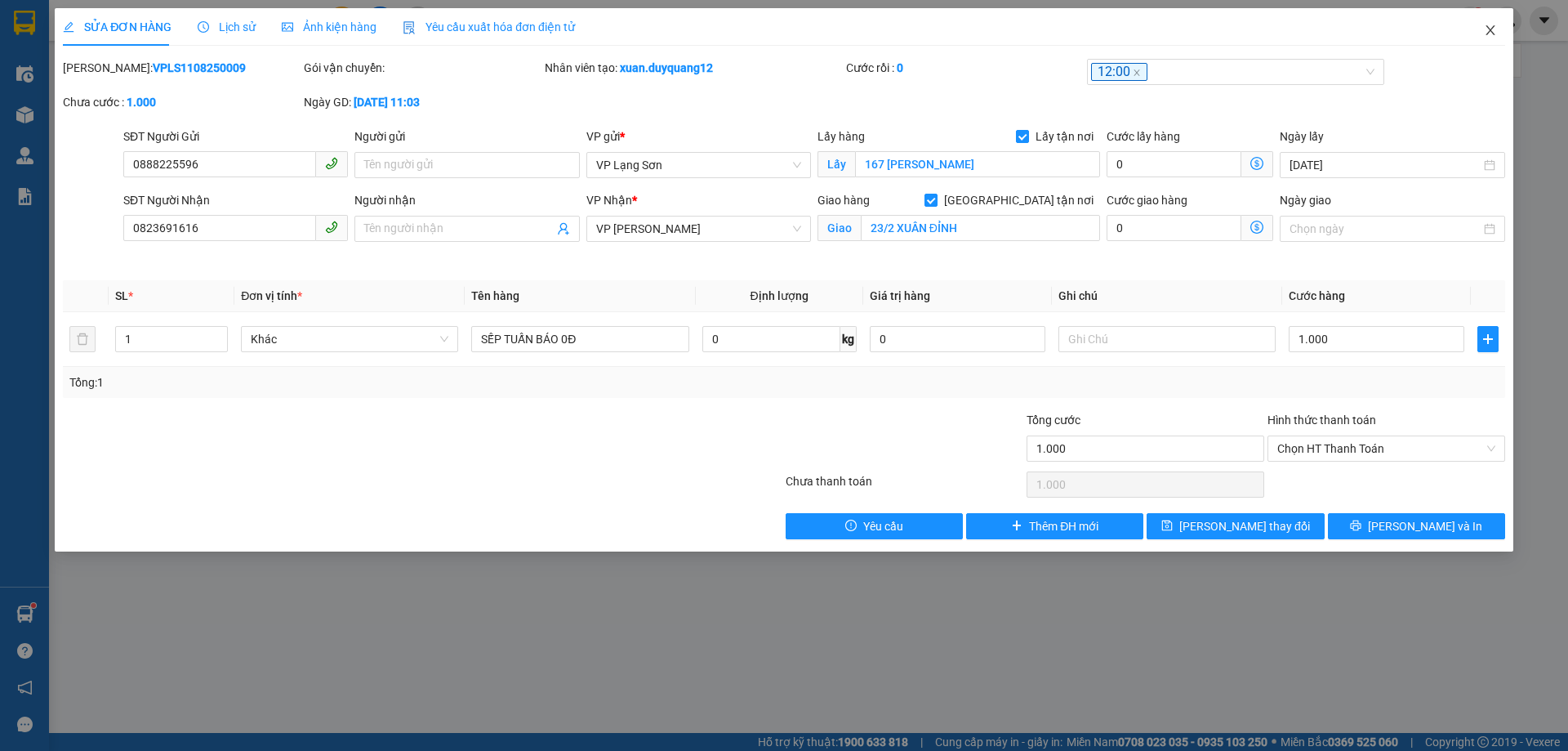
click at [1493, 28] on icon "close" at bounding box center [1489, 30] width 9 height 10
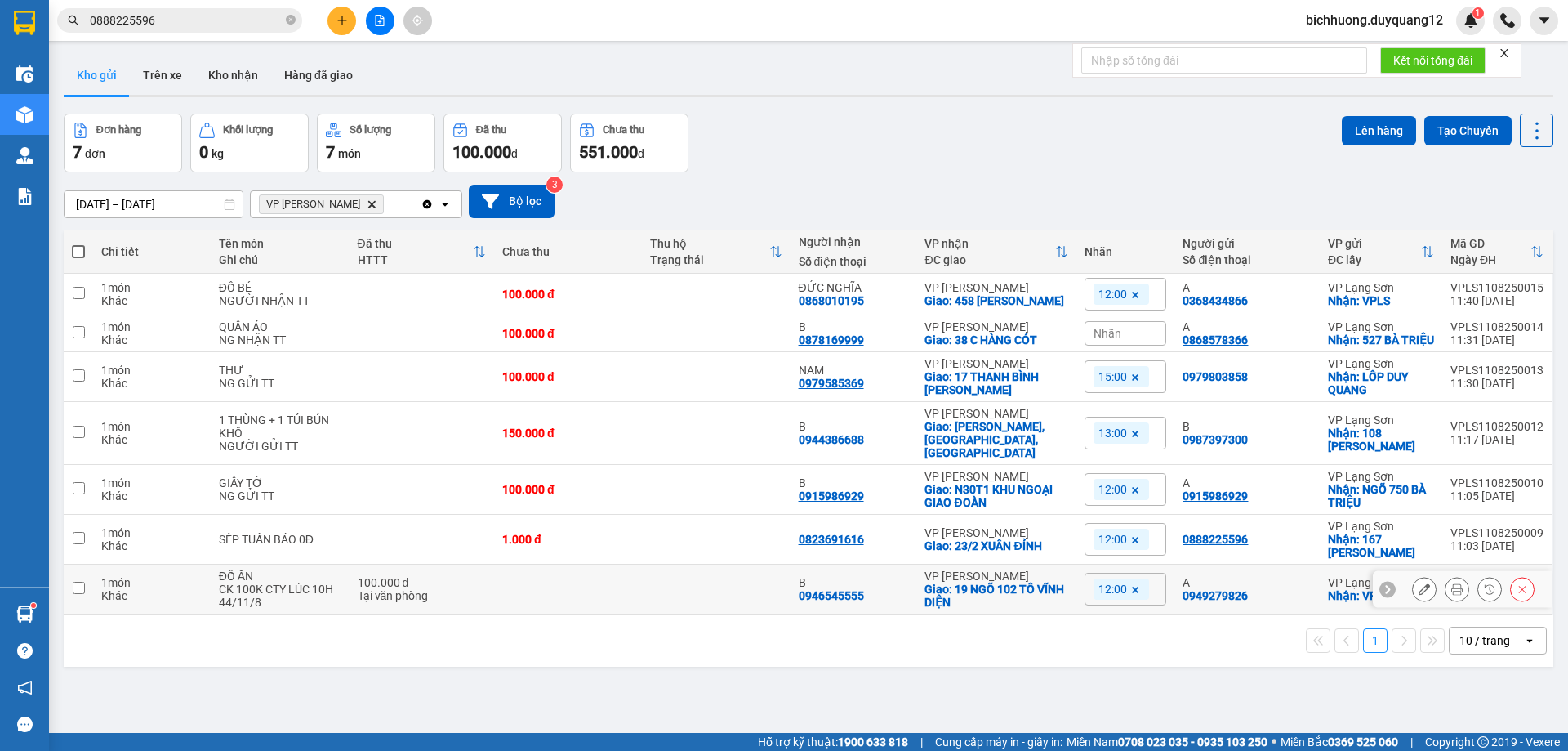
click at [80, 586] on input "checkbox" at bounding box center [79, 588] width 13 height 13
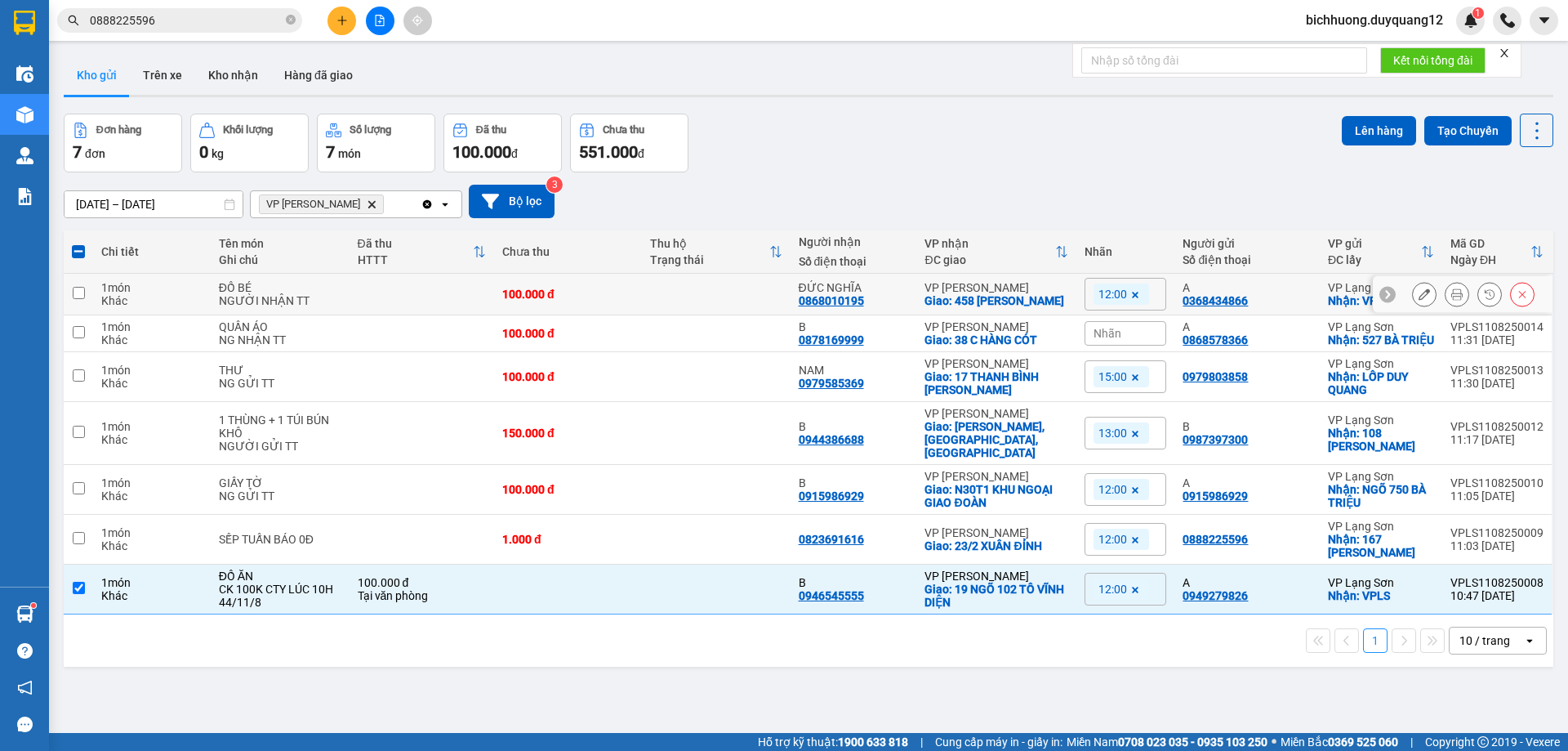
drag, startPoint x: 76, startPoint y: 293, endPoint x: 249, endPoint y: 306, distance: 173.5
click at [79, 293] on input "checkbox" at bounding box center [79, 292] width 13 height 13
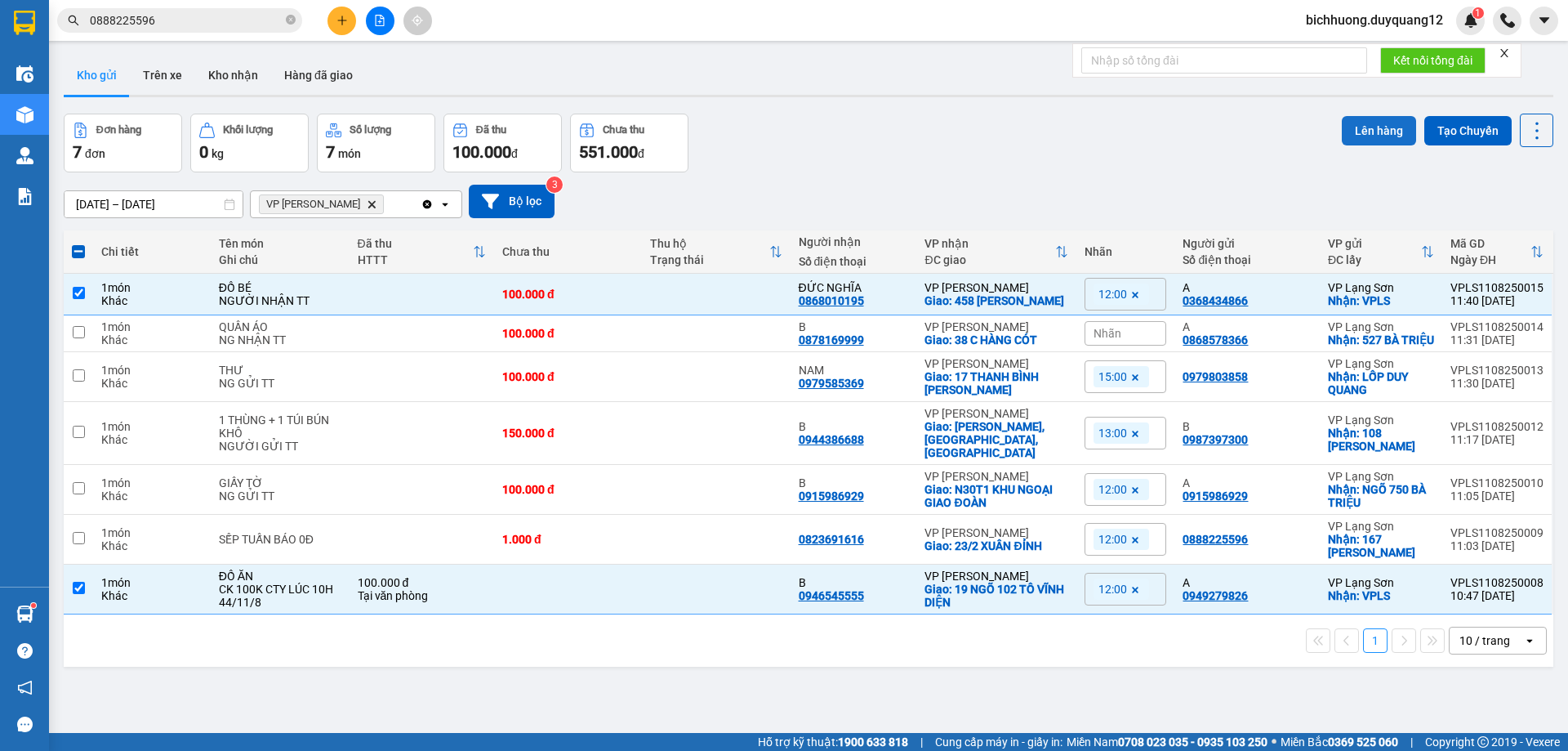
click at [1361, 129] on button "Lên hàng" at bounding box center [1379, 130] width 75 height 29
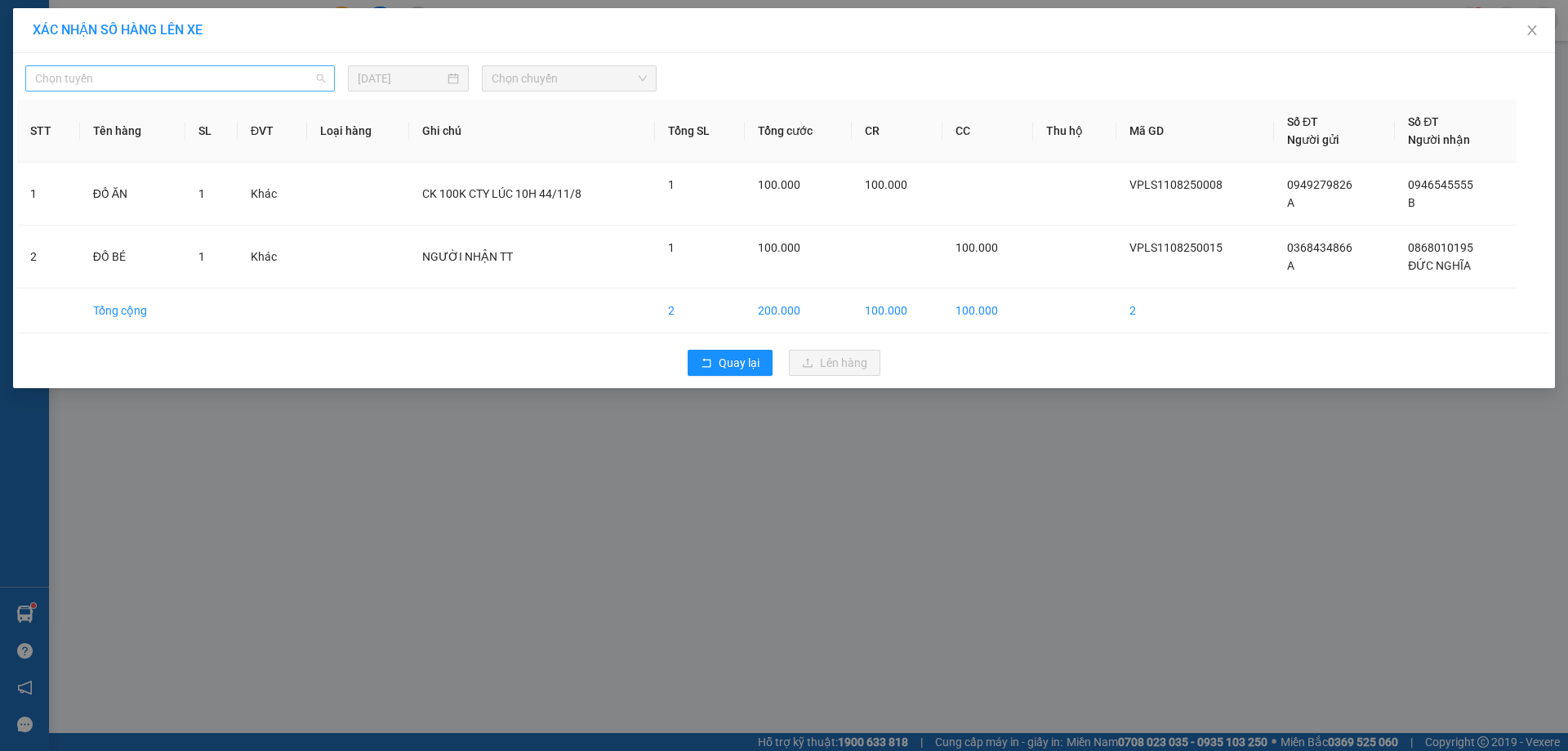
click at [322, 83] on span "Chọn tuyến" at bounding box center [180, 78] width 290 height 24
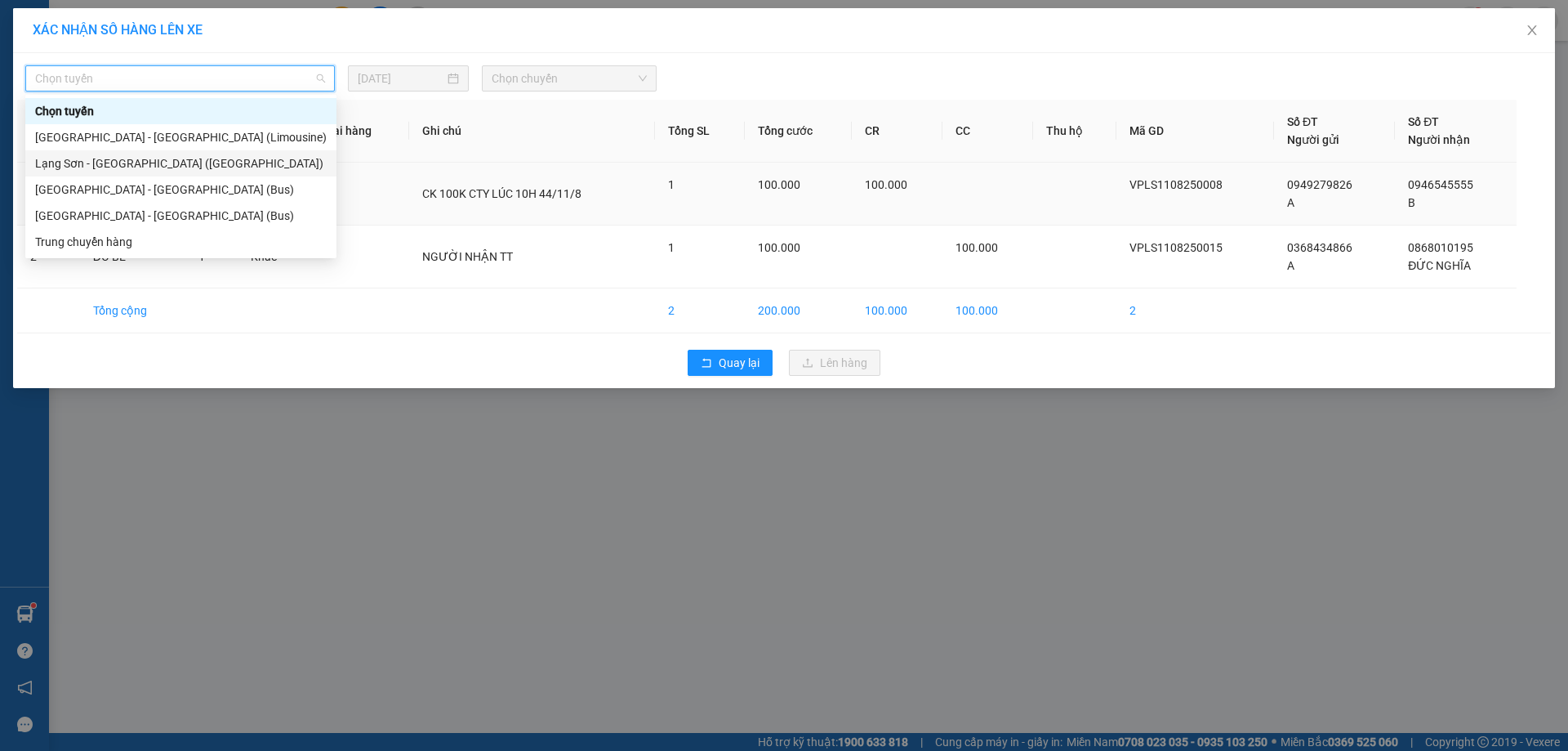
click at [142, 166] on div "Lạng Sơn - [GEOGRAPHIC_DATA] ([GEOGRAPHIC_DATA])" at bounding box center [181, 163] width 291 height 18
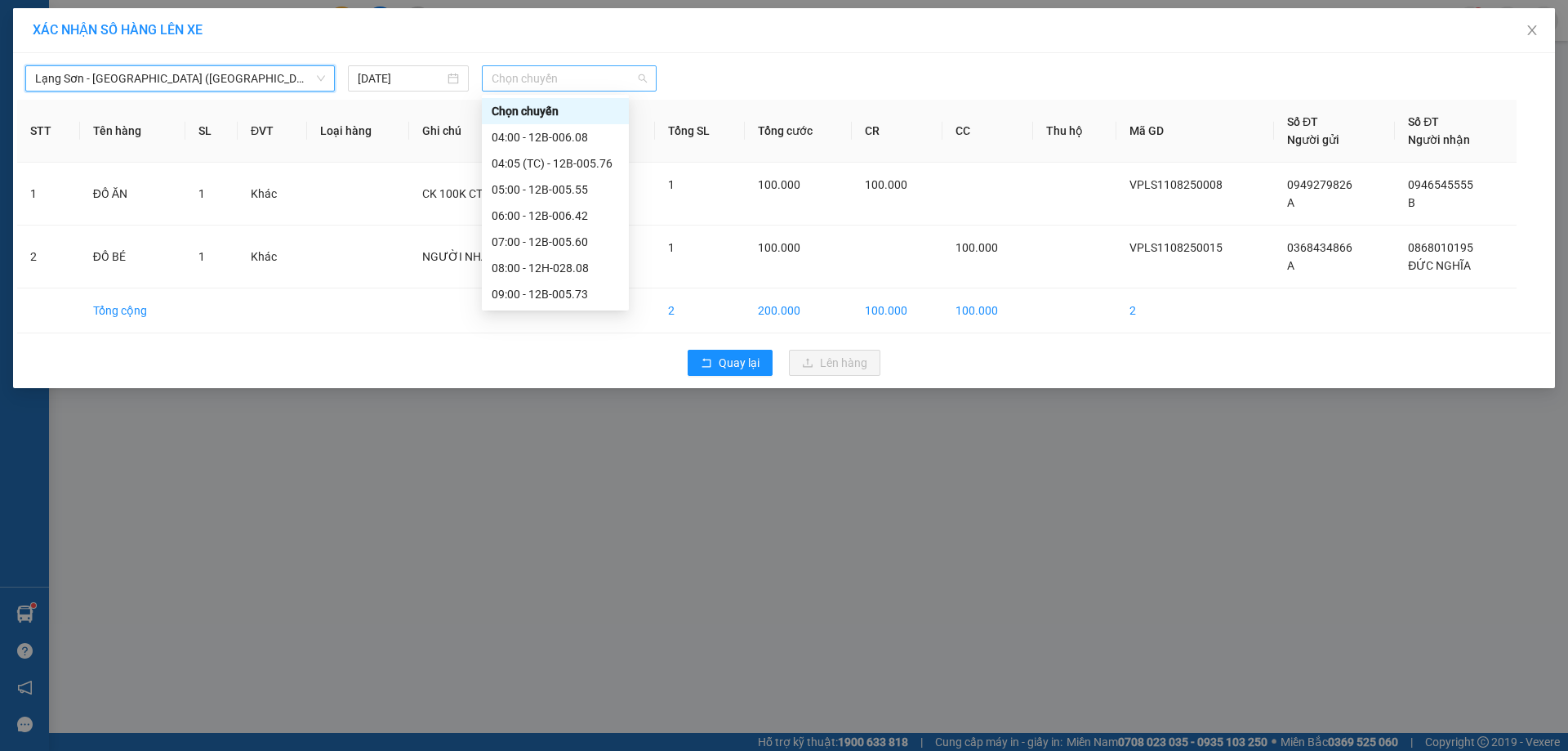
click at [640, 84] on span "Chọn chuyến" at bounding box center [569, 78] width 155 height 24
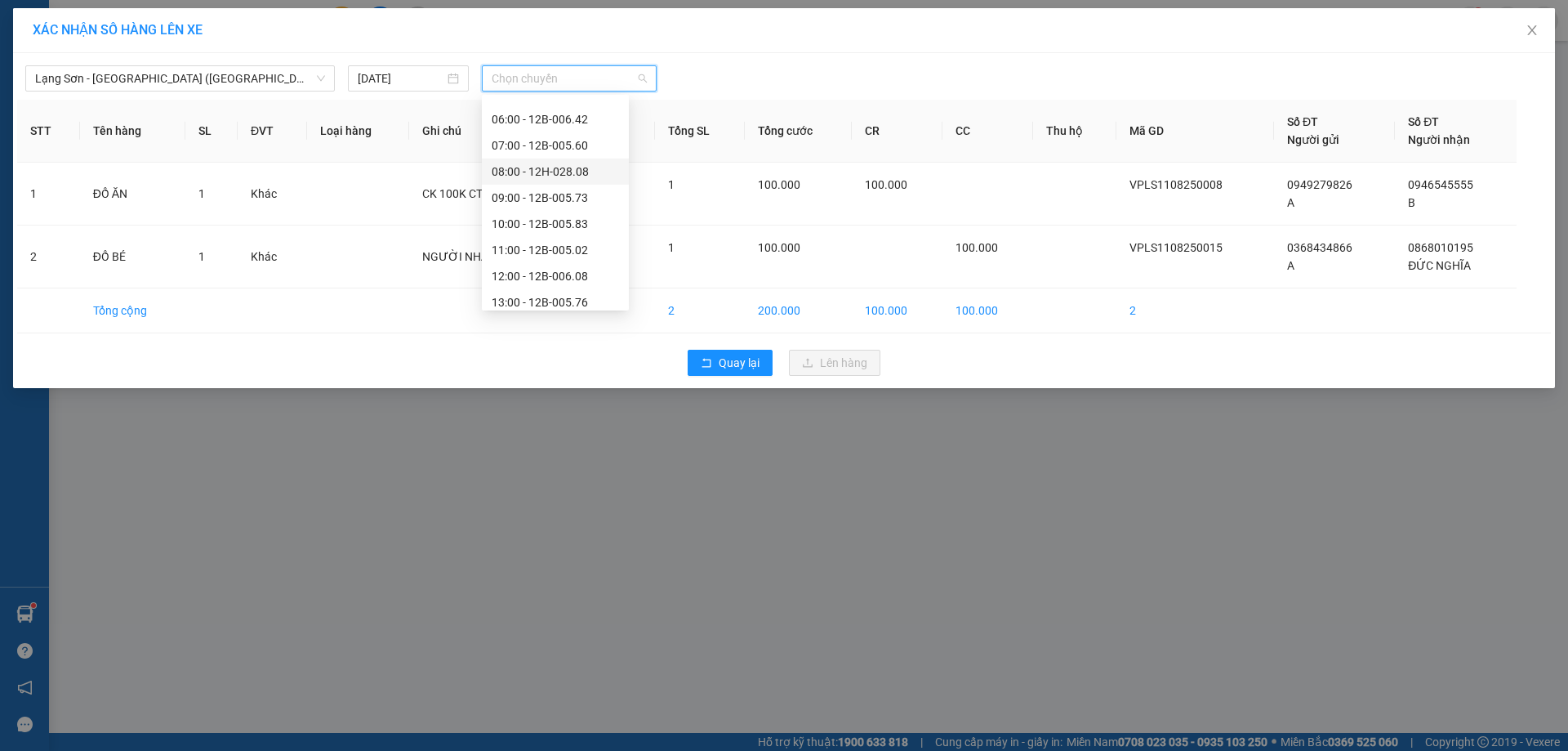
scroll to position [111, 0]
click at [503, 262] on div "12:00 - 12B-006.08" at bounding box center [554, 261] width 127 height 18
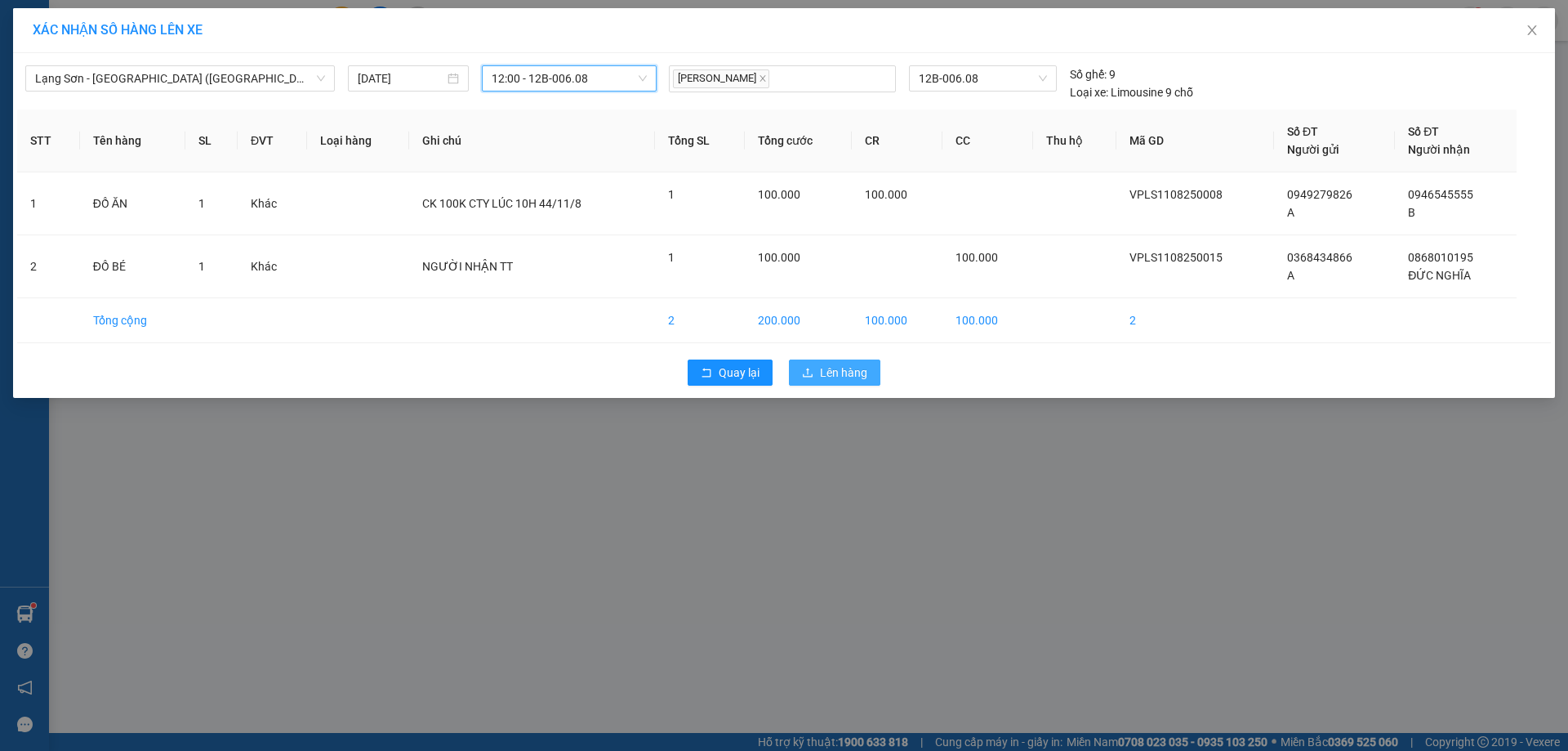
click at [838, 371] on span "Lên hàng" at bounding box center [843, 372] width 48 height 18
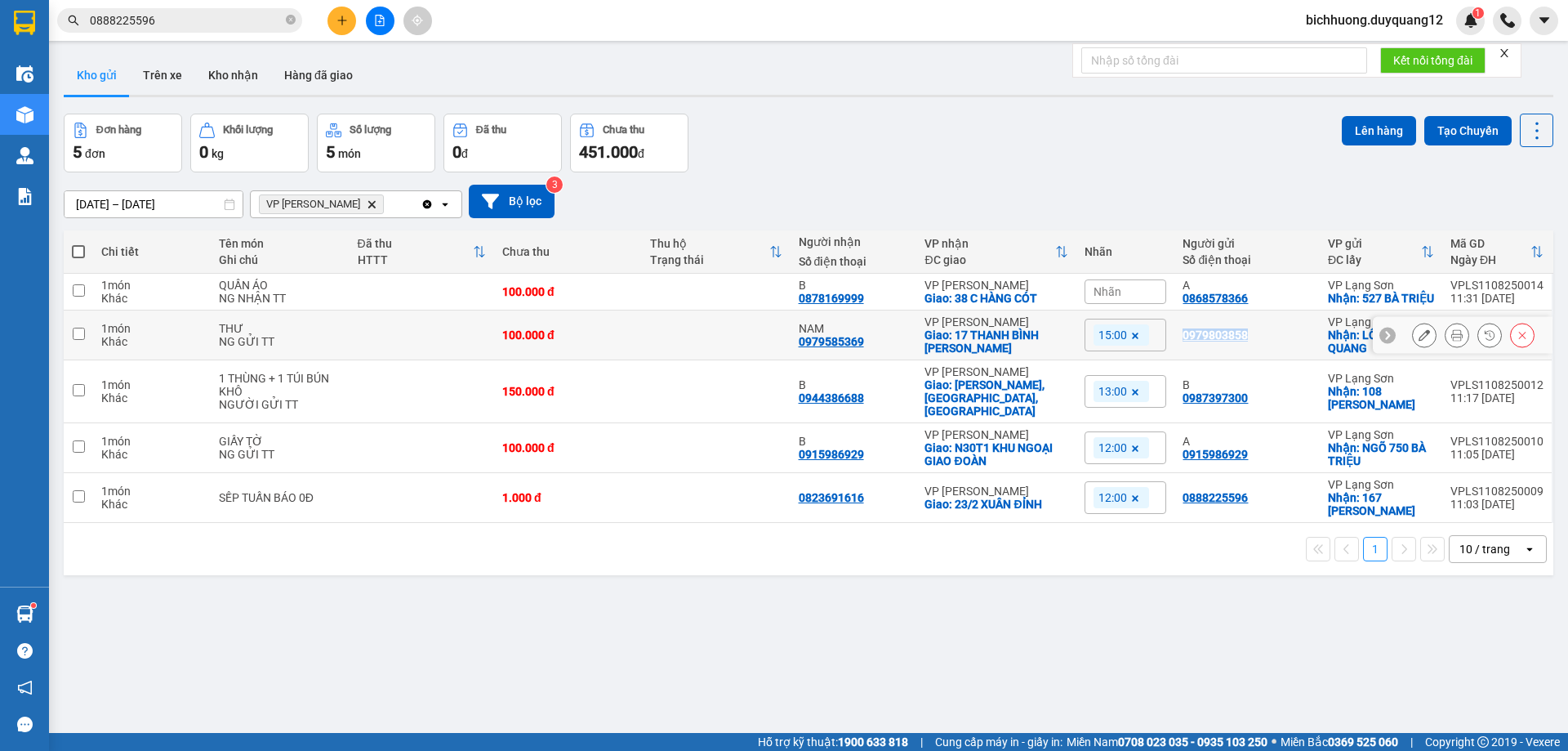
drag, startPoint x: 1244, startPoint y: 353, endPoint x: 1173, endPoint y: 357, distance: 71.1
click at [1174, 357] on td "0979803858" at bounding box center [1246, 335] width 145 height 50
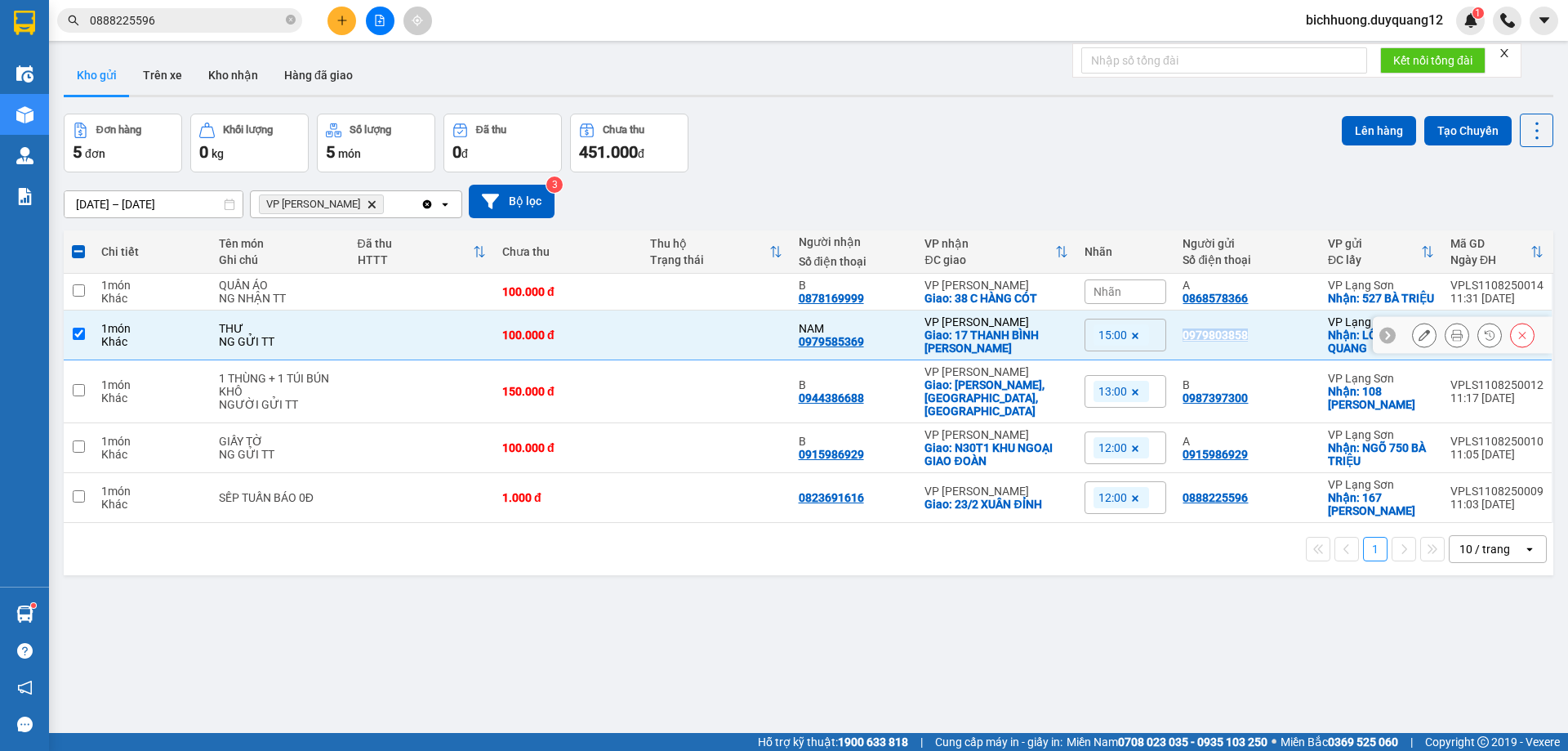
copy div "0979803858"
click at [74, 340] on input "checkbox" at bounding box center [79, 333] width 13 height 13
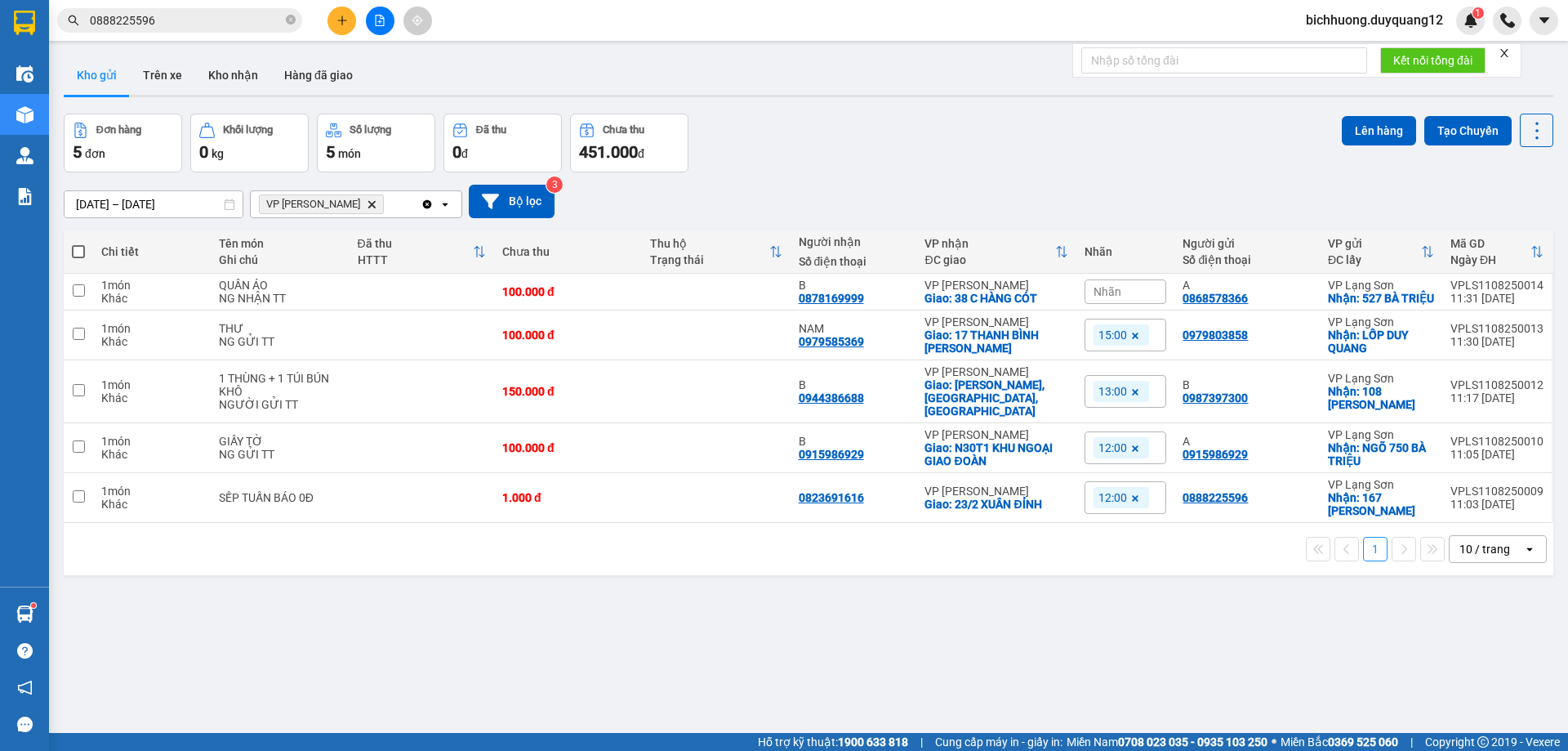
click at [1071, 106] on div "ver 1.8.137 Kho gửi Trên xe Kho nhận Hàng đã giao Đơn hàng 5 đơn Khối lượng 0 k…" at bounding box center [809, 424] width 1503 height 751
